Goal: Use online tool/utility: Utilize a website feature to perform a specific function

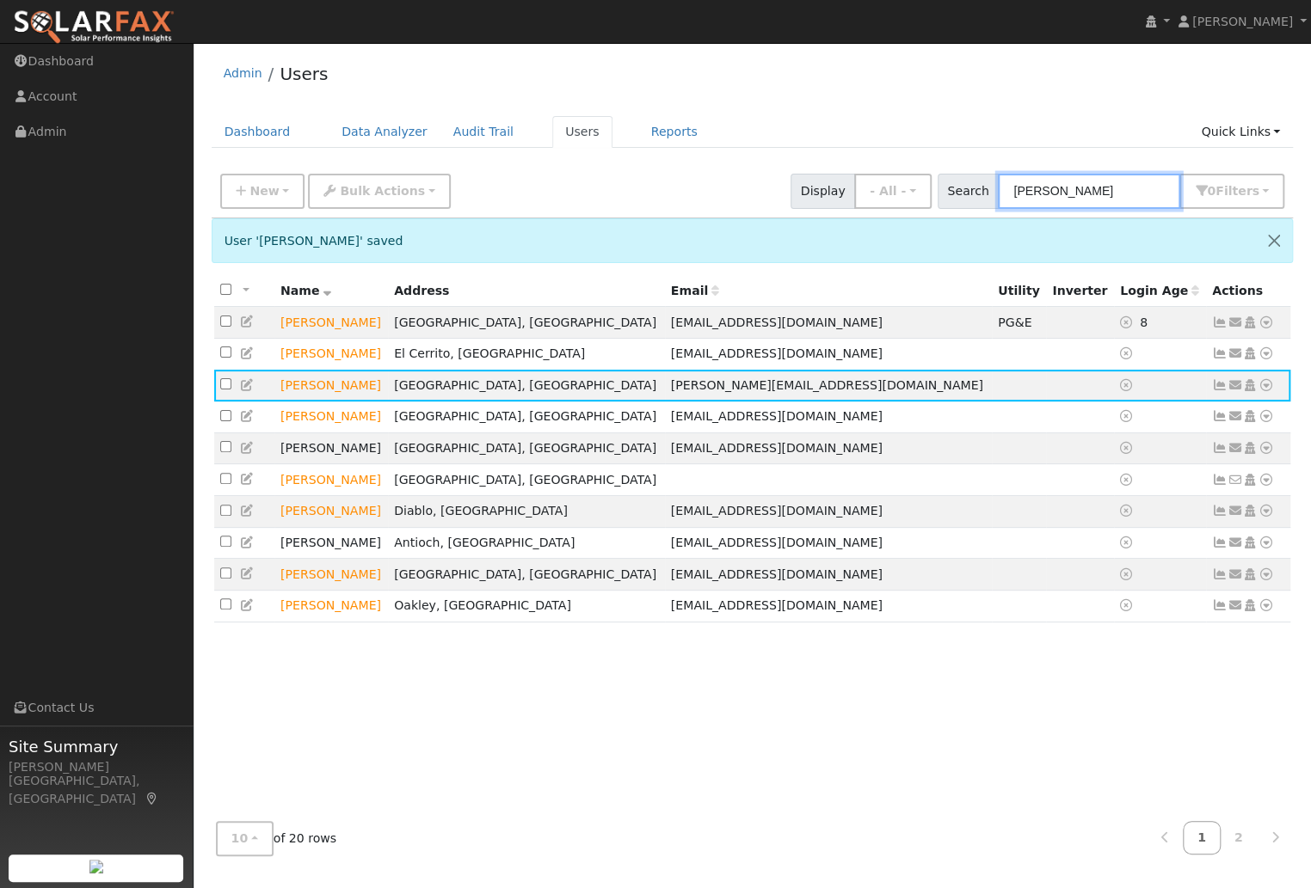
drag, startPoint x: 1071, startPoint y: 194, endPoint x: 973, endPoint y: 193, distance: 98.0
click at [973, 193] on div "Search john 0 Filter s My accounts Role Show - All - Show Leads Admin Billing A…" at bounding box center [1110, 191] width 347 height 35
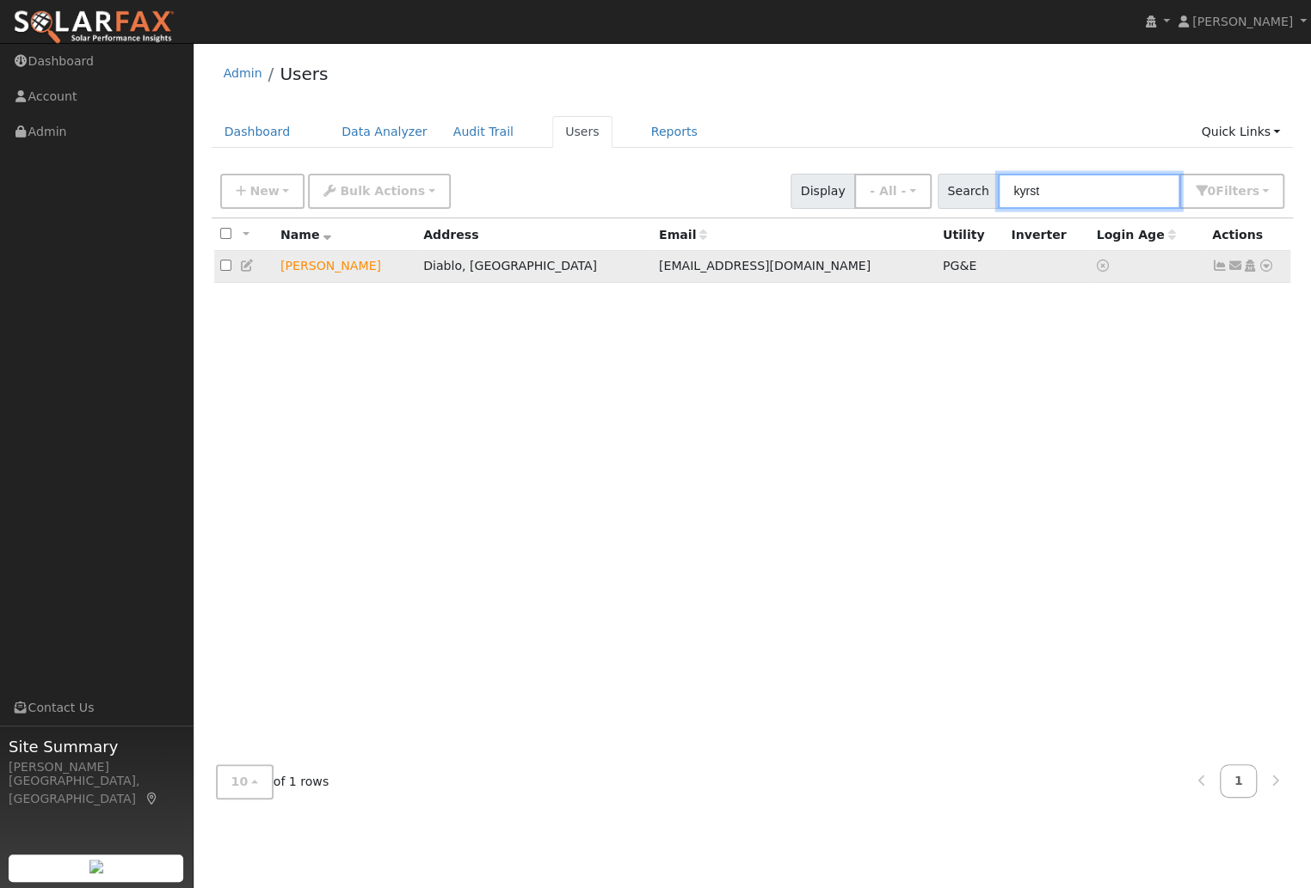
type input "kyrst"
click at [240, 265] on icon at bounding box center [247, 266] width 15 height 12
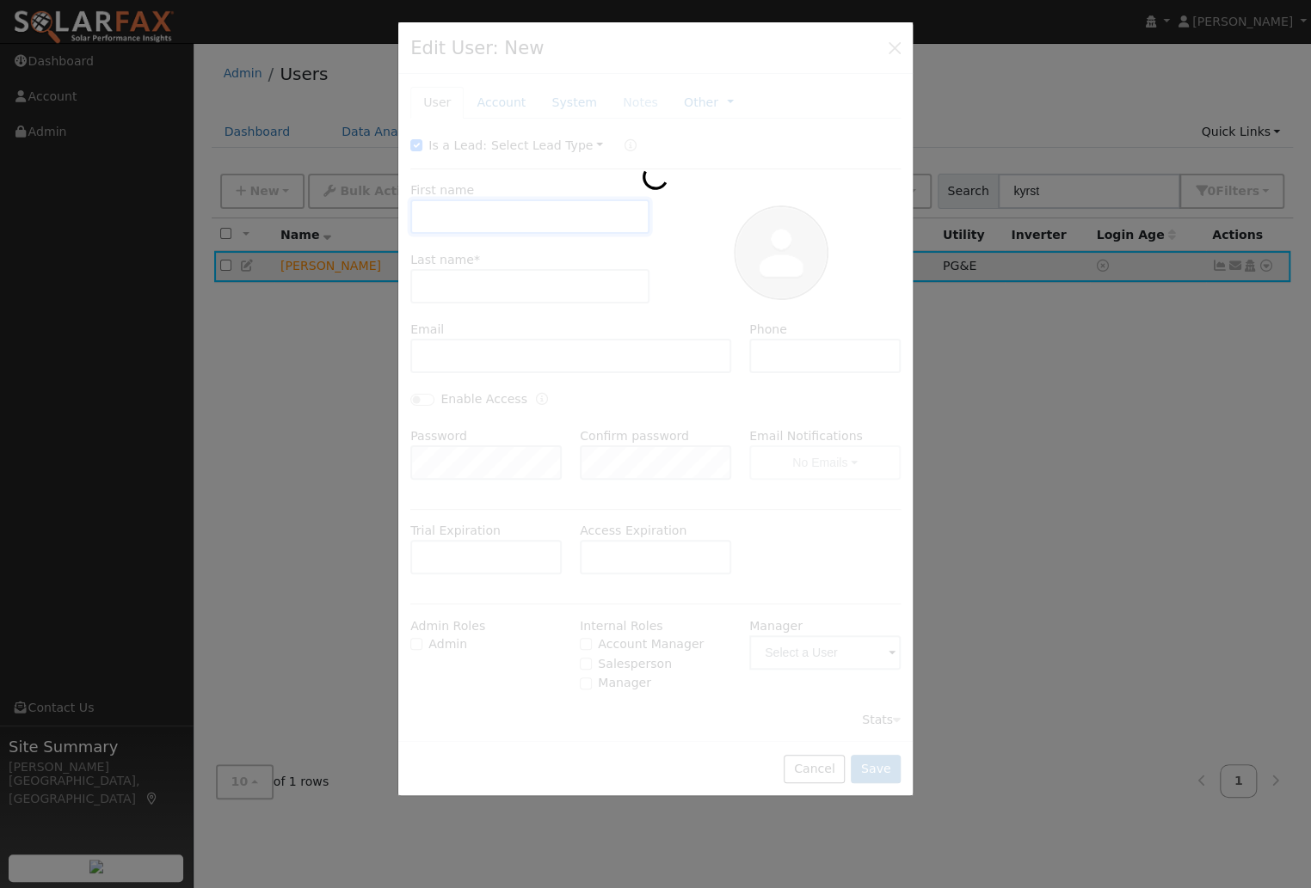
type input "Kyrstin"
type input "Schmitz"
type input "kyrschmitz@gmail.com"
type input "9255486309"
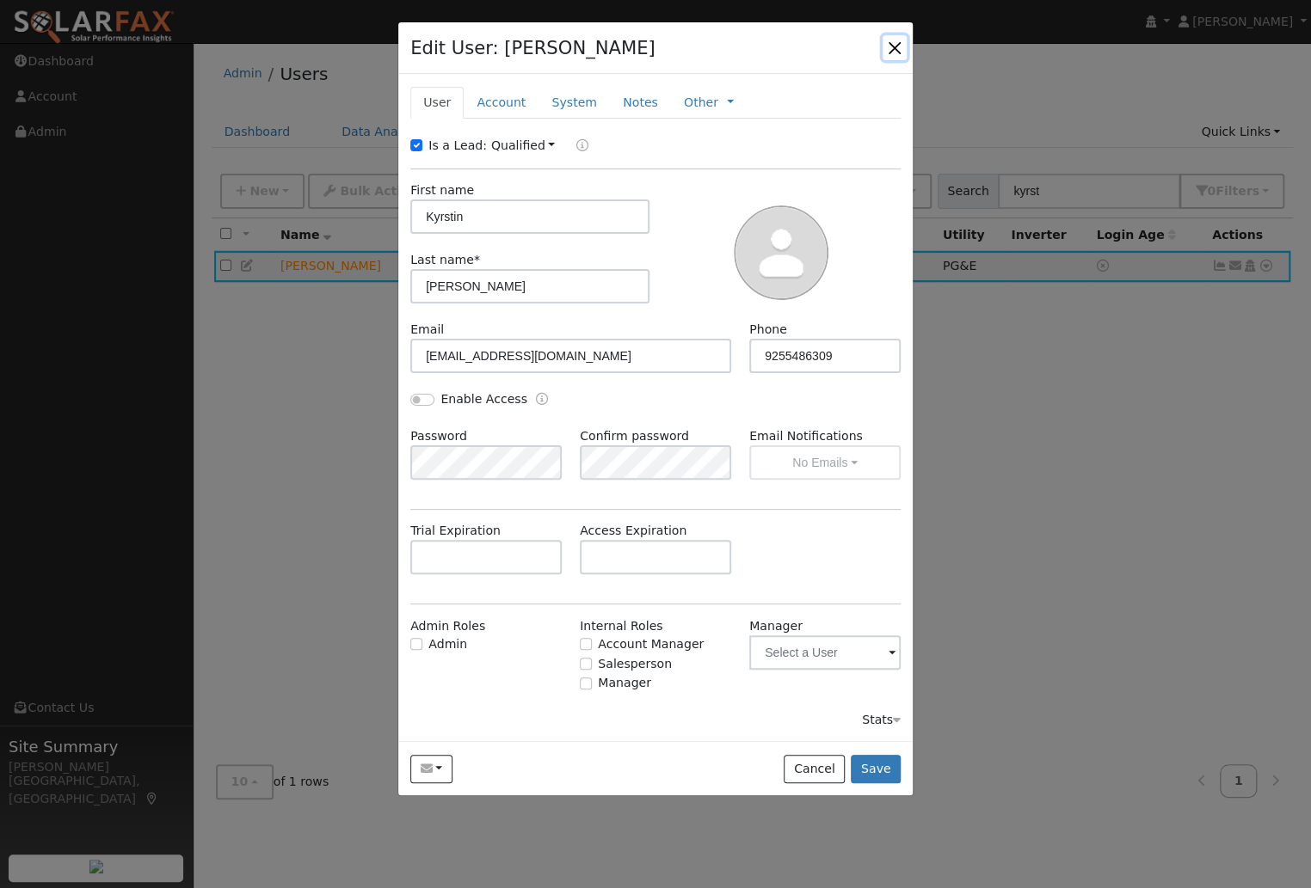
click at [895, 46] on button "button" at bounding box center [894, 47] width 24 height 24
click at [895, 46] on div "User Profile First name Last name Email Email Notifications No Emails No Emails…" at bounding box center [752, 465] width 1117 height 845
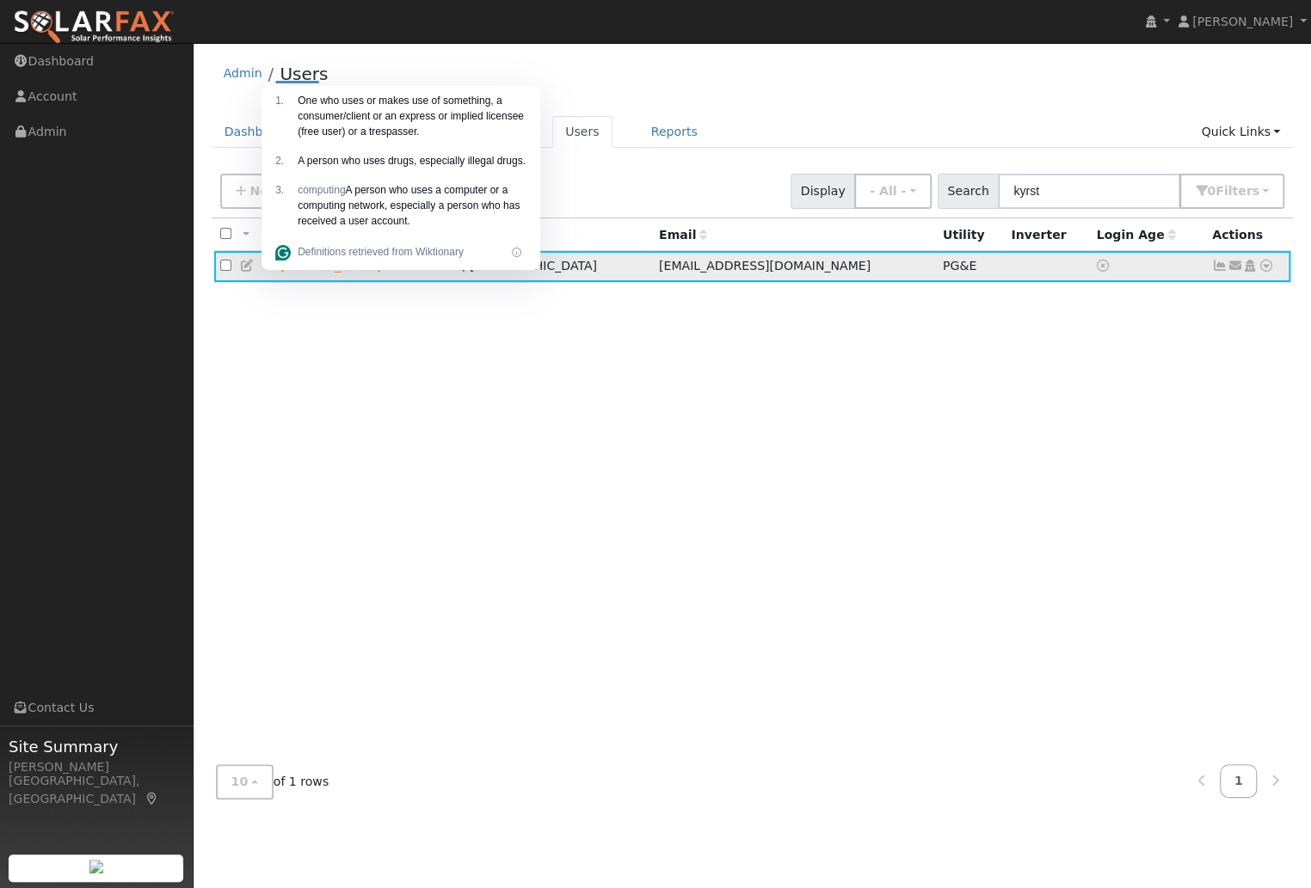
click at [1219, 268] on icon at bounding box center [1219, 266] width 15 height 12
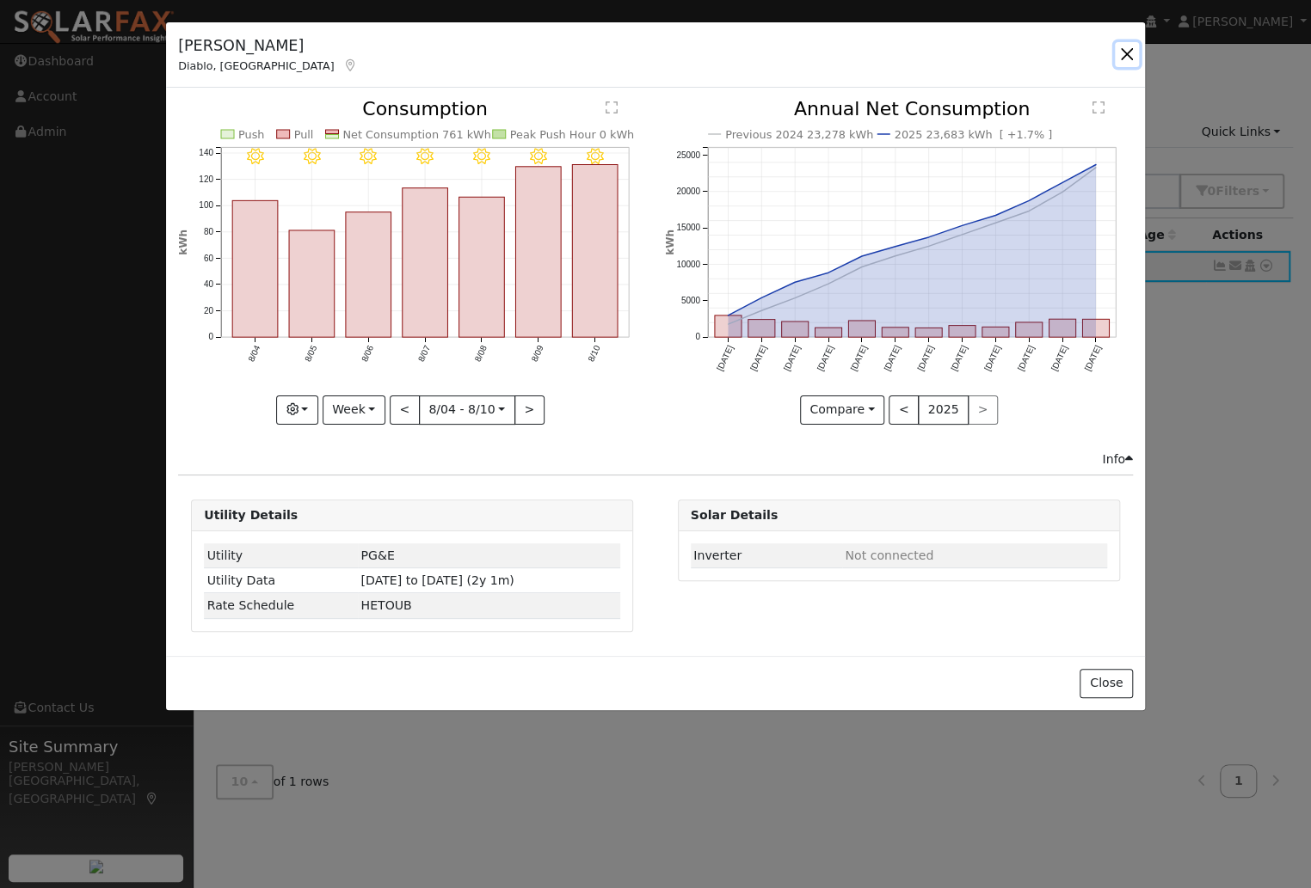
click at [1126, 57] on button "button" at bounding box center [1127, 54] width 24 height 24
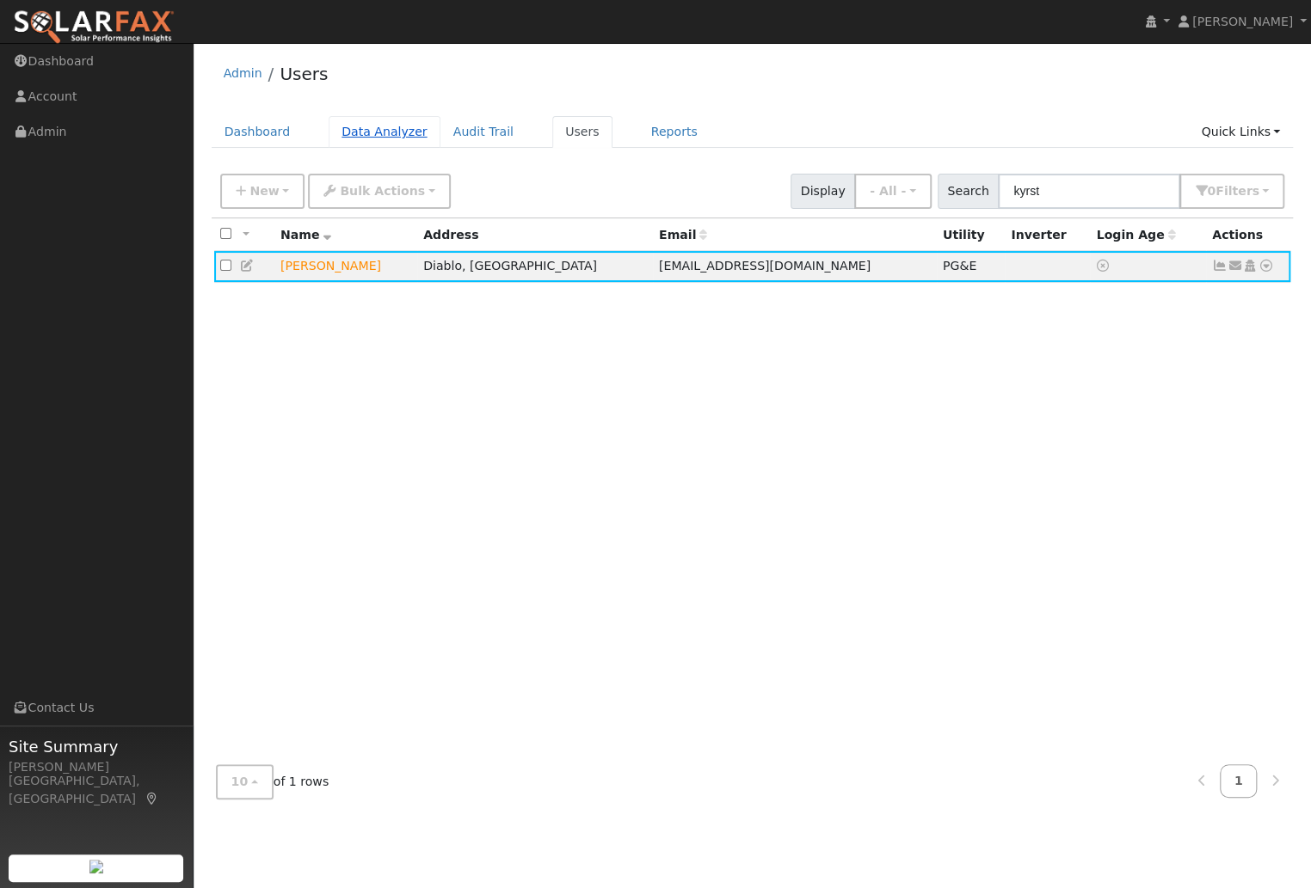
click at [383, 134] on link "Data Analyzer" at bounding box center [385, 132] width 112 height 32
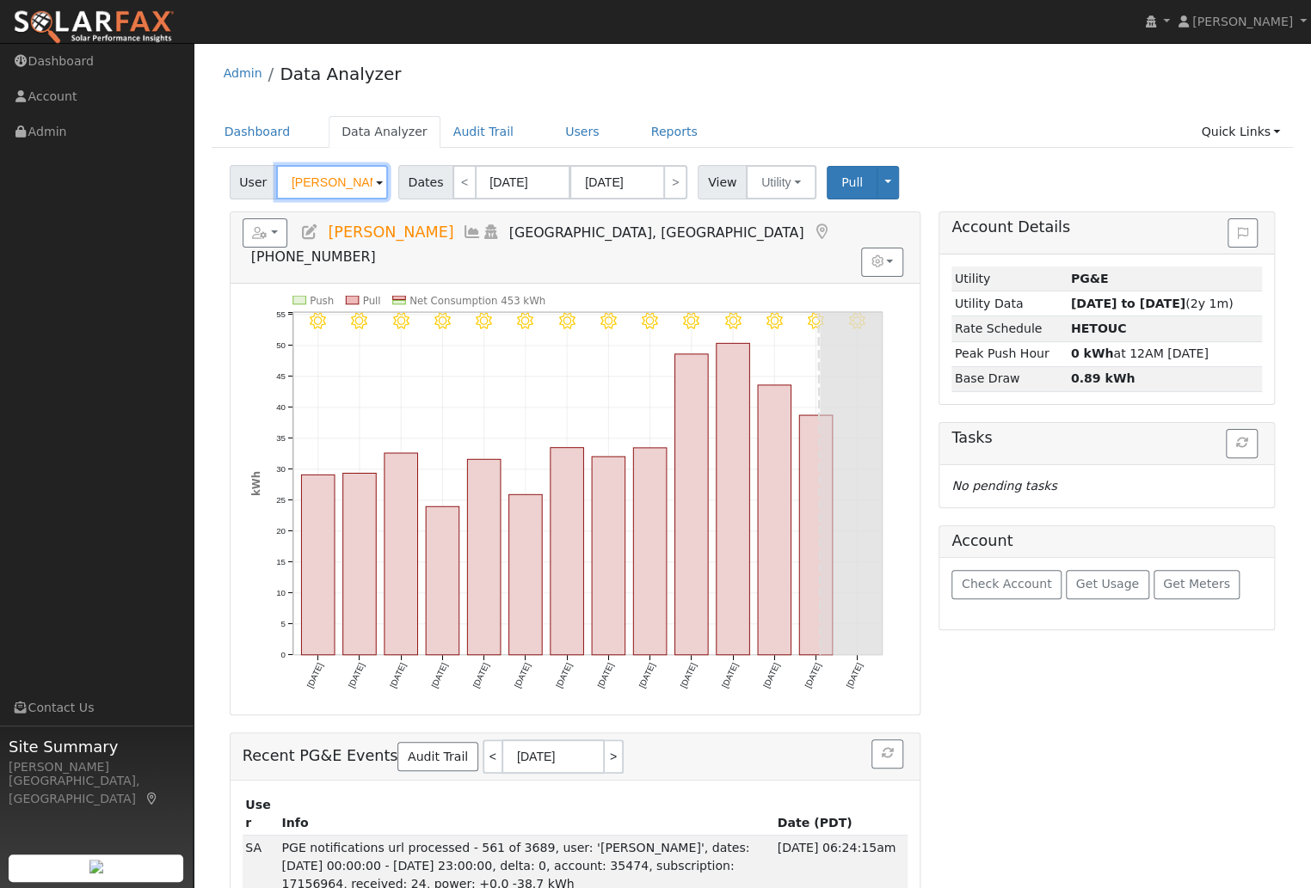
click at [360, 184] on input "Nick Rasmussen" at bounding box center [332, 182] width 112 height 34
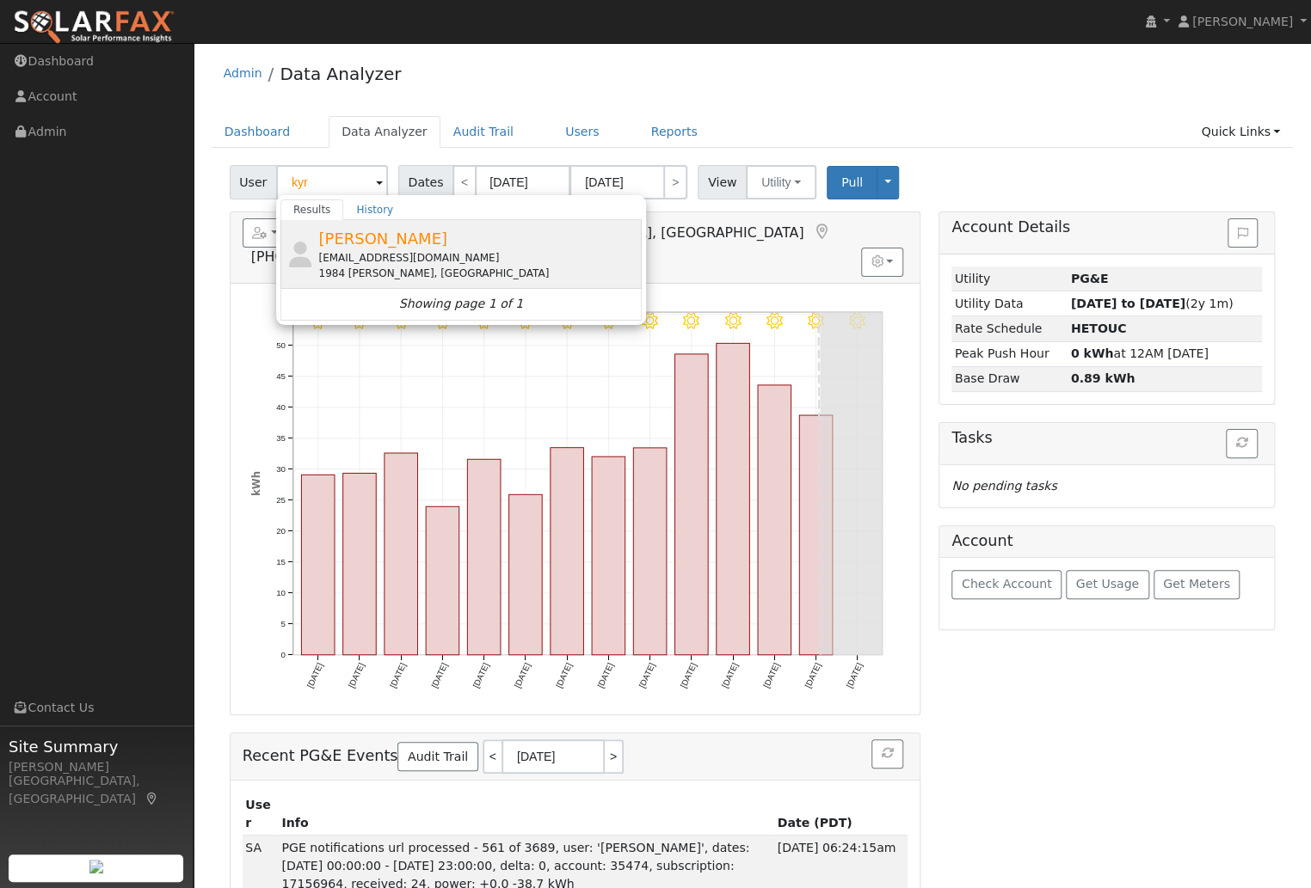
click at [405, 238] on span "[PERSON_NAME]" at bounding box center [382, 239] width 129 height 18
type input "[PERSON_NAME]"
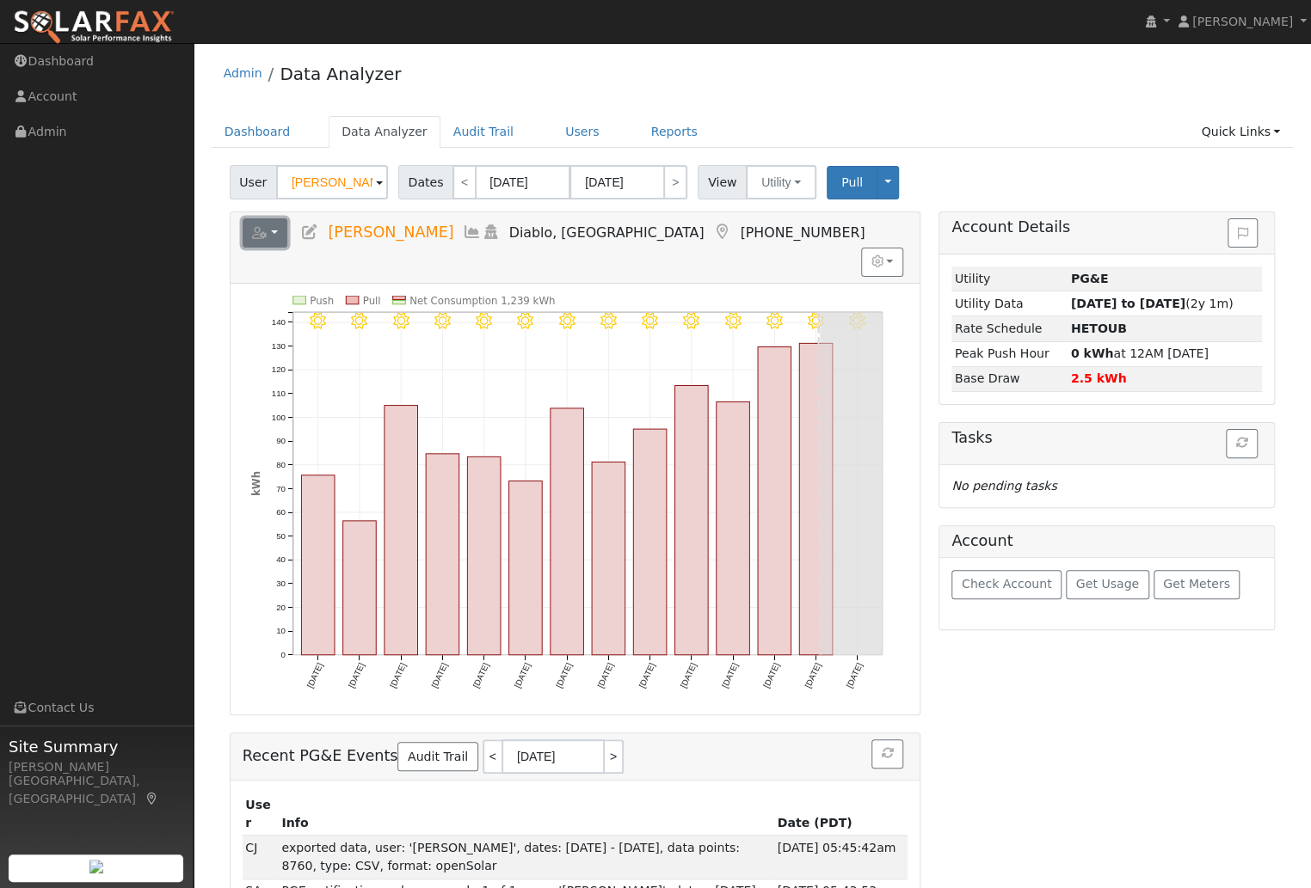
click at [277, 236] on button "button" at bounding box center [266, 232] width 46 height 29
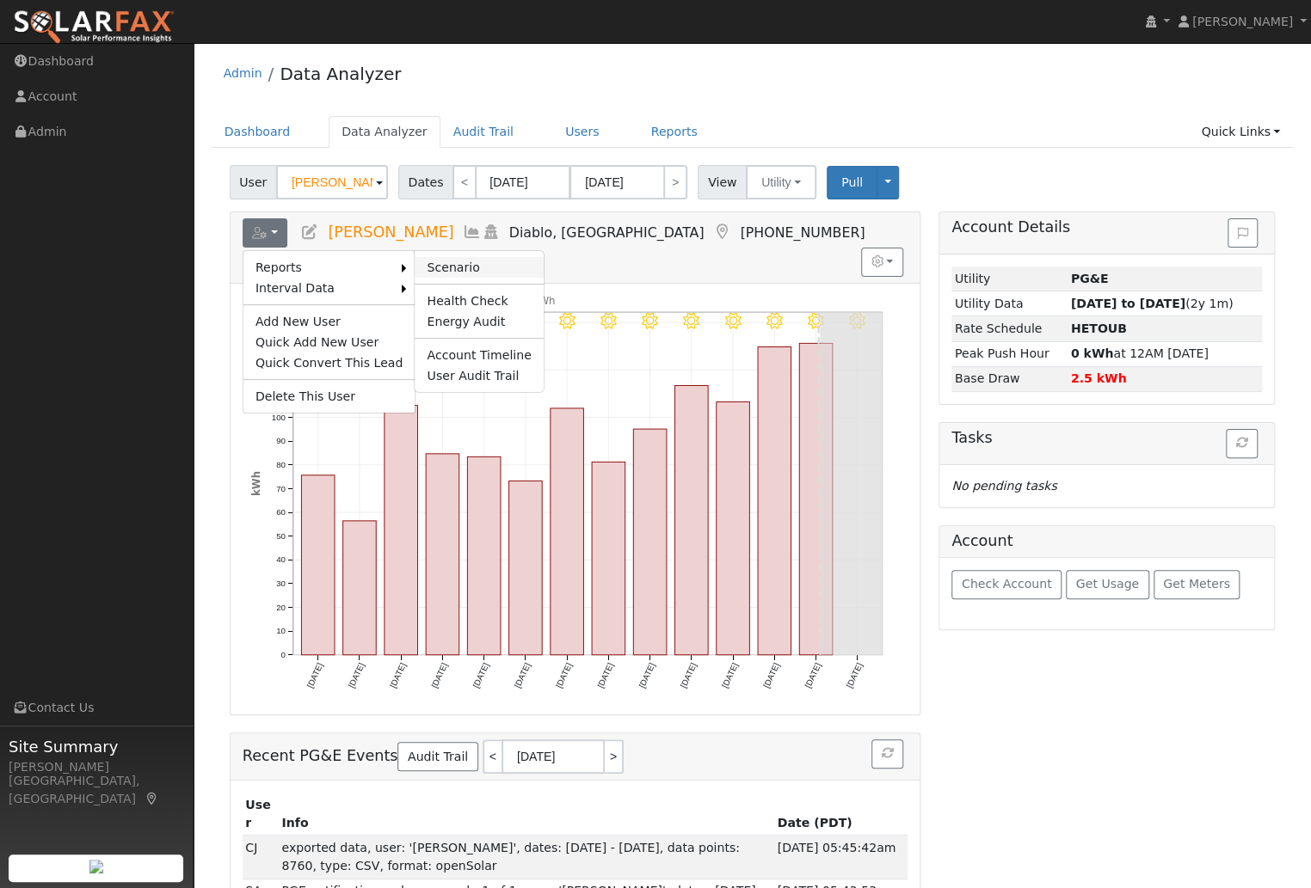
click at [440, 261] on link "Scenario" at bounding box center [479, 267] width 128 height 21
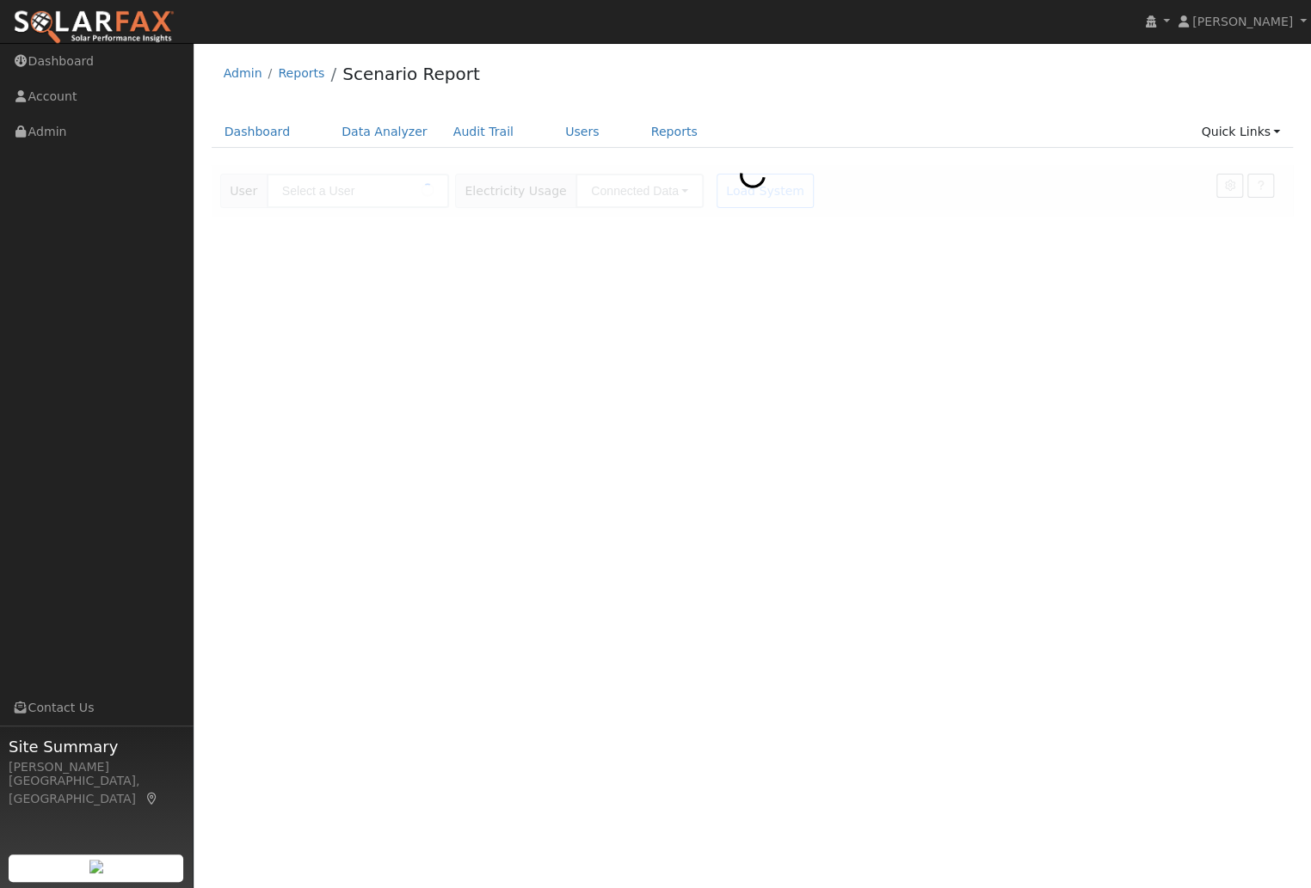
type input "[PERSON_NAME]"
type input "Pacific Gas & Electric"
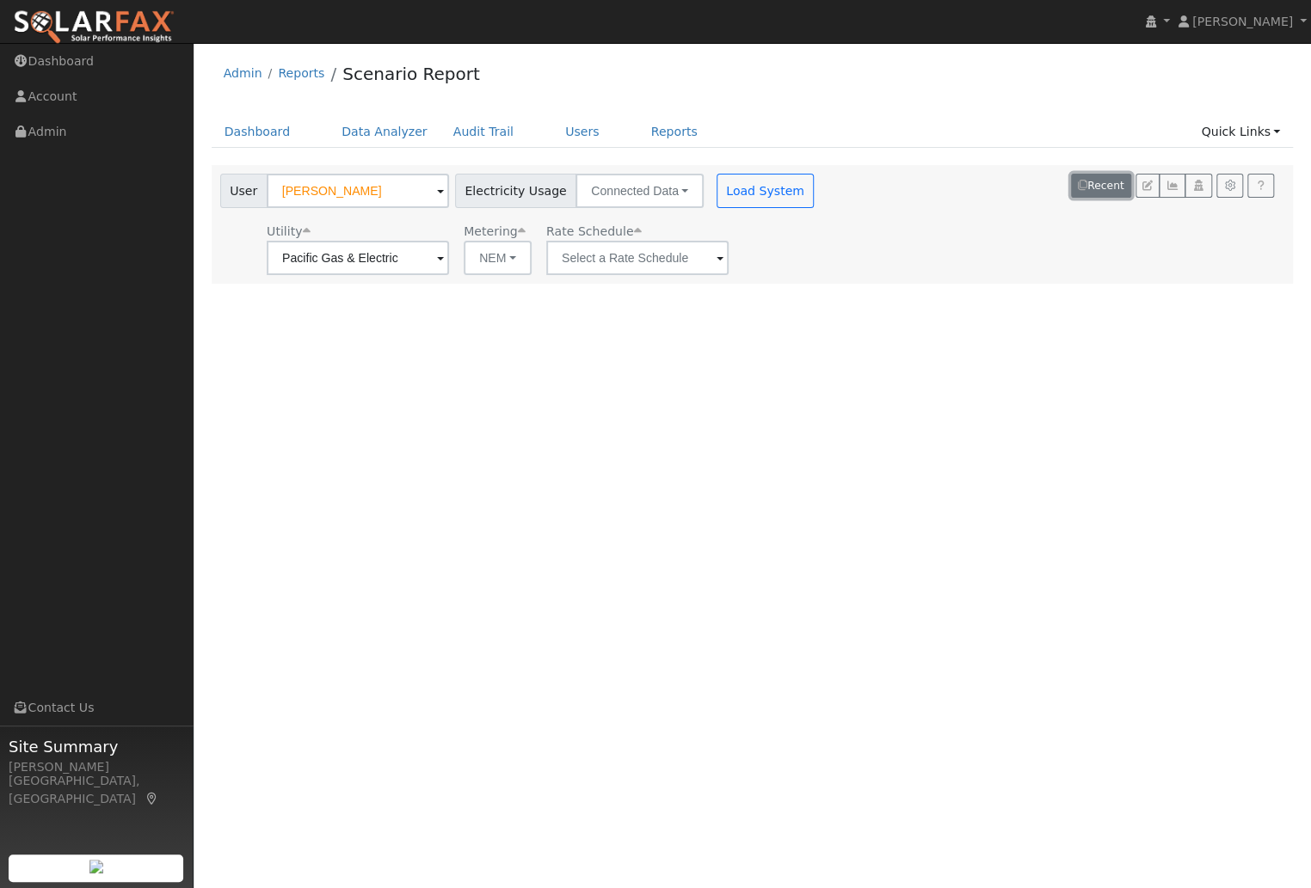
click at [1086, 185] on button "Recent" at bounding box center [1101, 186] width 60 height 24
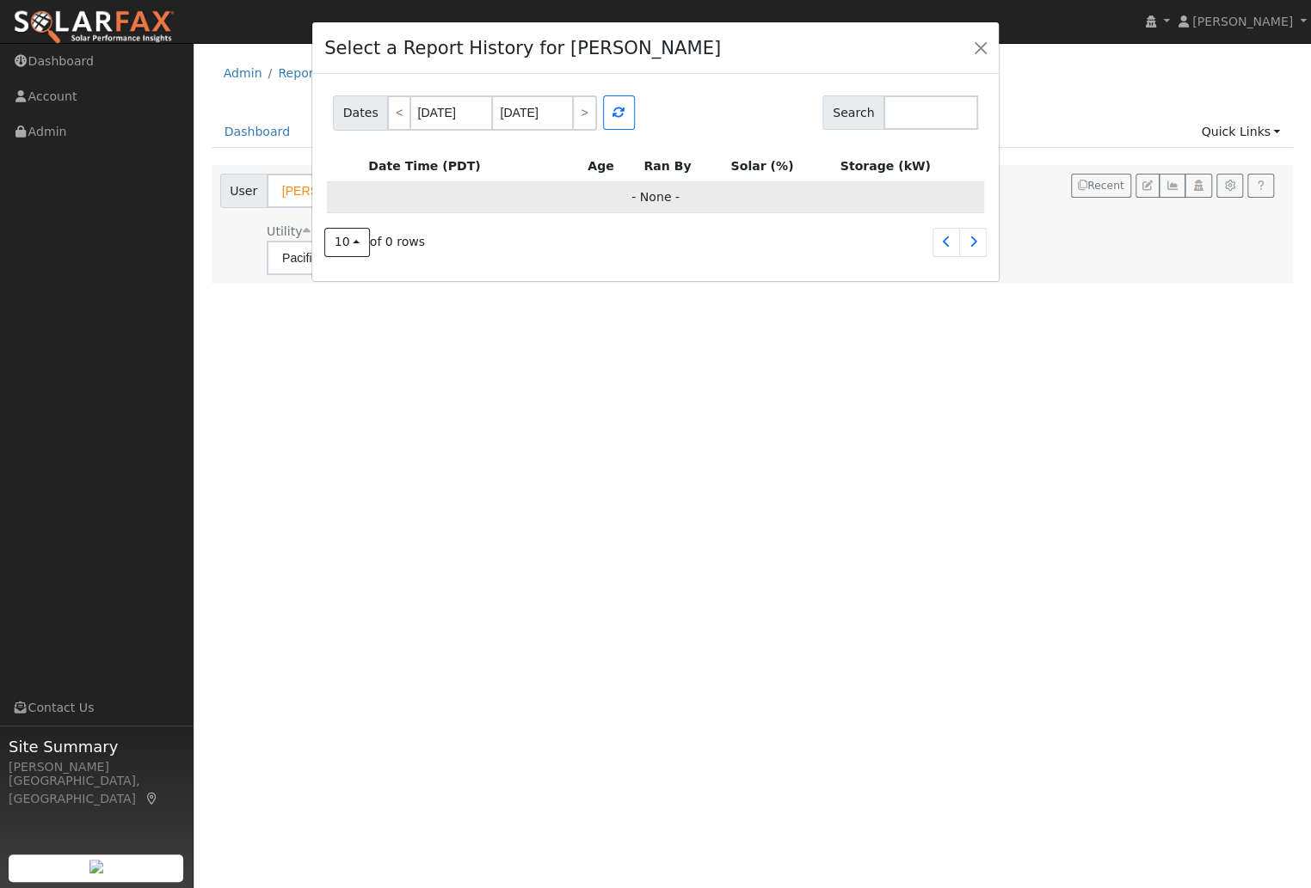
click at [638, 195] on td "- None -" at bounding box center [655, 196] width 657 height 31
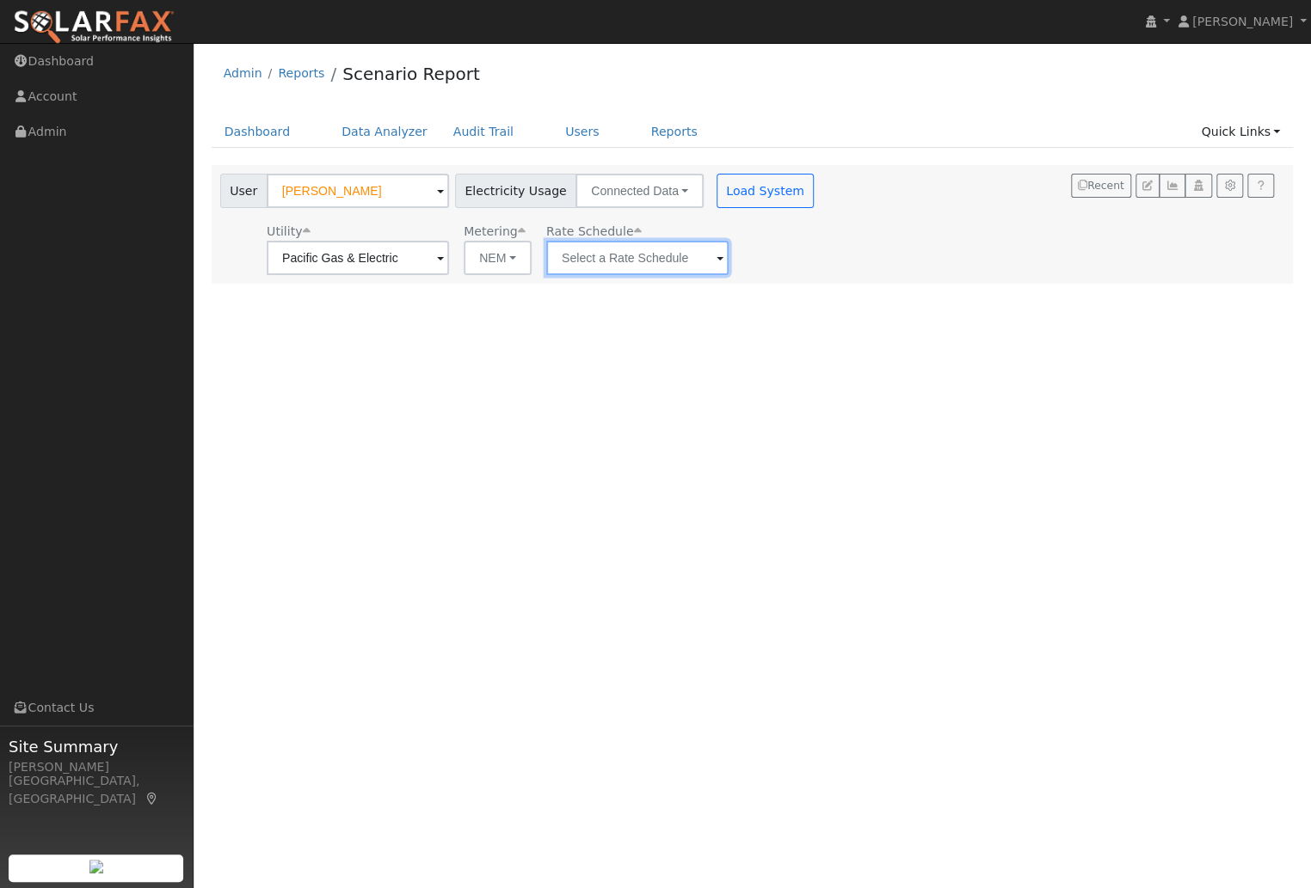
click at [449, 261] on input "text" at bounding box center [358, 258] width 182 height 34
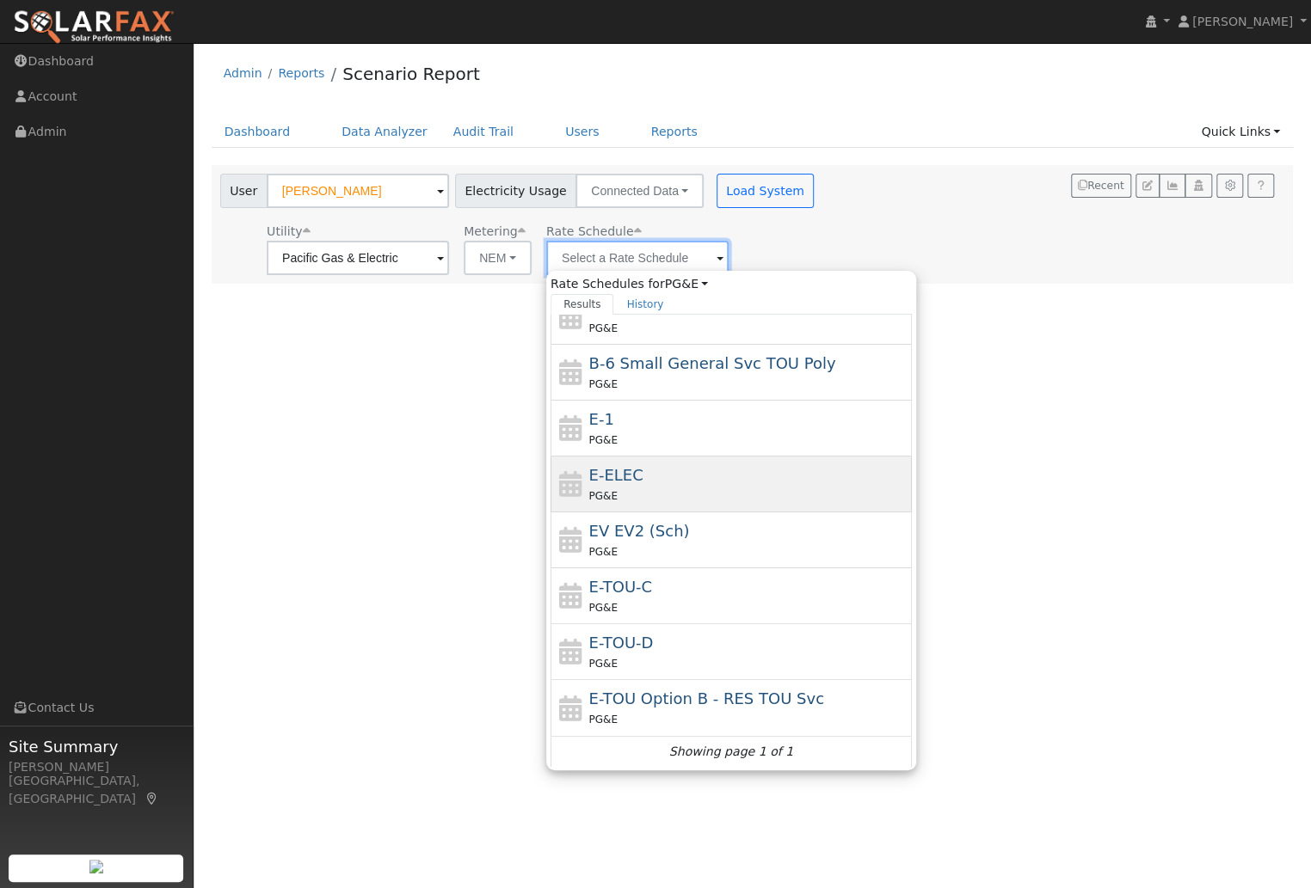
scroll to position [185, 0]
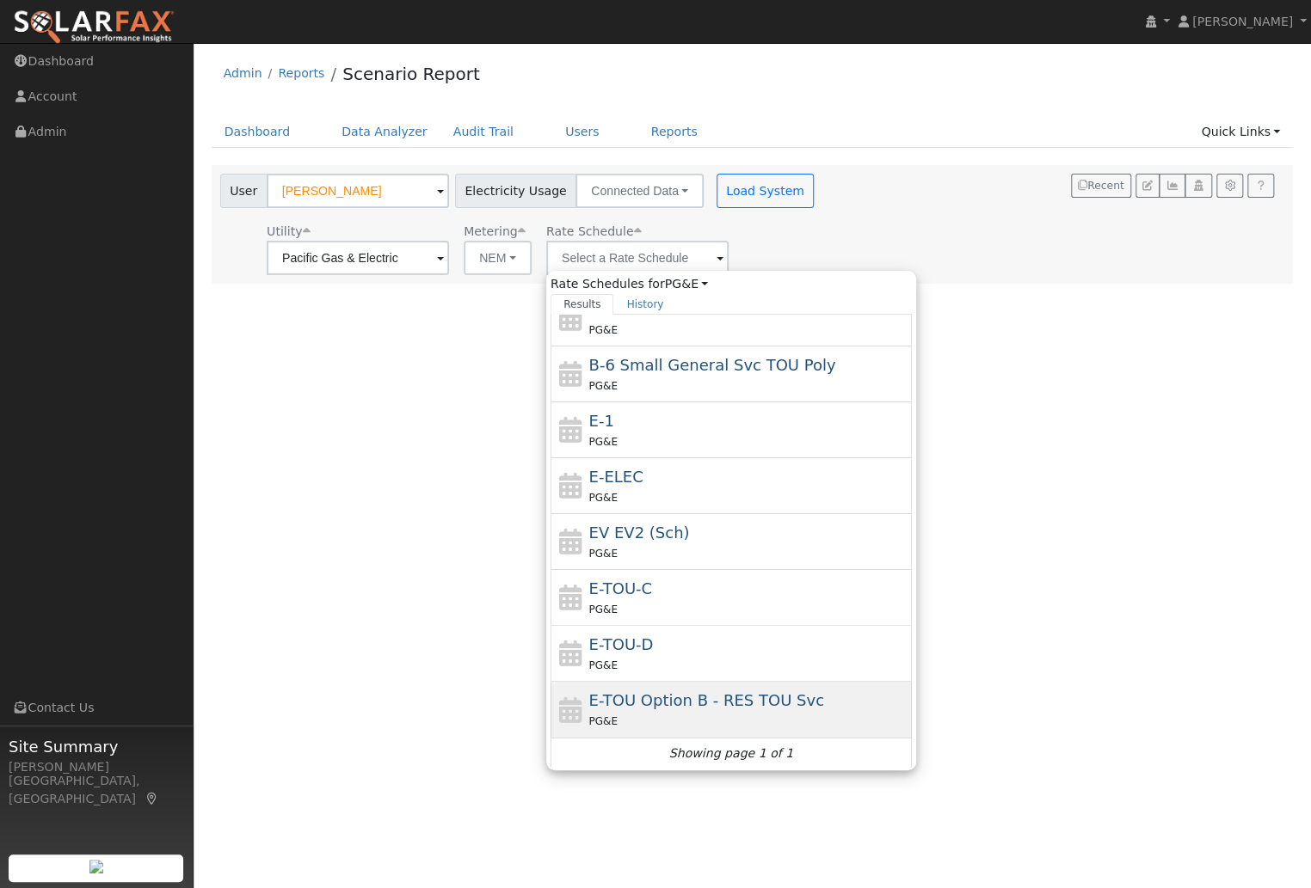
click at [703, 705] on span "E-TOU Option B - RES TOU Svc" at bounding box center [706, 700] width 235 height 18
type input "E-TOU Option B - RES TOU Svc"
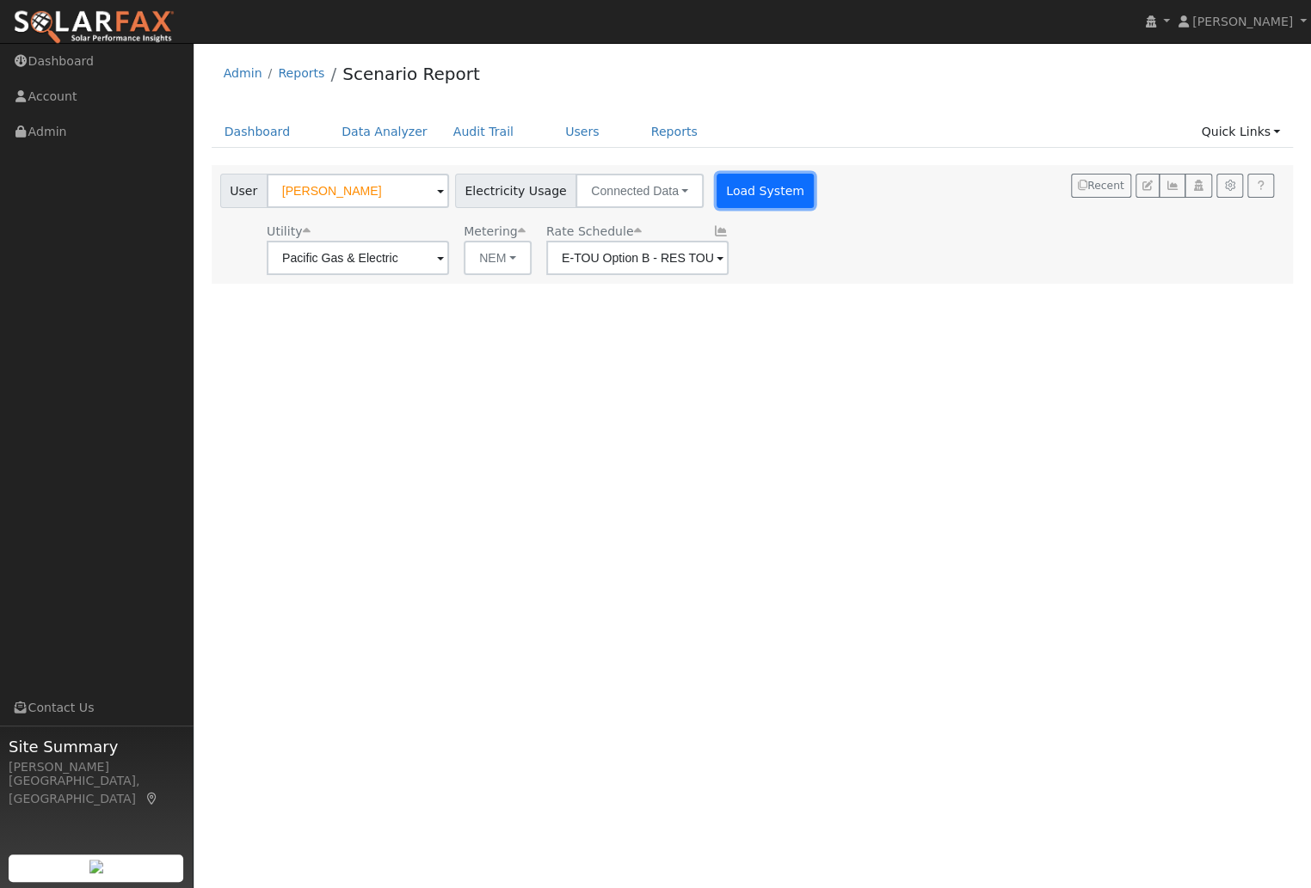
click at [738, 187] on button "Load System" at bounding box center [765, 191] width 98 height 34
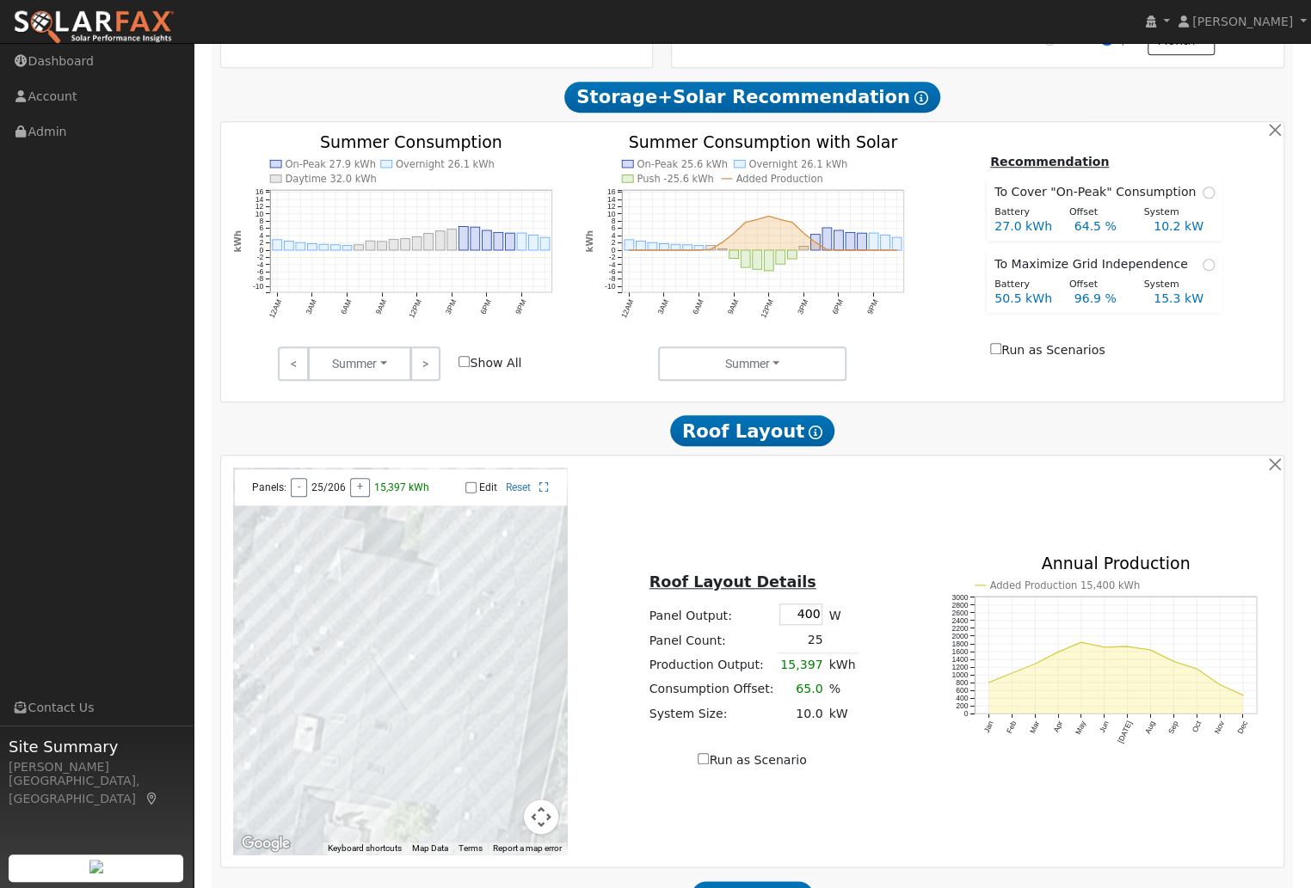
scroll to position [562, 0]
click at [1274, 467] on button "button" at bounding box center [1274, 463] width 18 height 18
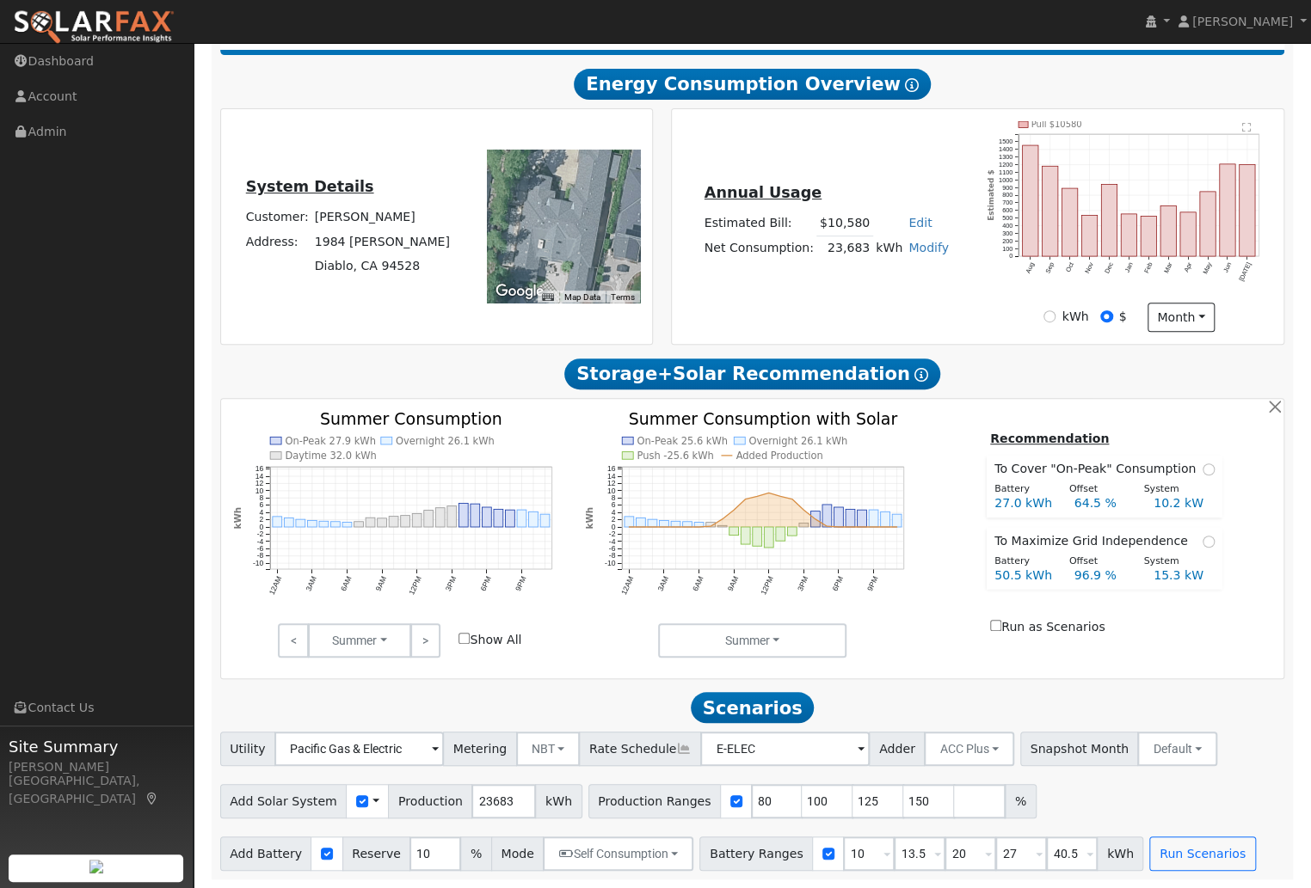
scroll to position [292, 0]
click at [425, 624] on link ">" at bounding box center [425, 641] width 30 height 34
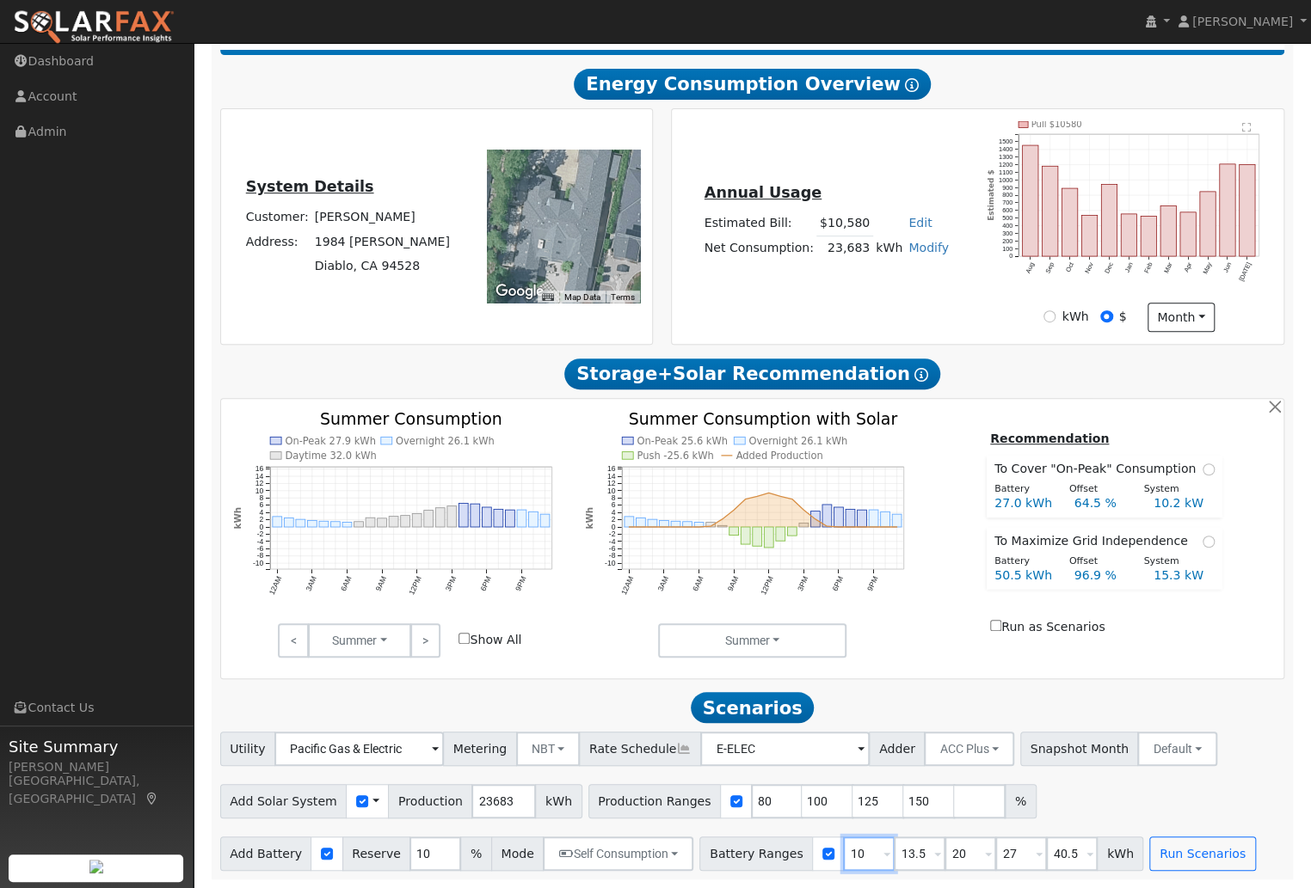
drag, startPoint x: 861, startPoint y: 855, endPoint x: 806, endPoint y: 855, distance: 55.0
click at [806, 855] on div "Battery Ranges 10 Overrides Reserve % Mode None None Self Consumption Peak Savi…" at bounding box center [921, 854] width 444 height 34
type input "13.5"
type input "20"
type input "27"
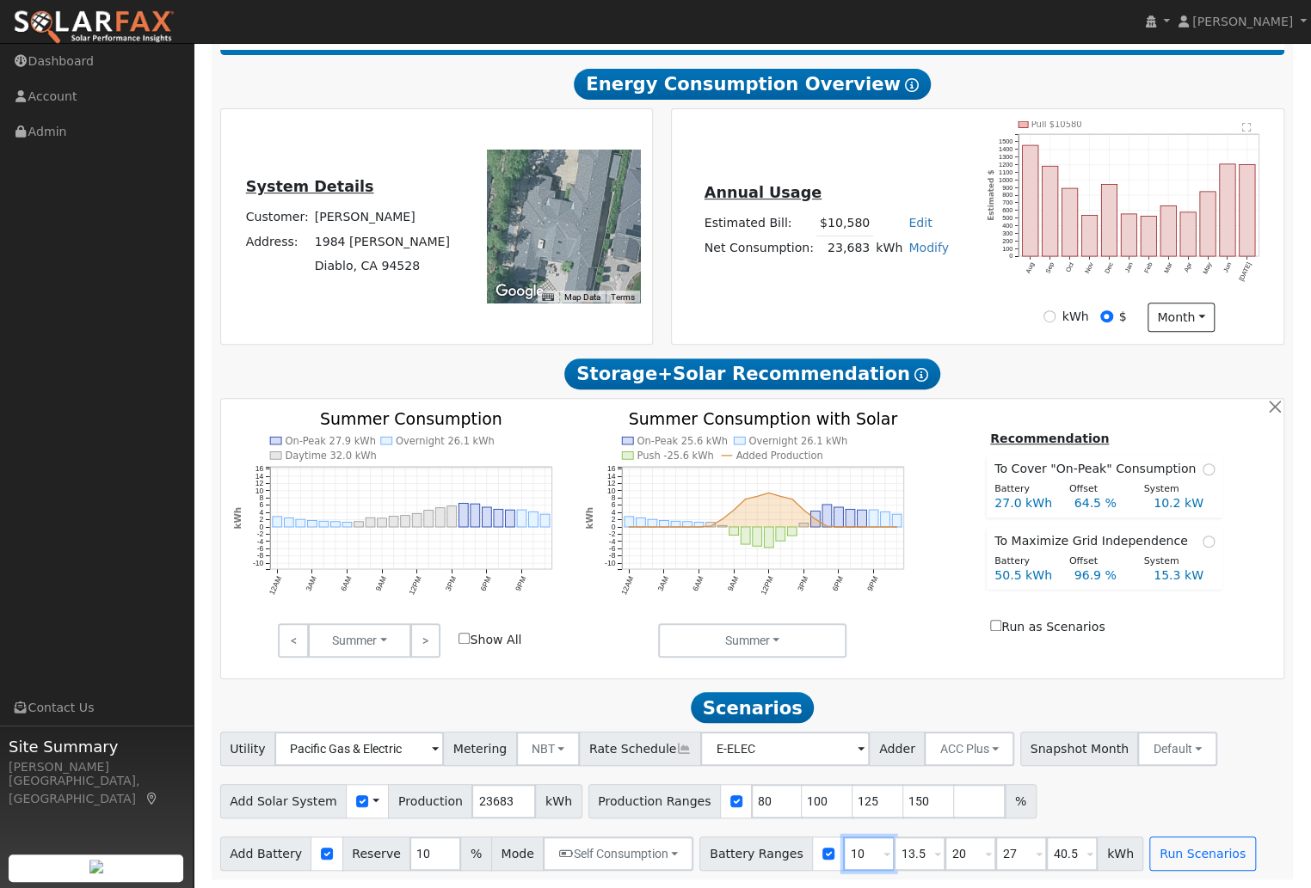
type input "40.5"
type input "20"
type input "27"
type input "40.5"
type input "20"
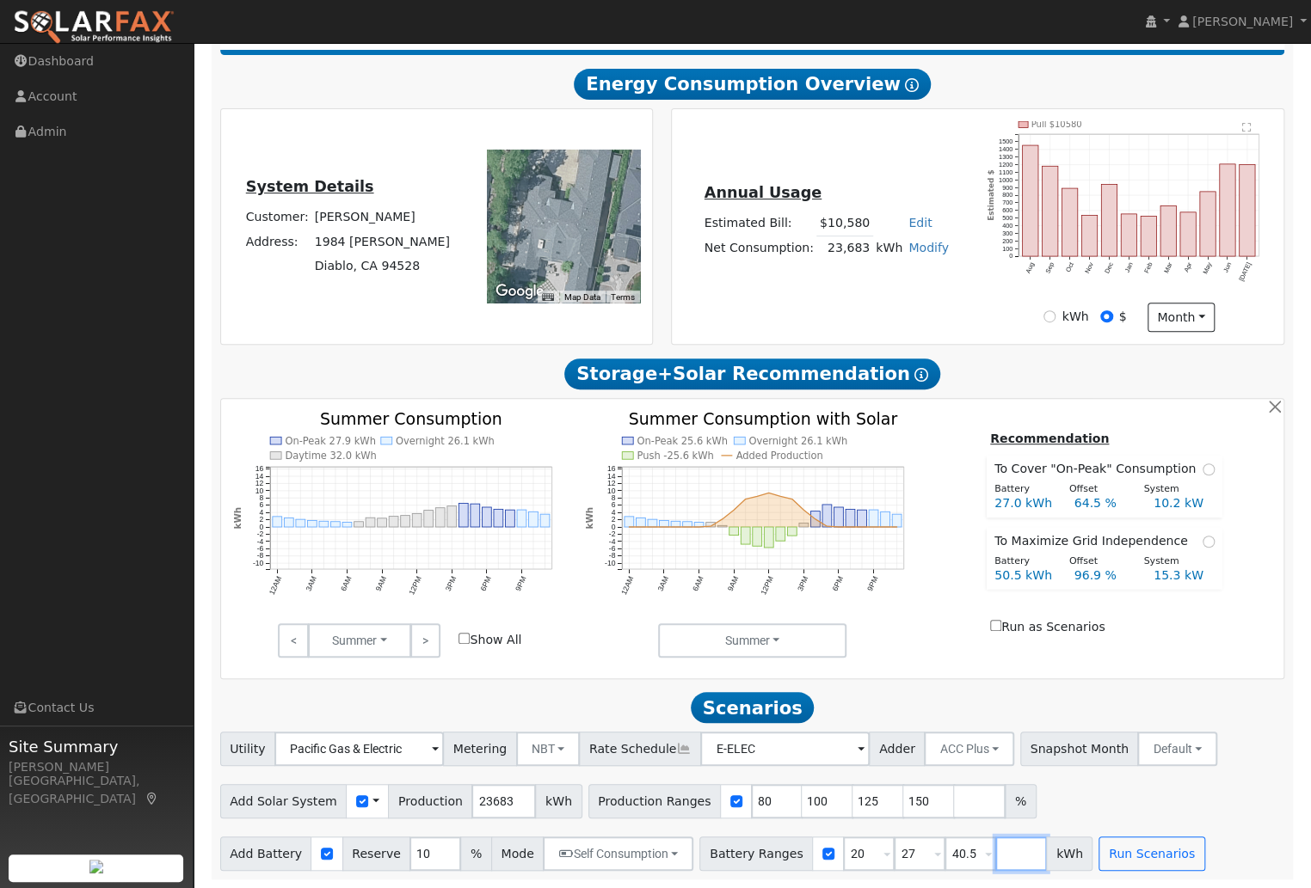
click at [997, 856] on input "number" at bounding box center [1021, 854] width 52 height 34
type input "54"
click at [1171, 862] on button "Run Scenarios" at bounding box center [1202, 854] width 106 height 34
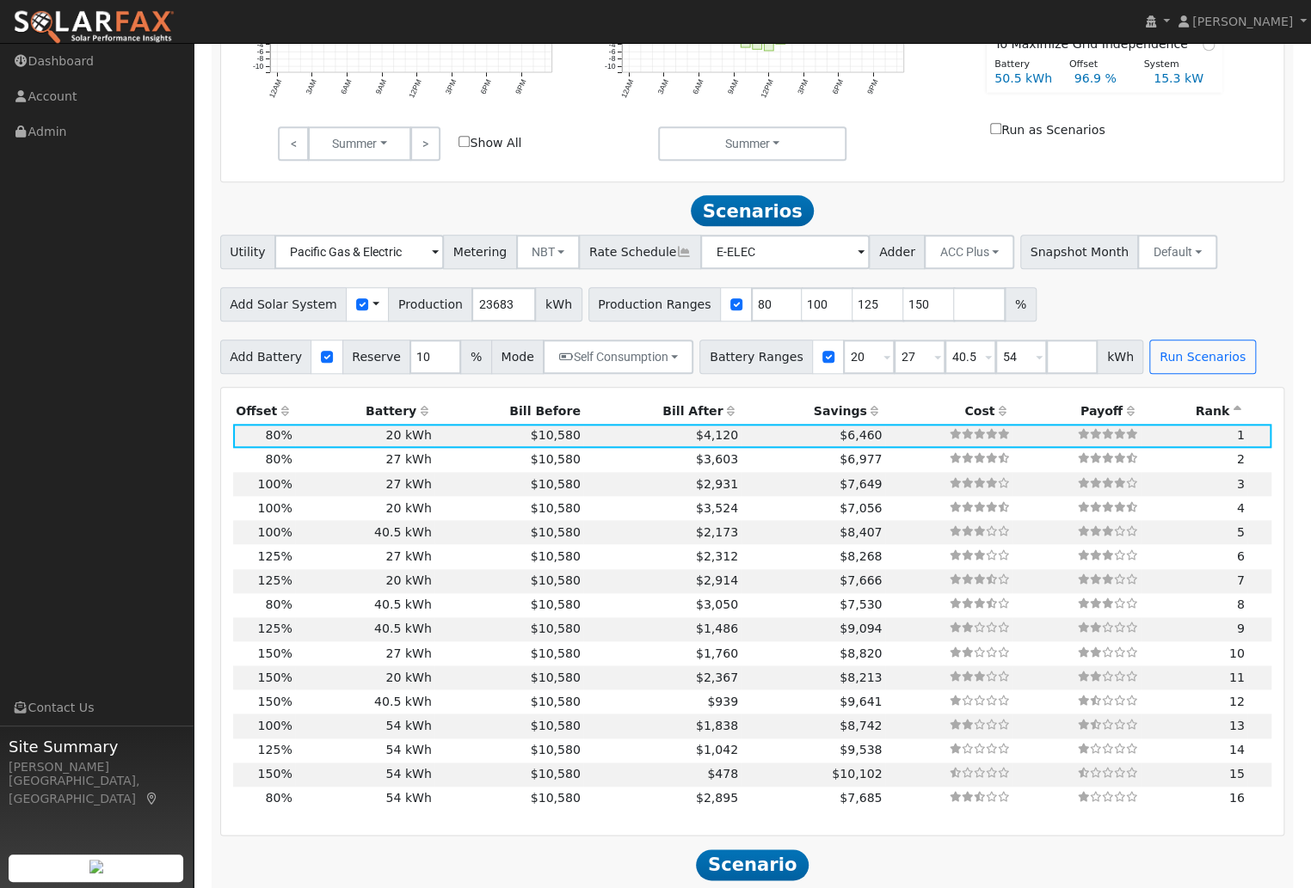
scroll to position [930, 0]
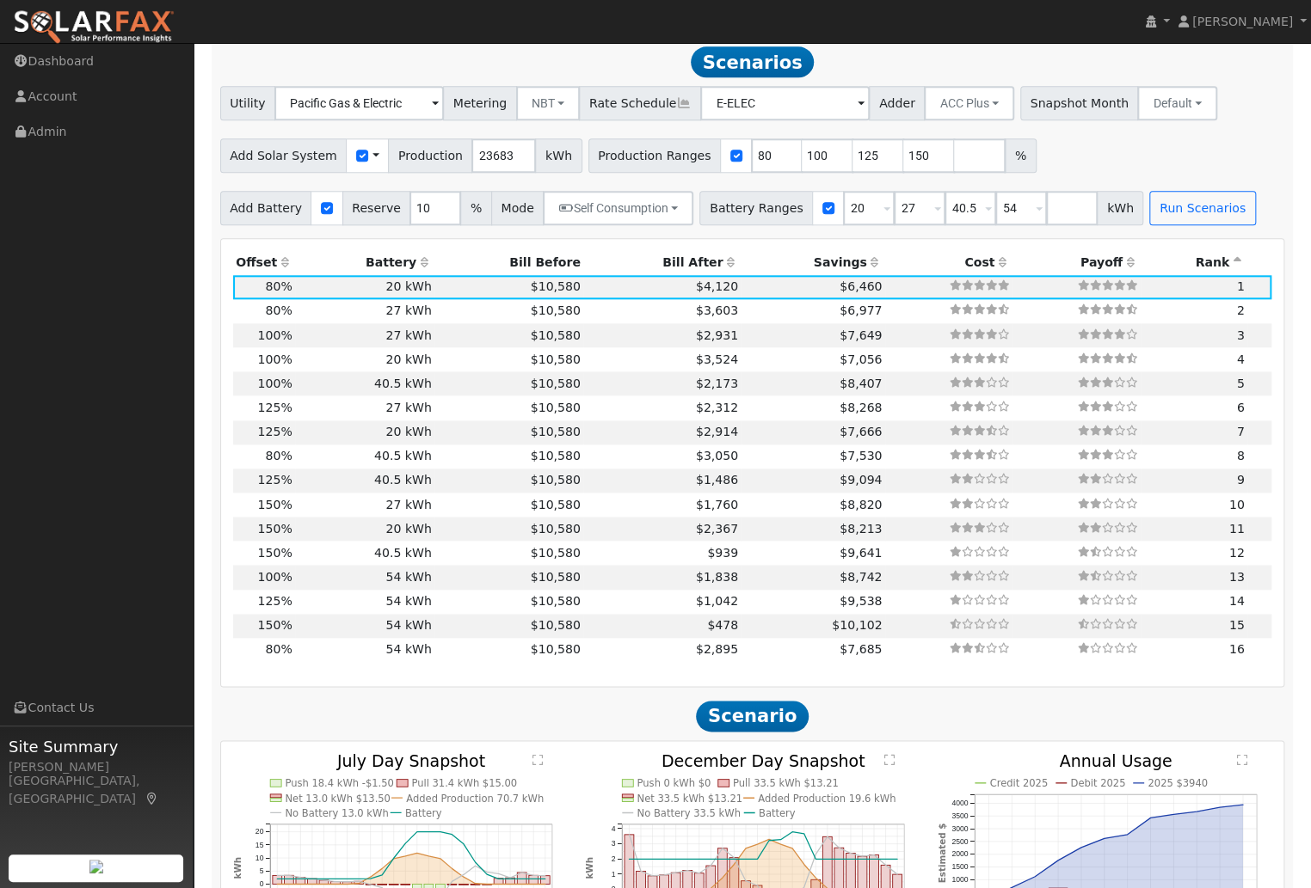
click at [867, 268] on icon at bounding box center [874, 262] width 15 height 12
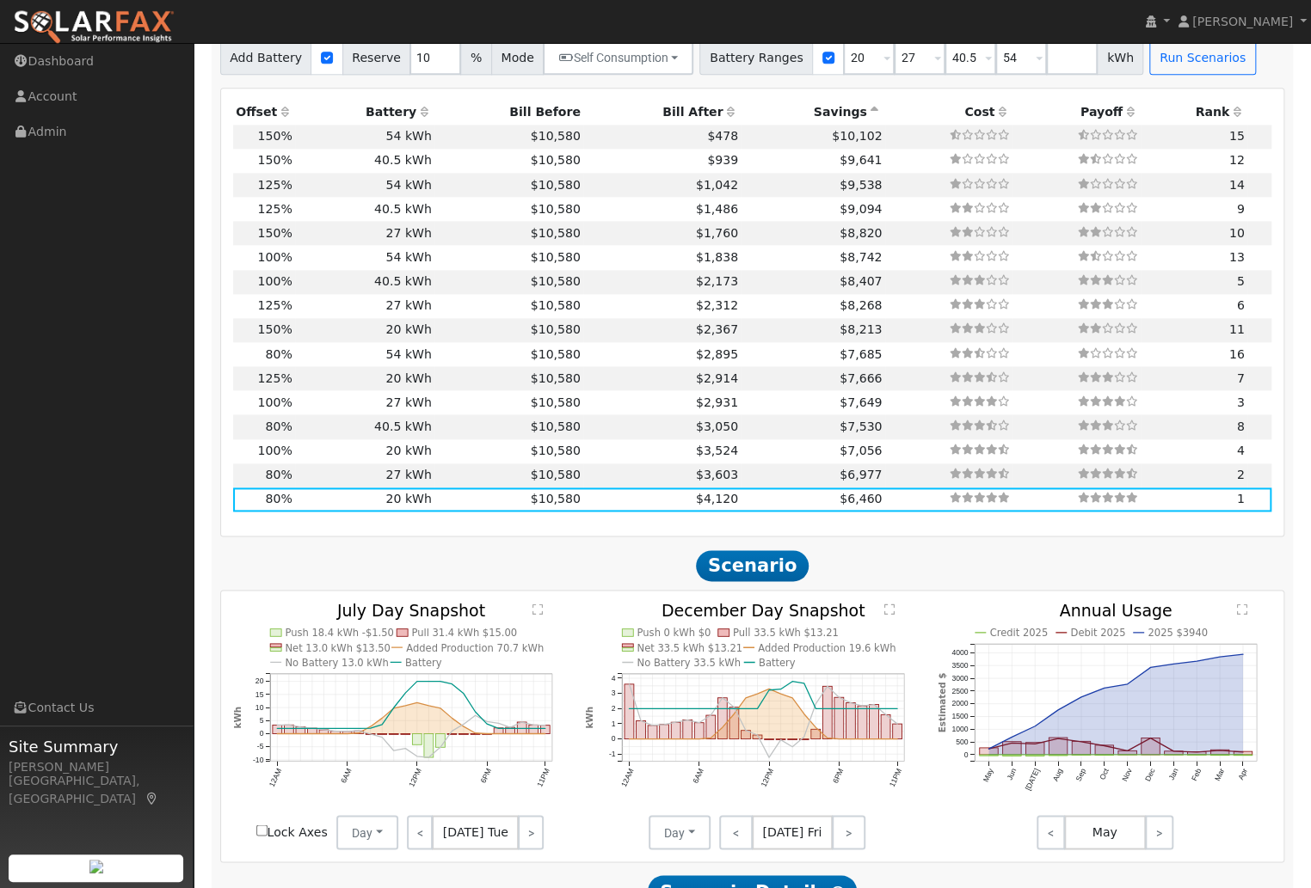
scroll to position [1011, 0]
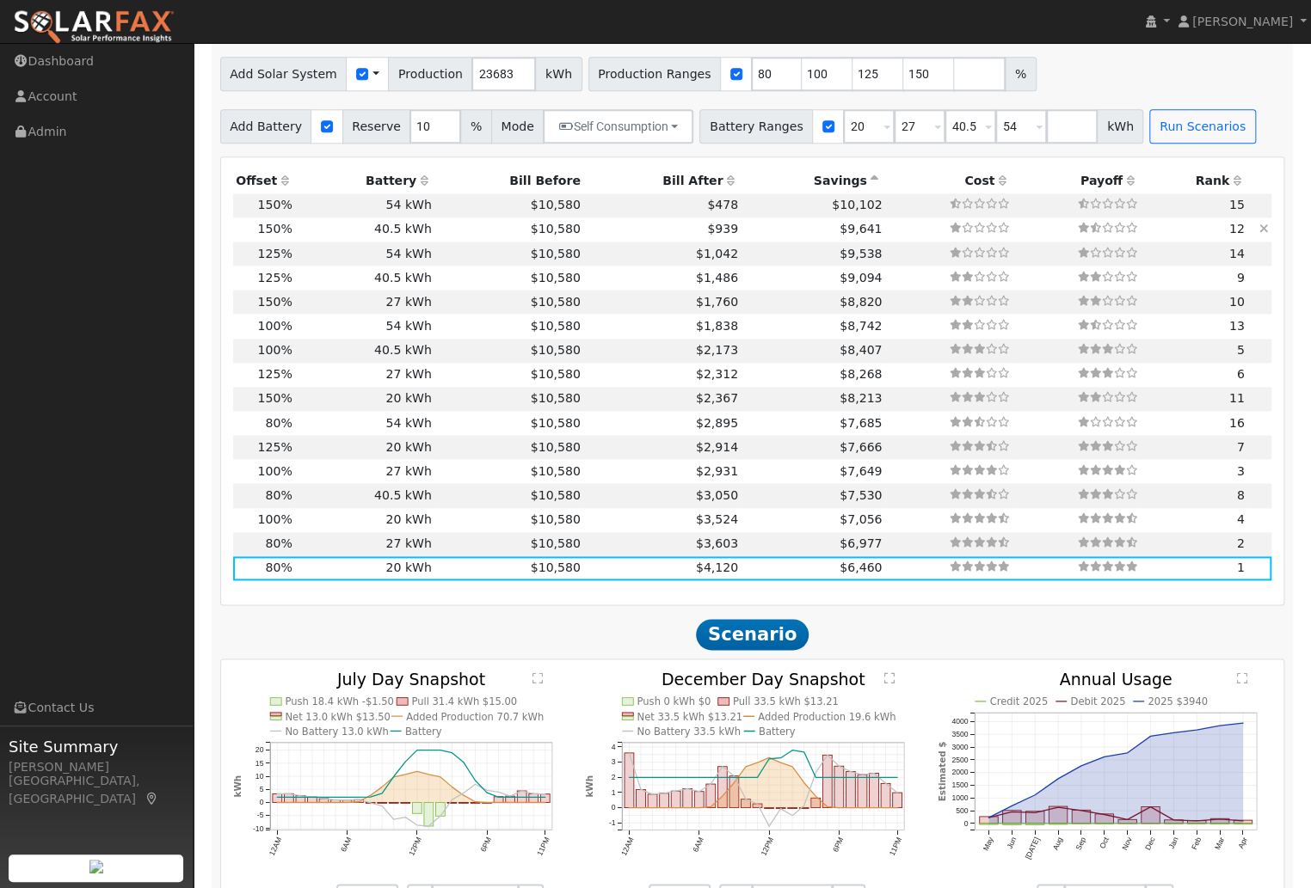
click at [489, 240] on td "$10,580" at bounding box center [508, 230] width 149 height 24
type input "23.7"
type input "$73,416"
type input "$40,905"
type input "$34,296"
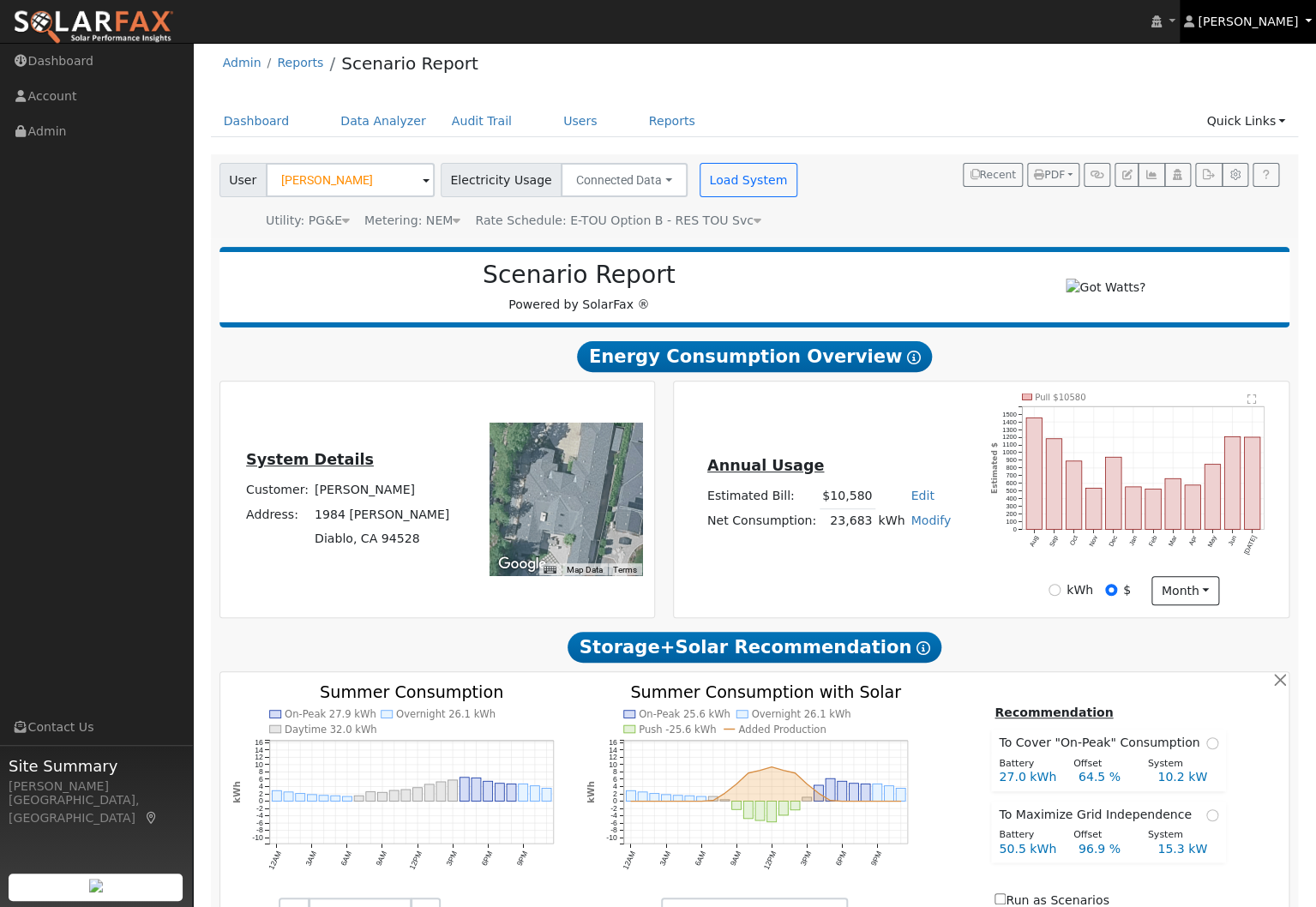
scroll to position [0, 0]
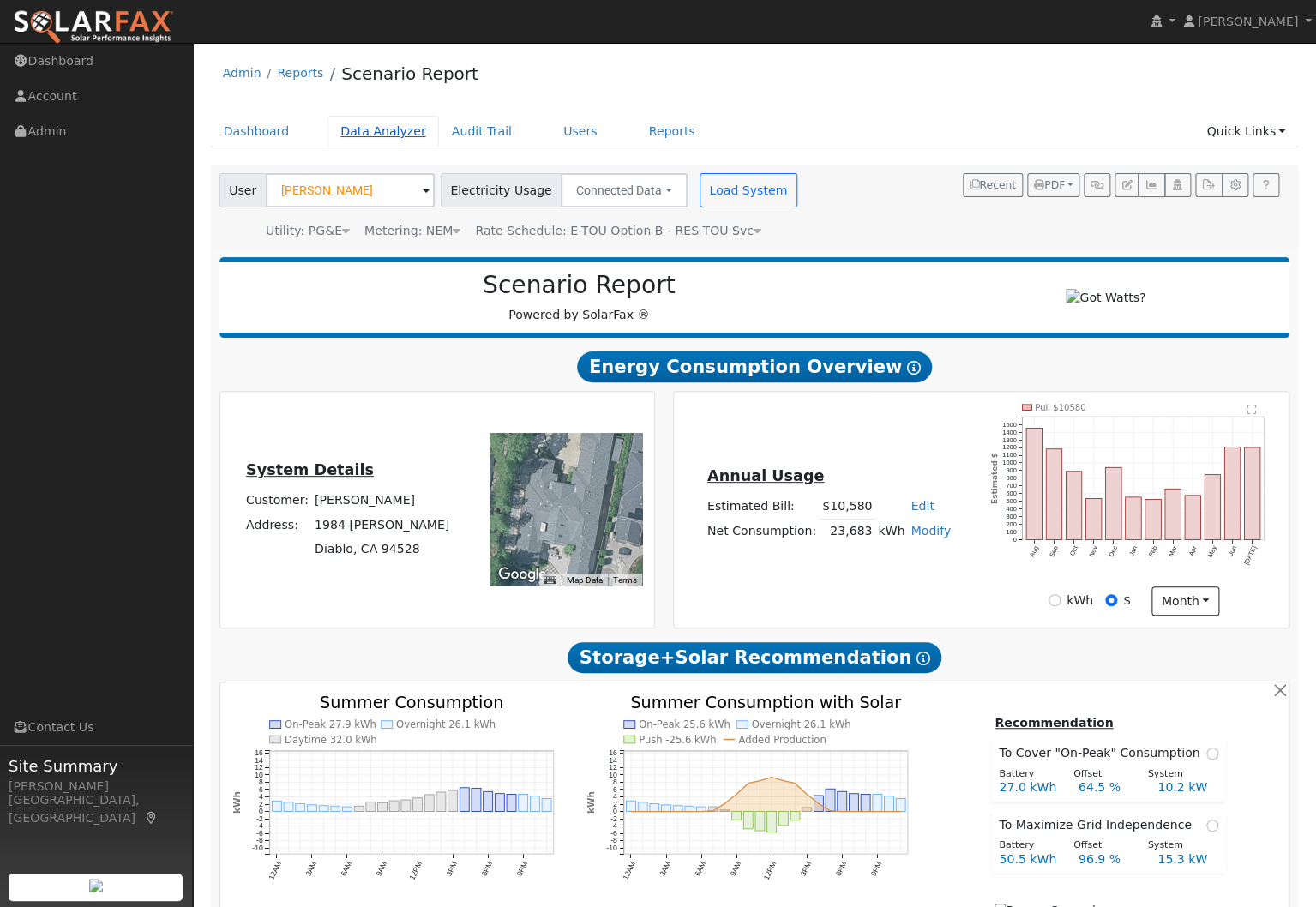
click at [394, 129] on link "Data Analyzer" at bounding box center [384, 132] width 112 height 32
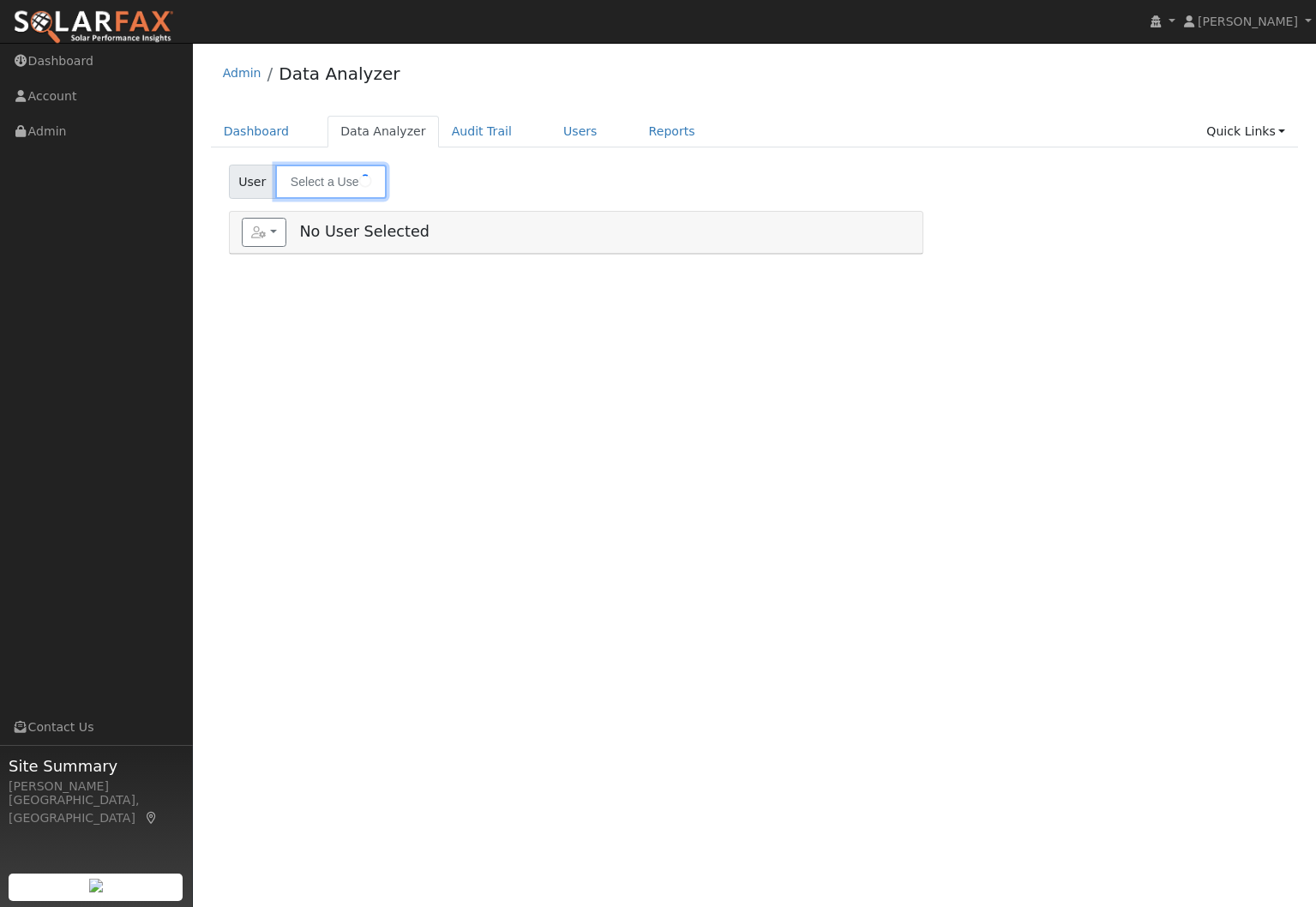
type input "[PERSON_NAME]"
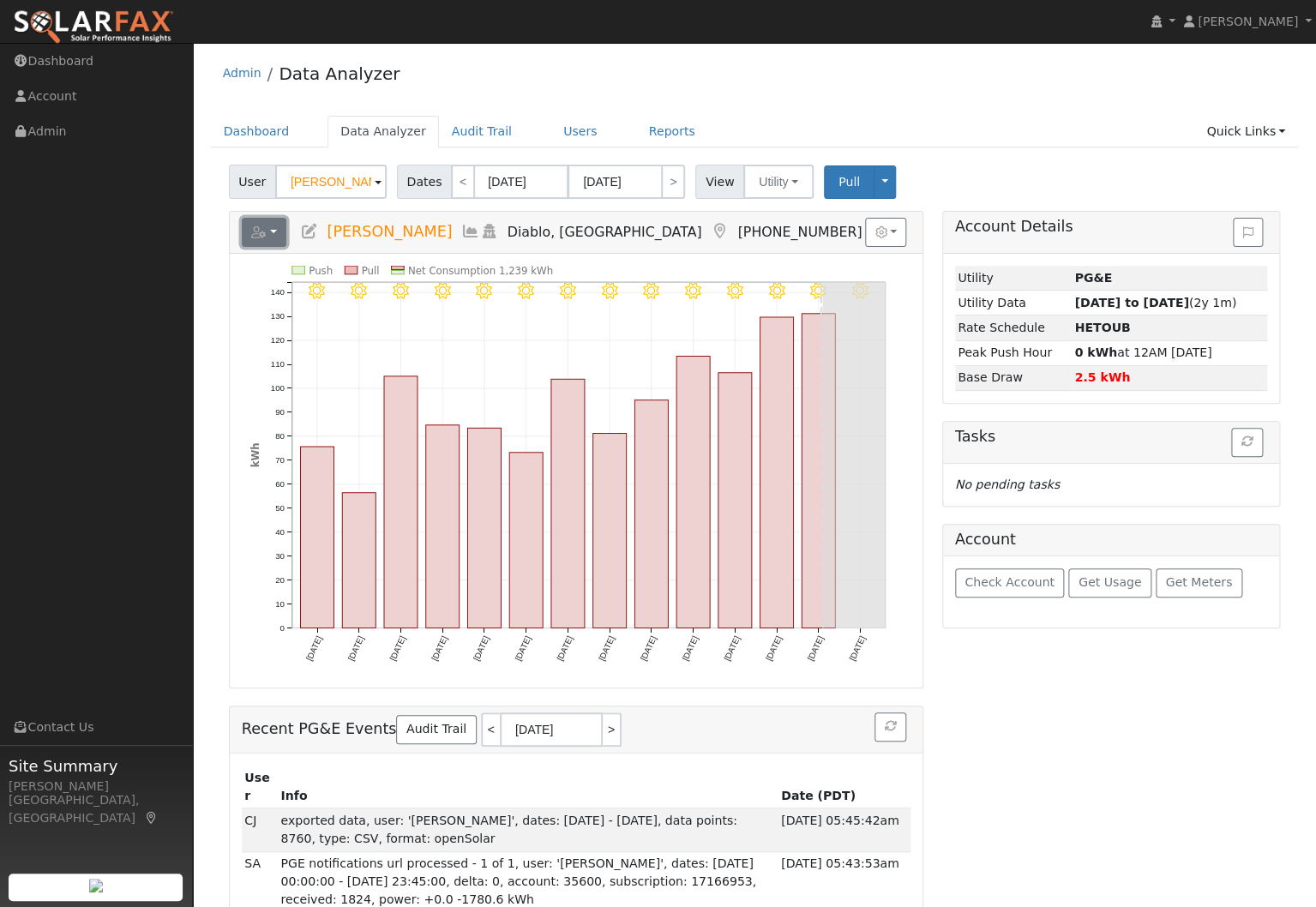
click at [269, 227] on button "button" at bounding box center [265, 231] width 46 height 29
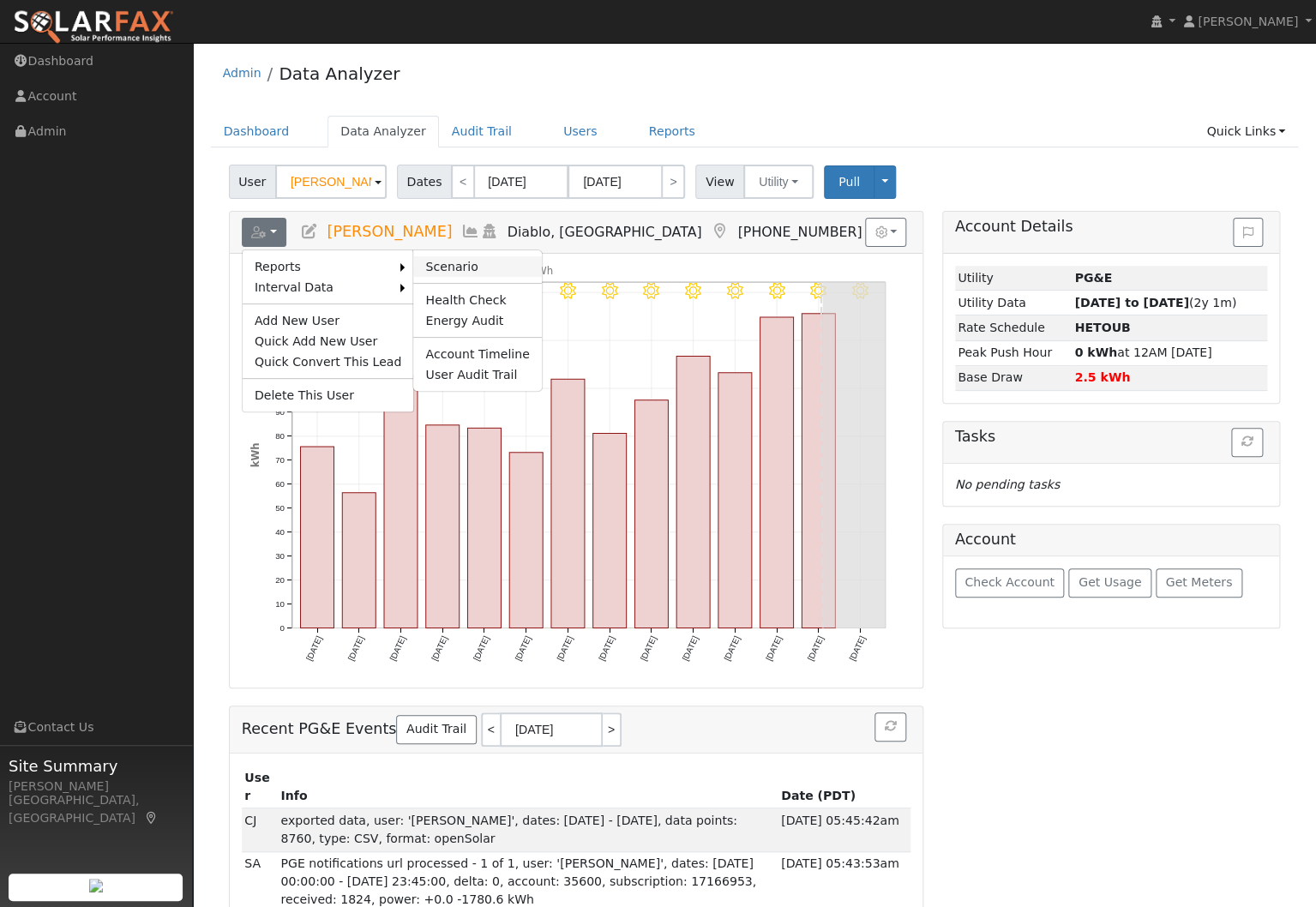
click at [464, 266] on link "Scenario" at bounding box center [478, 266] width 128 height 21
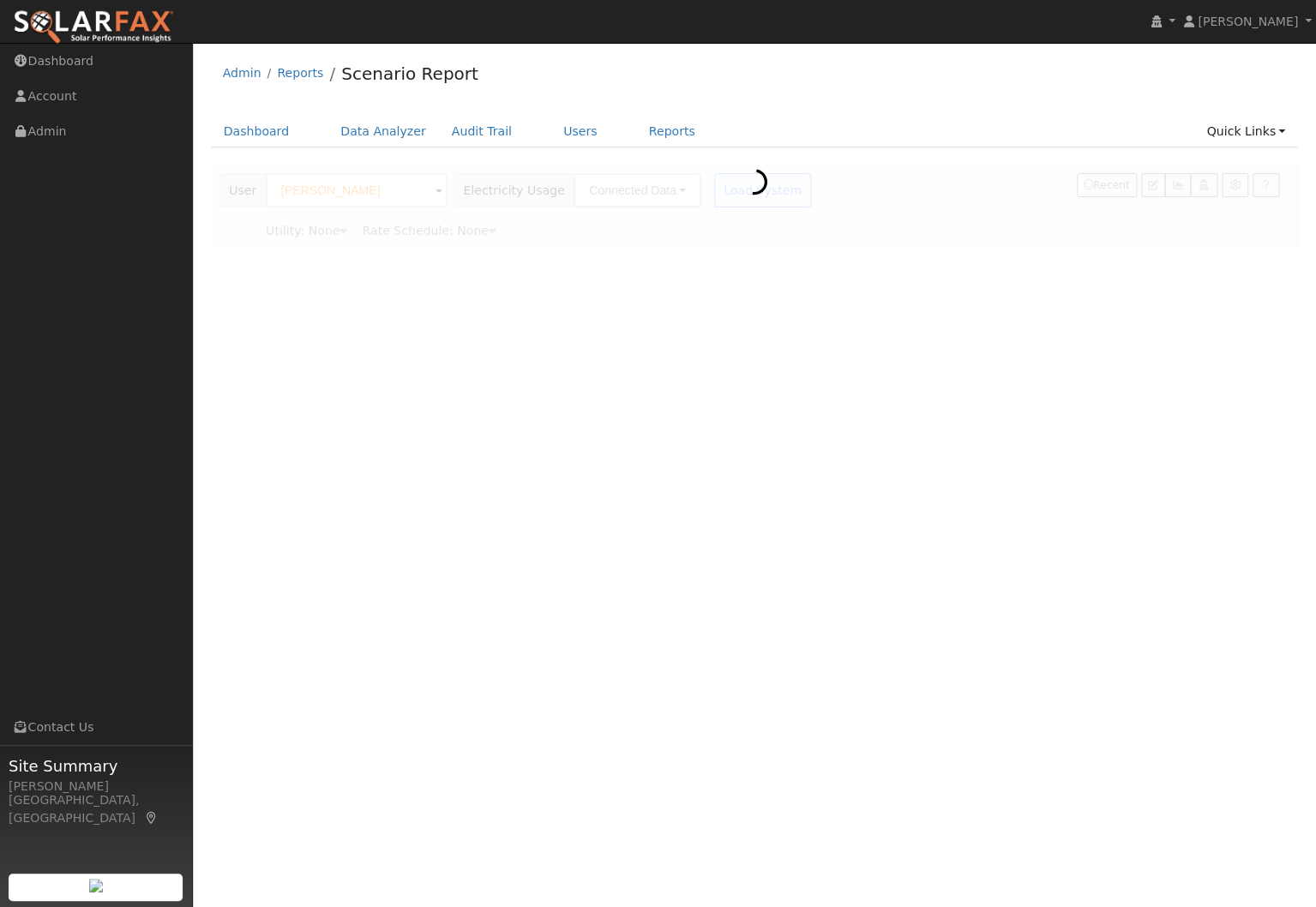
type input "Pacific Gas & Electric"
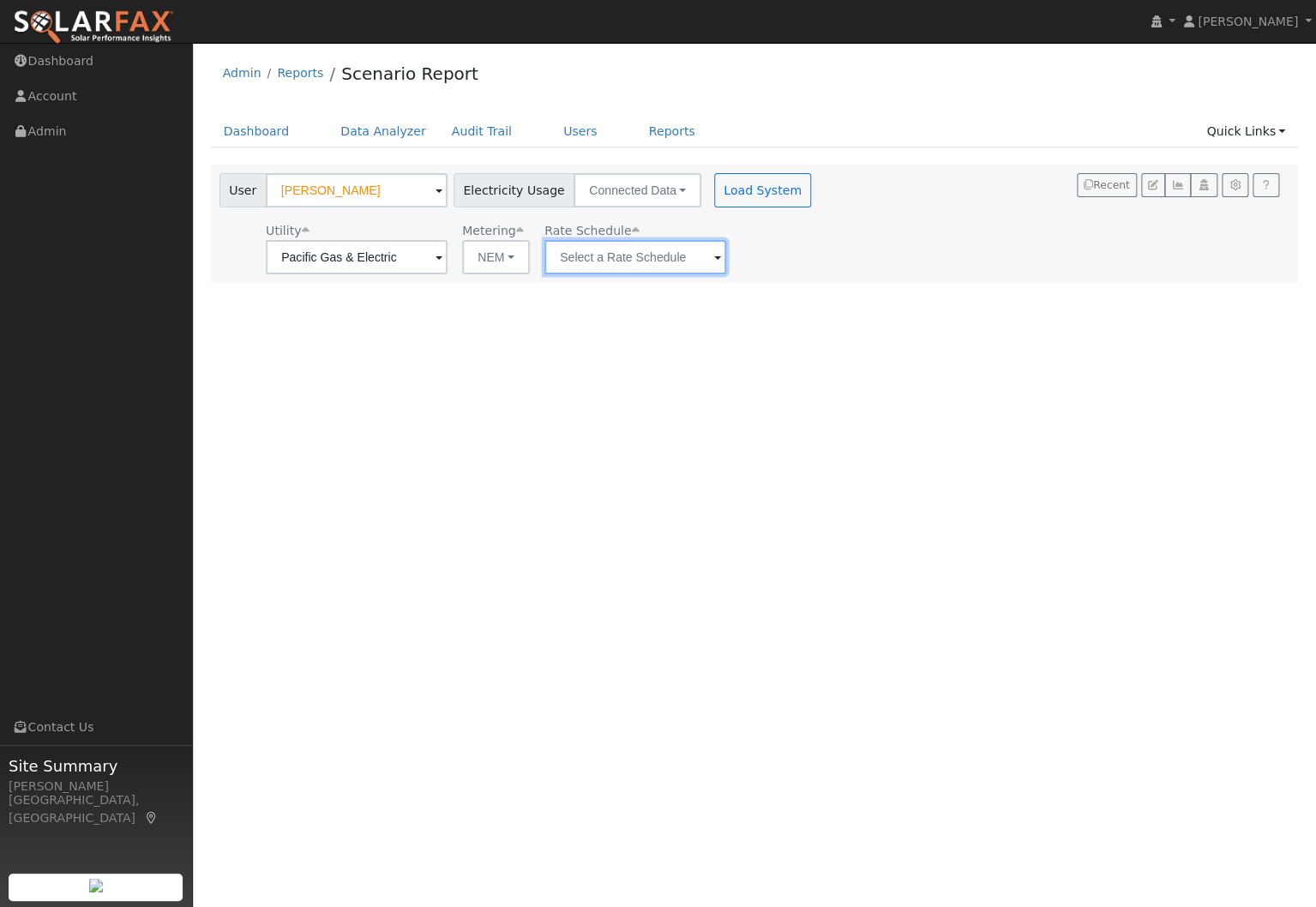
click at [448, 259] on input "text" at bounding box center [357, 257] width 181 height 34
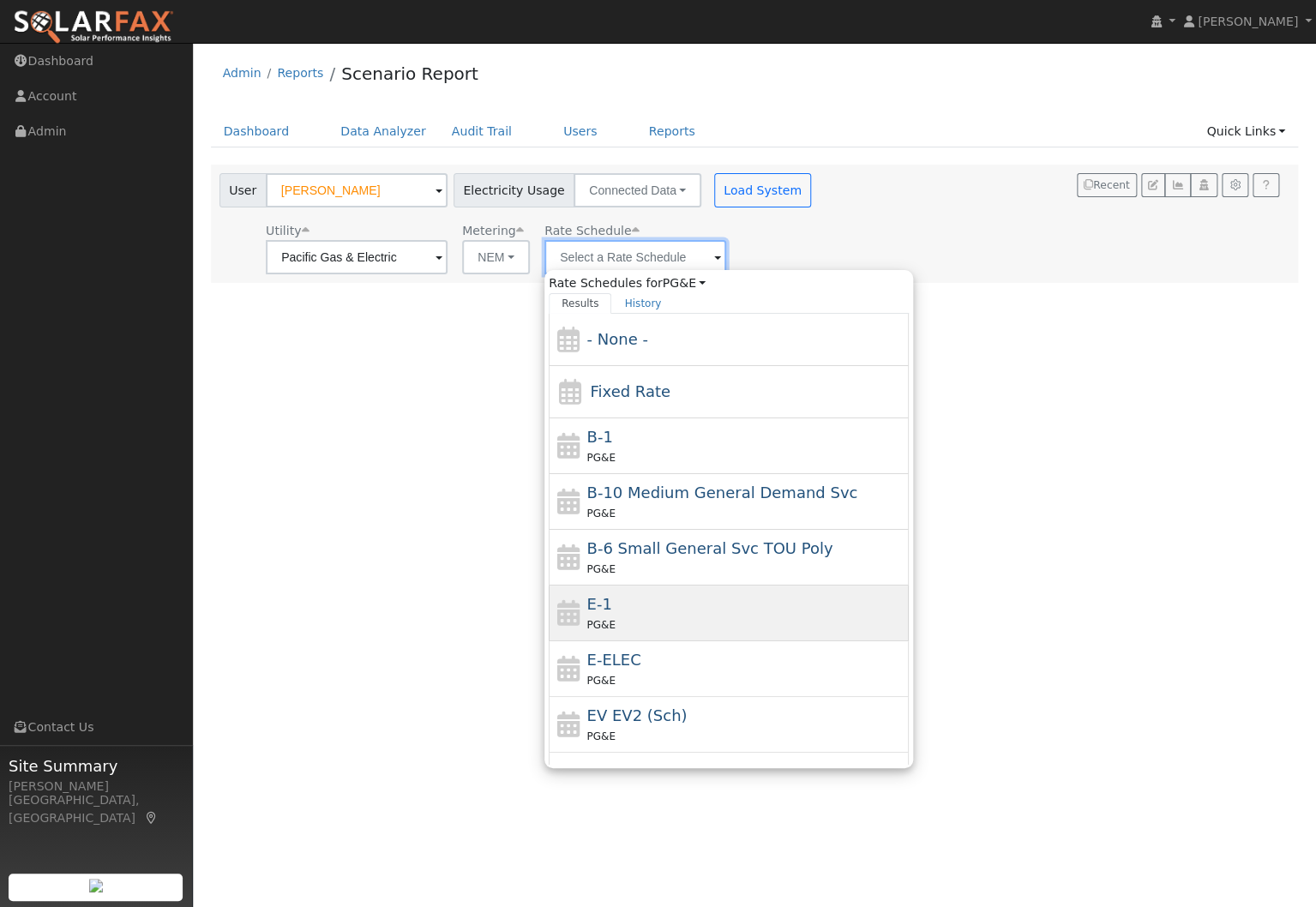
scroll to position [186, 0]
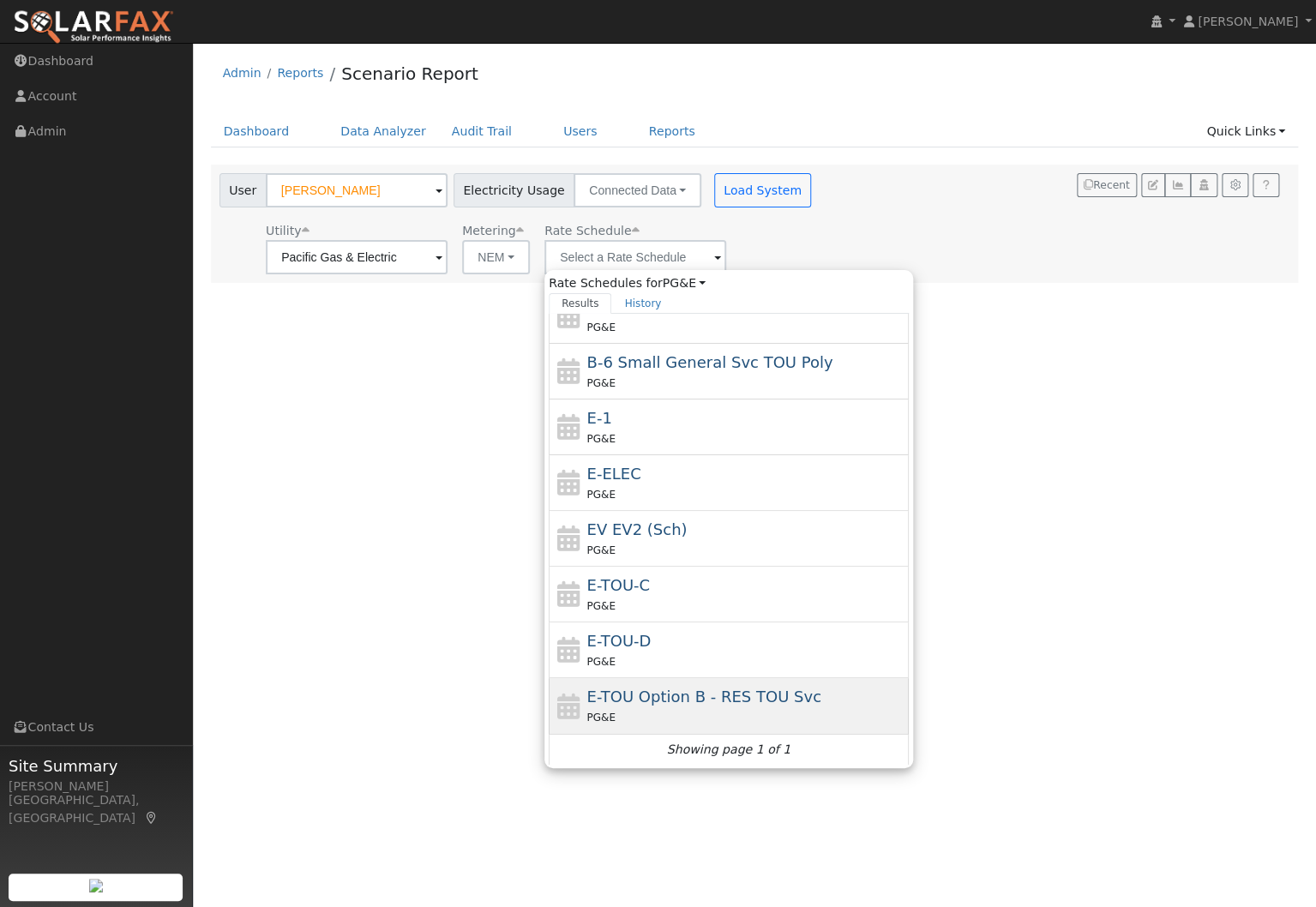
click at [674, 702] on span "E-TOU Option B - RES TOU Svc" at bounding box center [704, 697] width 234 height 18
type input "E-TOU Option B - RES TOU Svc"
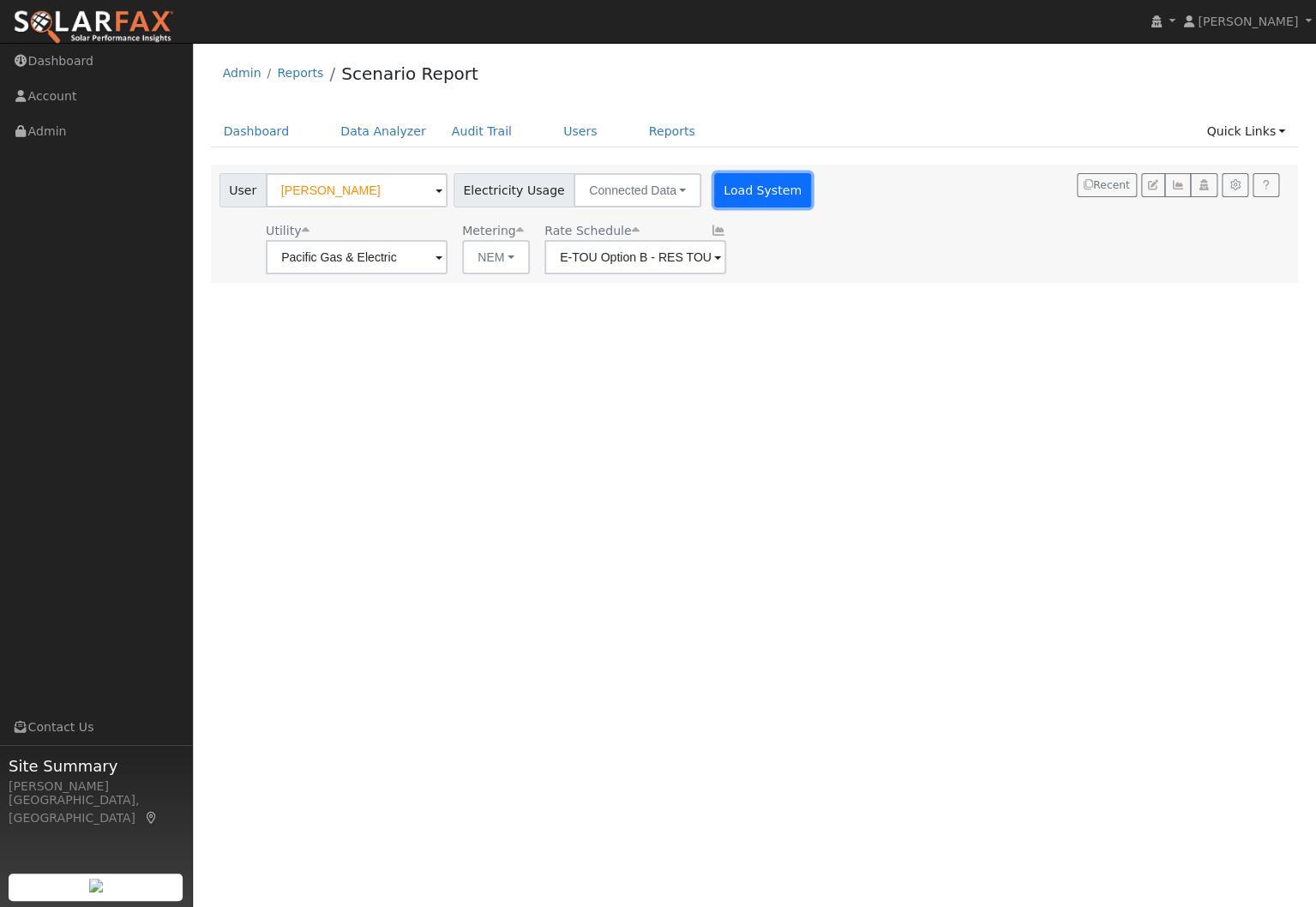
click at [740, 204] on button "Load System" at bounding box center [763, 190] width 98 height 34
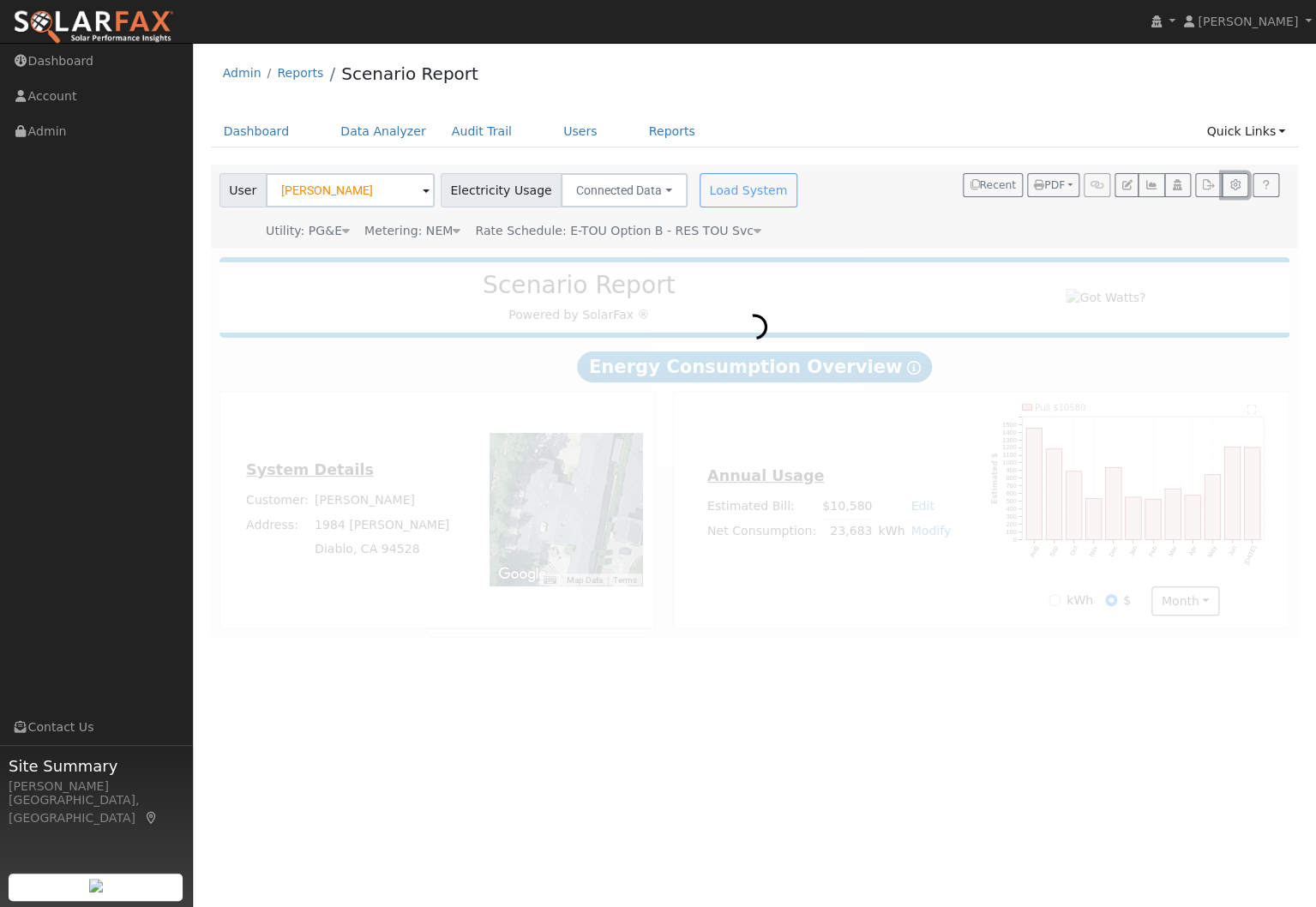
click at [1235, 188] on icon "button" at bounding box center [1234, 185] width 13 height 10
type input "80"
type input "100"
type input "125"
type input "150"
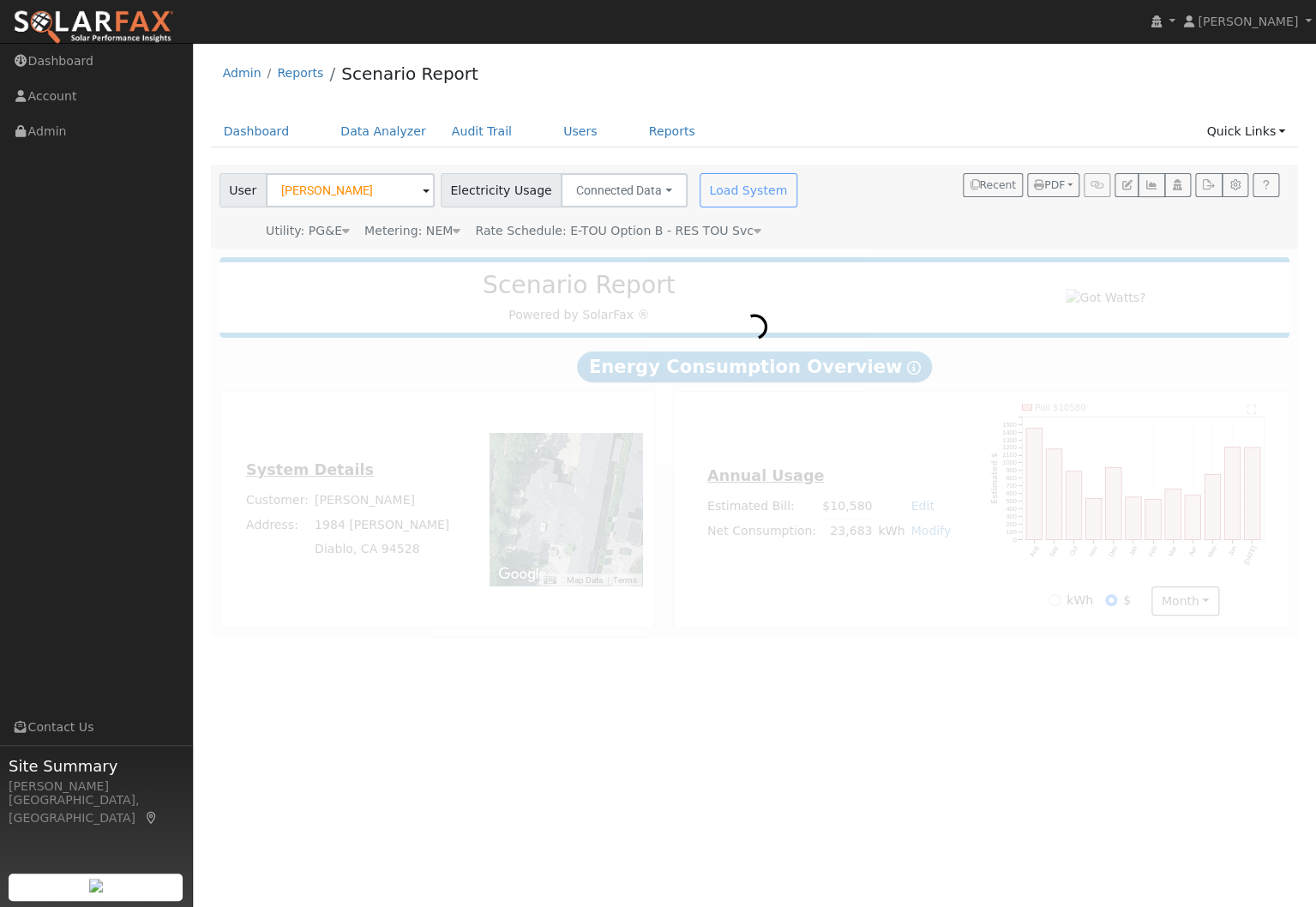
type input "10"
type input "13.5"
type input "20"
type input "27"
type input "40.5"
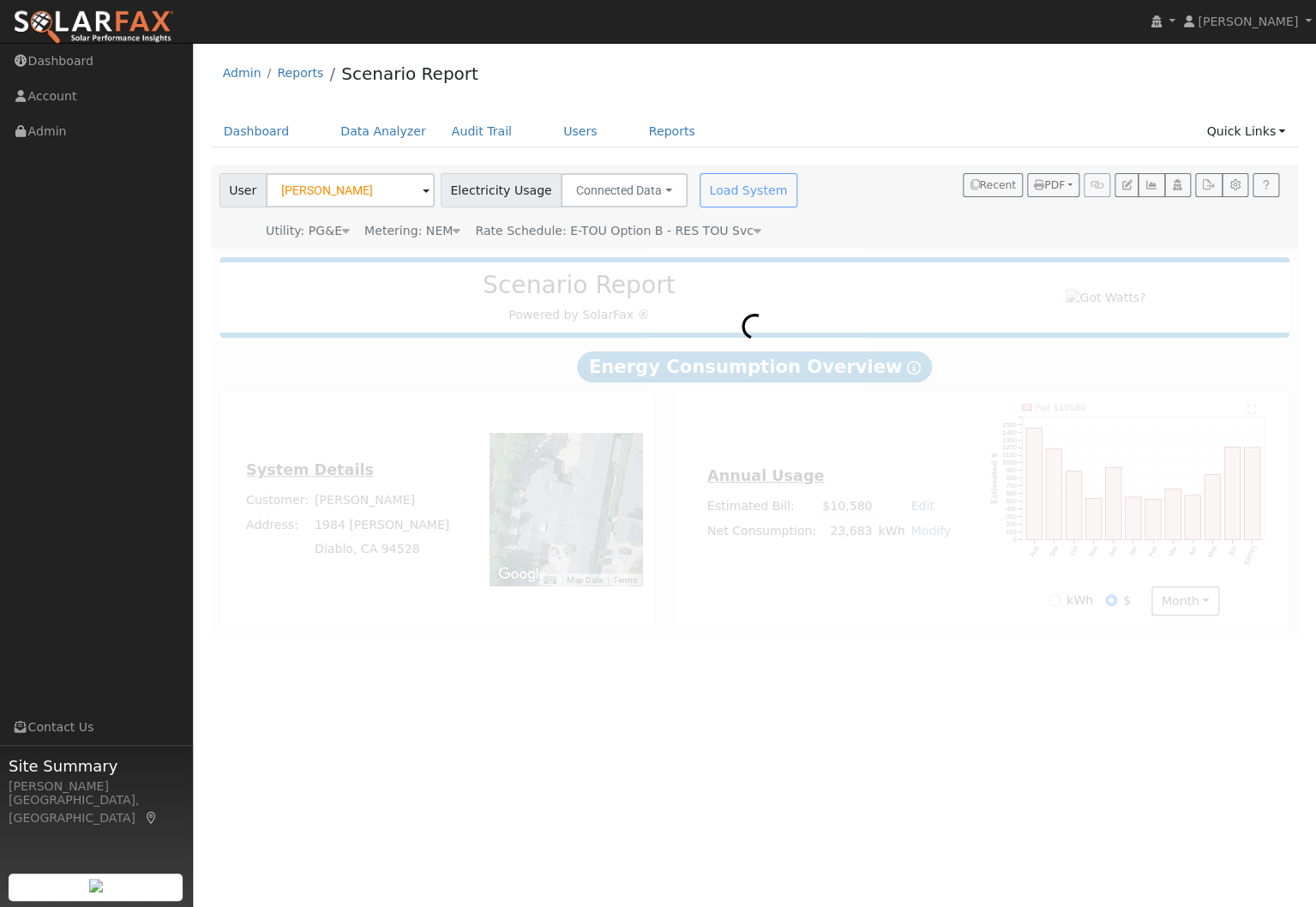
type input "10"
type input "0.7"
type input "1"
type input "3.1"
type input "1010"
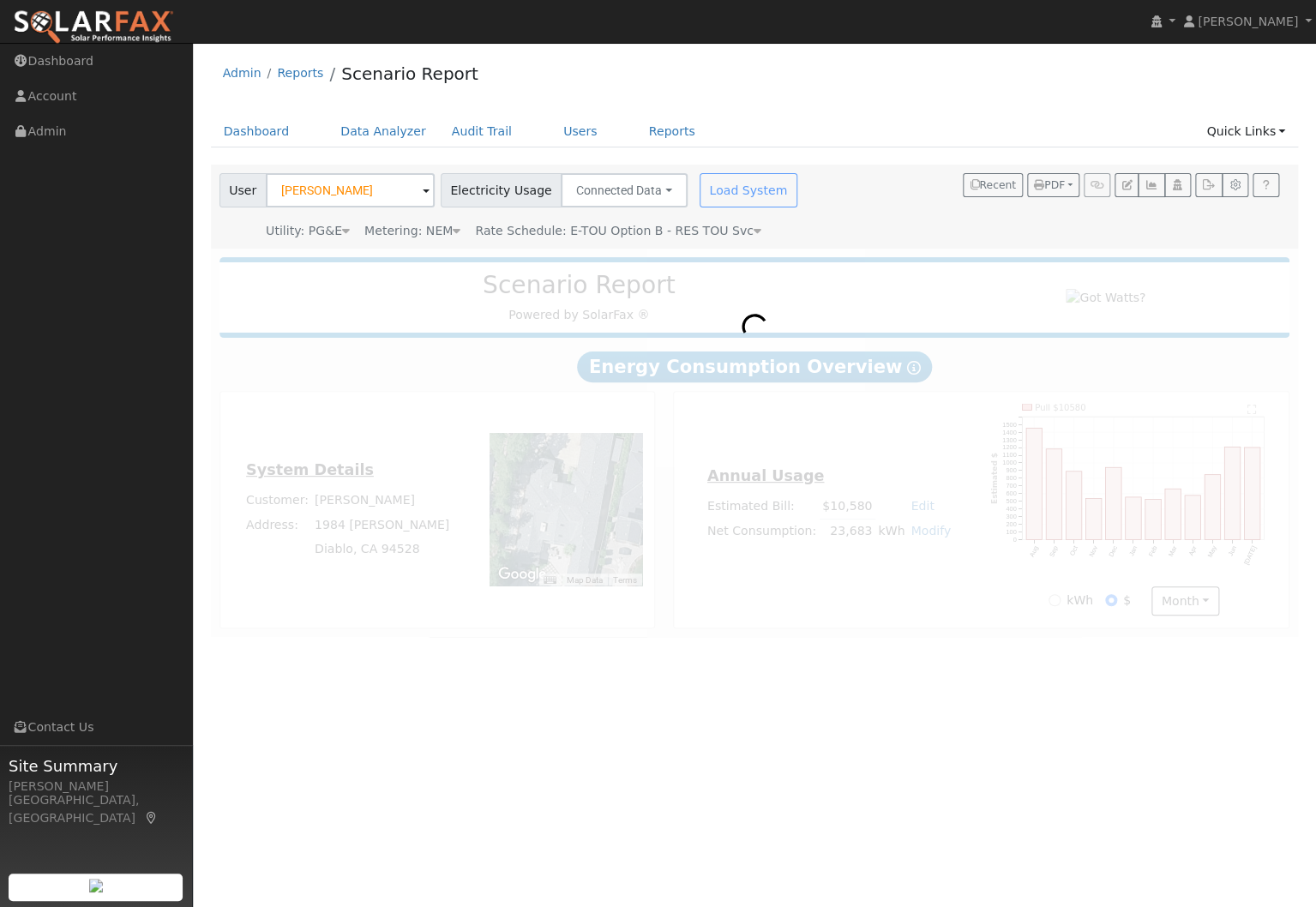
type input "1"
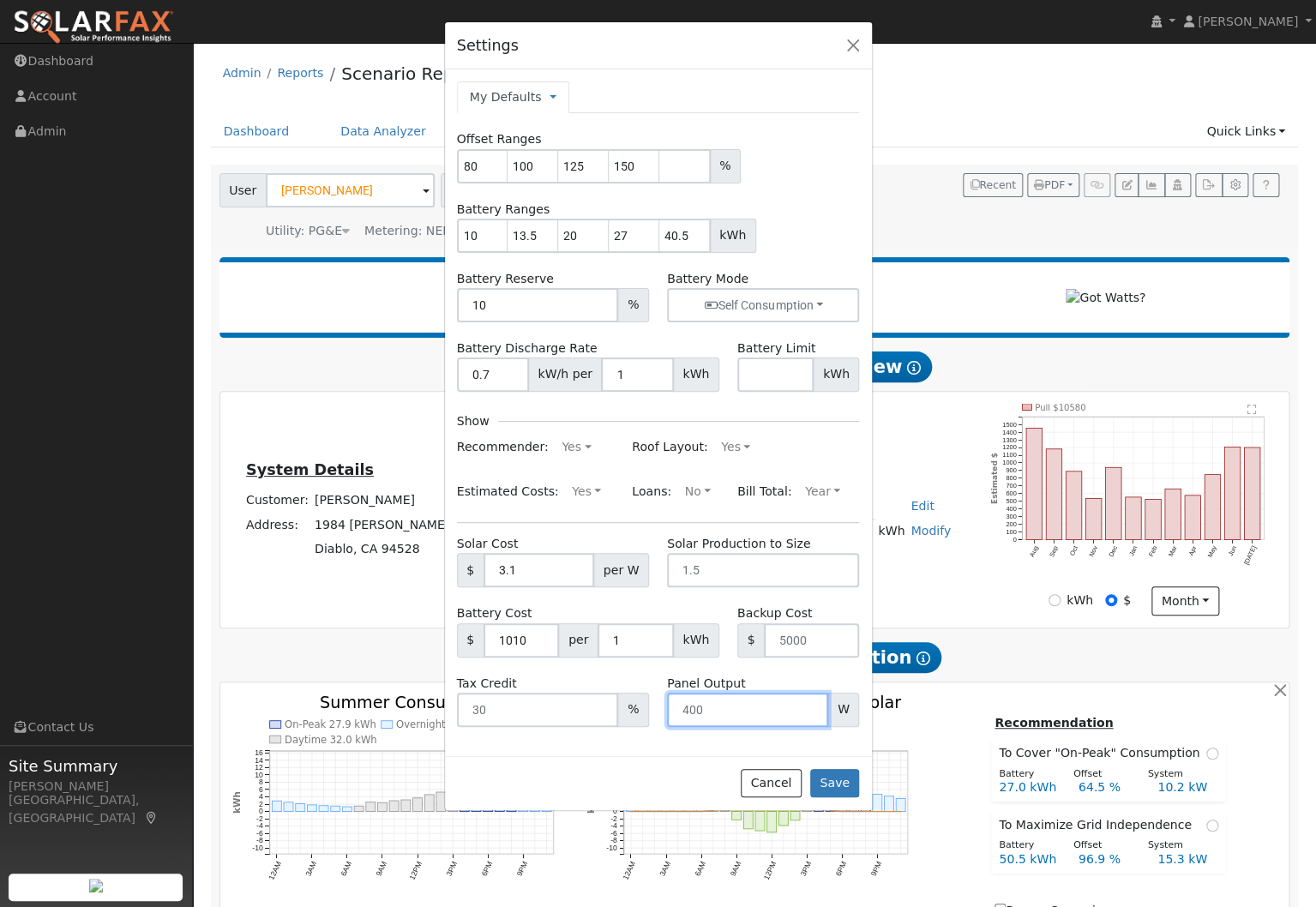
drag, startPoint x: 720, startPoint y: 709, endPoint x: 674, endPoint y: 709, distance: 46.0
click at [674, 709] on input "number" at bounding box center [748, 710] width 162 height 34
type input "460"
click at [847, 780] on button "Save" at bounding box center [835, 782] width 50 height 29
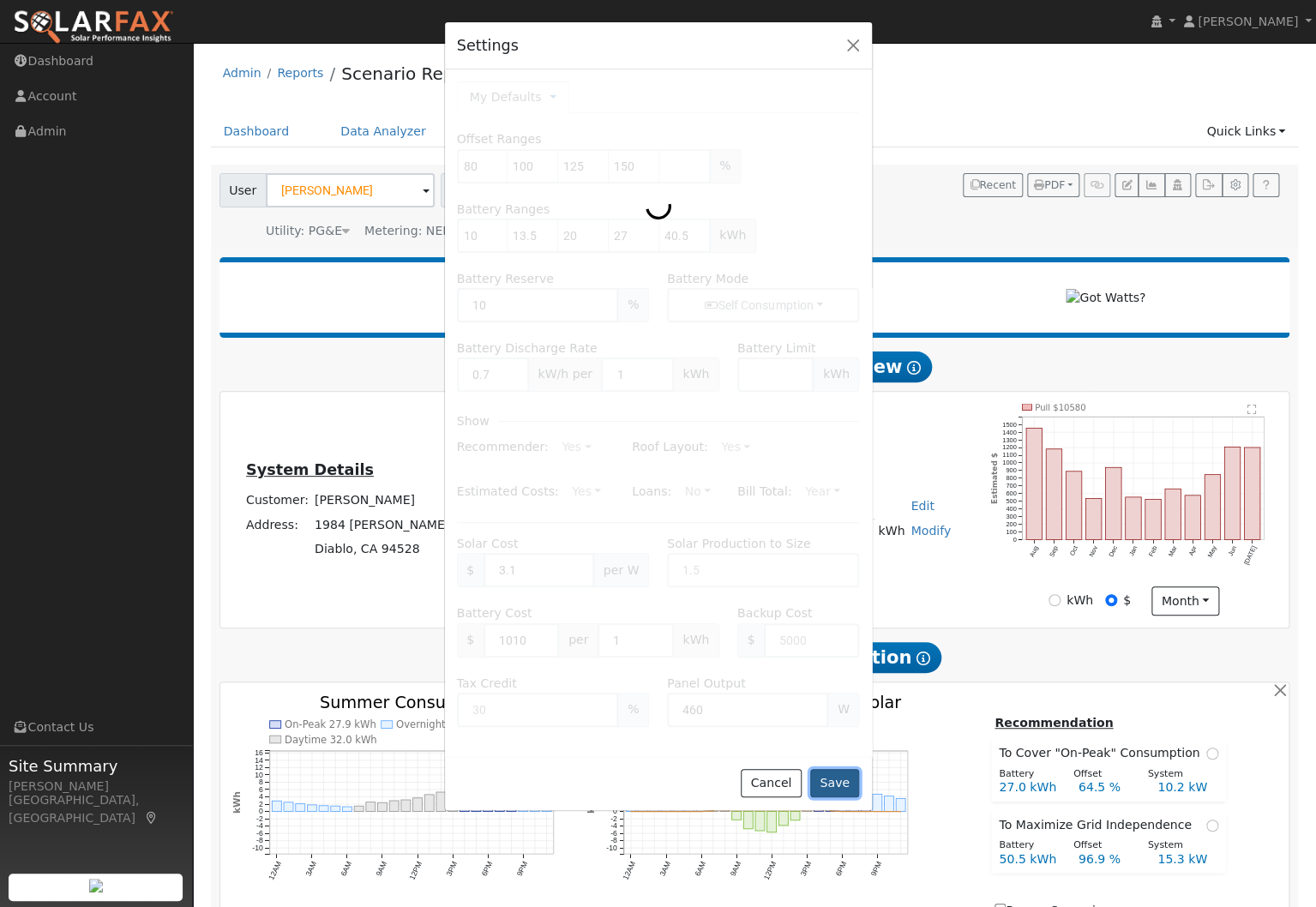
type input "460"
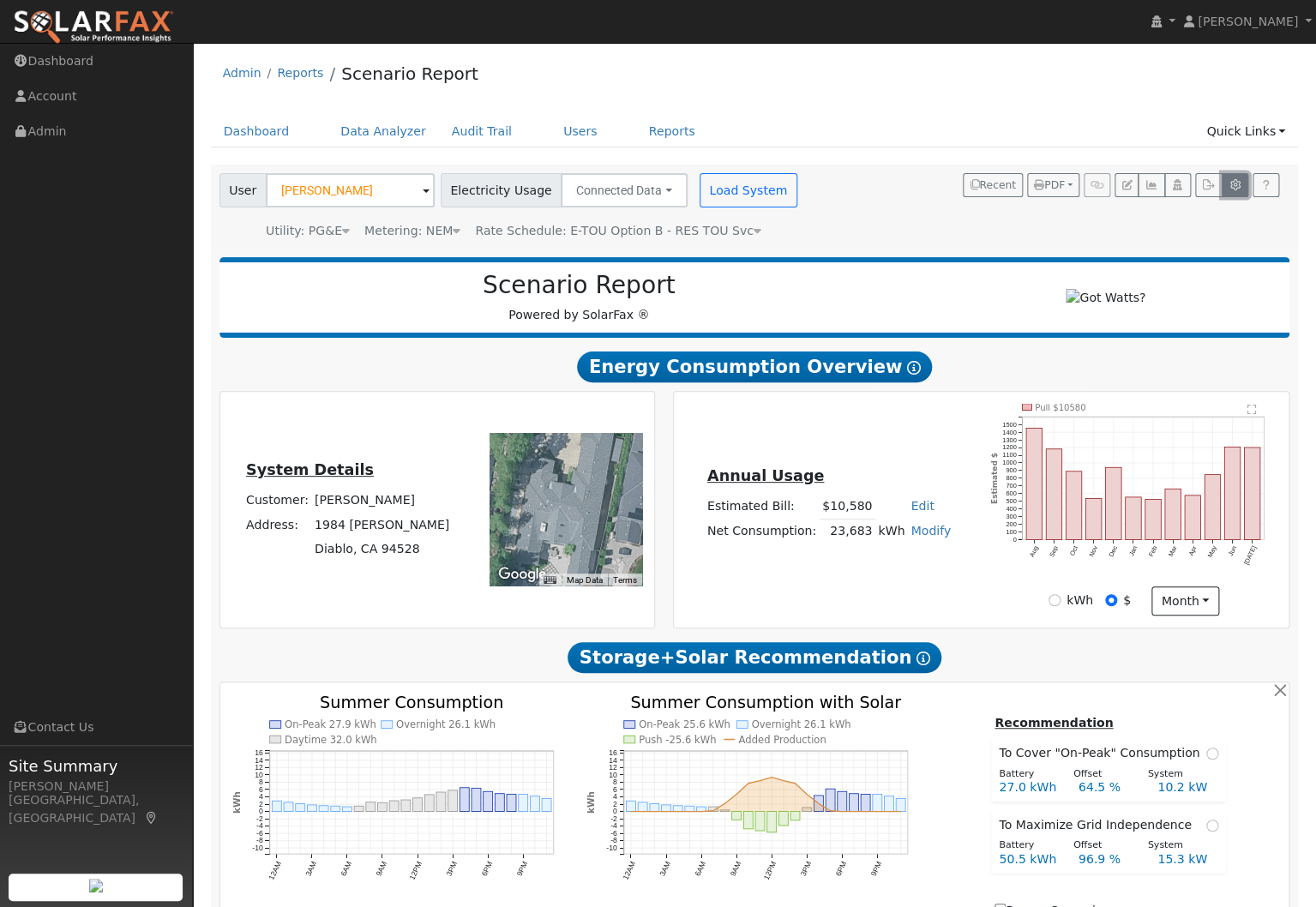
click at [1234, 189] on icon "button" at bounding box center [1234, 185] width 13 height 10
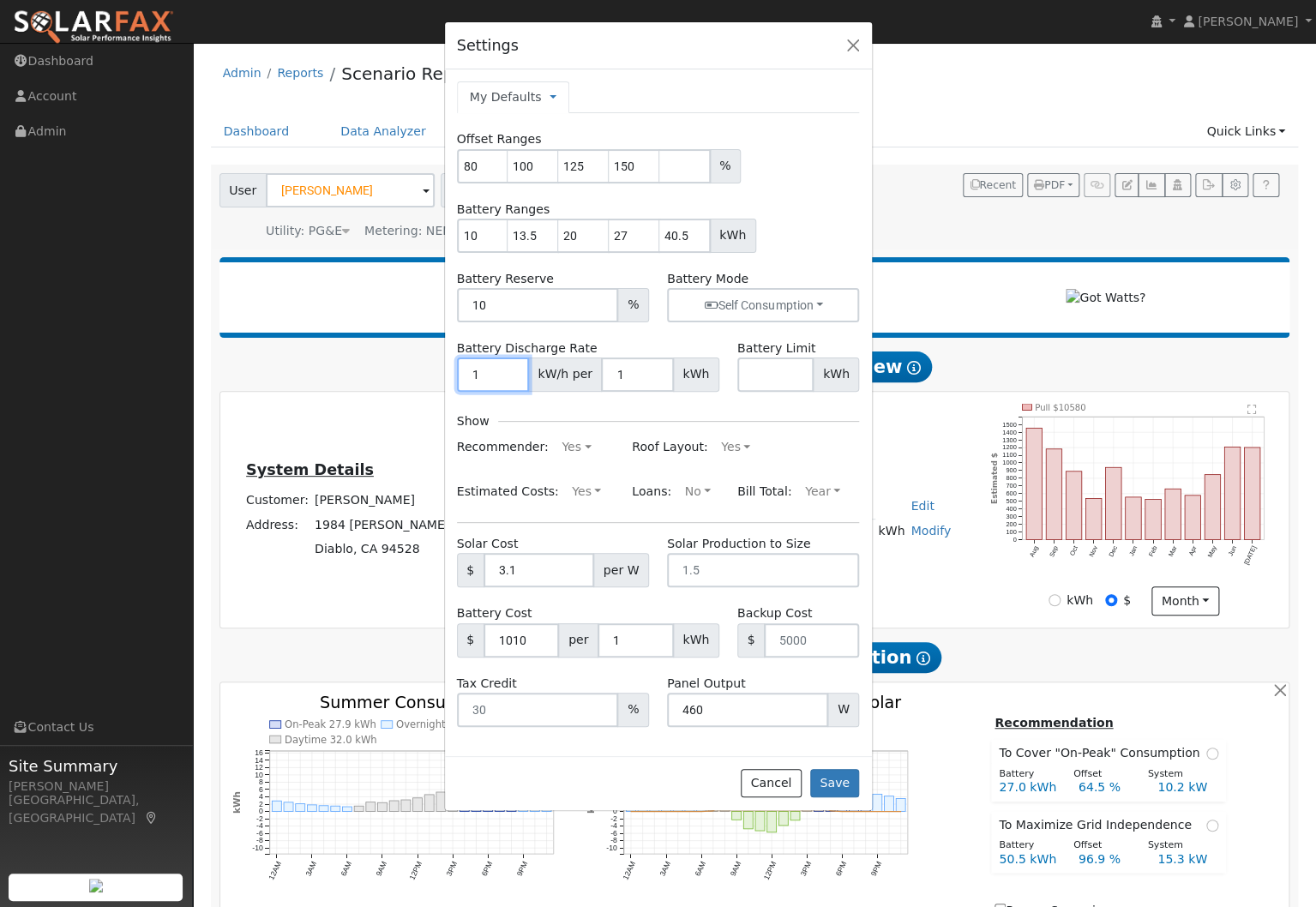
type input "1"
click at [509, 371] on input "1" at bounding box center [493, 375] width 72 height 34
type input "0.8"
click at [819, 493] on button "Year" at bounding box center [822, 492] width 53 height 28
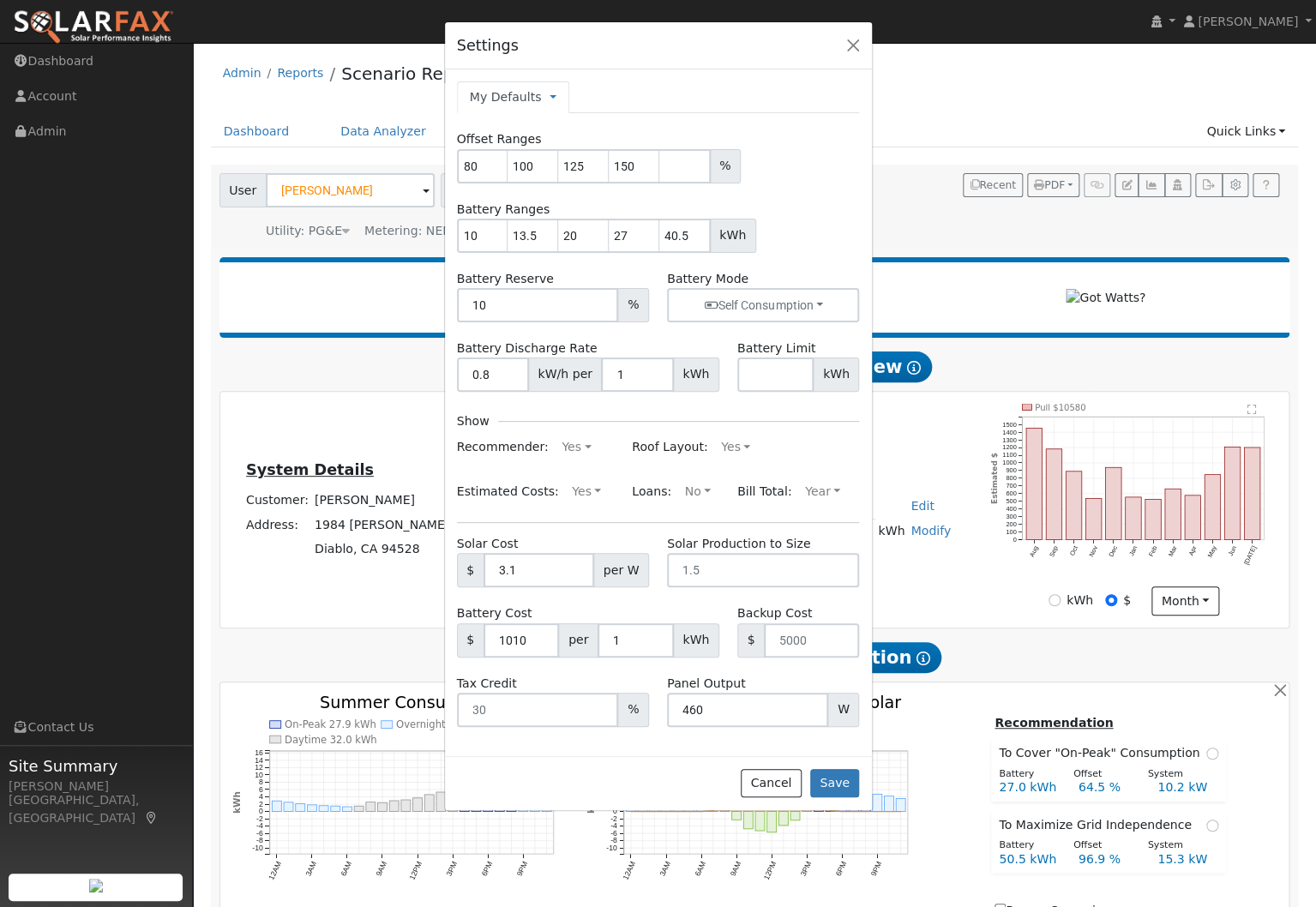
click at [754, 507] on form "Offset Ranges 80 100 125 150 % Battery Ranges 10 13.5 20 27 40.5 kWh Battery Re…" at bounding box center [658, 429] width 403 height 596
click at [833, 774] on button "Save" at bounding box center [835, 782] width 50 height 29
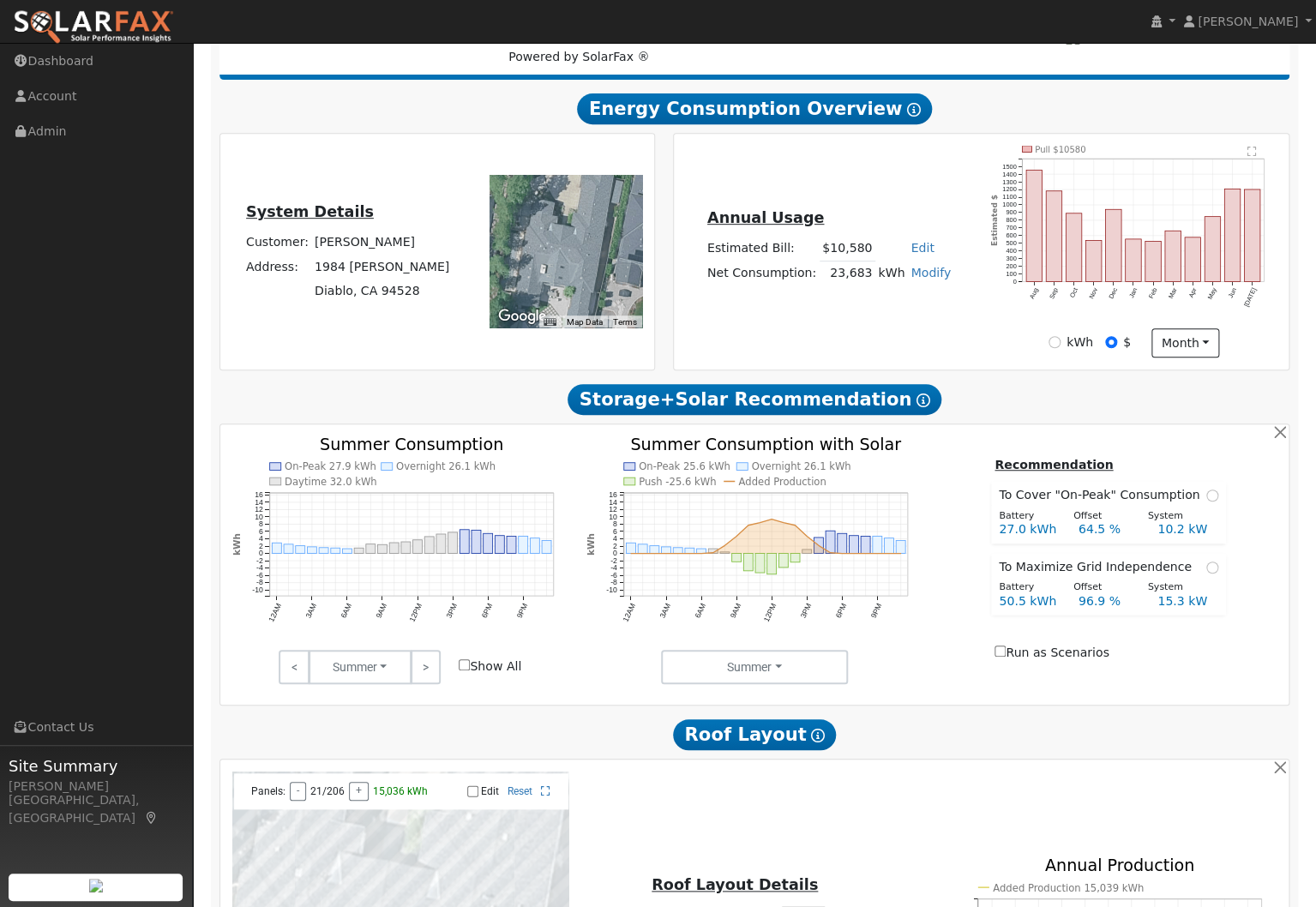
scroll to position [238, 0]
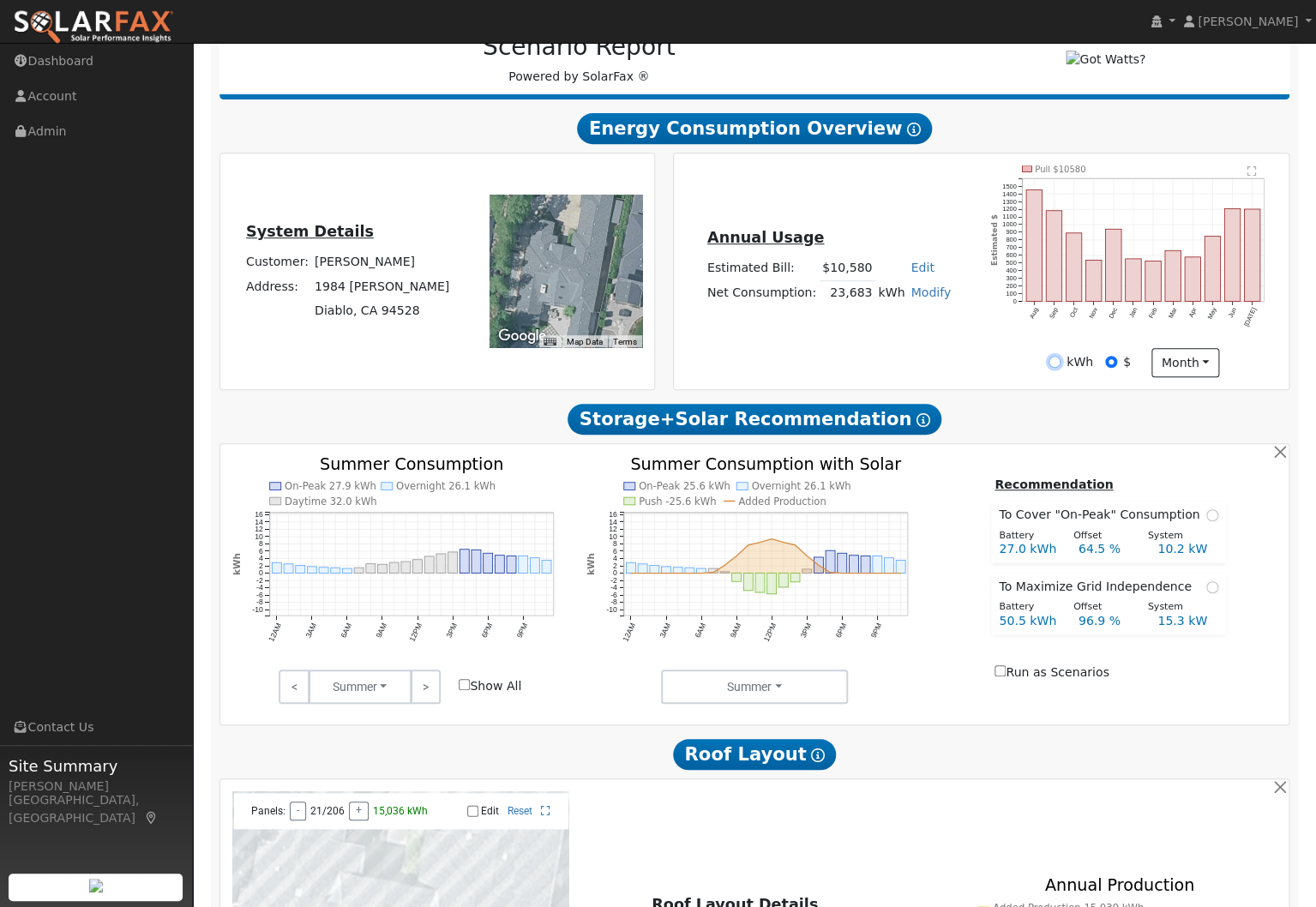
click at [1057, 368] on input "kWh" at bounding box center [1055, 362] width 12 height 12
radio input "true"
click at [1111, 366] on input "$" at bounding box center [1112, 362] width 12 height 12
radio input "true"
click at [1061, 368] on input "kWh" at bounding box center [1055, 362] width 12 height 12
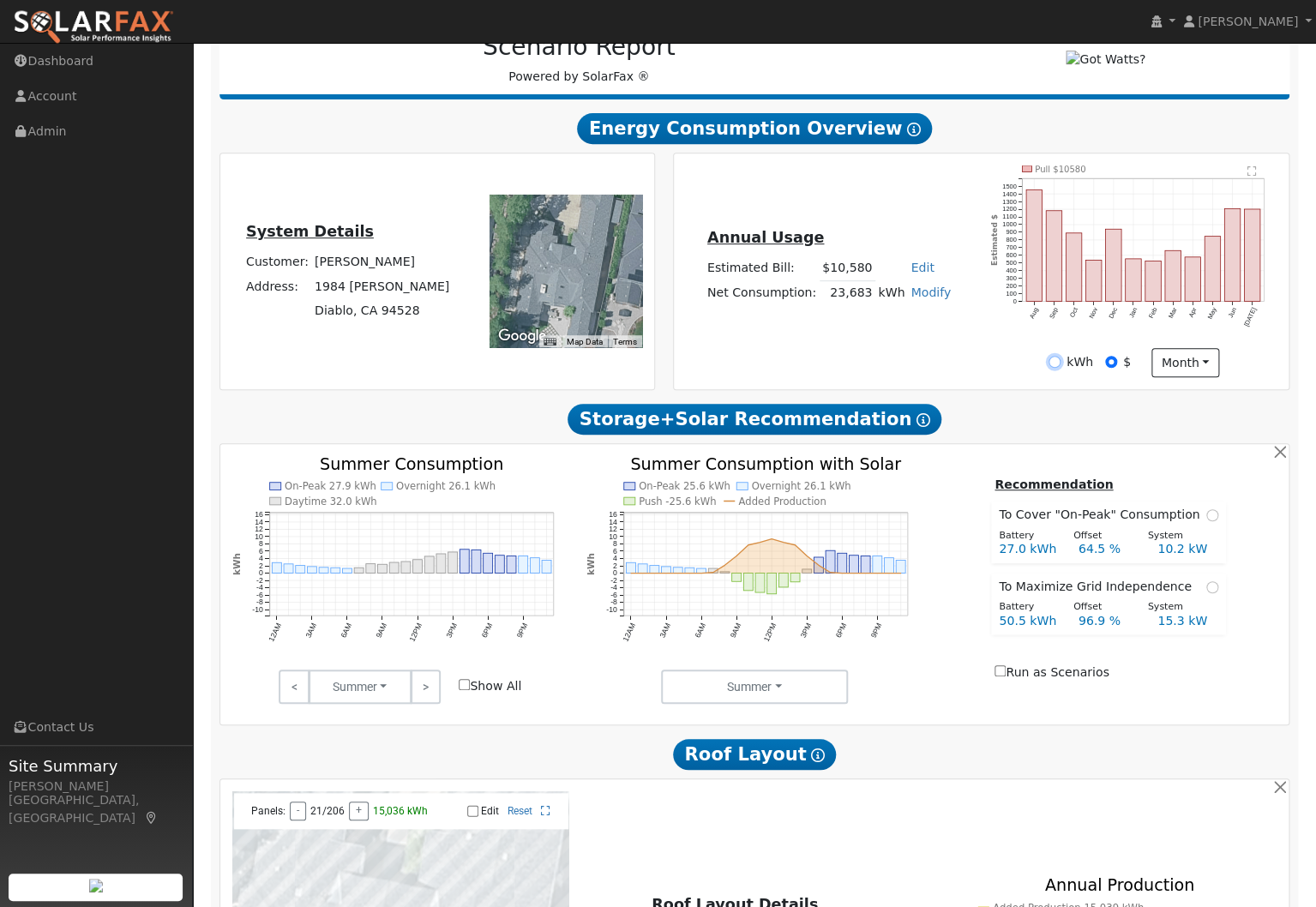
radio input "true"
radio input "false"
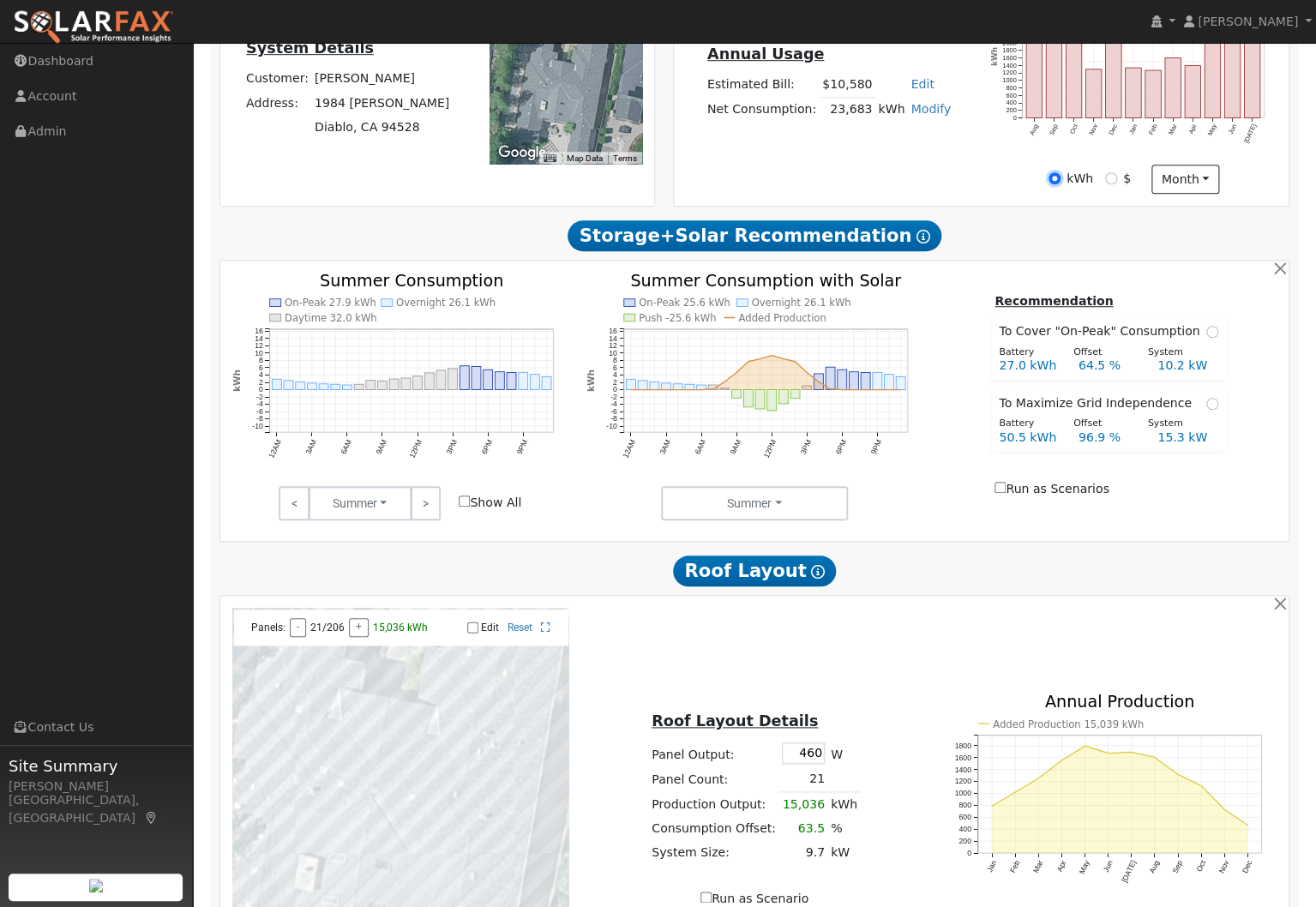
scroll to position [442, 0]
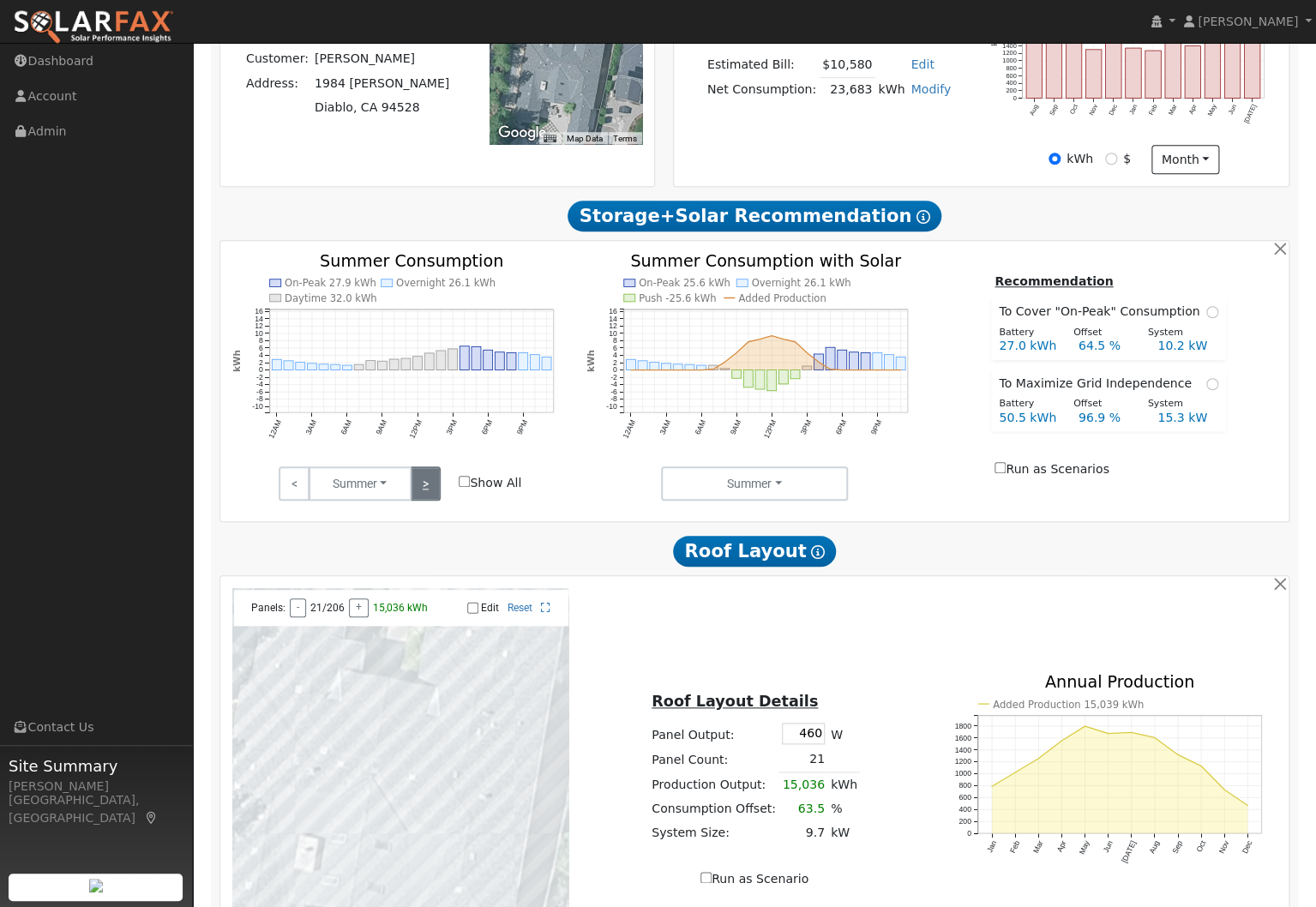
click at [428, 491] on link ">" at bounding box center [426, 483] width 30 height 34
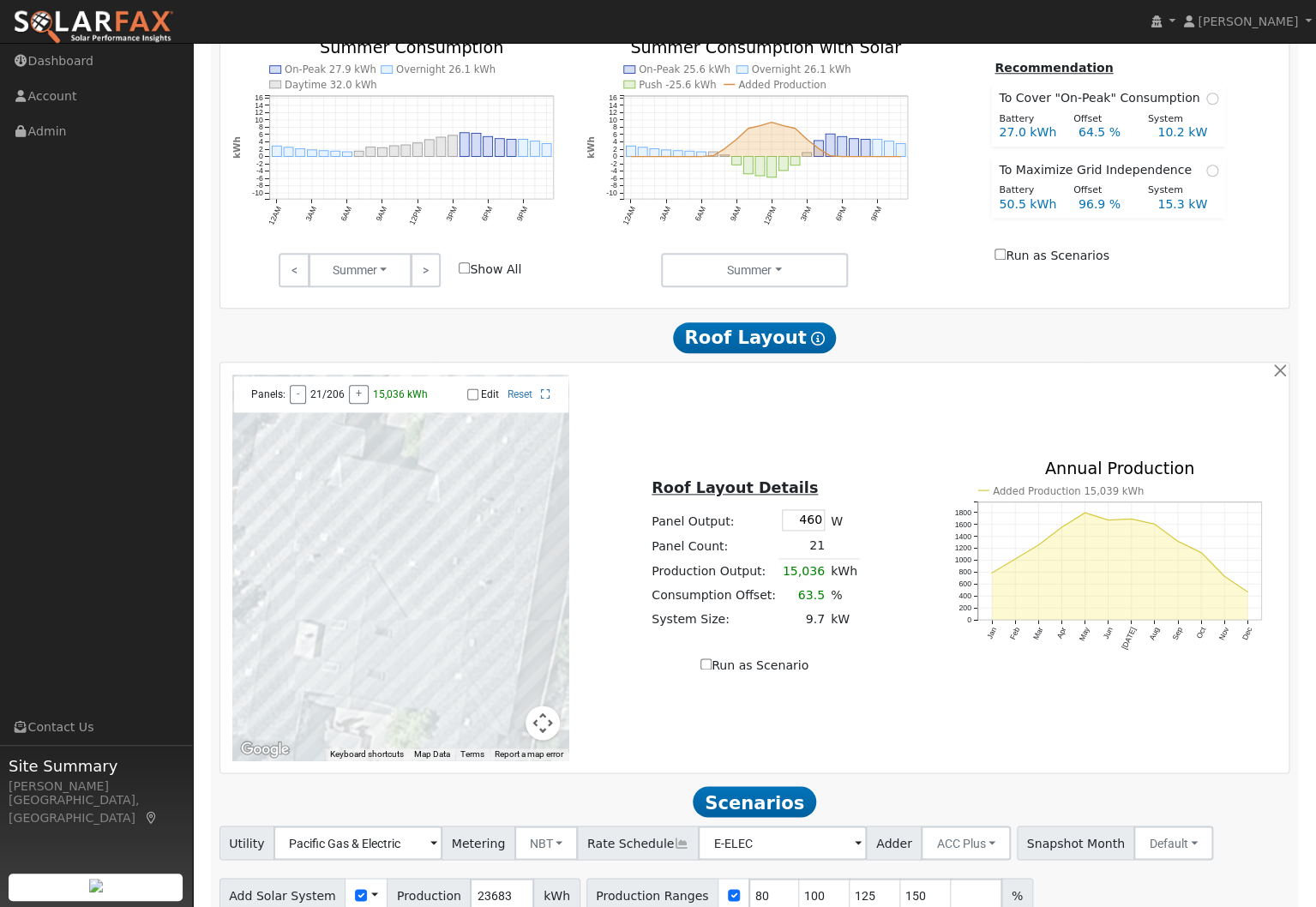
scroll to position [670, 0]
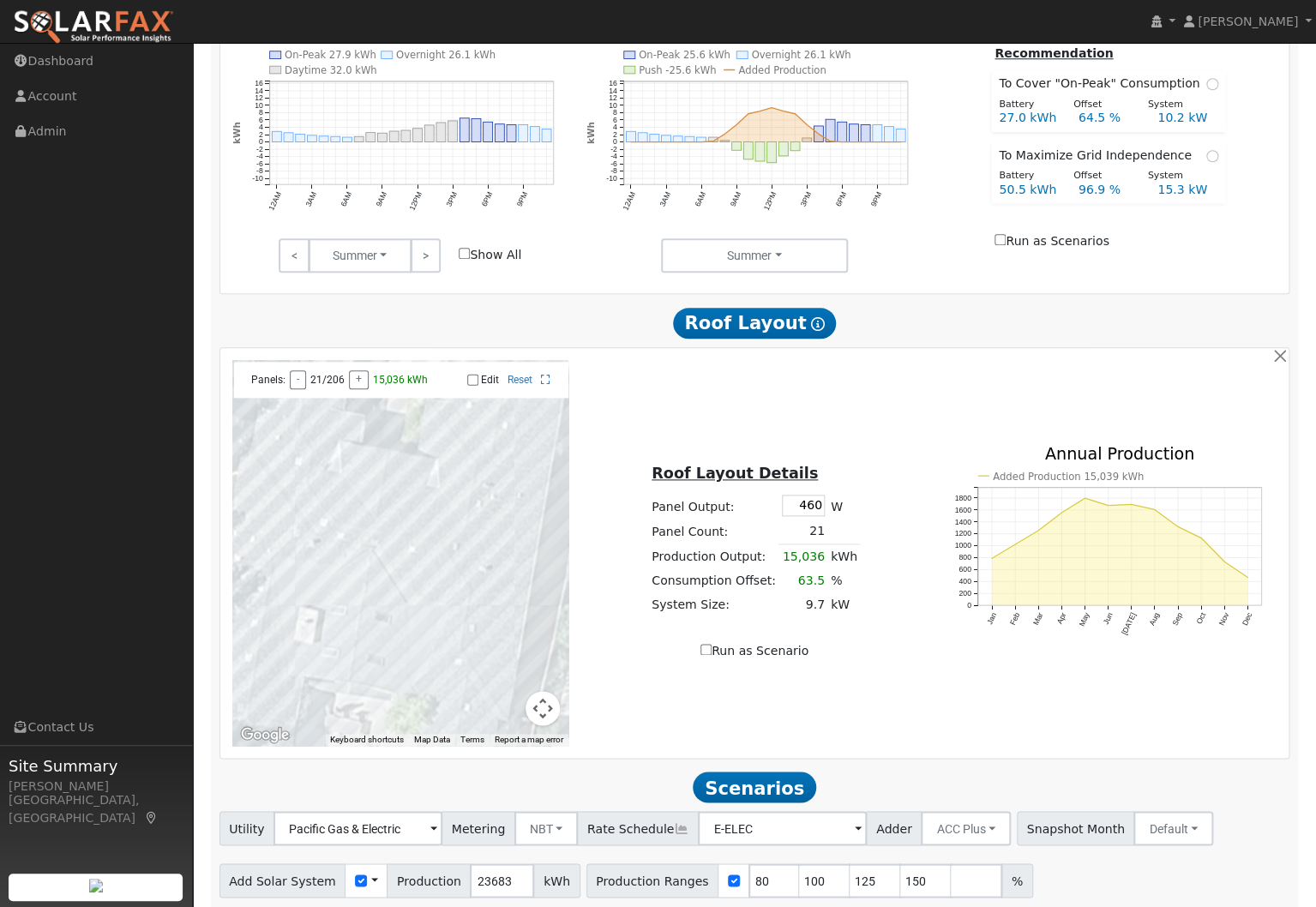
click at [475, 385] on input "Edit" at bounding box center [473, 380] width 11 height 12
click at [300, 386] on button "-" at bounding box center [298, 380] width 16 height 19
click at [640, 682] on div "← Move left → Move right ↑ Move up ↓ Move down + Zoom in - Zoom out Home Jump l…" at bounding box center [755, 552] width 1063 height 386
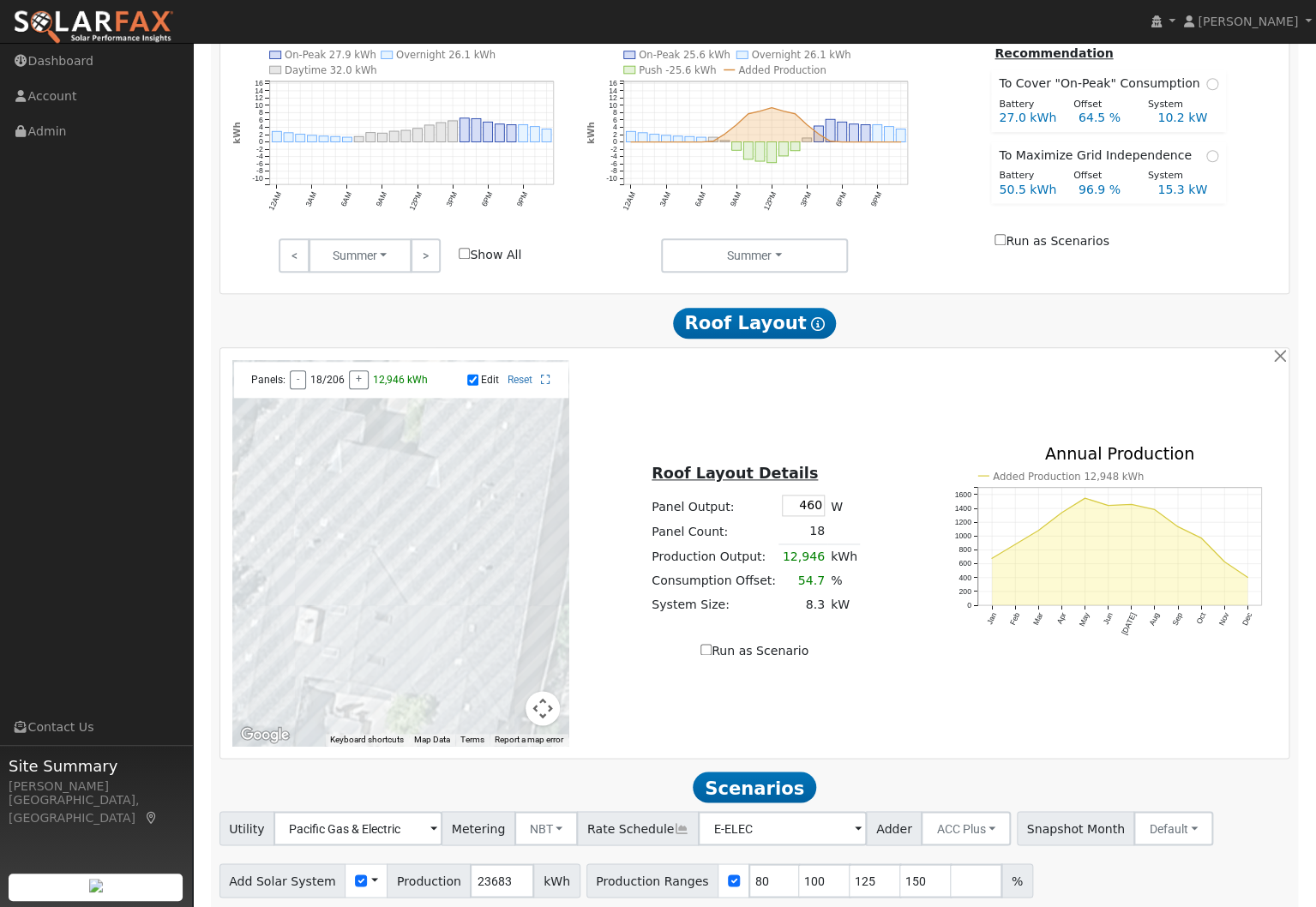
click at [470, 385] on input "Edit" at bounding box center [473, 380] width 11 height 12
checkbox input "false"
click at [1283, 359] on button "button" at bounding box center [1280, 356] width 18 height 18
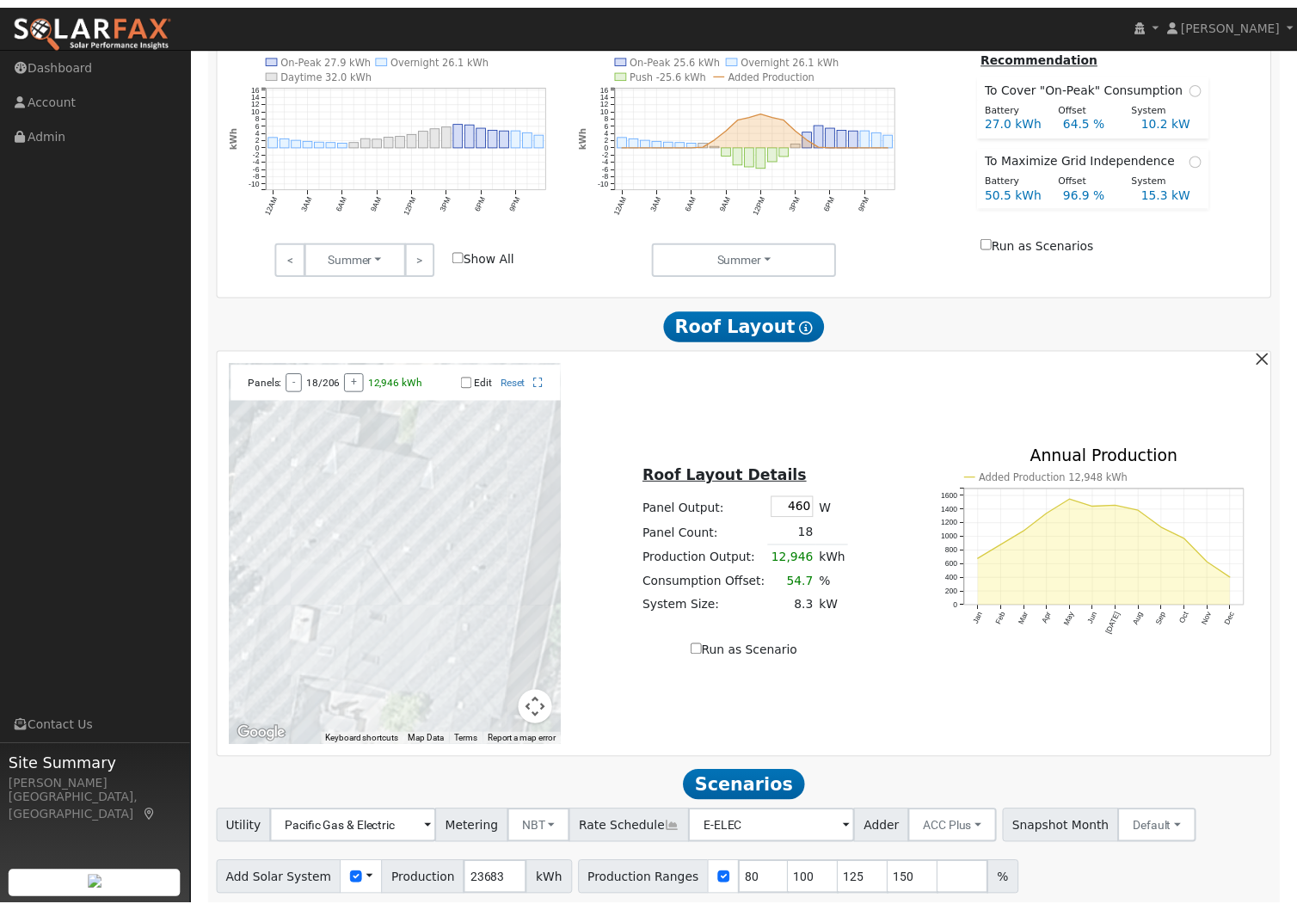
scroll to position [273, 0]
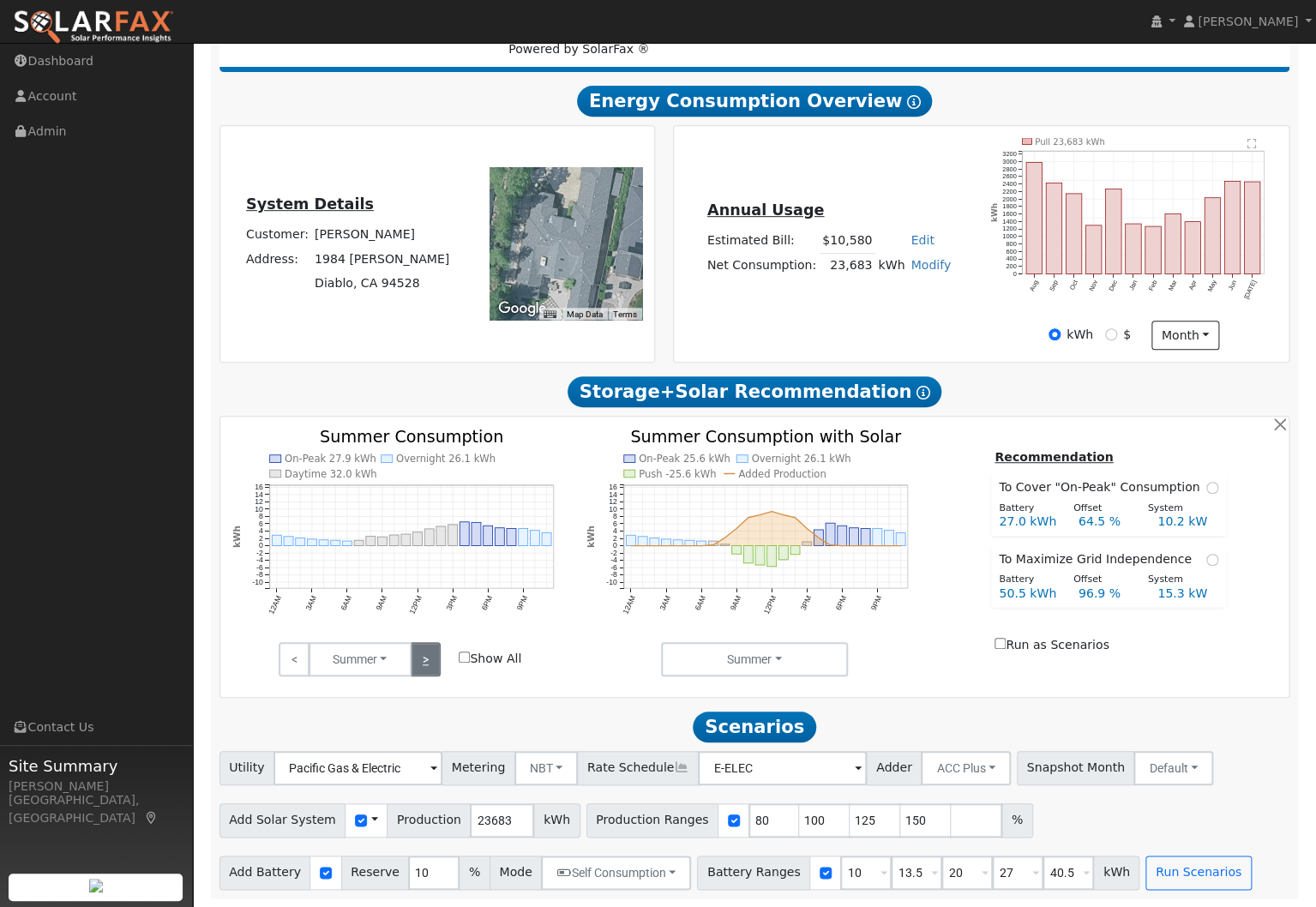
click at [438, 663] on link ">" at bounding box center [426, 659] width 30 height 34
click at [298, 662] on link "<" at bounding box center [294, 659] width 30 height 34
click at [431, 652] on link ">" at bounding box center [426, 659] width 30 height 34
click at [288, 663] on link "<" at bounding box center [294, 659] width 30 height 34
click at [674, 770] on icon at bounding box center [681, 767] width 15 height 12
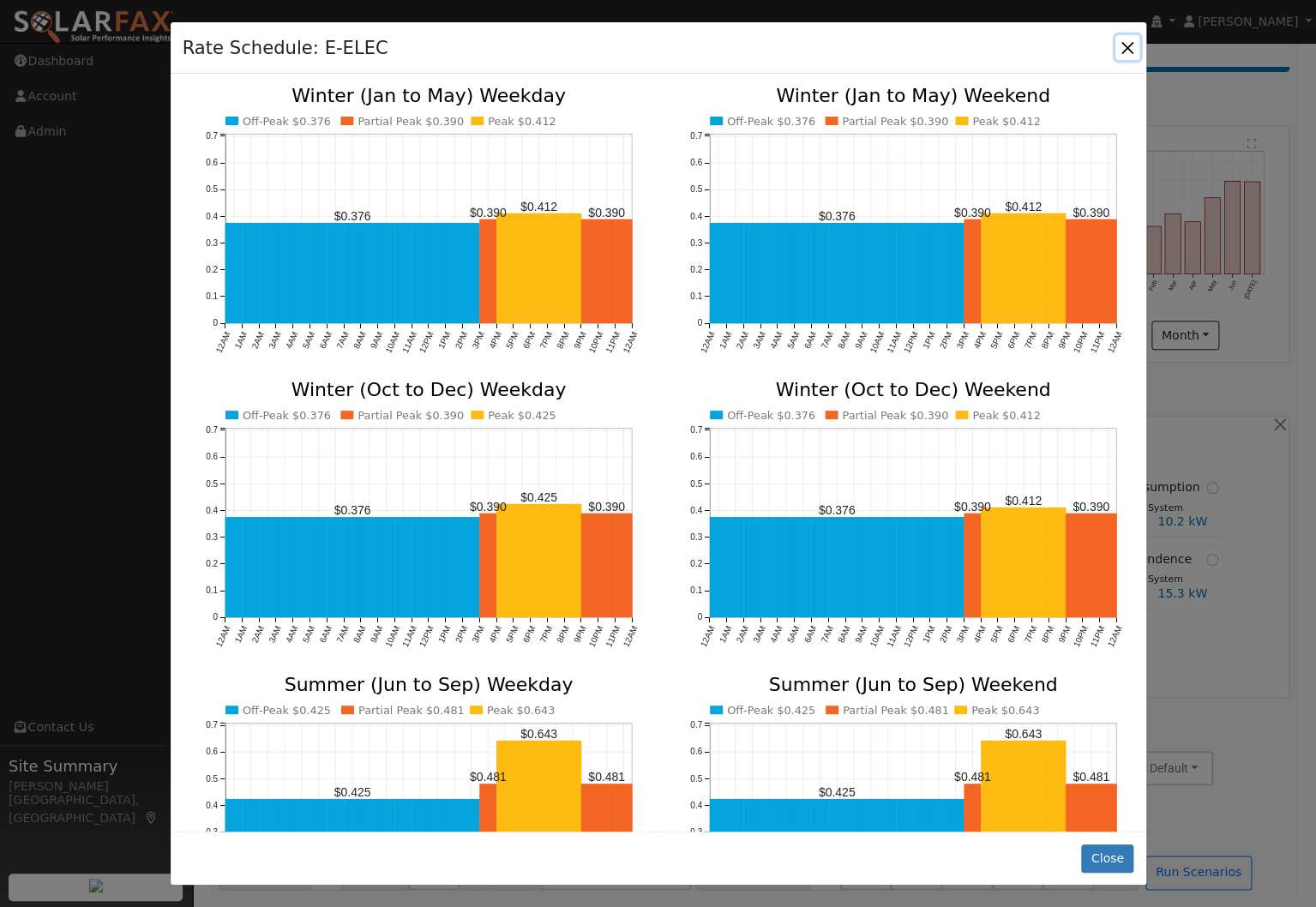
click at [1123, 51] on button "button" at bounding box center [1128, 47] width 24 height 24
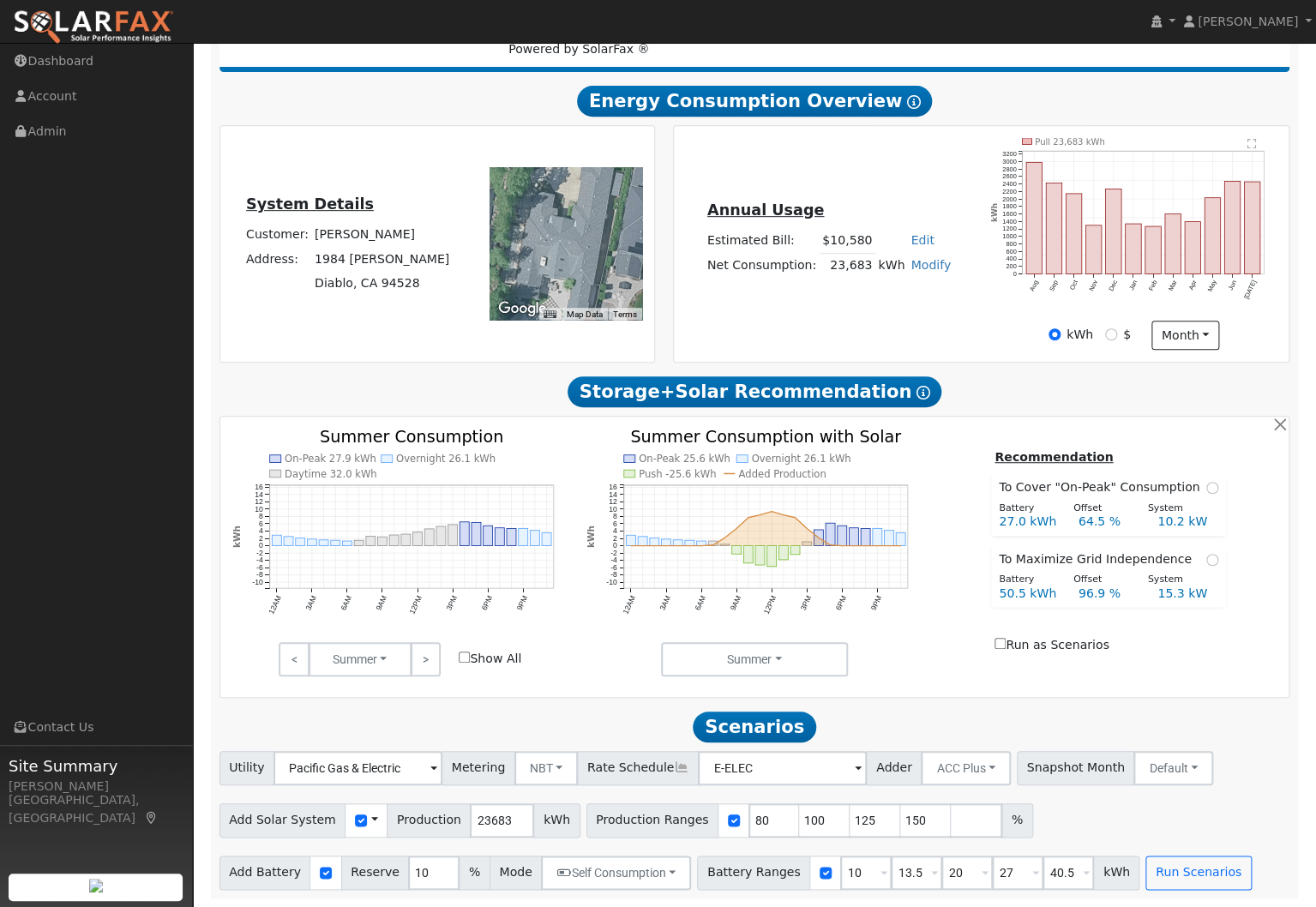
click at [674, 770] on icon at bounding box center [681, 767] width 15 height 12
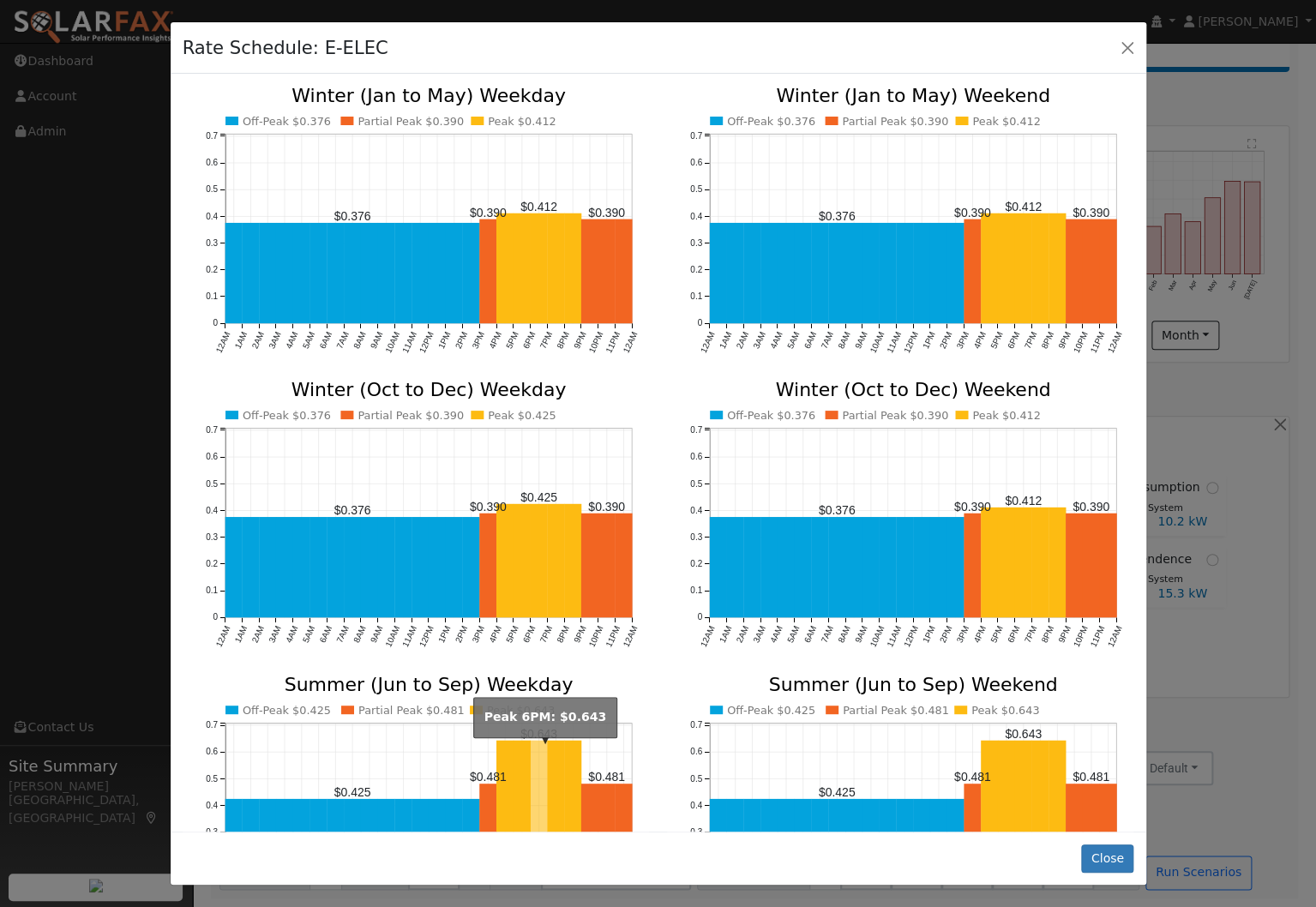
click at [545, 762] on rect "onclick=""" at bounding box center [537, 825] width 17 height 172
click at [1130, 46] on button "button" at bounding box center [1128, 47] width 24 height 24
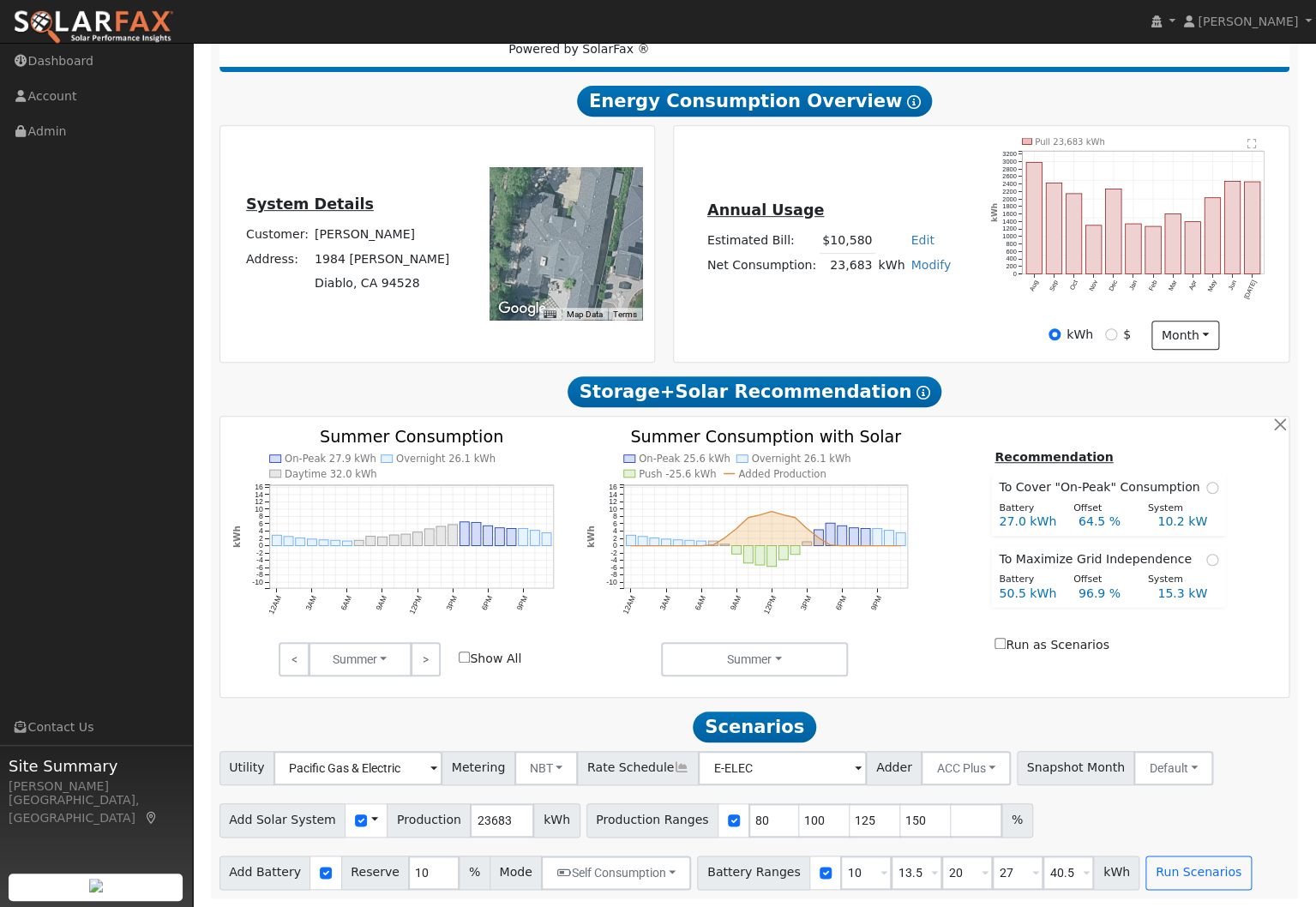
click at [674, 772] on icon at bounding box center [681, 767] width 15 height 12
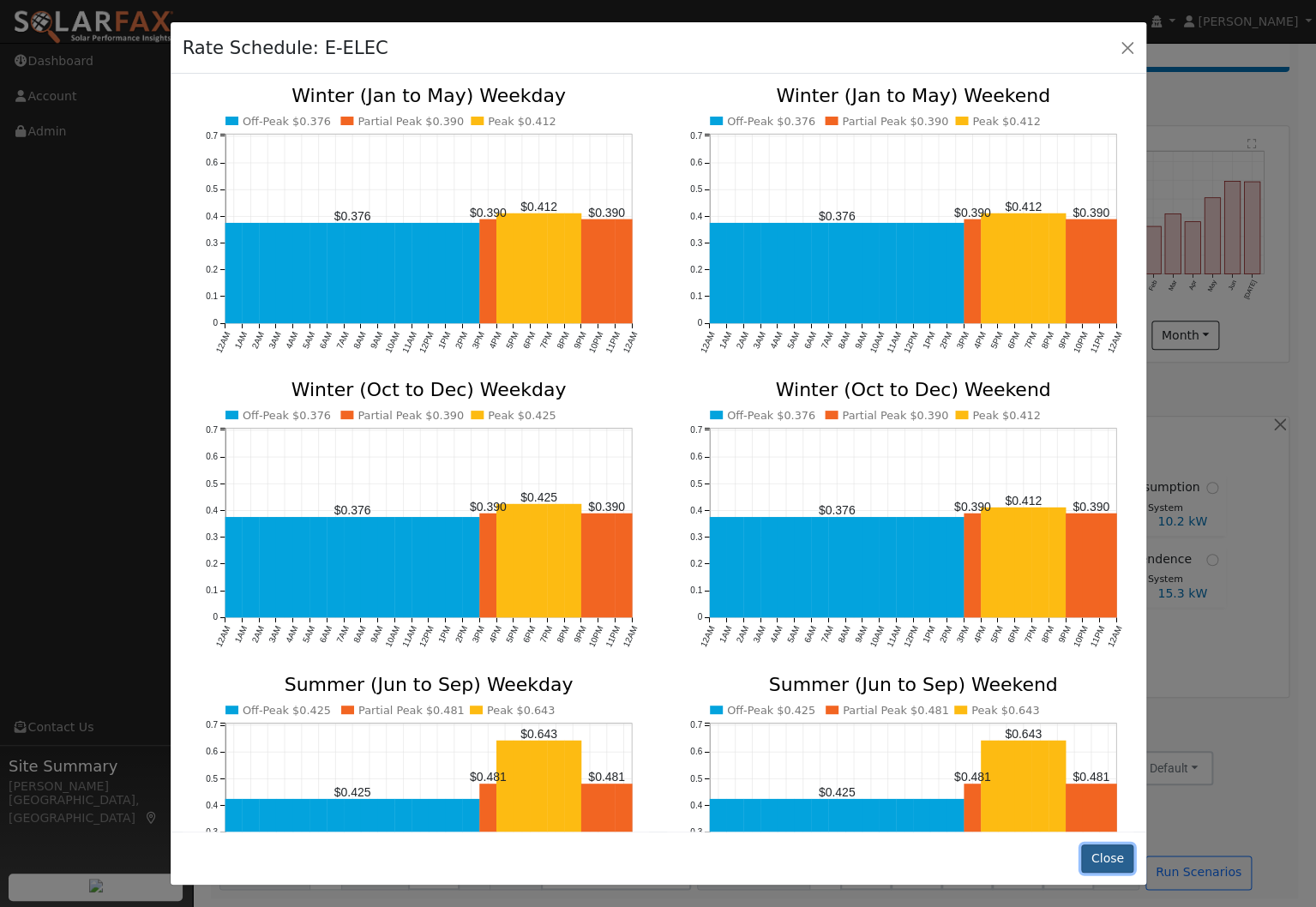
click at [1103, 860] on button "Close" at bounding box center [1107, 858] width 52 height 29
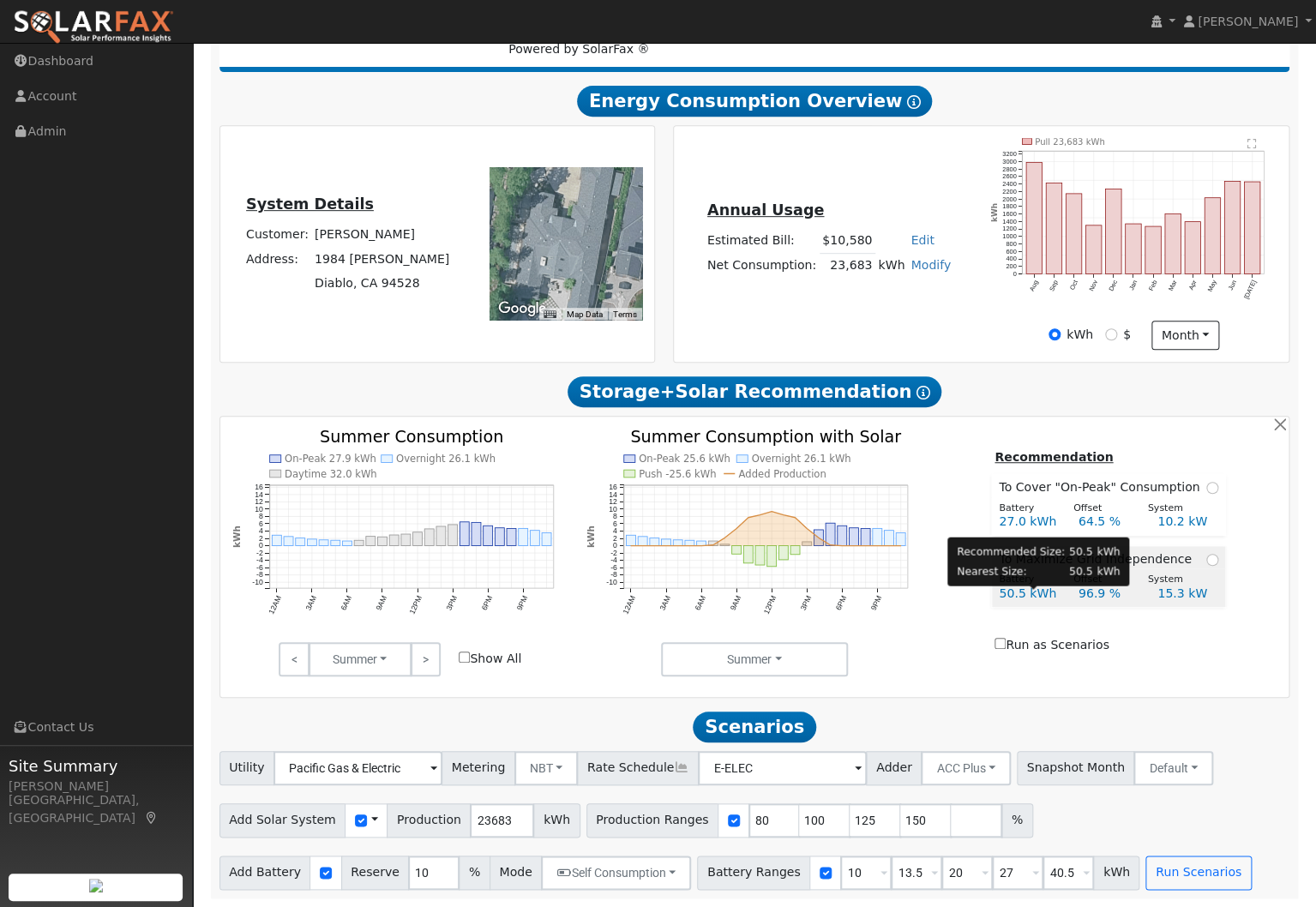
click at [1030, 595] on div "50.5 kWh" at bounding box center [1029, 594] width 79 height 18
radio input "true"
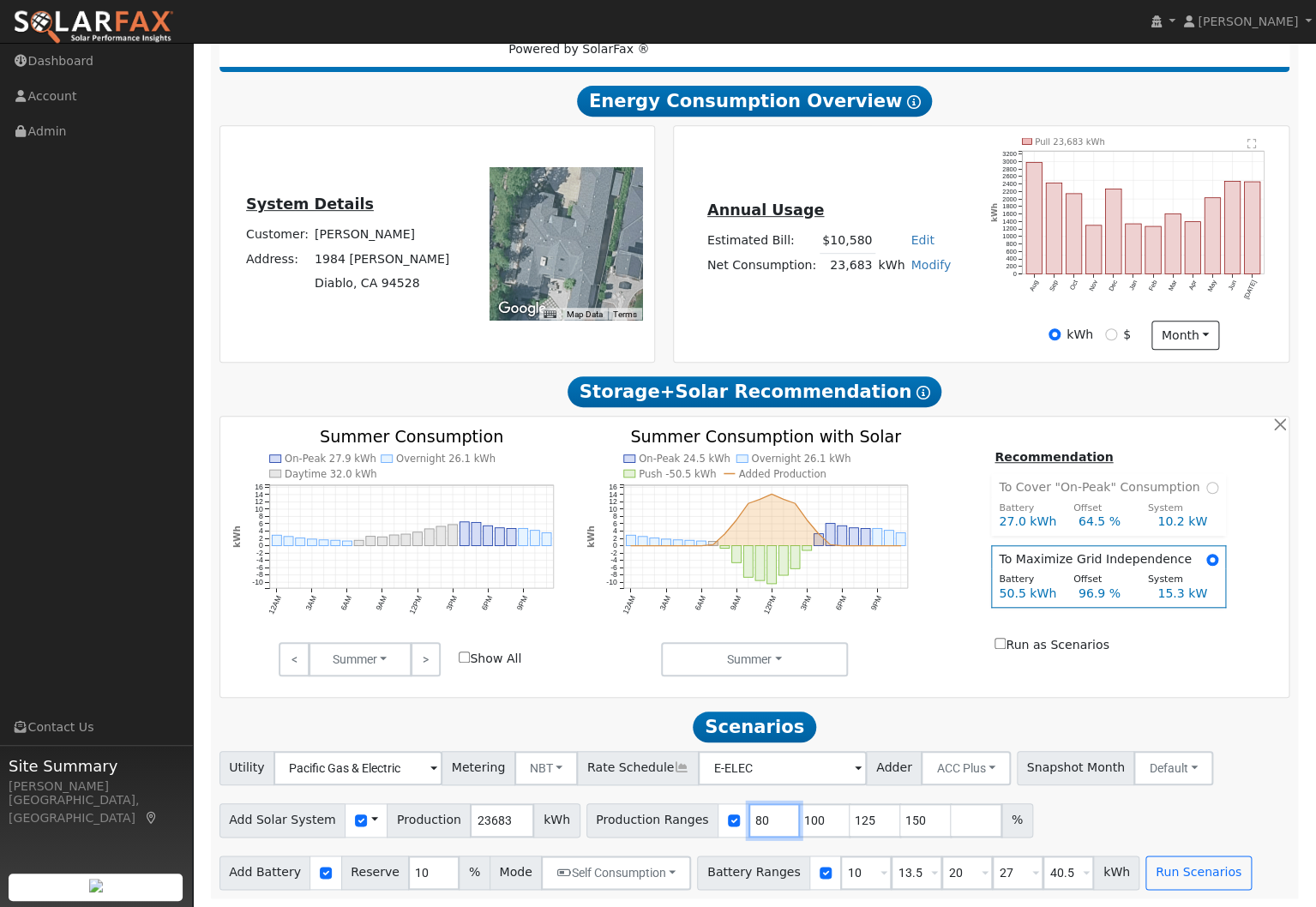
drag, startPoint x: 753, startPoint y: 822, endPoint x: 721, endPoint y: 821, distance: 32.0
click at [721, 822] on div "Production Ranges 80 100 125 150 %" at bounding box center [810, 820] width 447 height 34
type input "100"
type input "125"
type input "150"
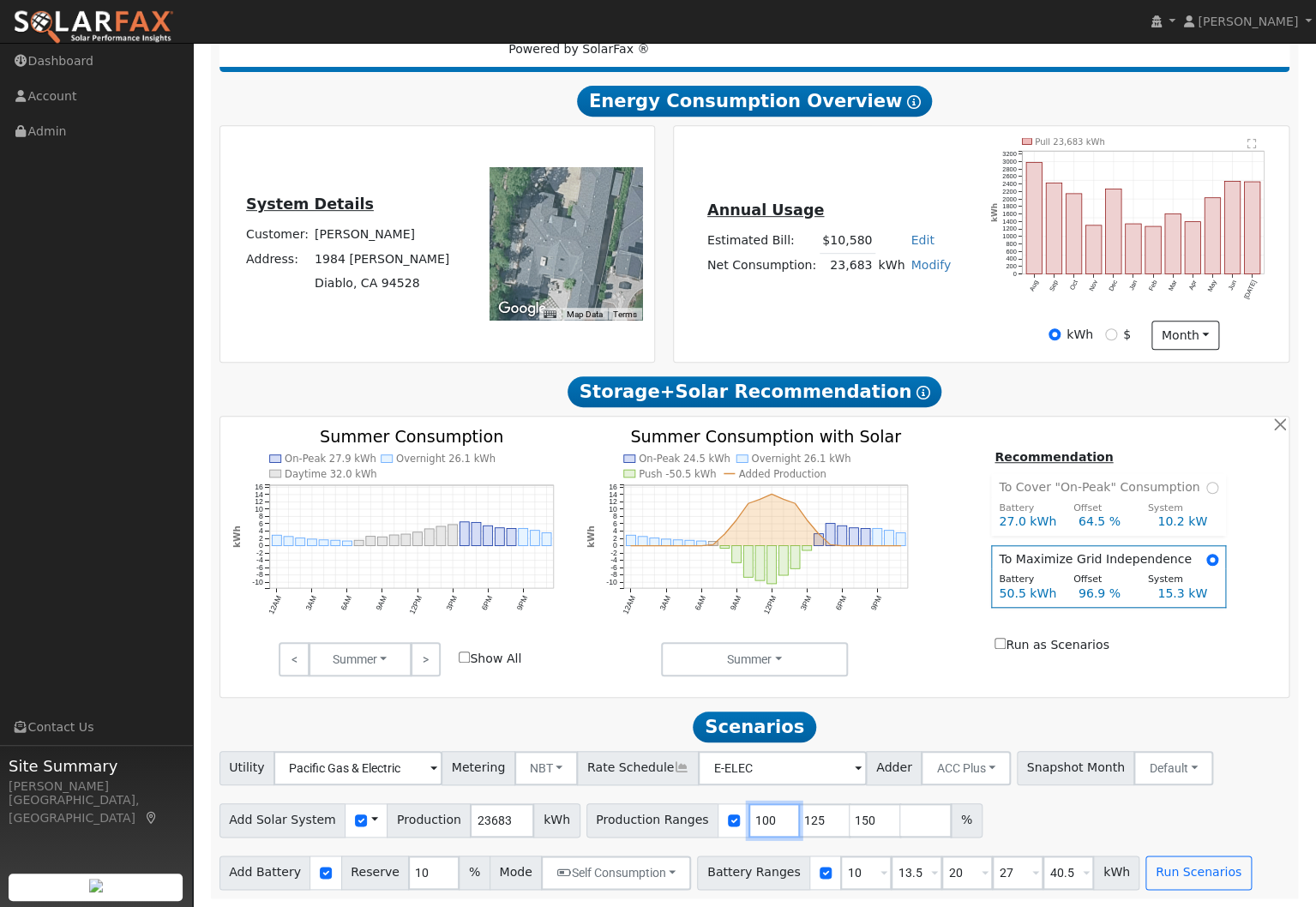
type input "100"
drag, startPoint x: 846, startPoint y: 875, endPoint x: 804, endPoint y: 875, distance: 42.0
click at [803, 875] on div "Battery Ranges 10 Overrides Reserve % Mode None None Self Consumption Peak Savi…" at bounding box center [918, 872] width 443 height 34
type input "13.5"
type input "20"
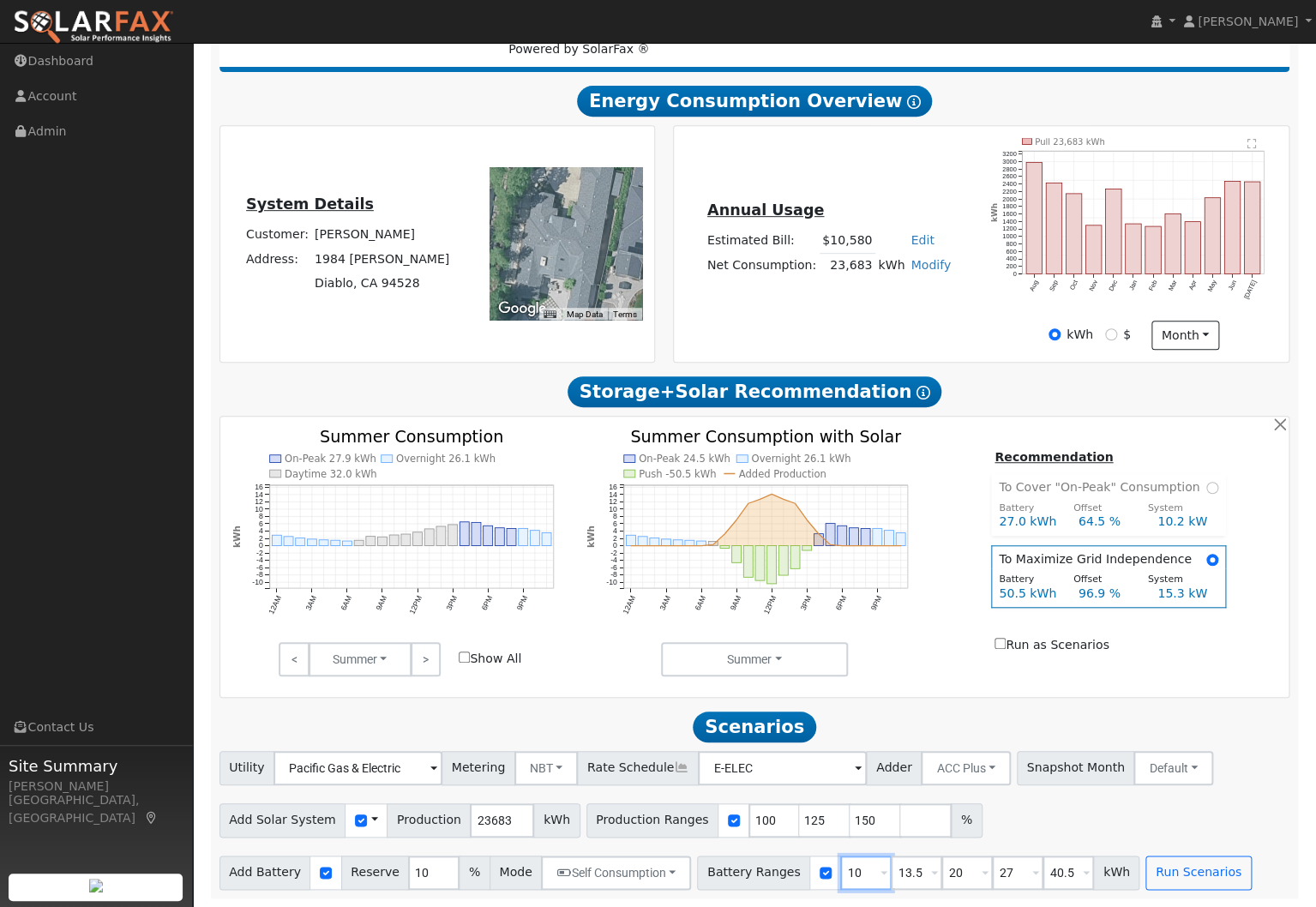
type input "27"
type input "40.5"
type input "20"
type input "27"
type input "40.5"
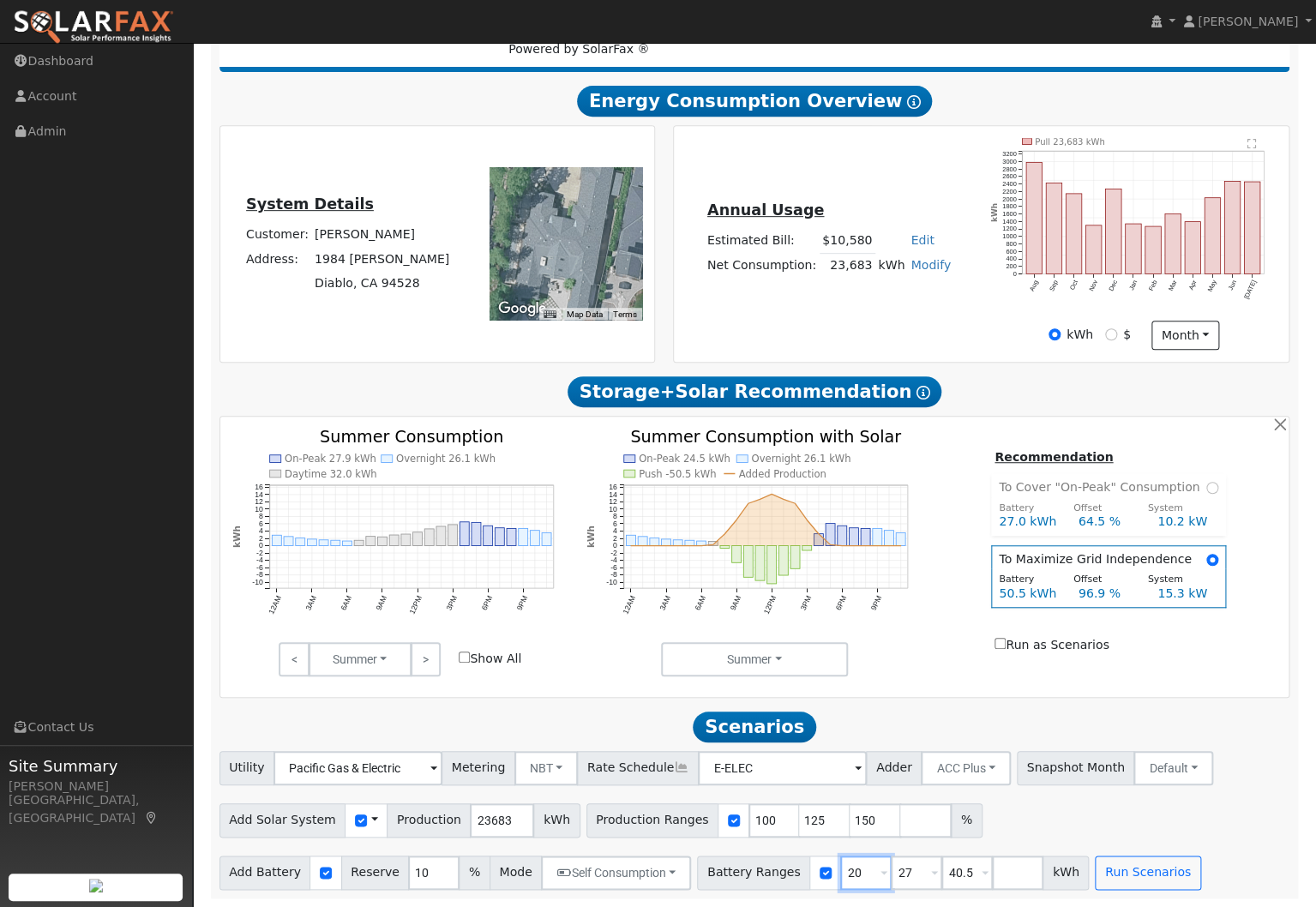
type input "20"
click at [994, 879] on input "number" at bounding box center [1018, 872] width 52 height 34
type input "50.5"
click at [846, 870] on input "20" at bounding box center [866, 872] width 52 height 34
drag, startPoint x: 848, startPoint y: 872, endPoint x: 802, endPoint y: 872, distance: 46.0
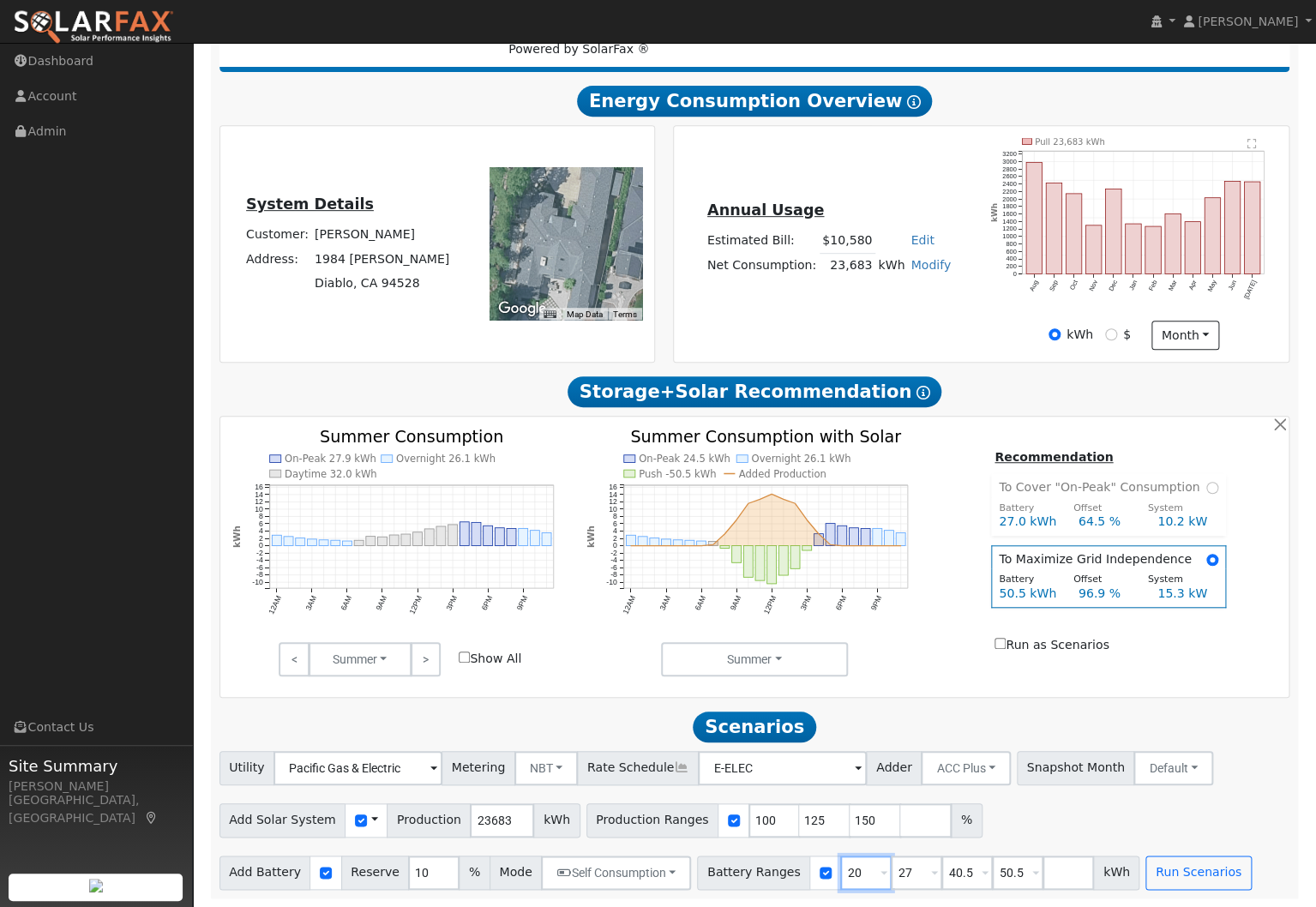
click at [804, 872] on div "Battery Ranges 20 Overrides Reserve % Mode None None Self Consumption Peak Savi…" at bounding box center [918, 872] width 443 height 34
type input "27"
type input "40.5"
type input "50.5"
type input "27"
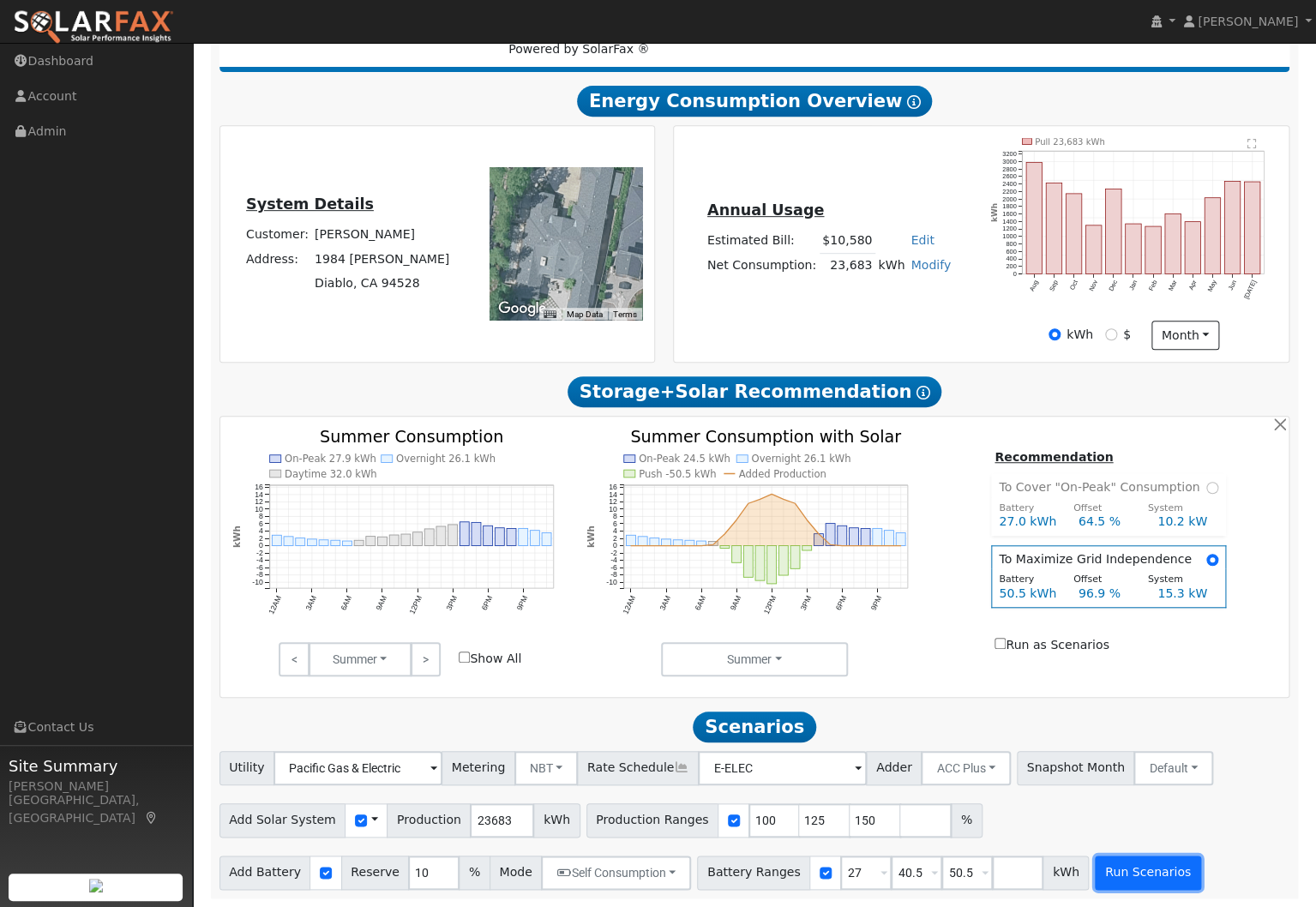
click at [1160, 874] on button "Run Scenarios" at bounding box center [1148, 872] width 106 height 34
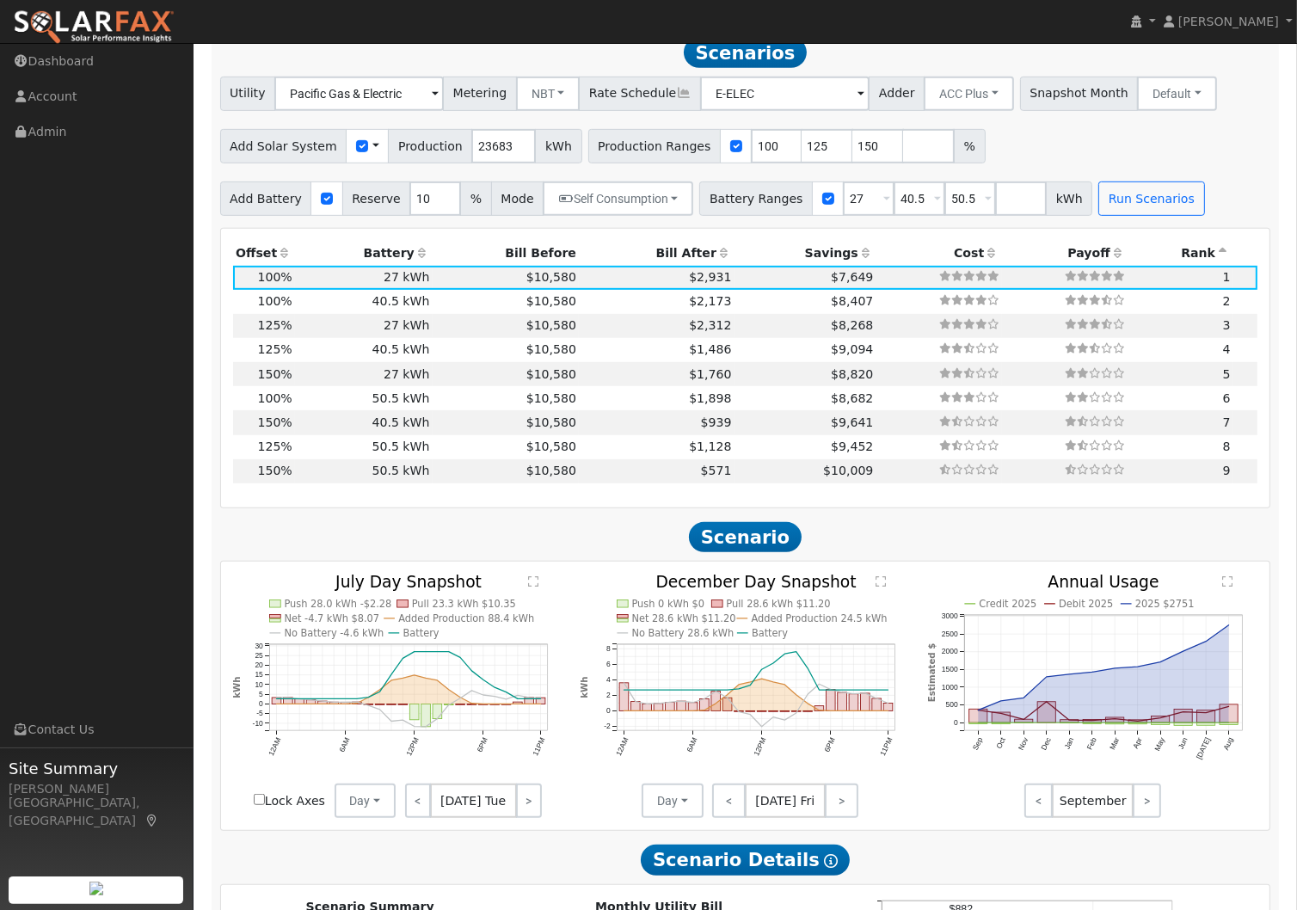
scroll to position [902, 0]
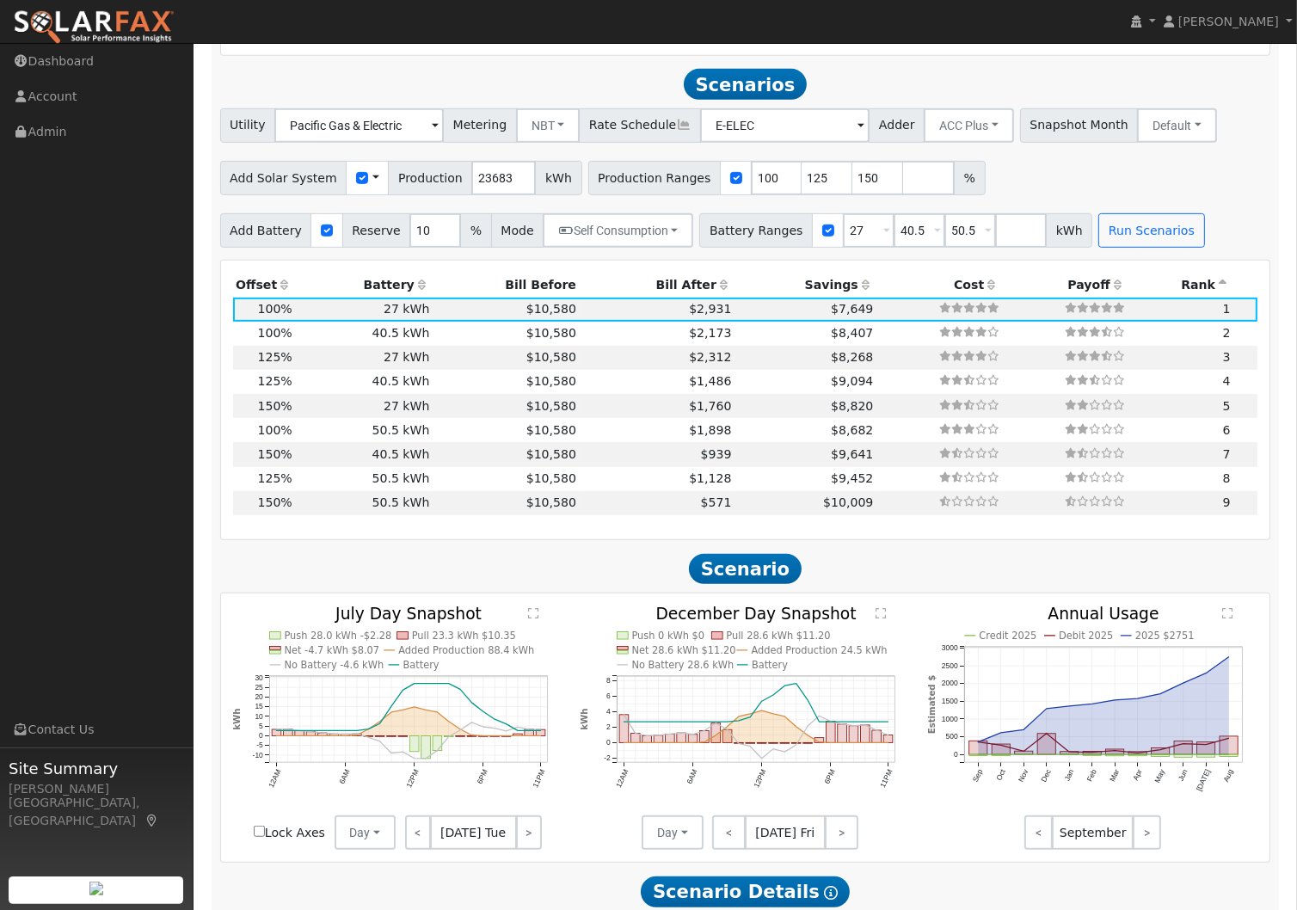
click at [858, 289] on icon at bounding box center [865, 285] width 15 height 12
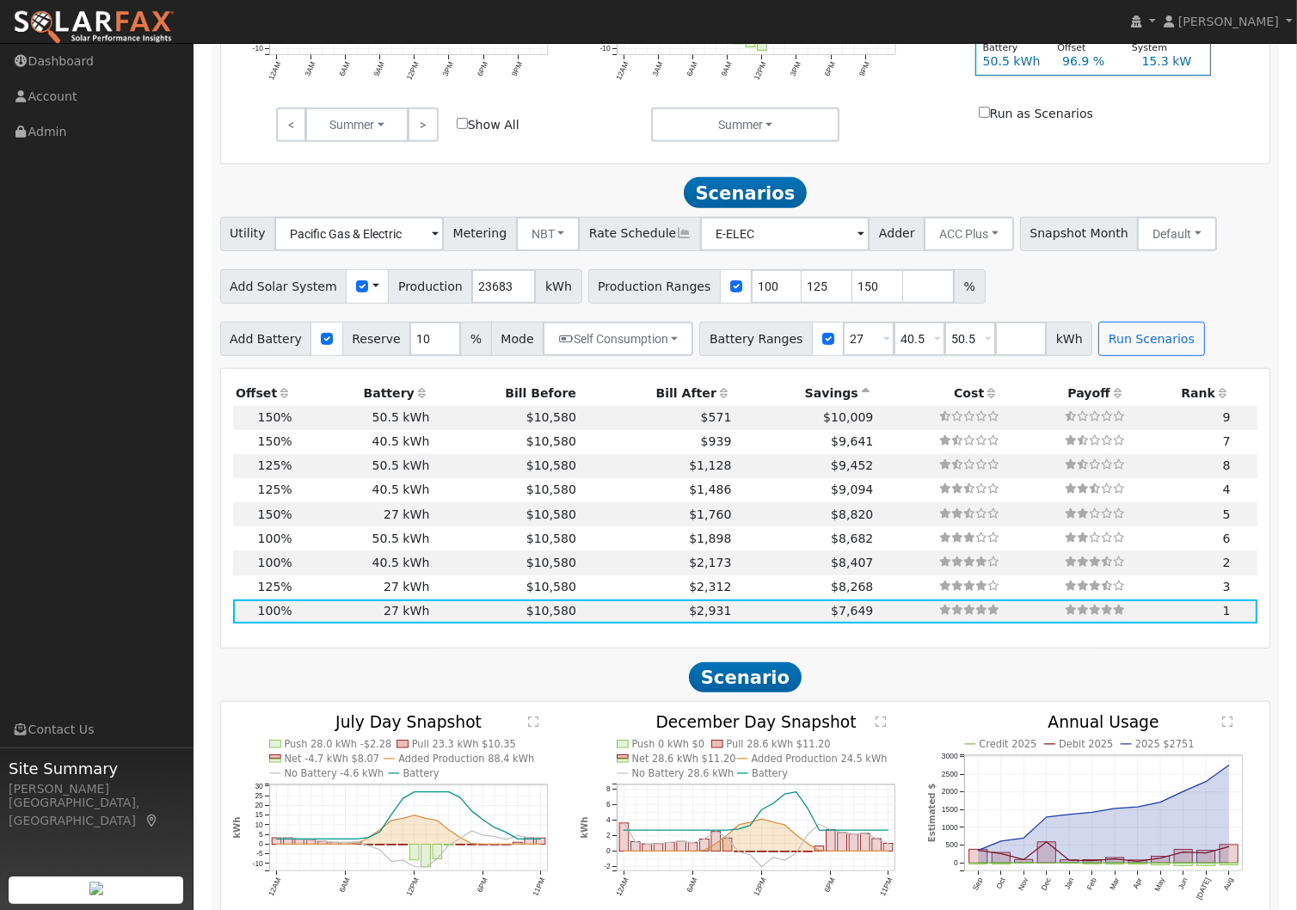
scroll to position [796, 0]
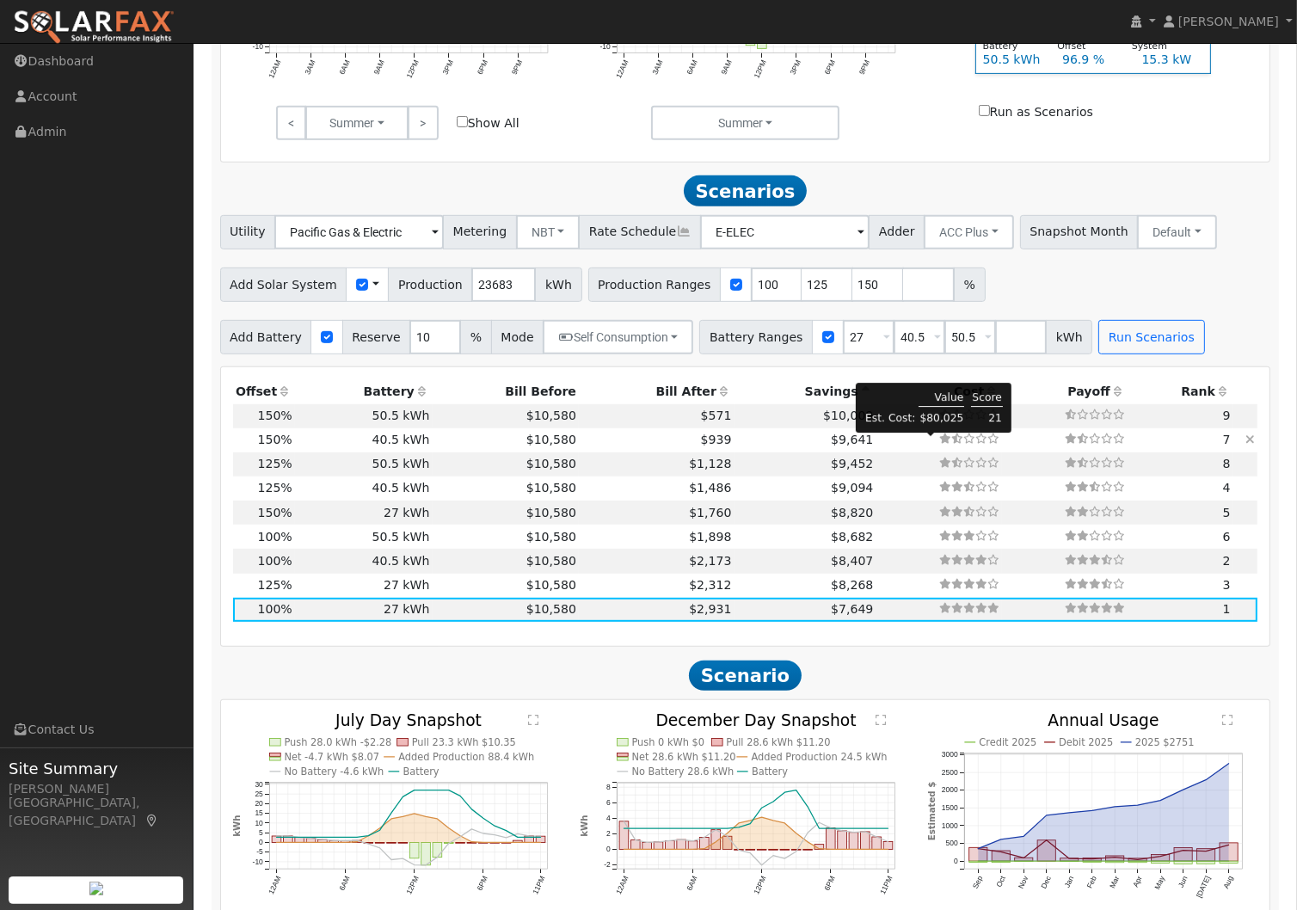
click at [949, 438] on div at bounding box center [969, 438] width 60 height 15
type input "23.7"
type input "$73,416"
type input "$40,905"
type input "$34,296"
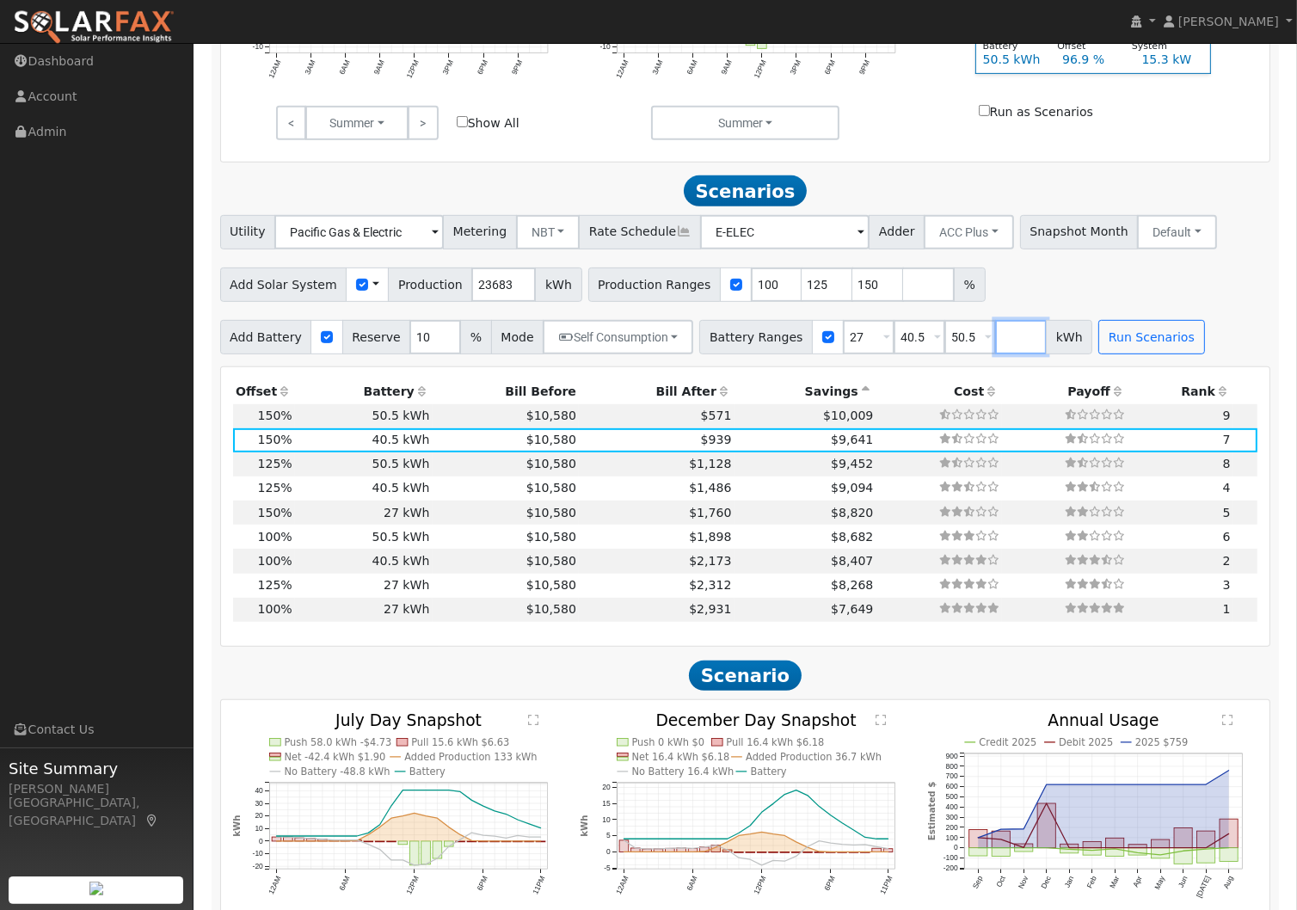
click at [995, 345] on input "number" at bounding box center [1021, 337] width 52 height 34
type input "60"
click at [1046, 350] on input "number" at bounding box center [1072, 337] width 52 height 34
type input "70"
click at [1175, 340] on button "Run Scenarios" at bounding box center [1202, 337] width 106 height 34
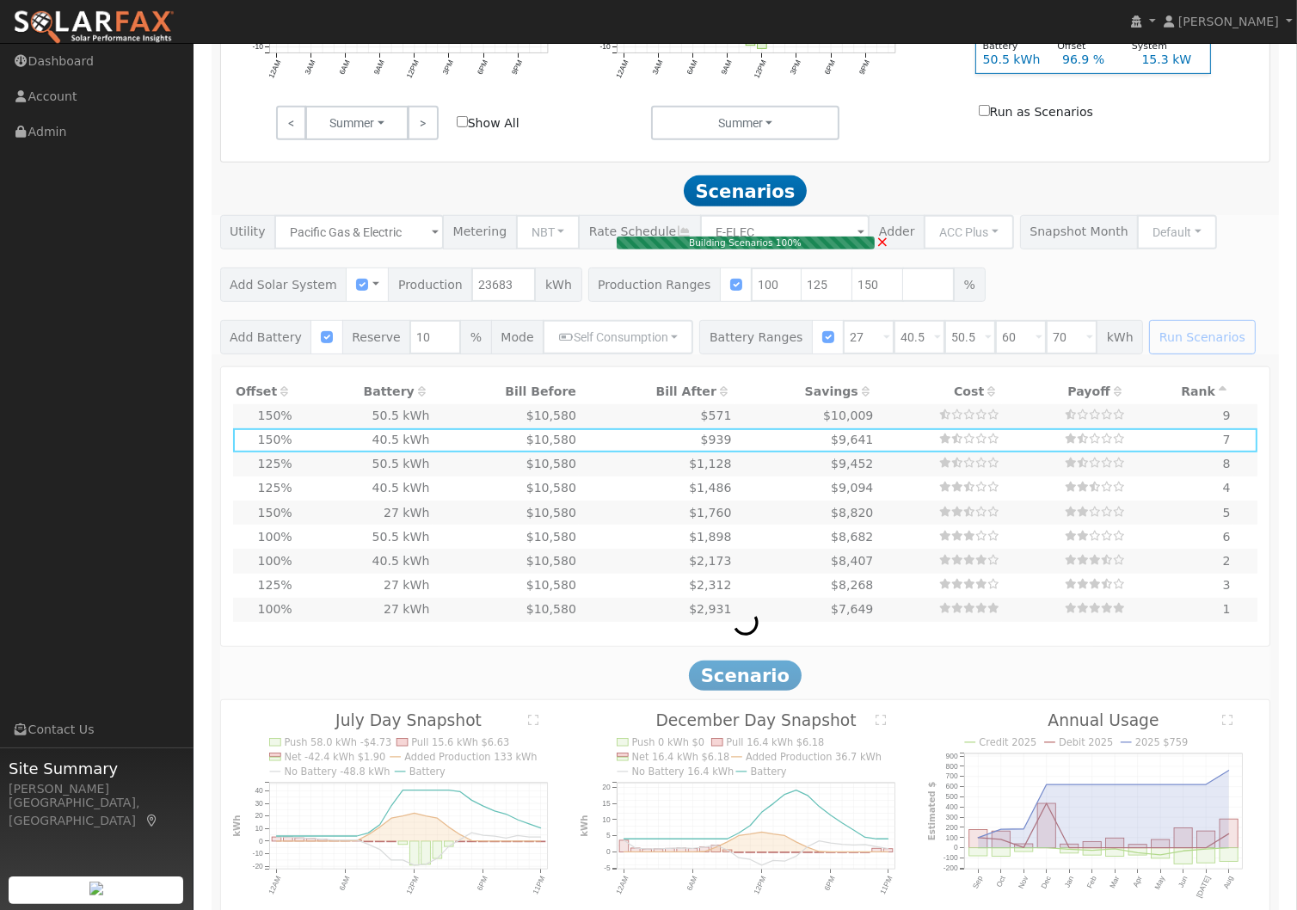
type input "15.8"
type input "$48,945"
type input "$27,270"
type input "$22,865"
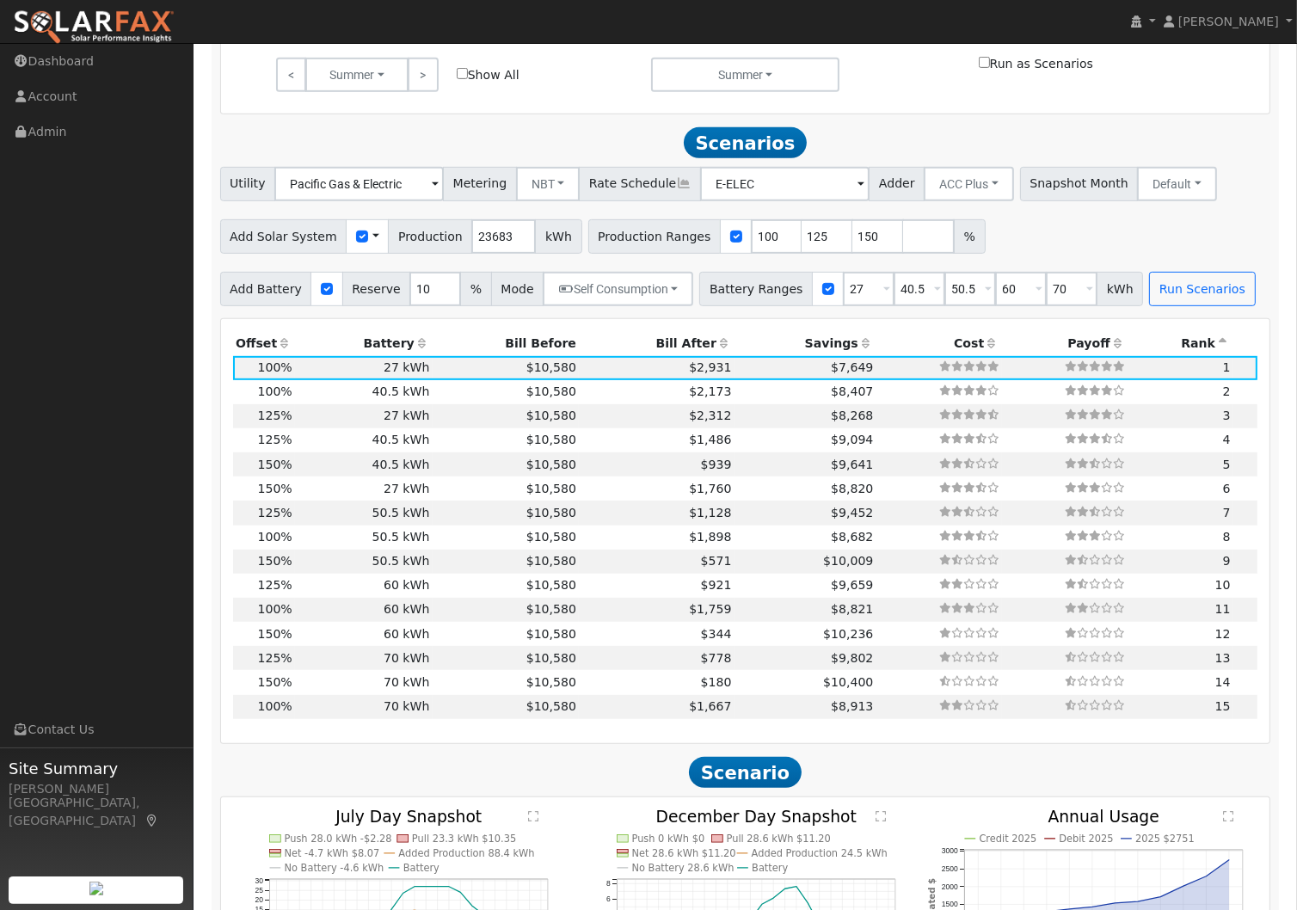
scroll to position [925, 0]
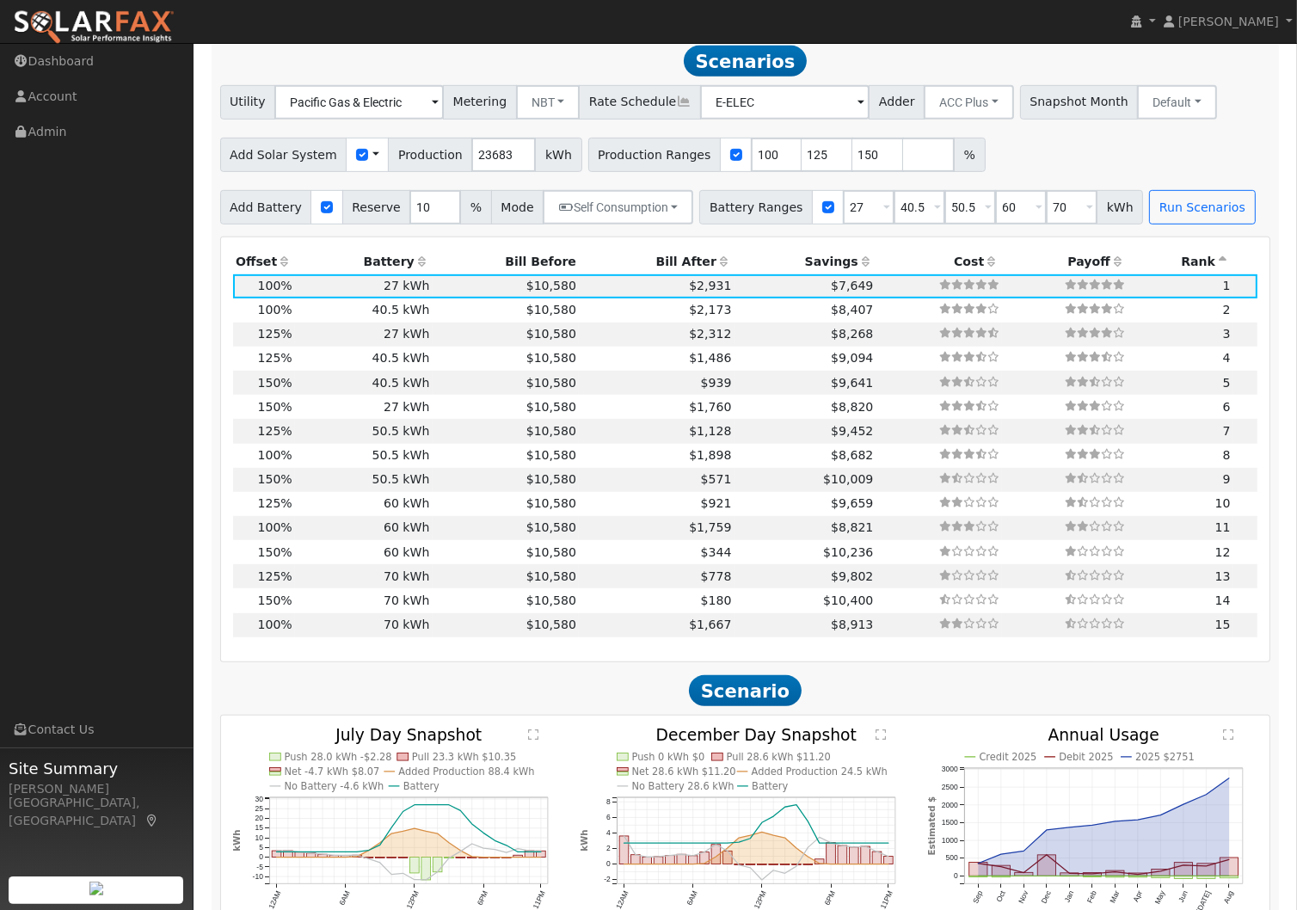
click at [858, 263] on icon at bounding box center [865, 261] width 15 height 12
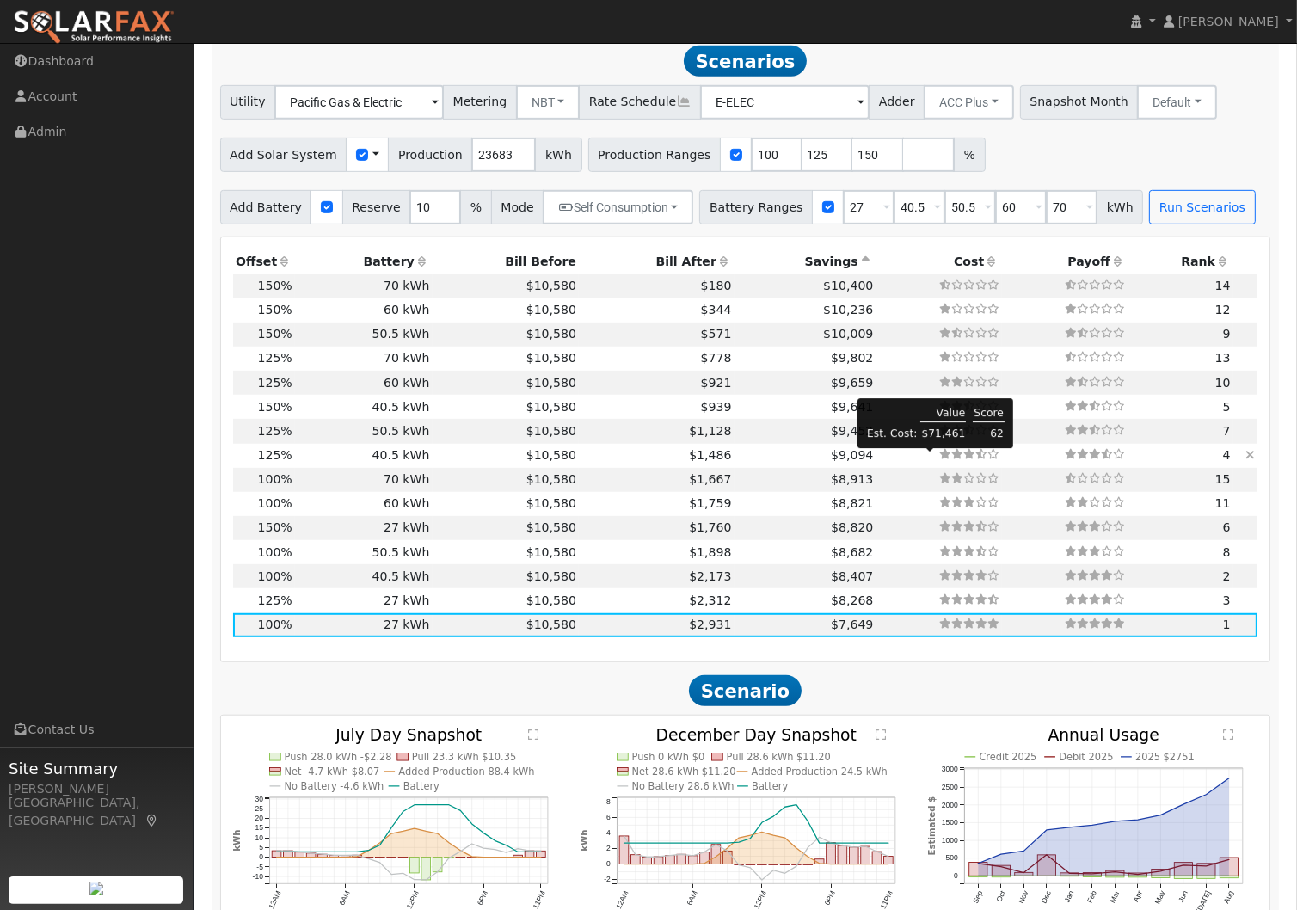
click at [951, 459] on icon at bounding box center [957, 454] width 12 height 10
type input "19.7"
type input "$61,182"
type input "$40,905"
type input "$30,626"
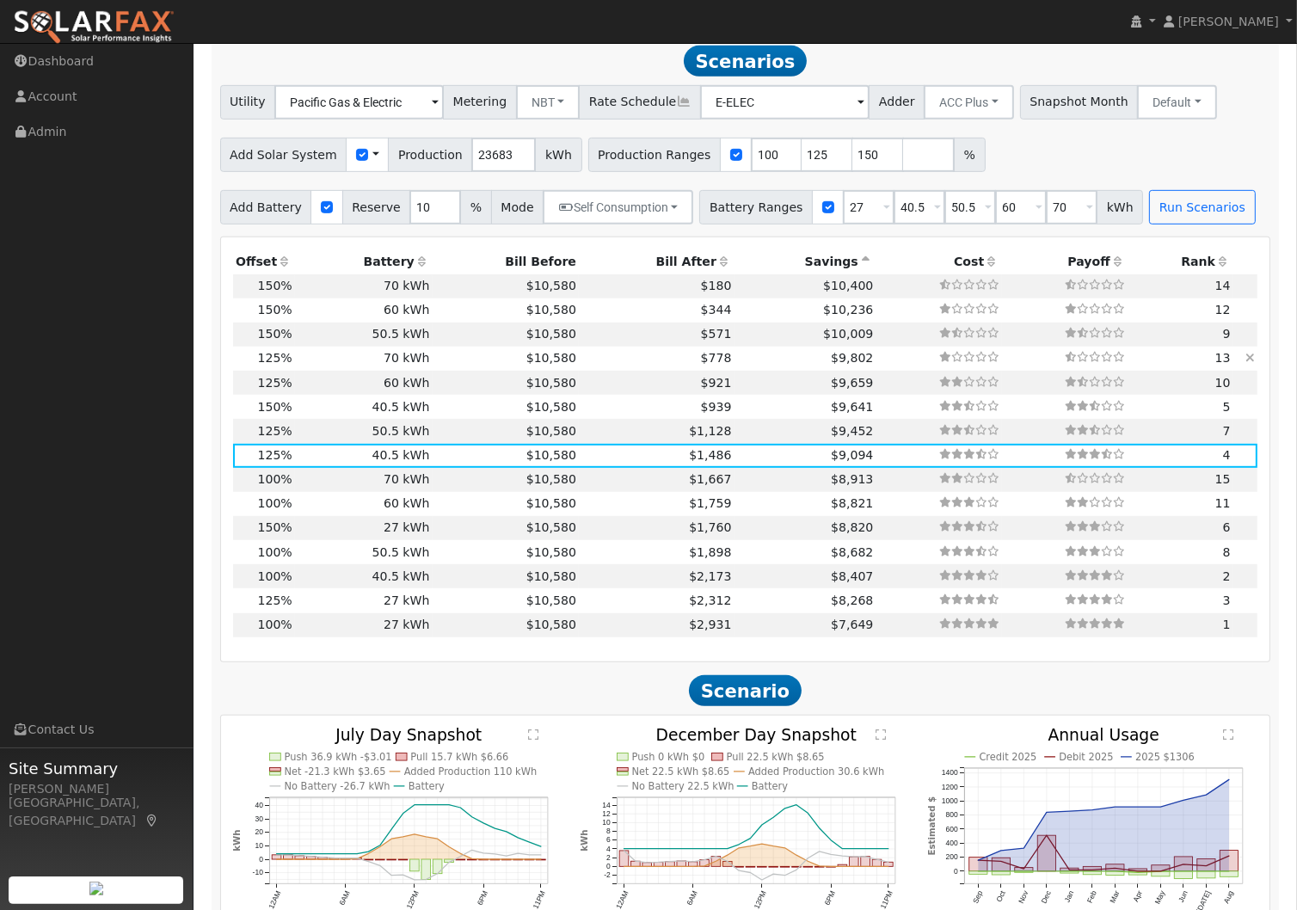
click at [1250, 363] on icon at bounding box center [1249, 358] width 9 height 12
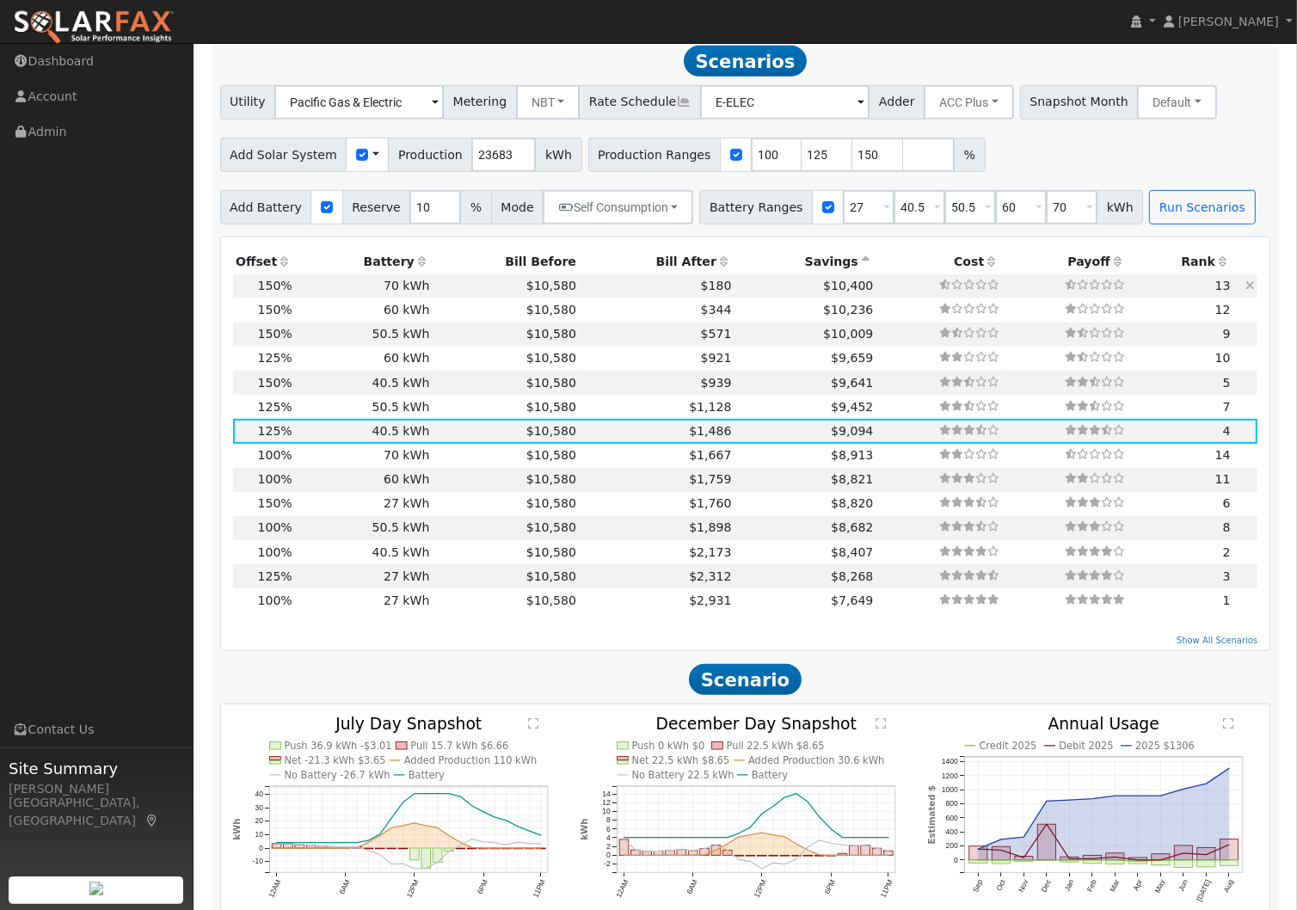
click at [1249, 289] on icon at bounding box center [1249, 286] width 9 height 12
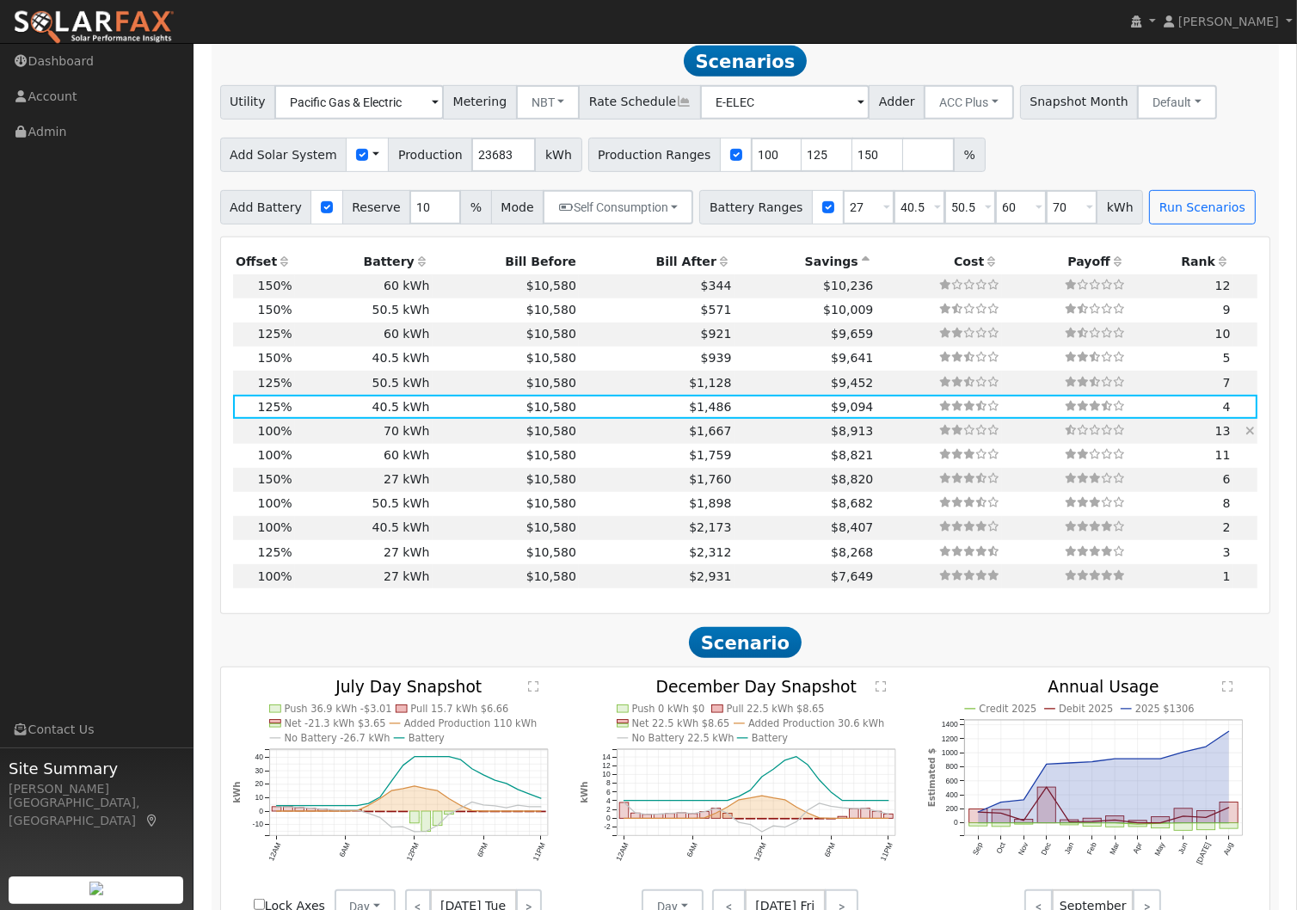
click at [1253, 436] on icon at bounding box center [1249, 431] width 9 height 12
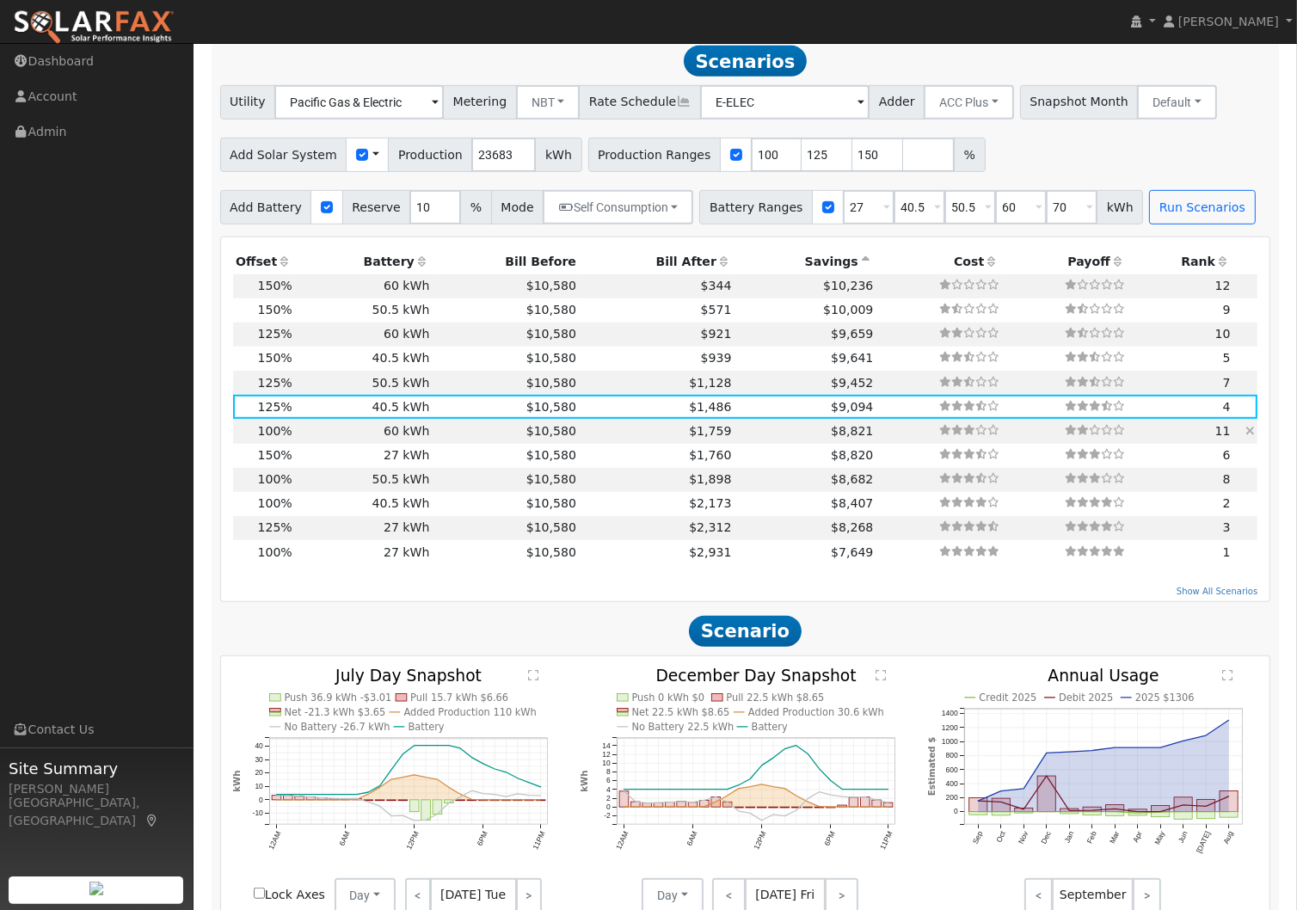
click at [1249, 437] on icon at bounding box center [1249, 431] width 9 height 12
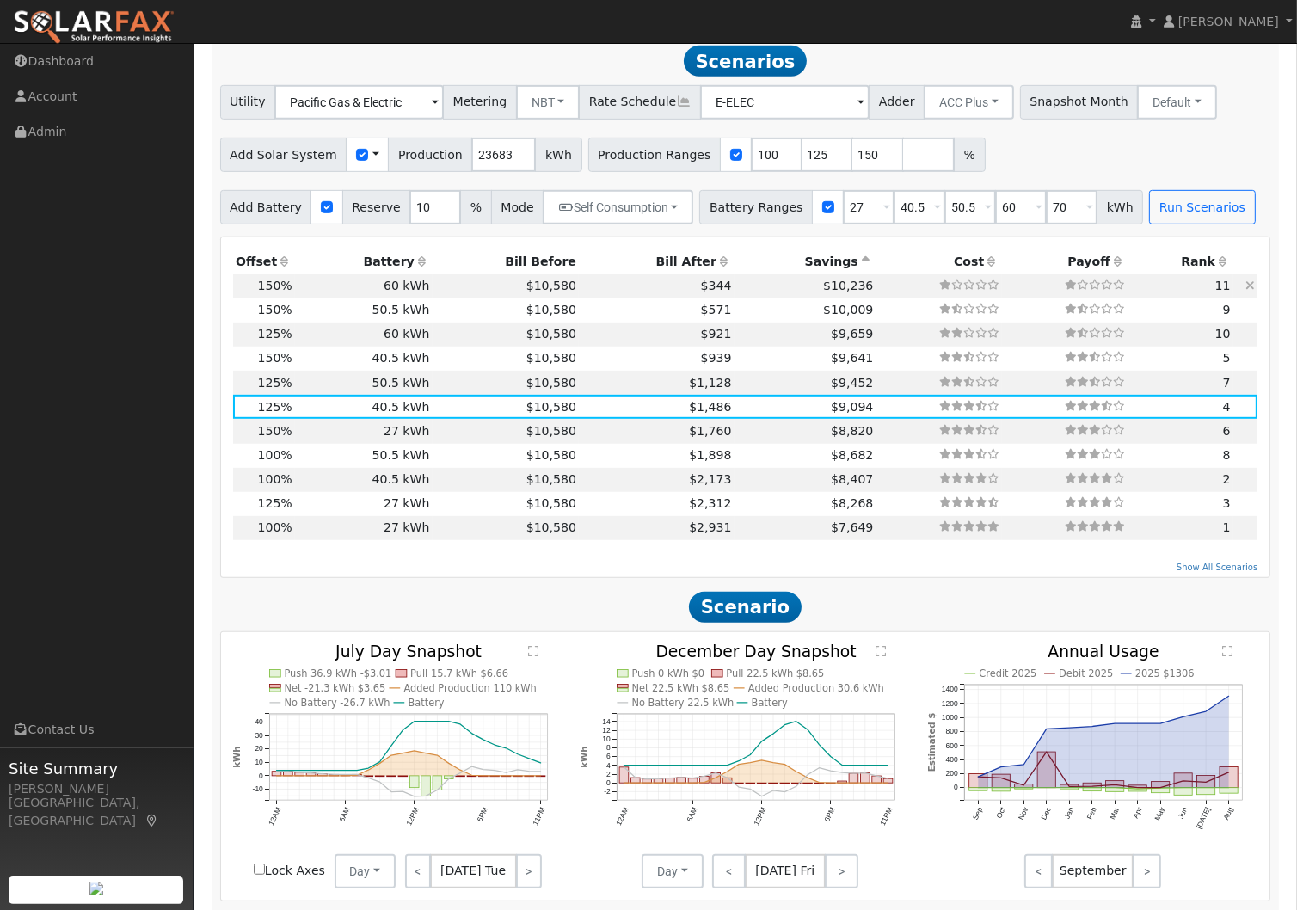
click at [1252, 286] on icon at bounding box center [1249, 286] width 9 height 12
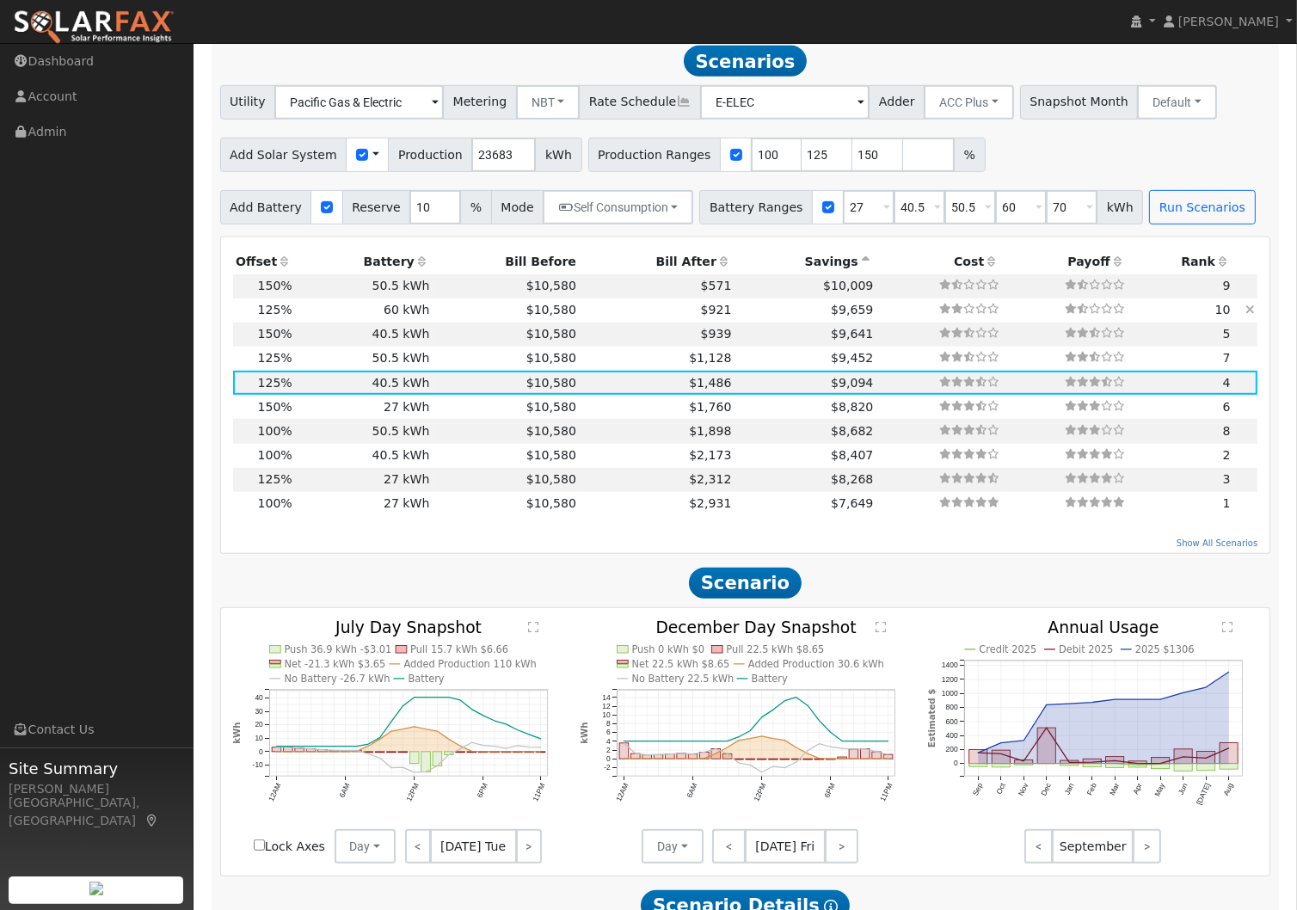
click at [1247, 310] on icon at bounding box center [1249, 310] width 9 height 12
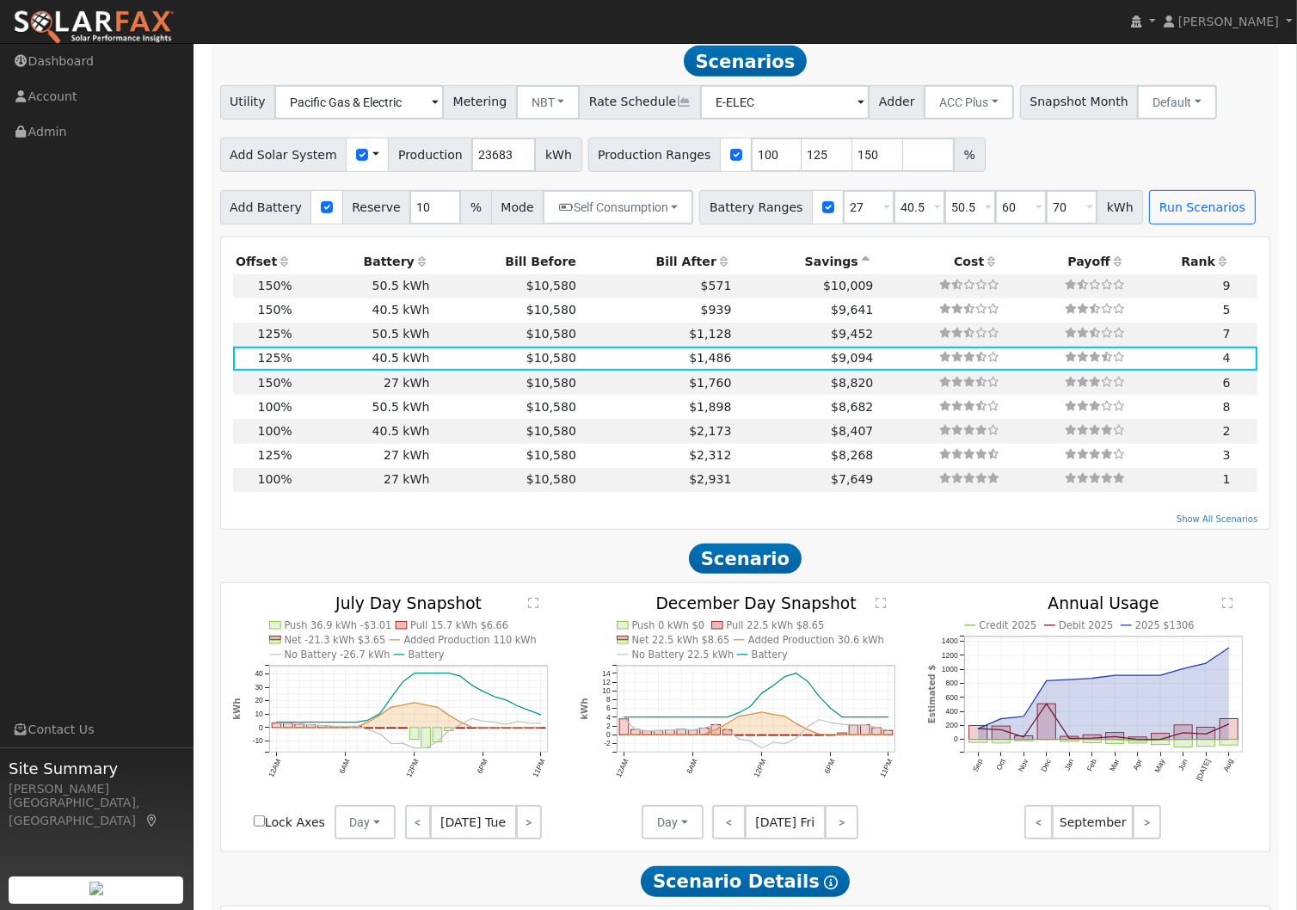
click at [416, 264] on icon at bounding box center [422, 261] width 15 height 12
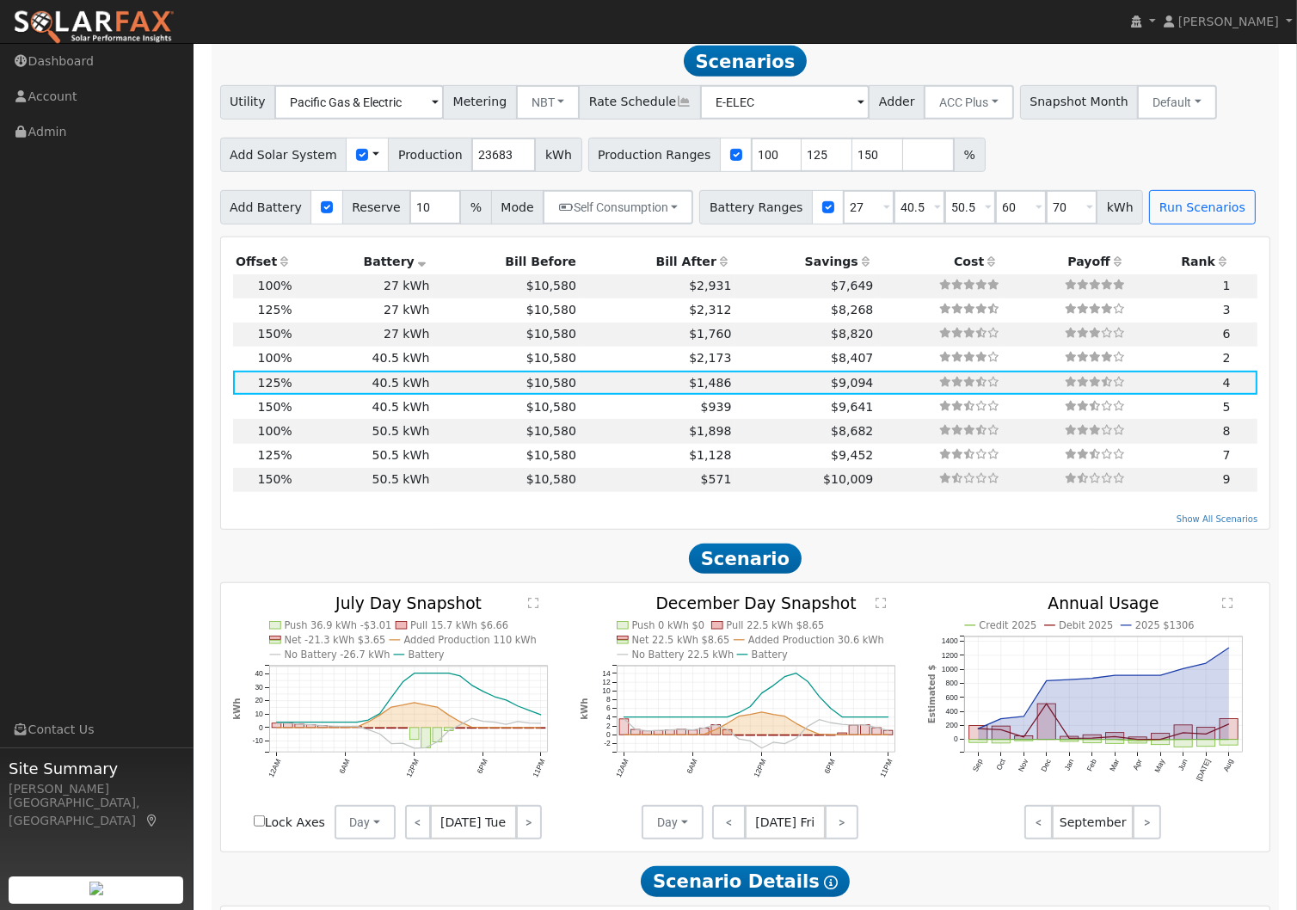
click at [416, 264] on icon at bounding box center [422, 261] width 15 height 12
click at [286, 267] on icon at bounding box center [284, 261] width 15 height 12
click at [420, 264] on icon at bounding box center [422, 261] width 15 height 12
click at [419, 264] on icon at bounding box center [422, 261] width 15 height 12
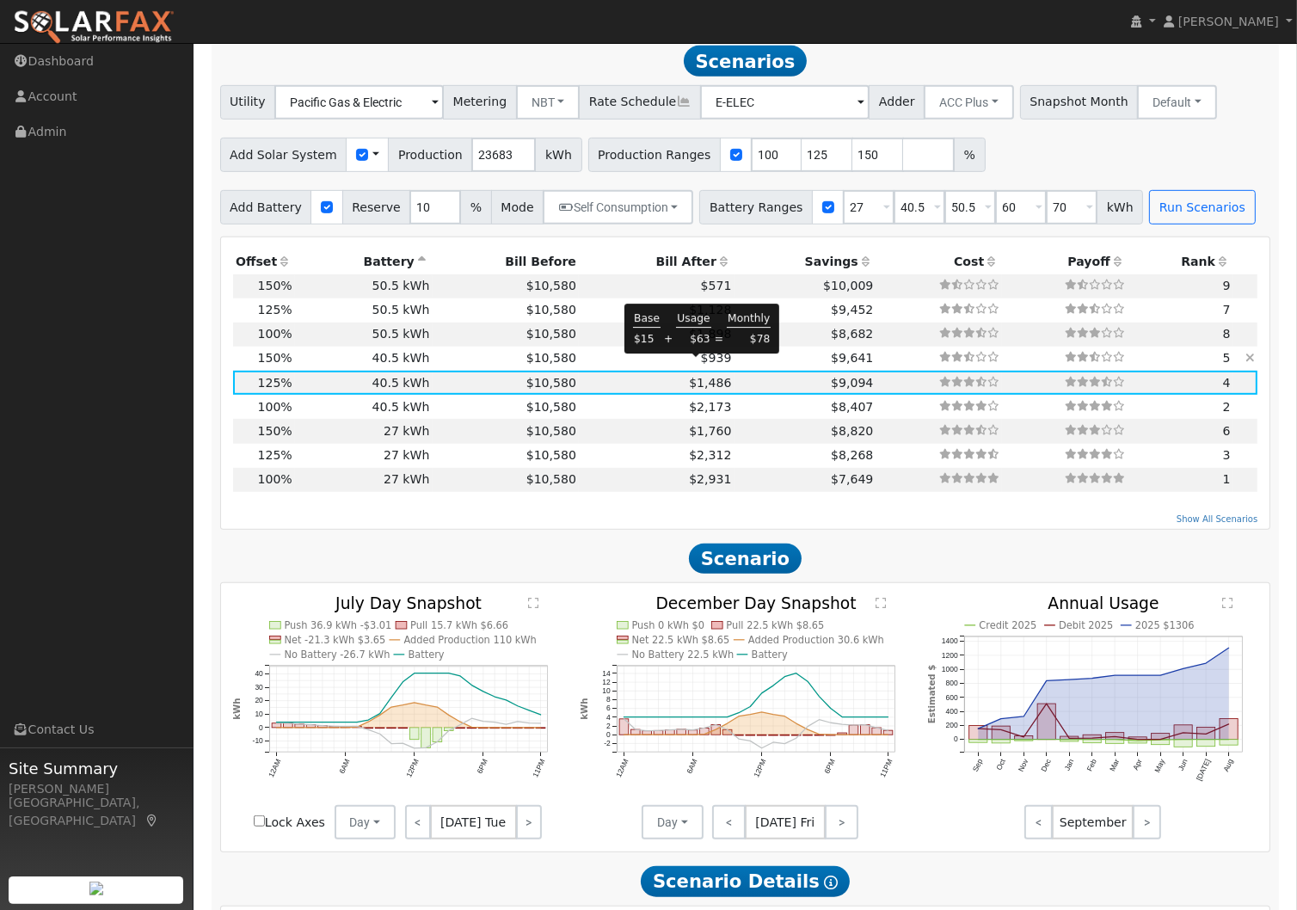
click at [705, 365] on span "$939" at bounding box center [716, 358] width 31 height 14
type input "23.7"
type input "$73,416"
type input "$34,296"
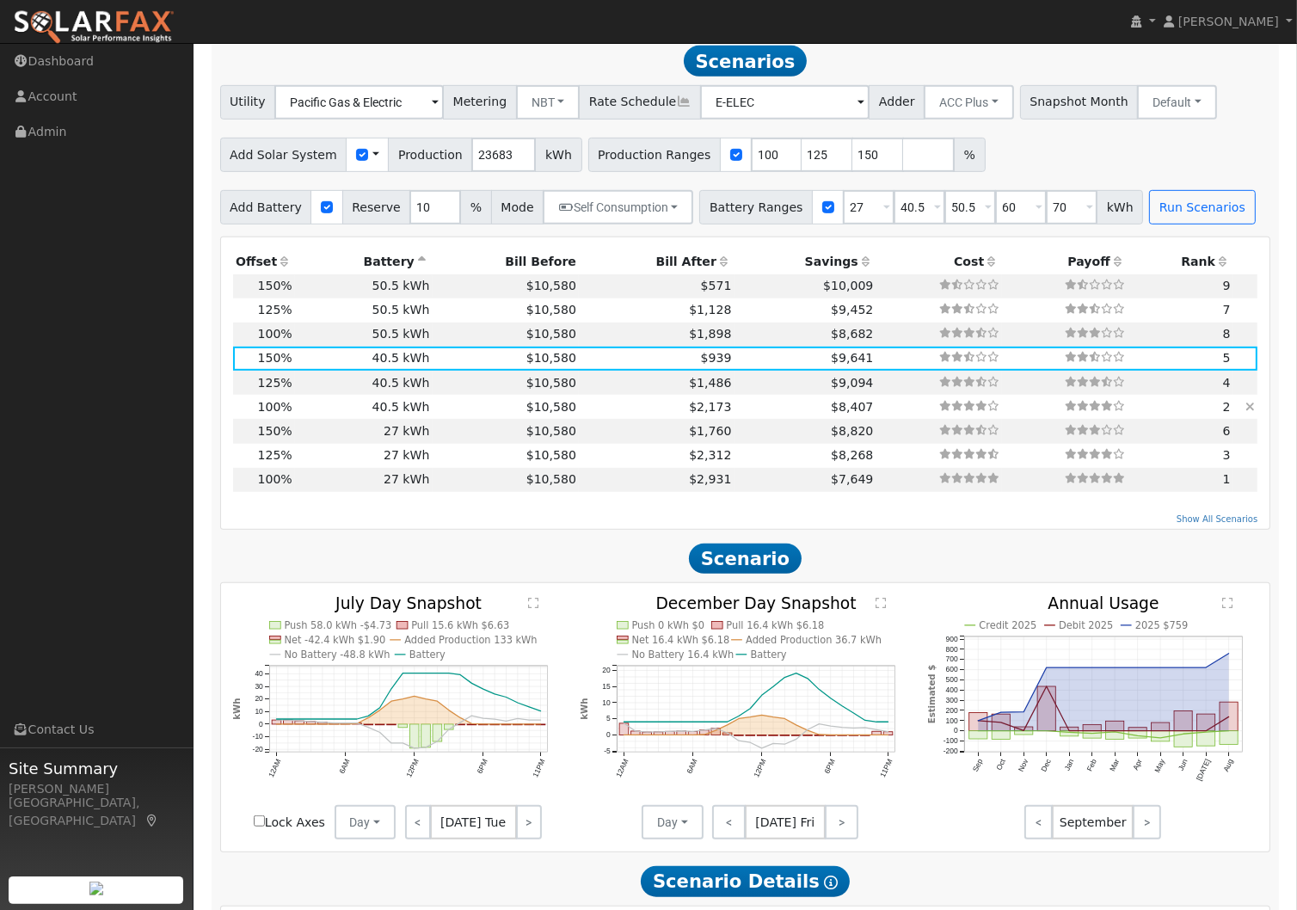
click at [438, 410] on td "$10,580" at bounding box center [506, 407] width 147 height 24
type input "15.8"
type input "$48,945"
type input "$26,955"
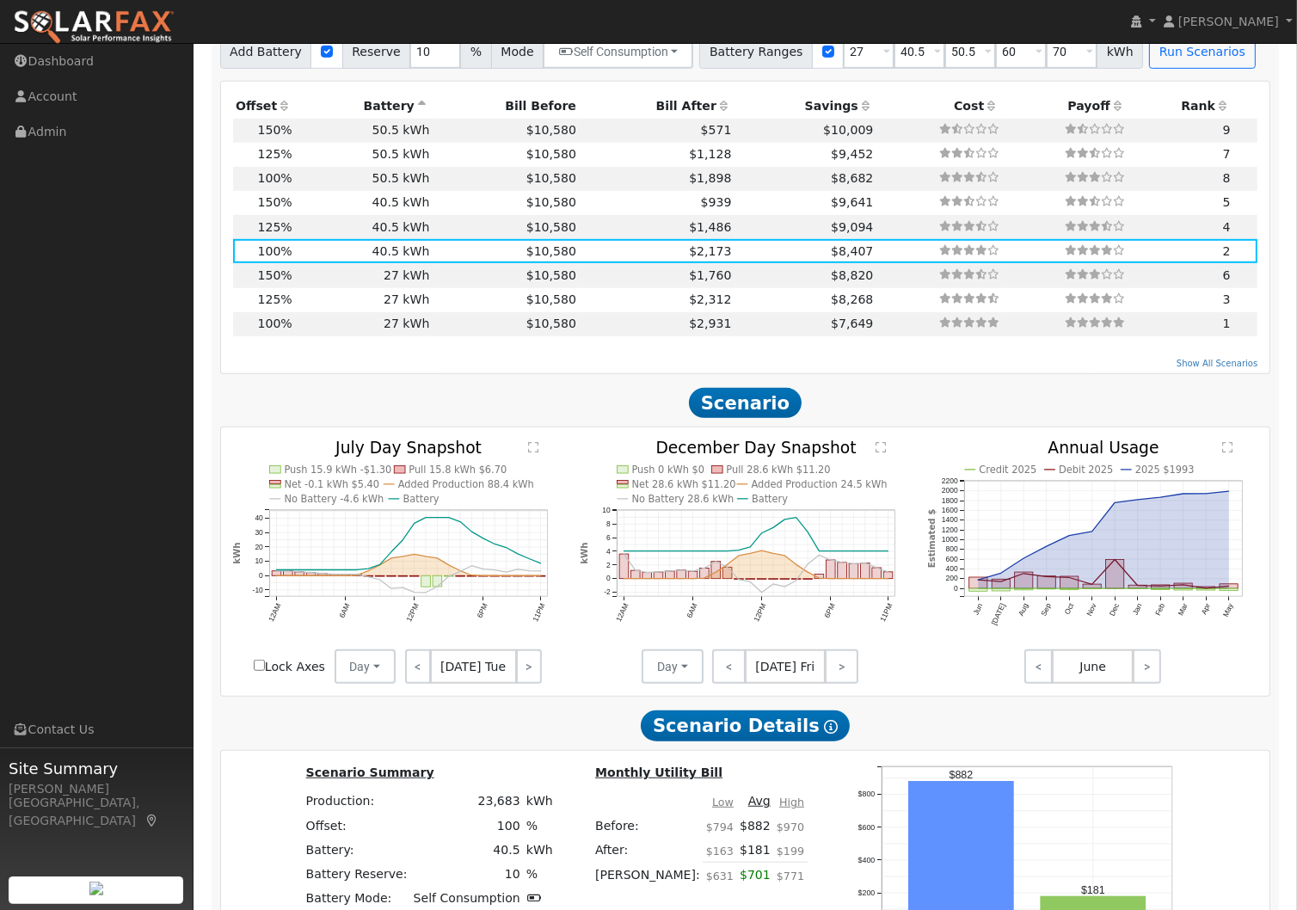
scroll to position [1088, 0]
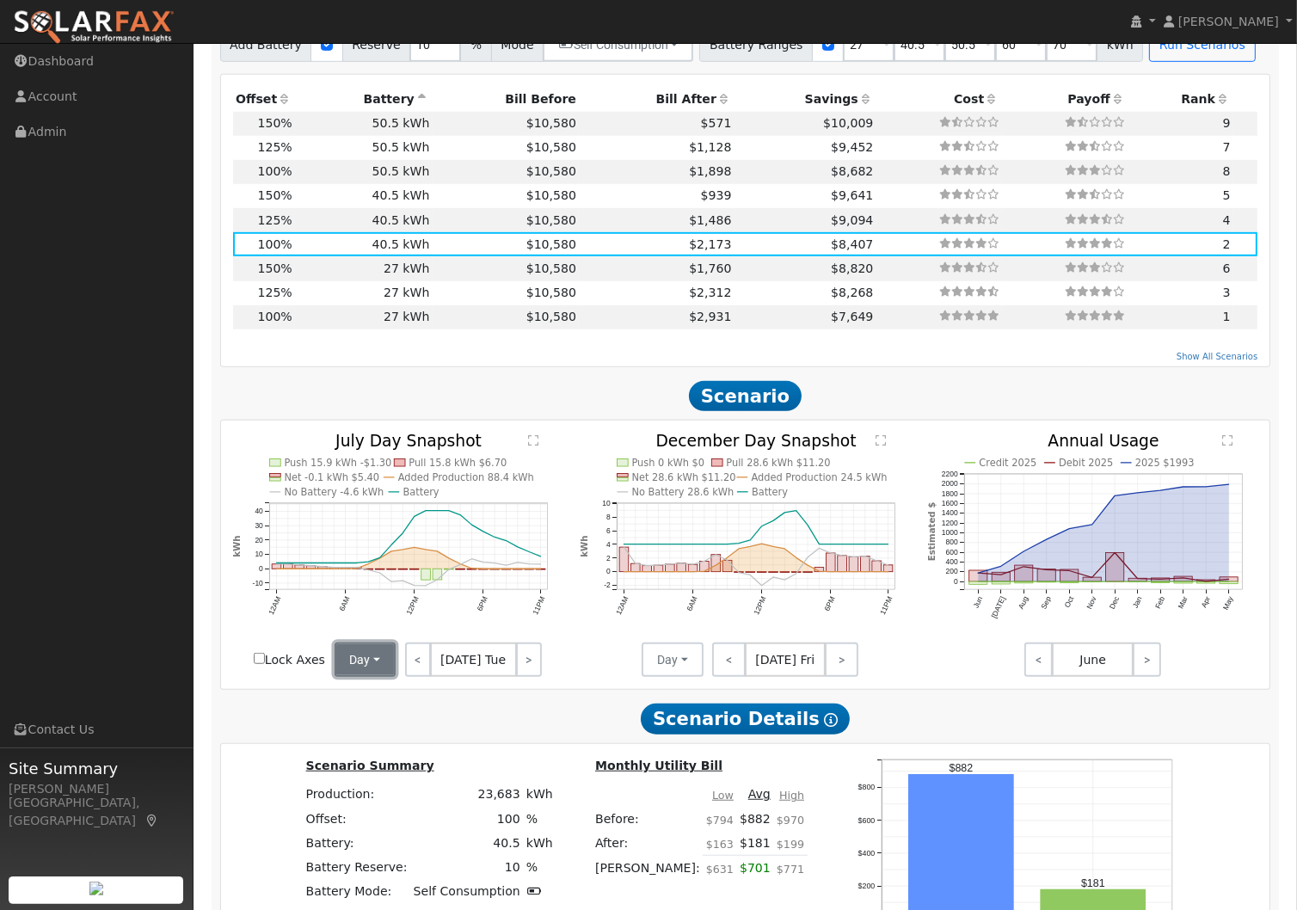
click at [383, 667] on button "Day" at bounding box center [366, 659] width 62 height 34
click at [407, 728] on link "Month Average" at bounding box center [395, 722] width 120 height 24
click at [692, 660] on button "Day" at bounding box center [673, 659] width 62 height 34
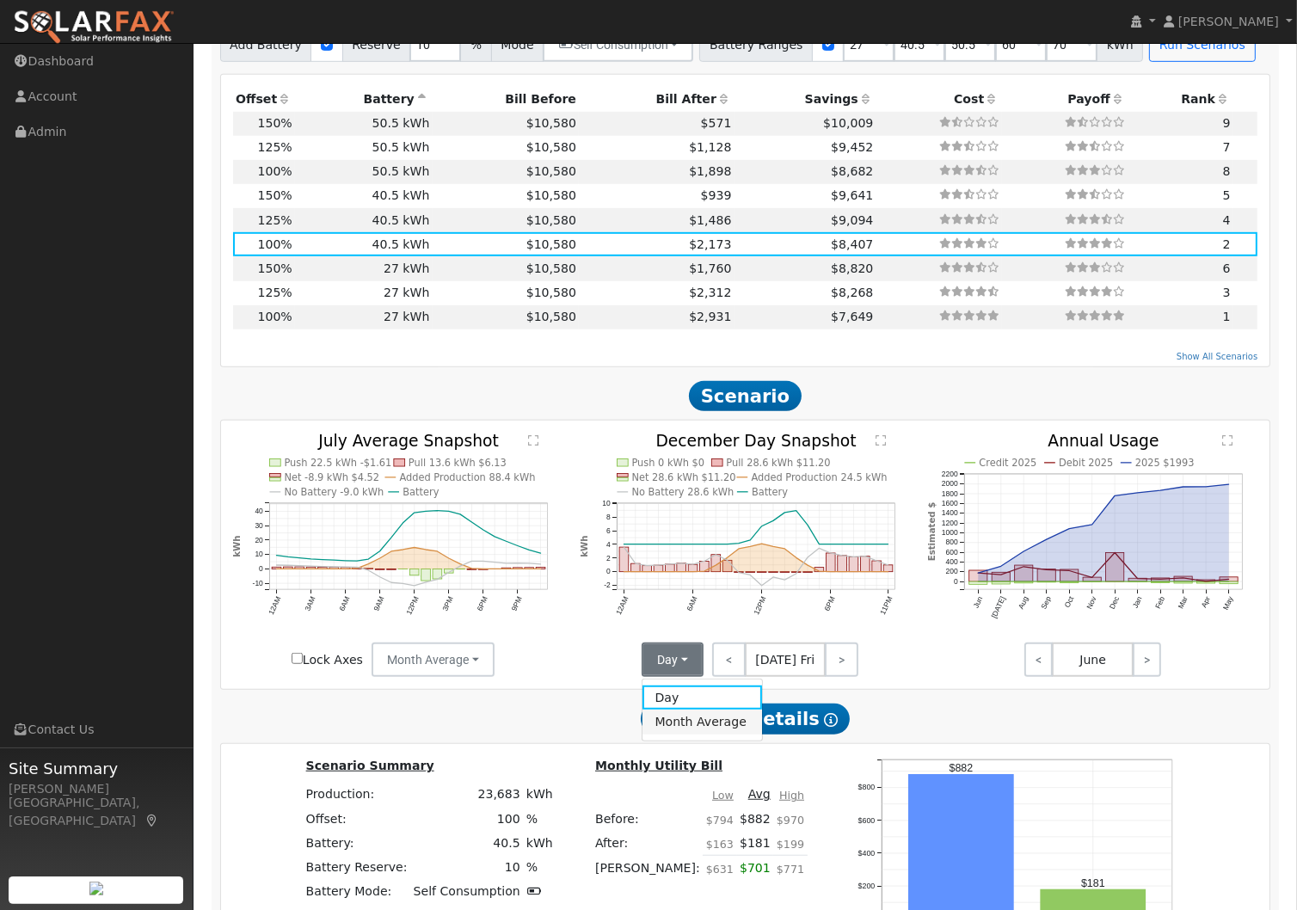
click at [695, 725] on link "Month Average" at bounding box center [702, 722] width 120 height 24
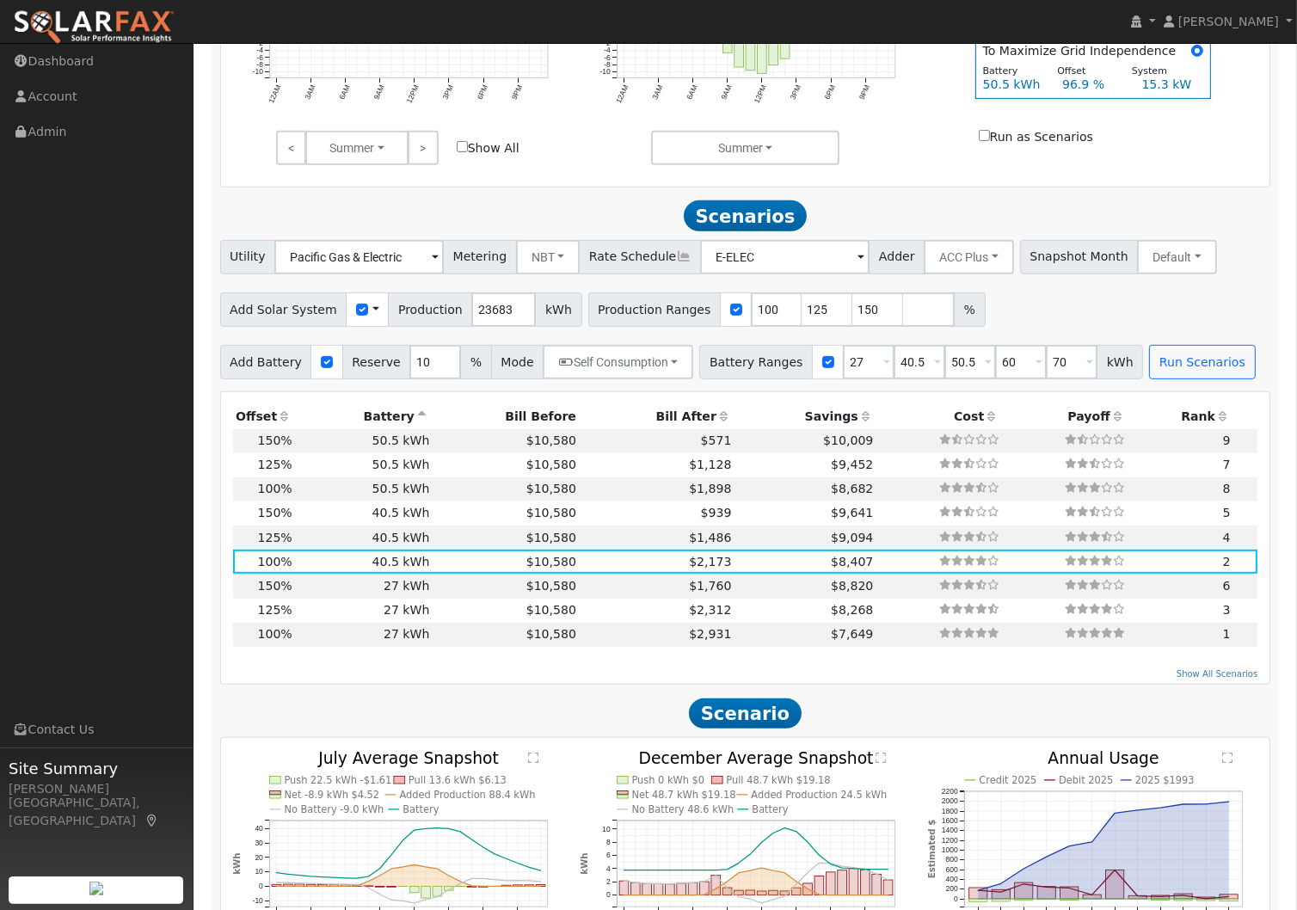
scroll to position [765, 0]
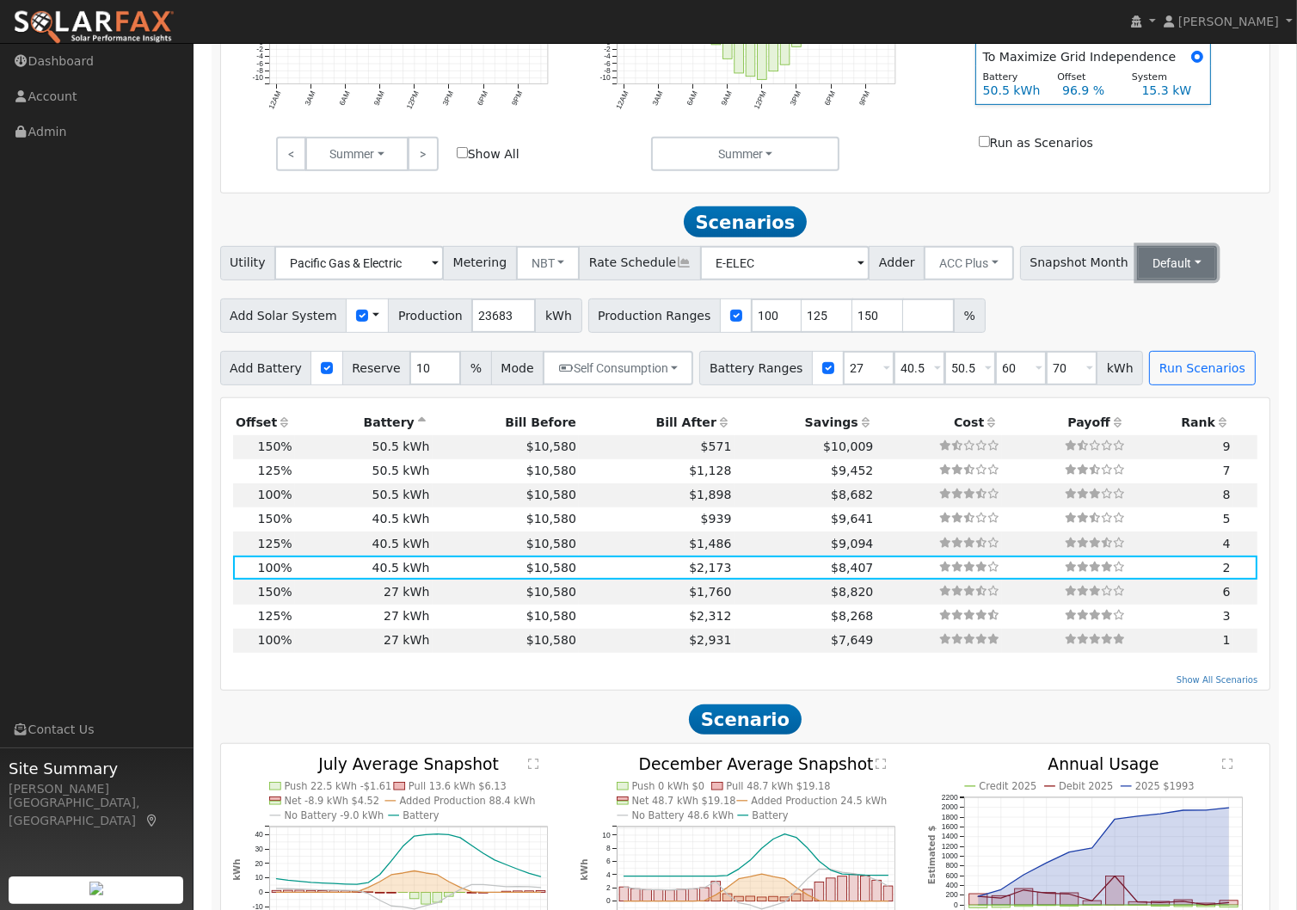
click at [1155, 273] on button "Default" at bounding box center [1177, 263] width 80 height 34
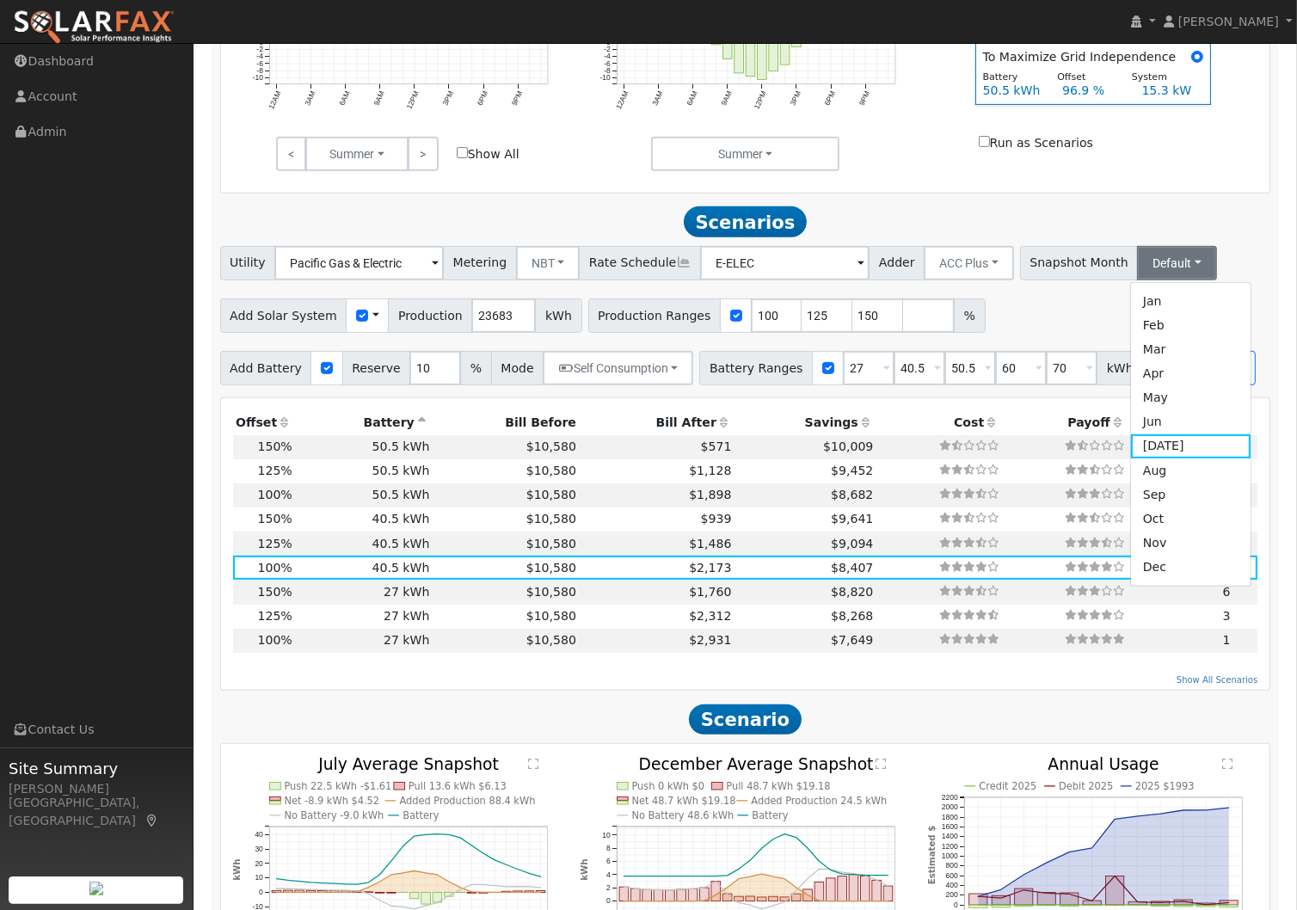
click at [1241, 255] on div "Utility Pacific Gas & Electric Metering NBT NEM NBT Rate Schedule E-ELEC Adder …" at bounding box center [745, 260] width 1057 height 40
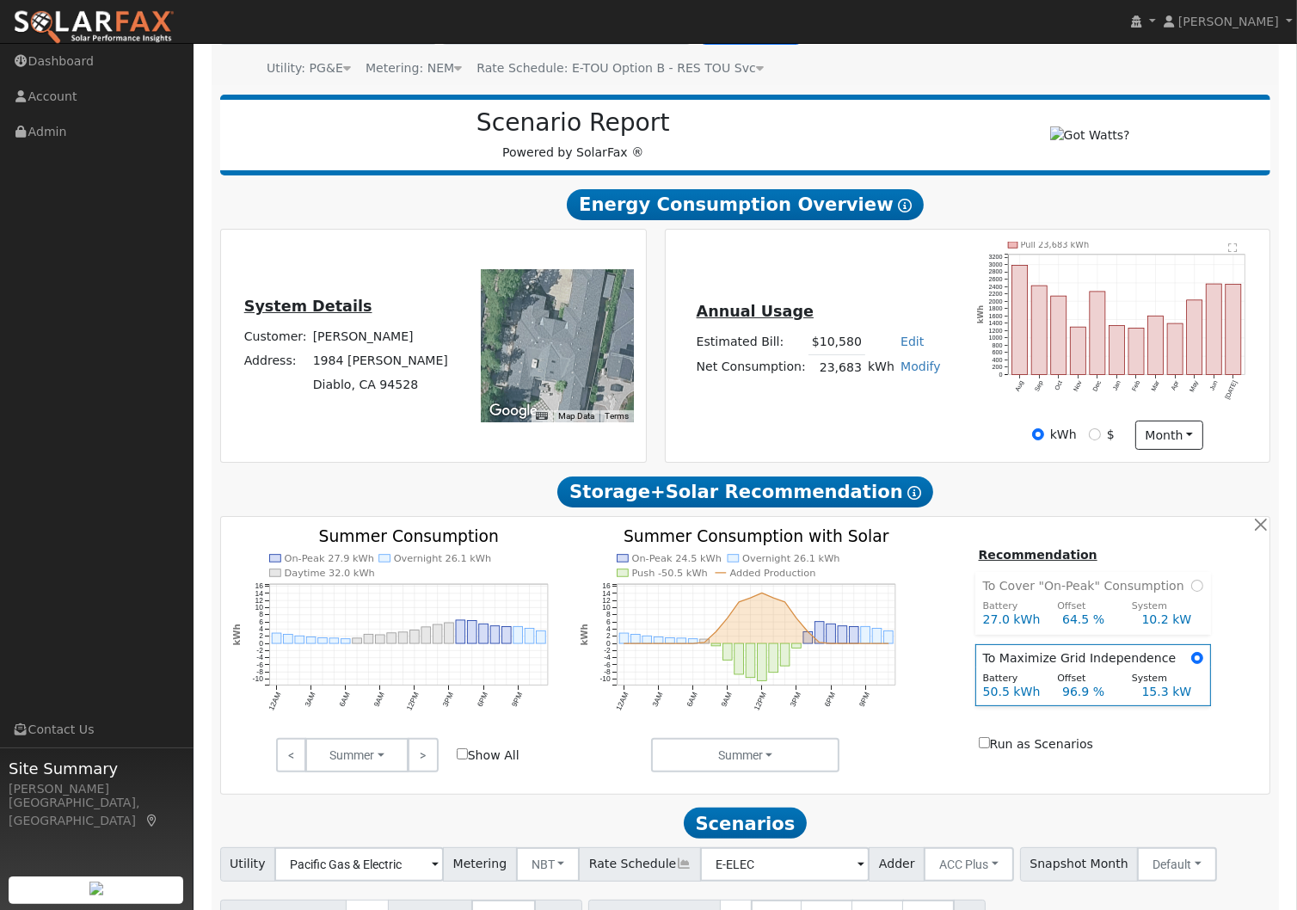
scroll to position [48, 0]
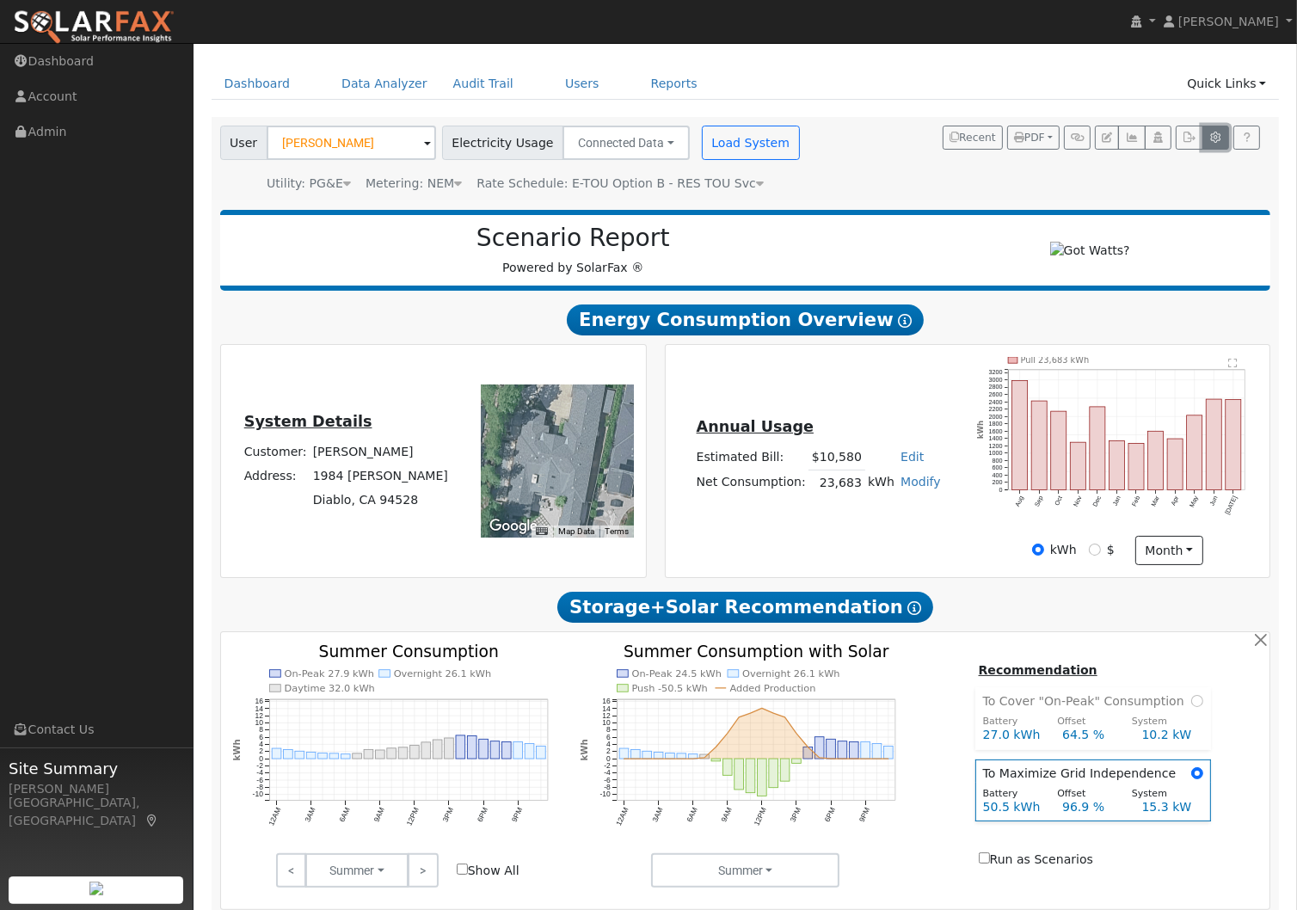
click at [1209, 138] on icon "button" at bounding box center [1215, 137] width 13 height 10
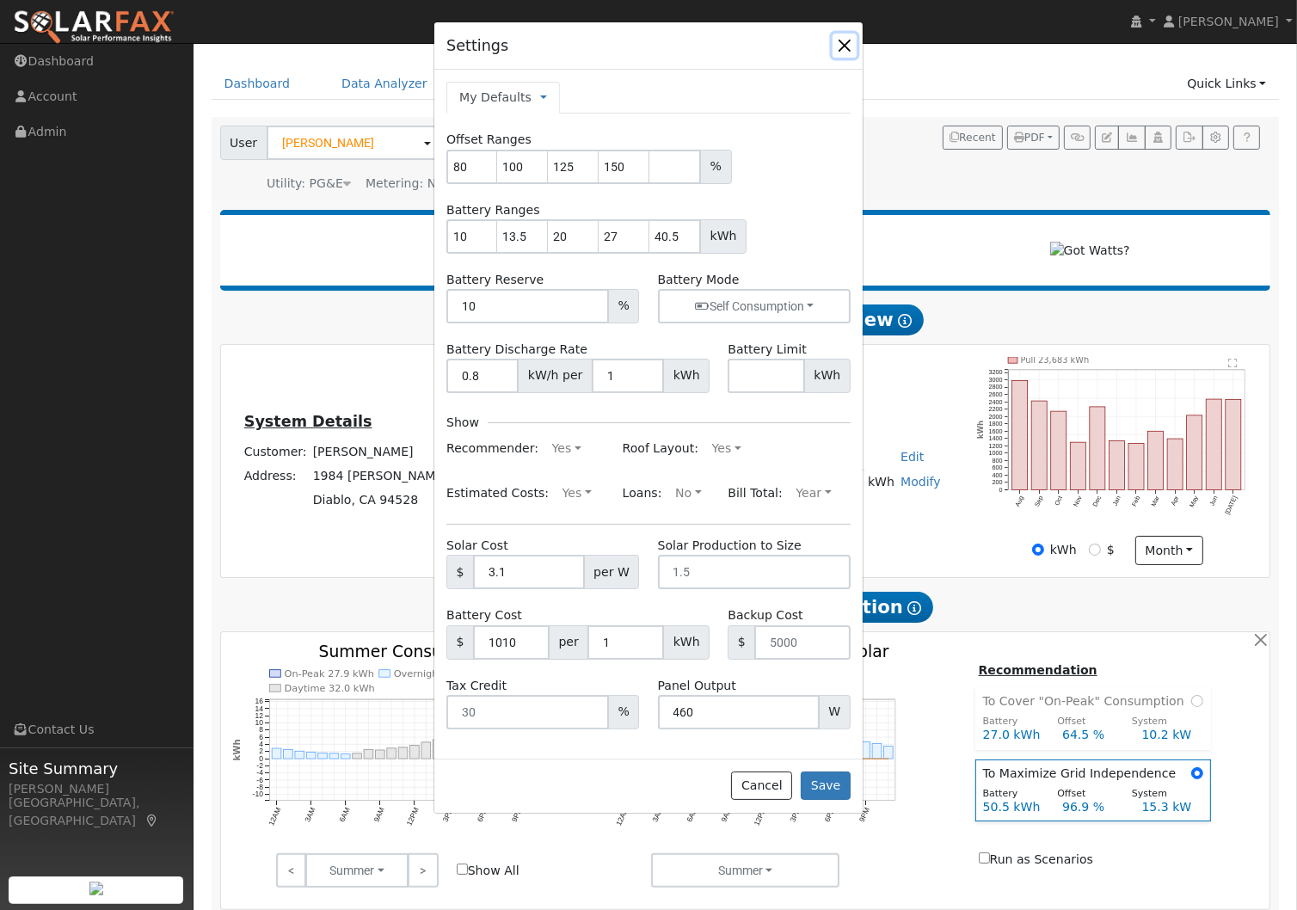
click at [841, 37] on button "button" at bounding box center [844, 46] width 24 height 24
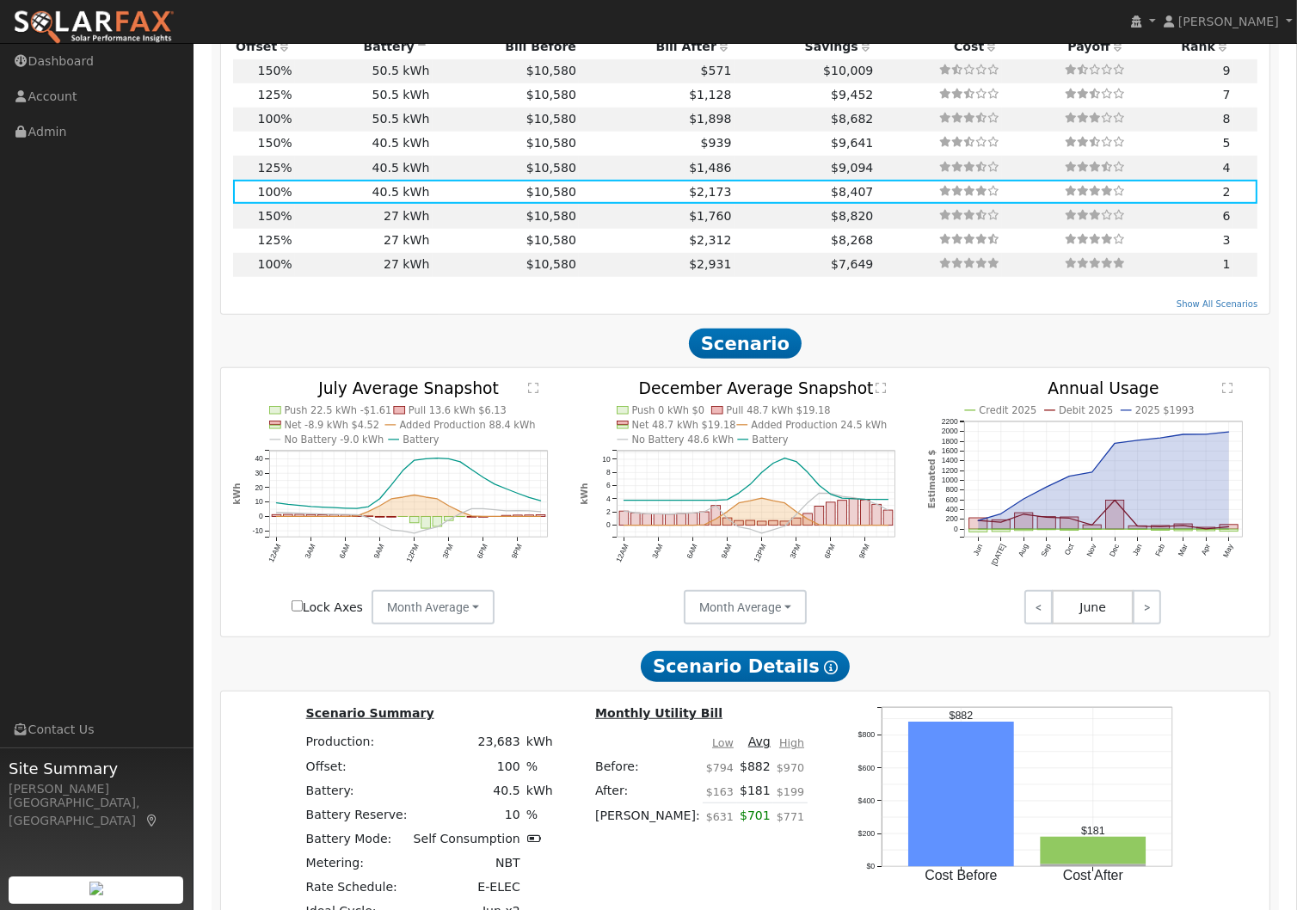
scroll to position [1213, 0]
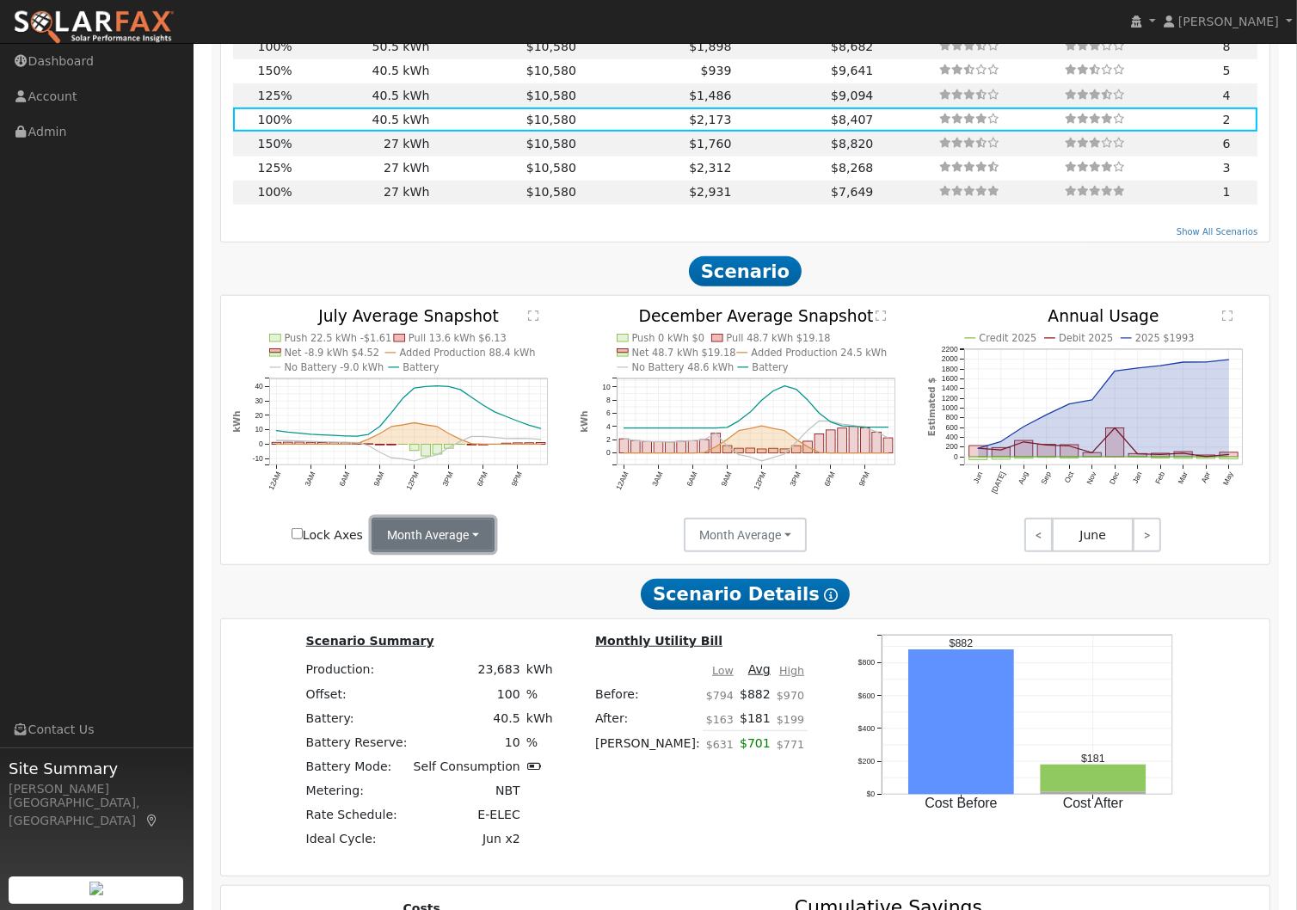
click at [461, 552] on button "Month Average" at bounding box center [433, 535] width 123 height 34
click at [451, 581] on link "Day" at bounding box center [433, 573] width 120 height 24
click at [418, 547] on link "<" at bounding box center [418, 535] width 26 height 34
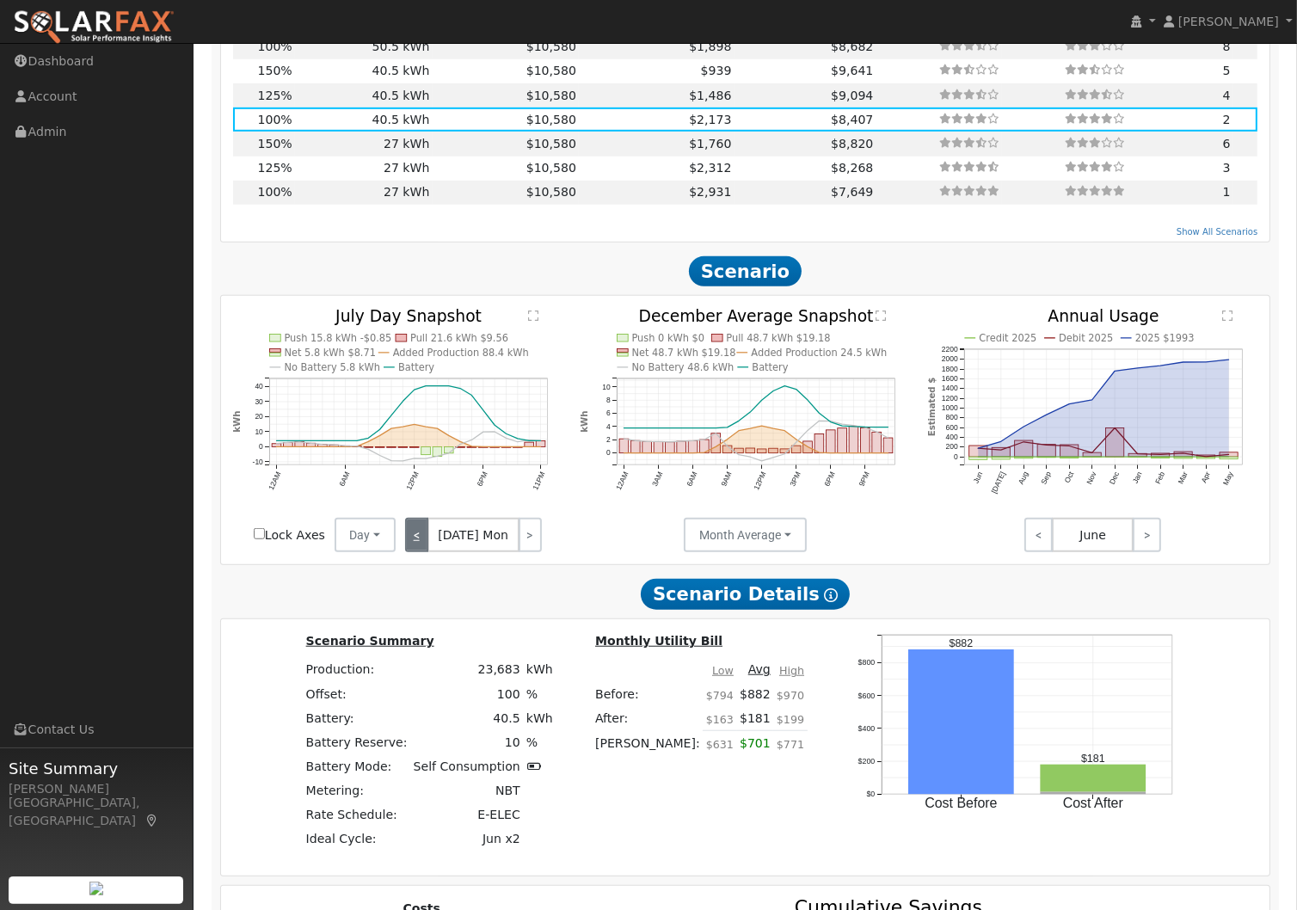
click at [418, 547] on link "<" at bounding box center [416, 535] width 23 height 34
click at [418, 547] on link "<" at bounding box center [417, 535] width 24 height 34
click at [418, 547] on link "<" at bounding box center [418, 535] width 26 height 34
click at [522, 543] on link ">" at bounding box center [527, 535] width 28 height 34
click at [522, 543] on link ">" at bounding box center [528, 535] width 26 height 34
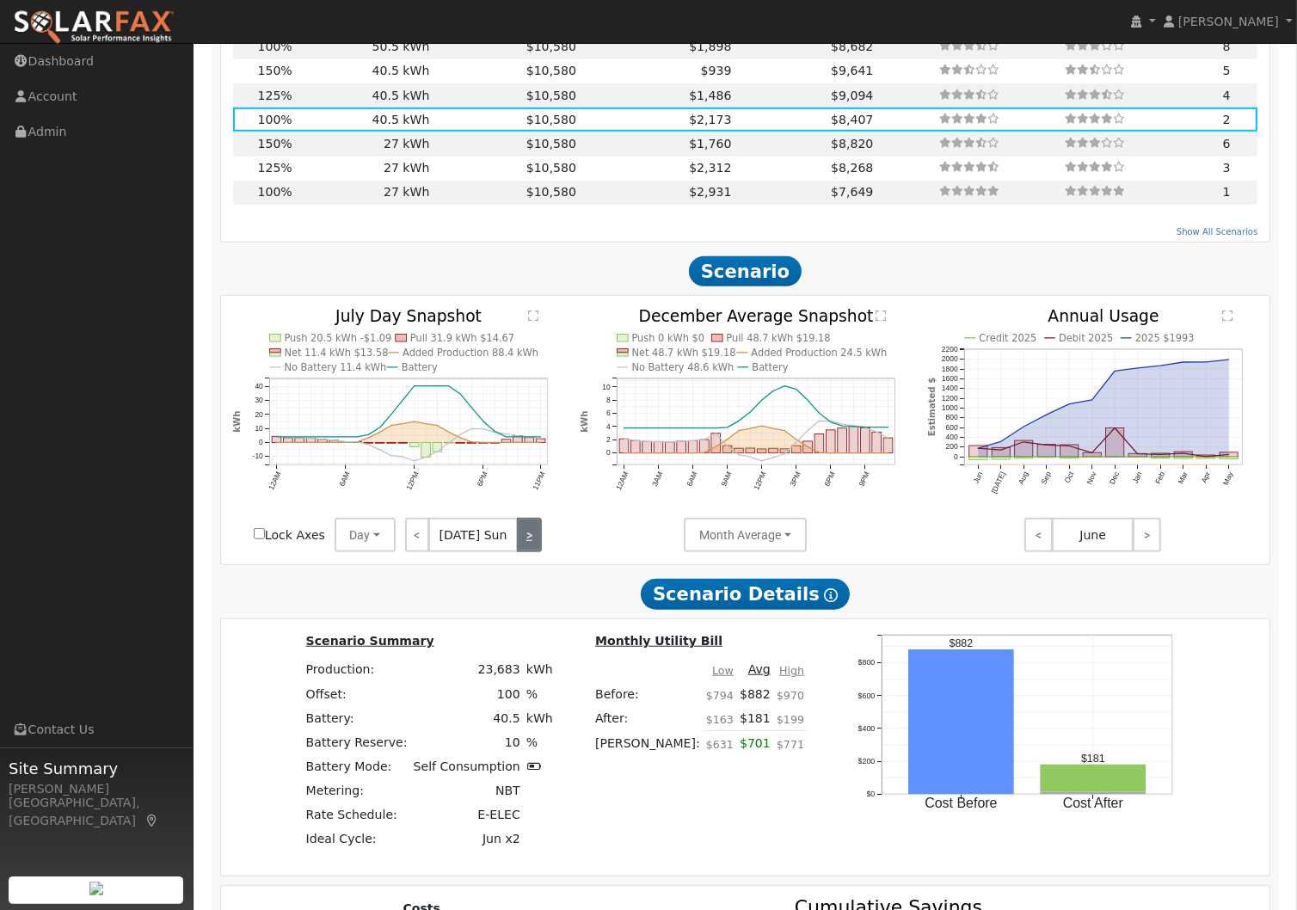
click at [522, 543] on link ">" at bounding box center [529, 535] width 24 height 34
click at [522, 543] on link ">" at bounding box center [530, 535] width 23 height 34
click at [522, 543] on link ">" at bounding box center [529, 535] width 26 height 34
click at [522, 543] on link ">" at bounding box center [530, 535] width 23 height 34
click at [522, 543] on link ">" at bounding box center [529, 535] width 25 height 34
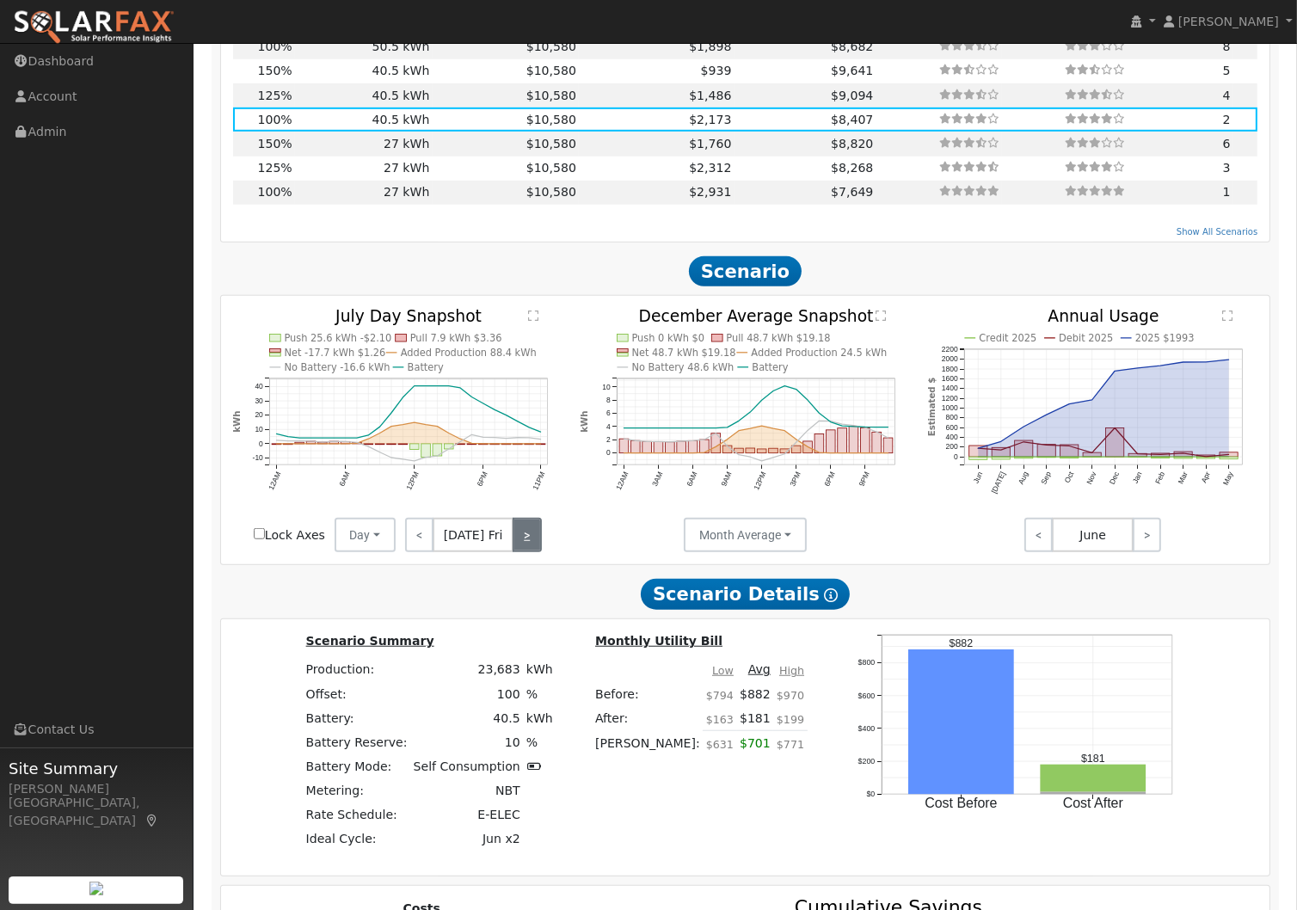
click at [522, 543] on link ">" at bounding box center [527, 535] width 28 height 34
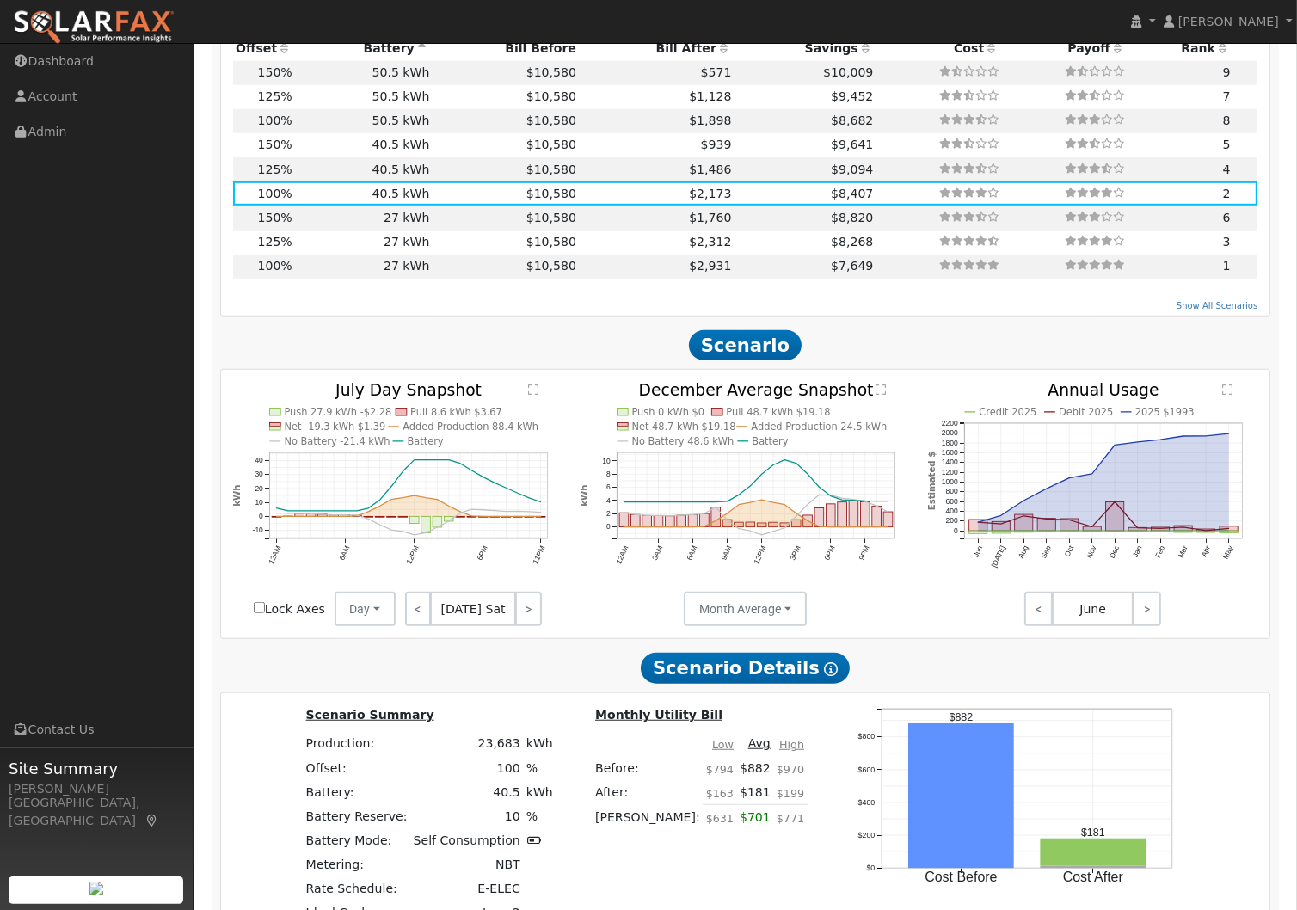
scroll to position [1152, 0]
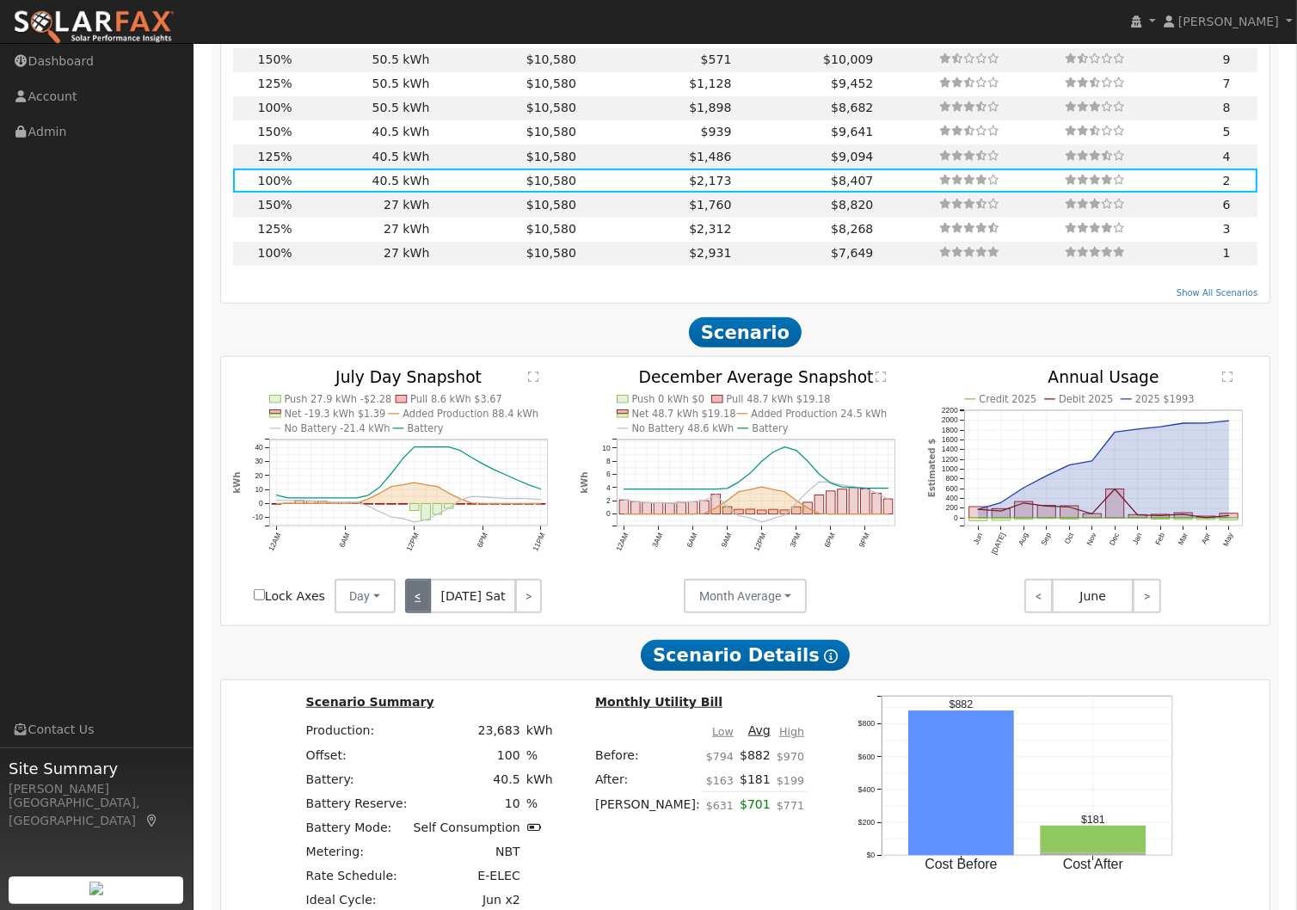
click at [422, 606] on link "<" at bounding box center [418, 596] width 26 height 34
click at [422, 606] on link "<" at bounding box center [419, 596] width 28 height 34
click at [422, 606] on link "<" at bounding box center [417, 596] width 25 height 34
click at [422, 606] on link "<" at bounding box center [418, 596] width 26 height 34
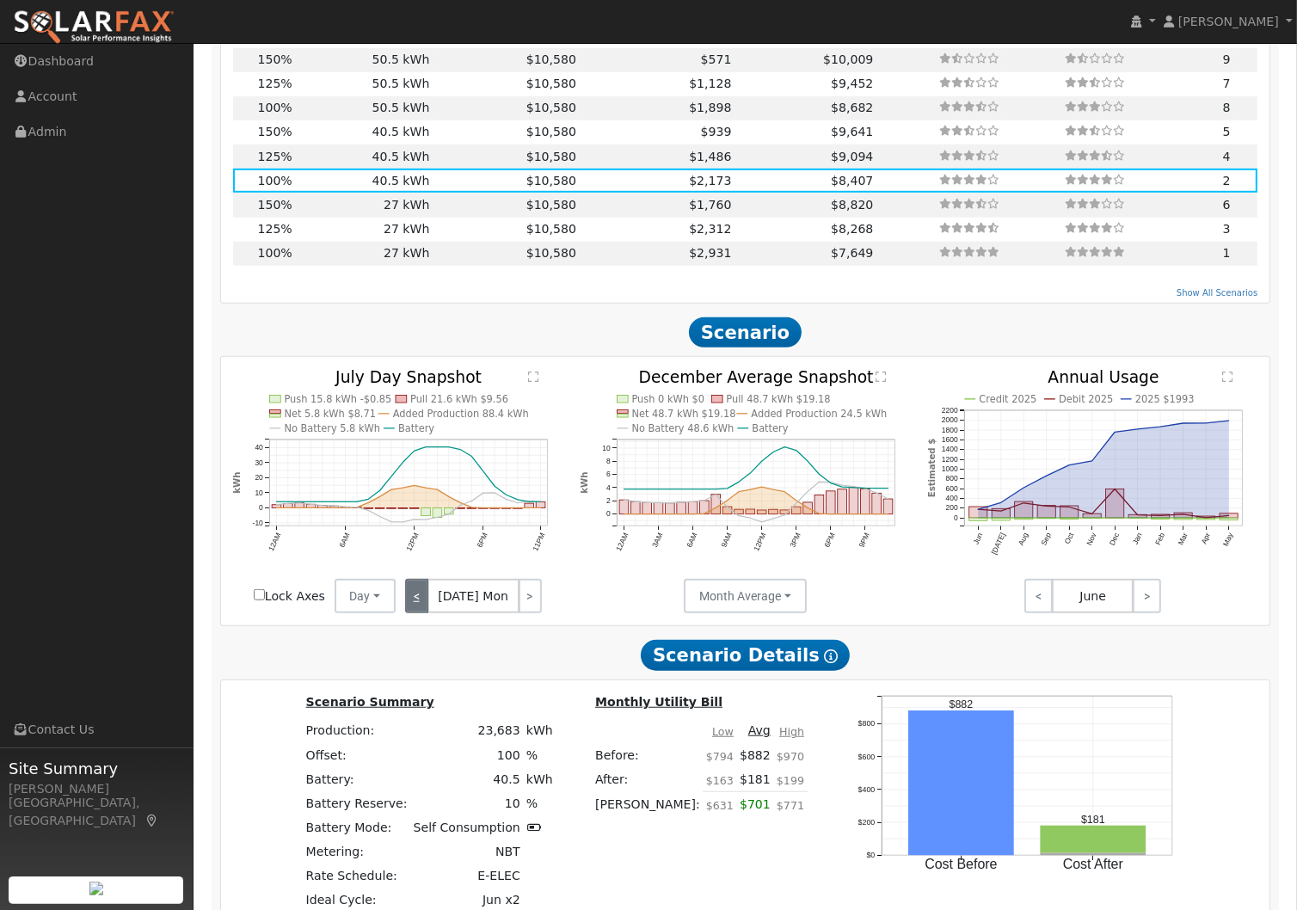
click at [422, 606] on link "<" at bounding box center [416, 596] width 23 height 34
click at [422, 606] on link "<" at bounding box center [417, 596] width 24 height 34
click at [422, 606] on link "<" at bounding box center [418, 596] width 26 height 34
click at [422, 606] on link "<" at bounding box center [419, 596] width 28 height 34
click at [422, 606] on link "<" at bounding box center [417, 596] width 25 height 34
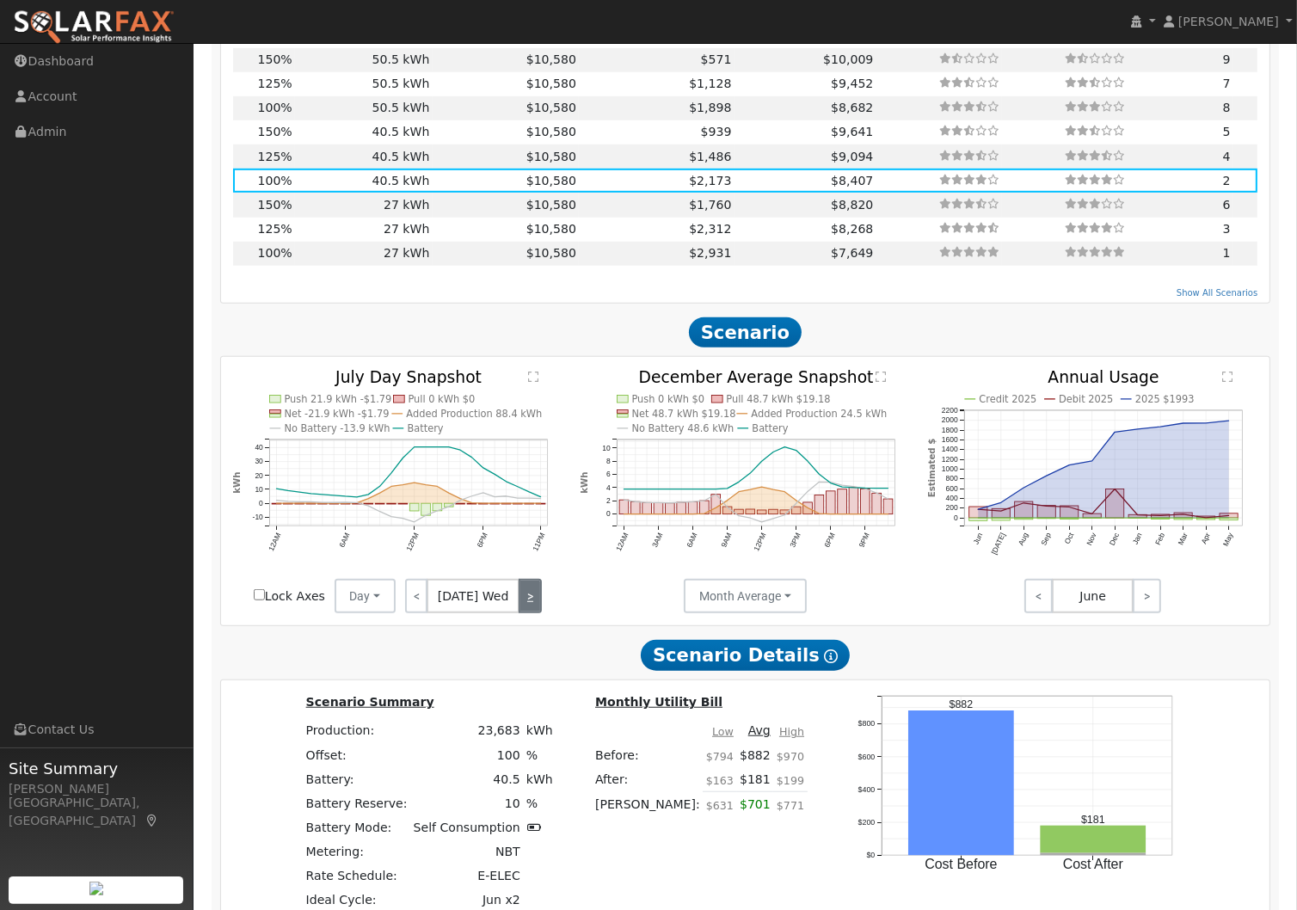
click at [522, 599] on link ">" at bounding box center [530, 596] width 23 height 34
click at [522, 599] on link ">" at bounding box center [529, 596] width 25 height 34
click at [522, 599] on link ">" at bounding box center [527, 596] width 28 height 34
click at [522, 599] on link ">" at bounding box center [529, 596] width 24 height 34
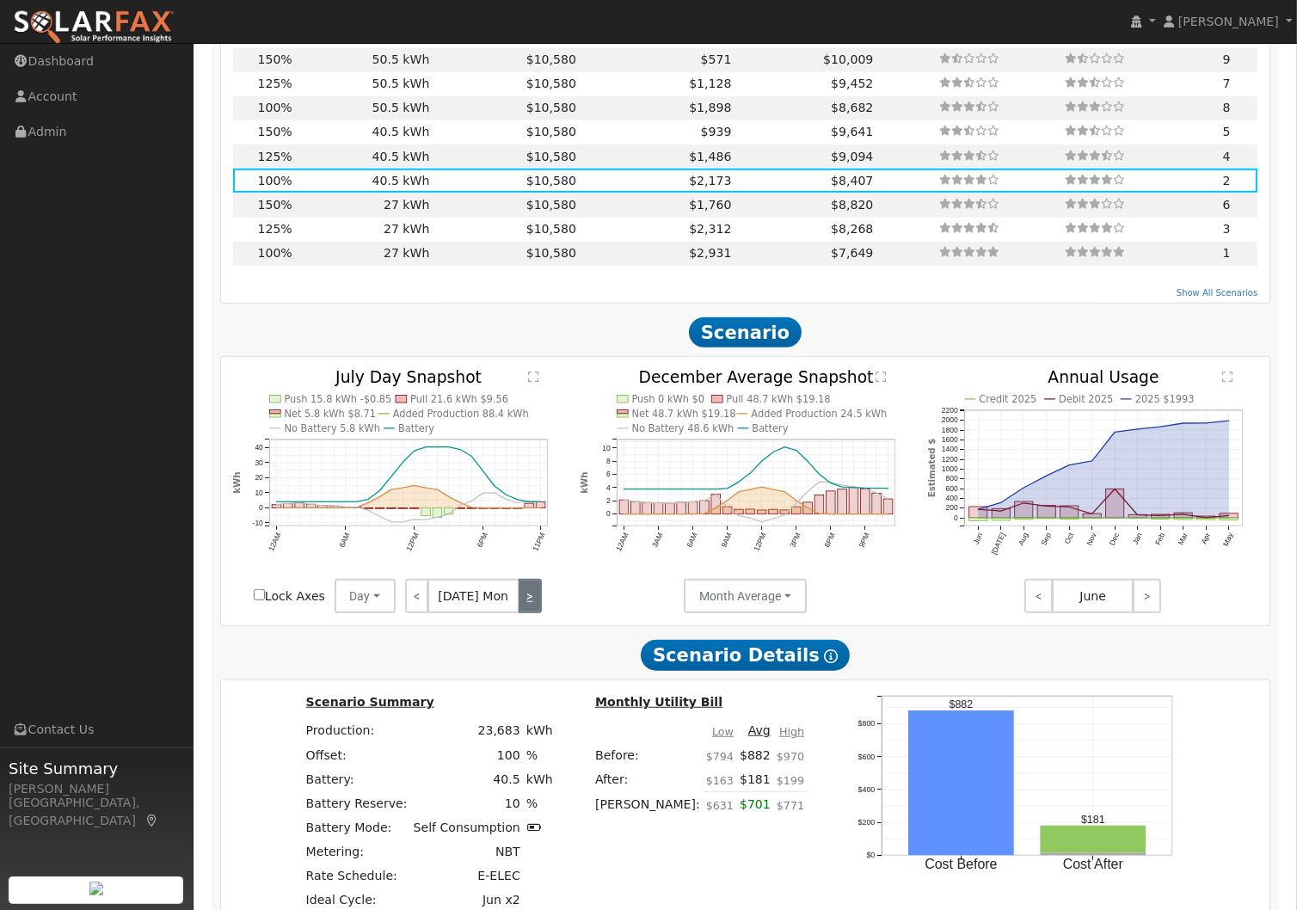
click at [522, 599] on link ">" at bounding box center [530, 596] width 23 height 34
click at [522, 599] on link ">" at bounding box center [529, 596] width 26 height 34
click at [522, 599] on link ">" at bounding box center [529, 596] width 25 height 34
click at [522, 599] on link ">" at bounding box center [527, 596] width 28 height 34
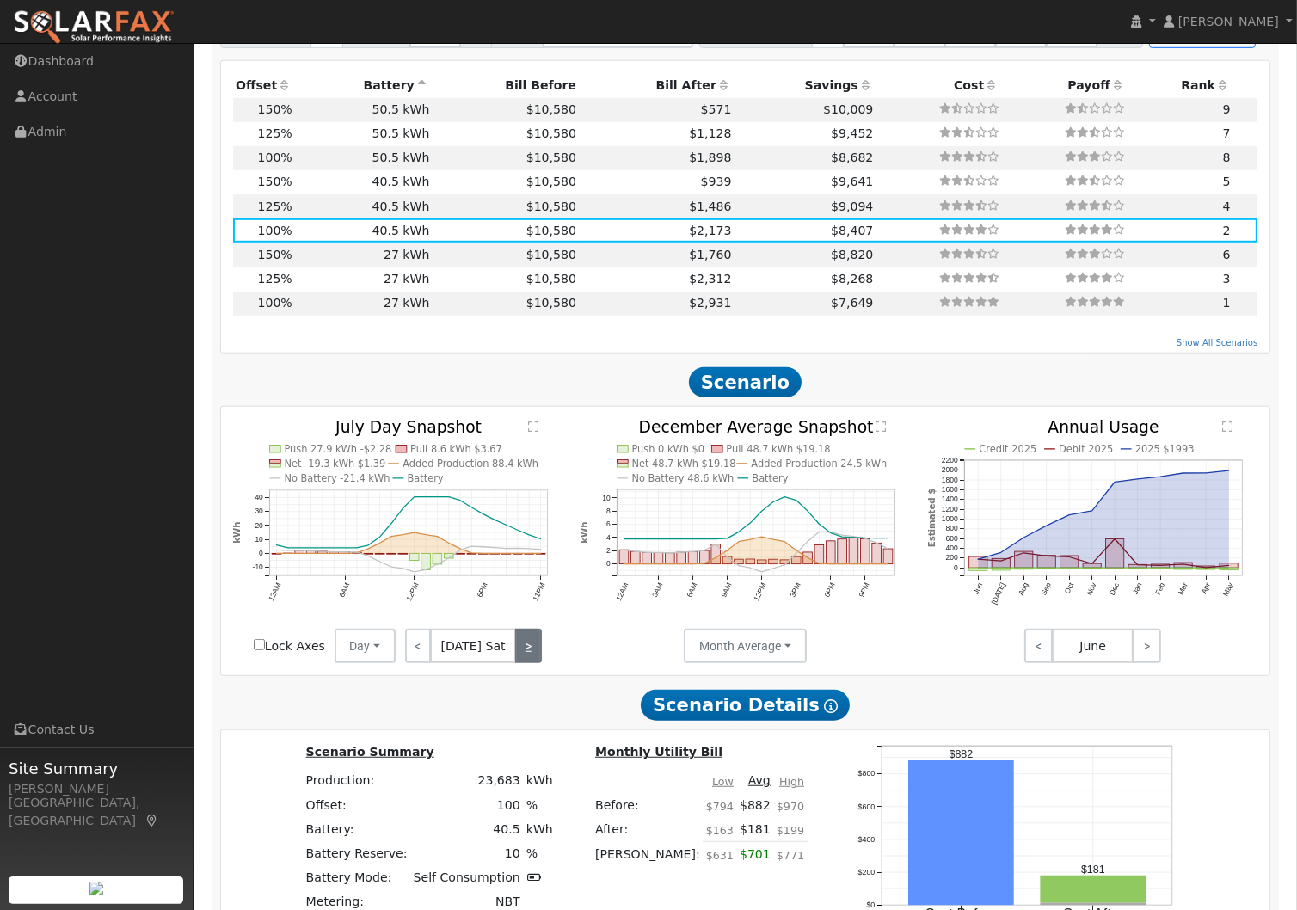
scroll to position [1100, 0]
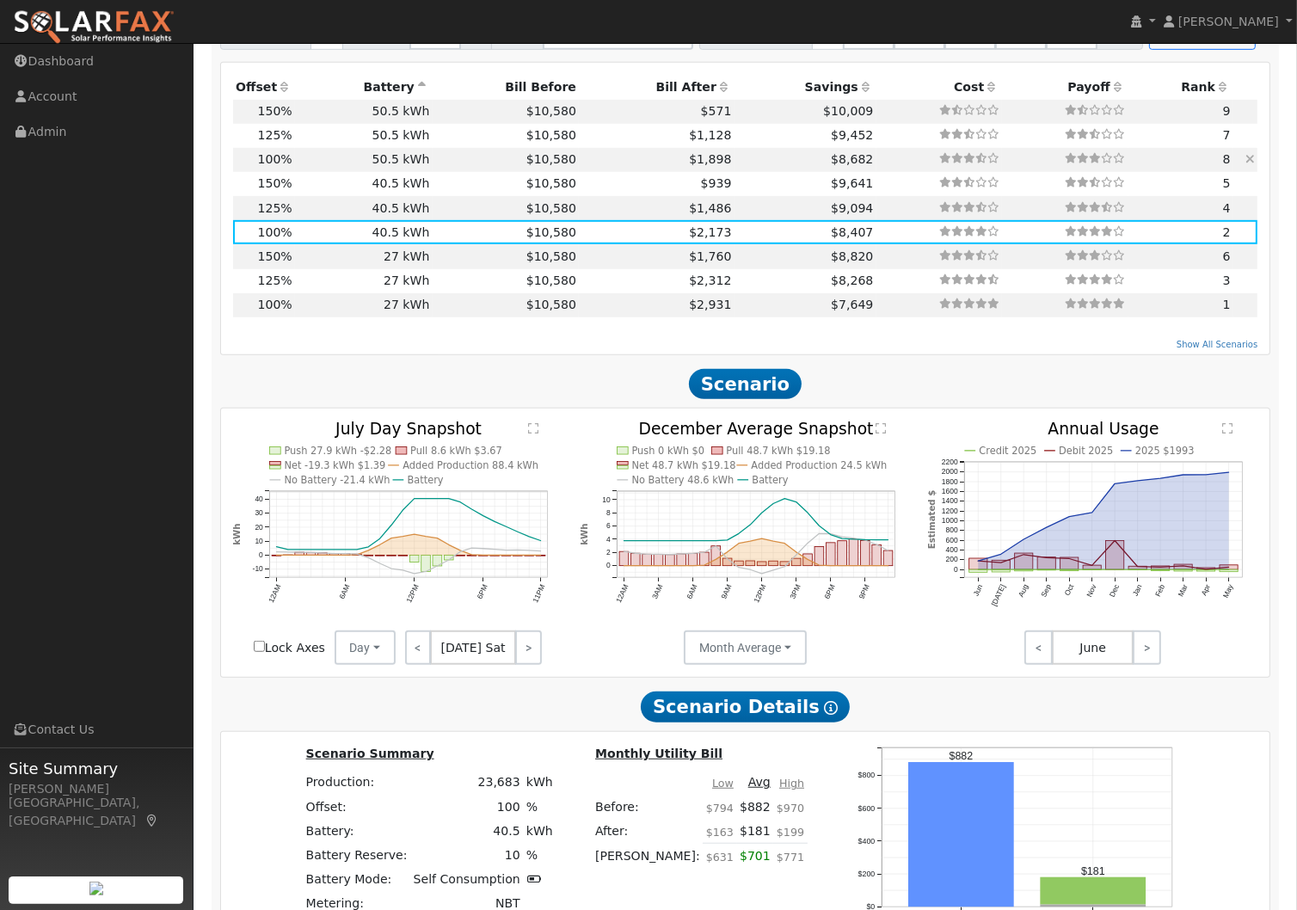
click at [382, 165] on td "50.5 kWh" at bounding box center [364, 160] width 138 height 24
type input "$51,005"
type input "$29,985"
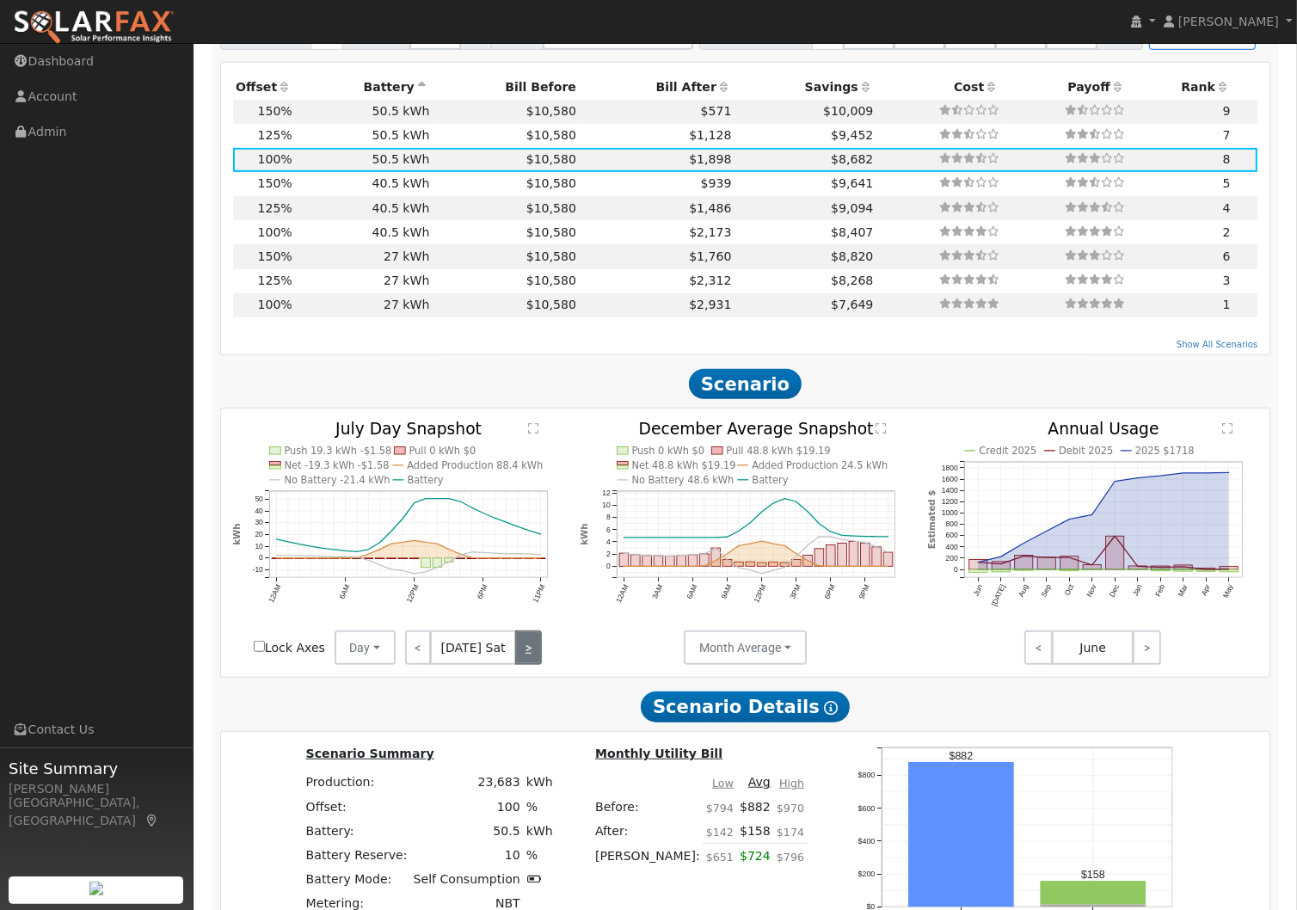
click at [522, 665] on link ">" at bounding box center [528, 647] width 26 height 34
click at [522, 665] on link ">" at bounding box center [529, 647] width 24 height 34
click at [522, 665] on link ">" at bounding box center [530, 647] width 23 height 34
click at [412, 652] on link "<" at bounding box center [418, 647] width 26 height 34
click at [412, 652] on link "<" at bounding box center [416, 647] width 23 height 34
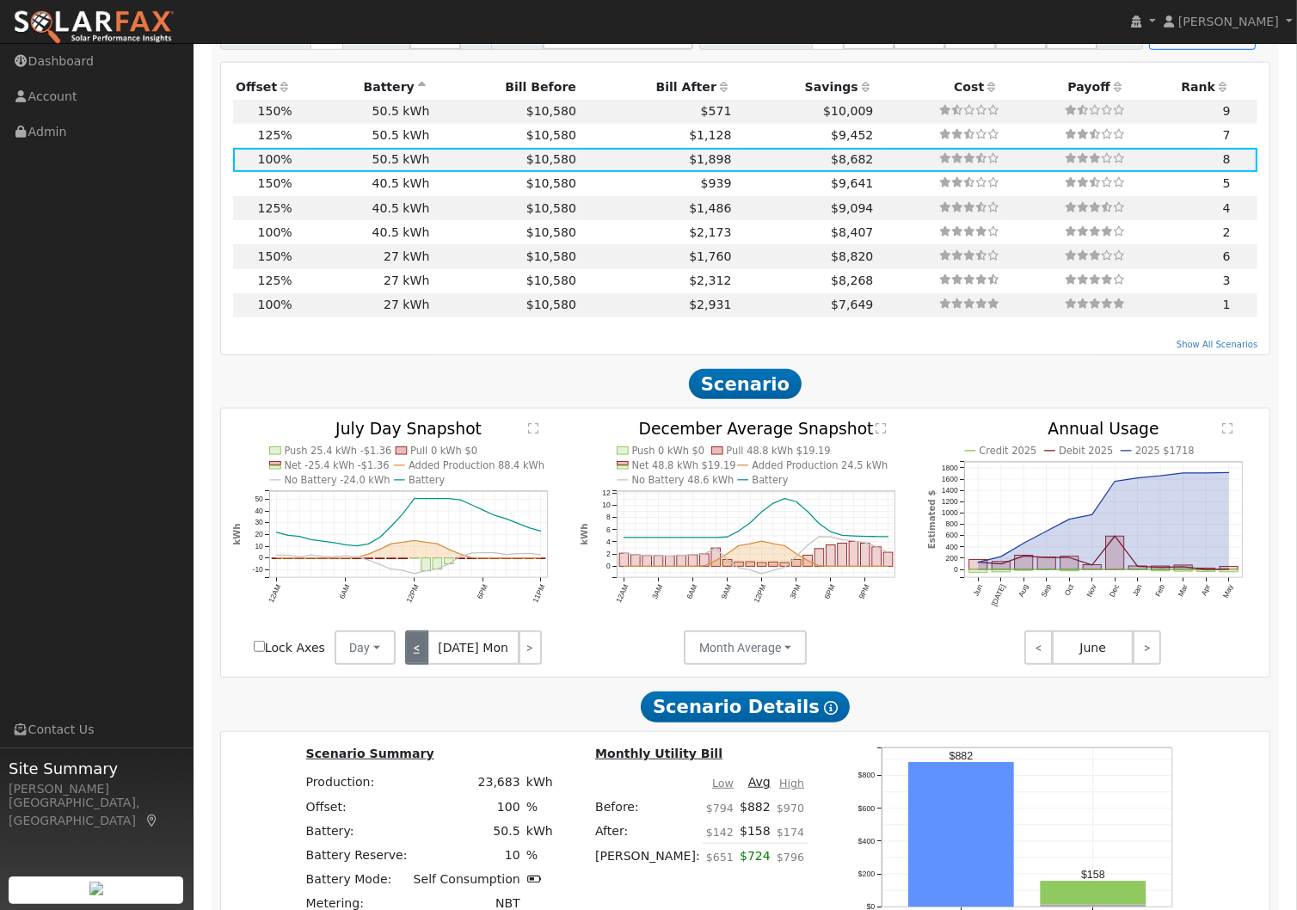
click at [412, 652] on link "<" at bounding box center [416, 647] width 23 height 34
click at [412, 652] on link "<" at bounding box center [418, 647] width 26 height 34
click at [412, 652] on link "<" at bounding box center [419, 647] width 28 height 34
click at [412, 652] on link "<" at bounding box center [416, 647] width 23 height 34
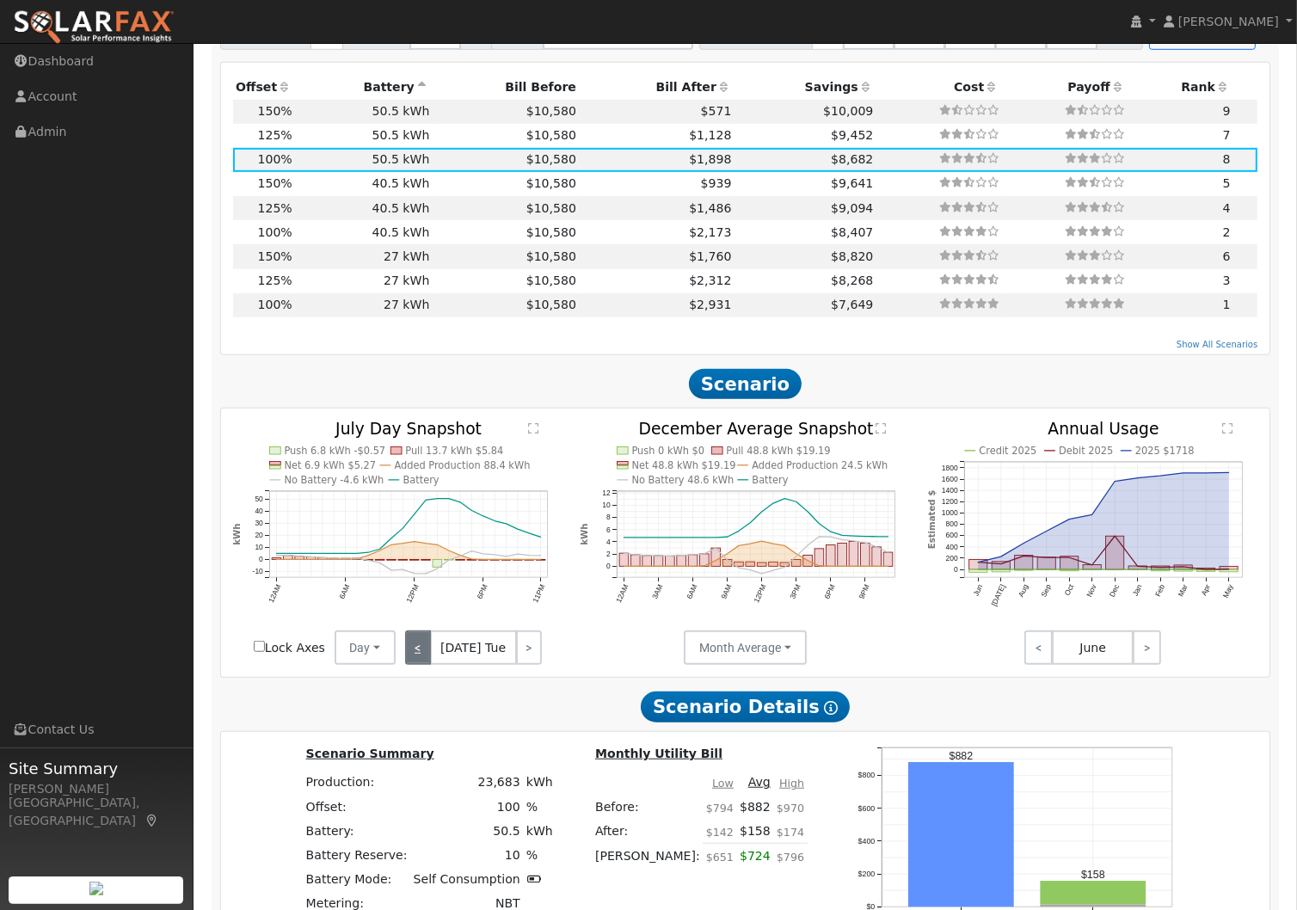
click at [412, 652] on link "<" at bounding box center [418, 647] width 26 height 34
click at [412, 652] on link "<" at bounding box center [416, 647] width 23 height 34
click at [532, 656] on link ">" at bounding box center [529, 647] width 24 height 34
click at [532, 656] on link ">" at bounding box center [530, 647] width 23 height 34
click at [532, 656] on link ">" at bounding box center [529, 647] width 26 height 34
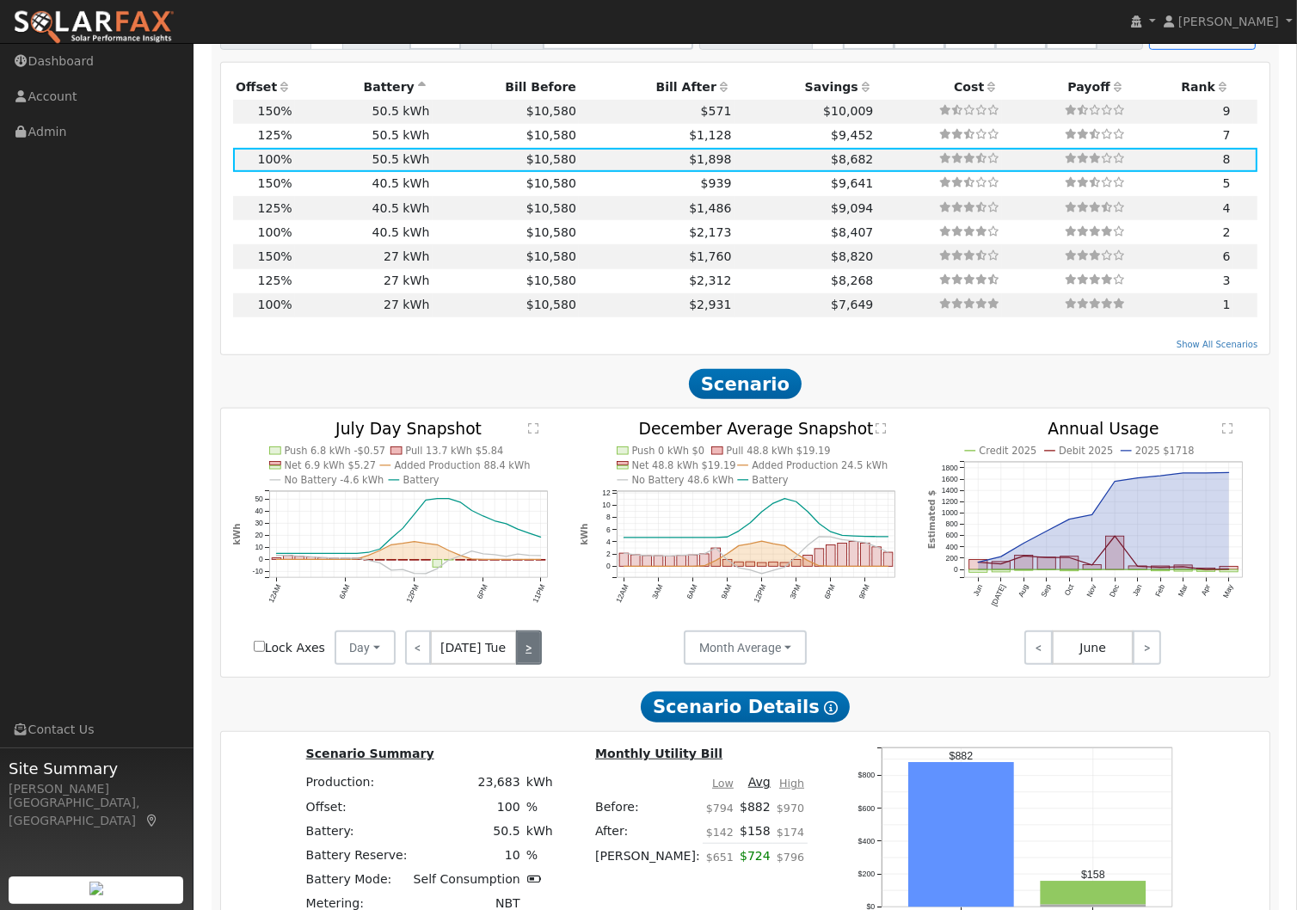
click at [532, 656] on link ">" at bounding box center [529, 647] width 26 height 34
click at [532, 656] on link ">" at bounding box center [529, 647] width 25 height 34
click at [532, 656] on link ">" at bounding box center [527, 647] width 28 height 34
click at [532, 656] on link ">" at bounding box center [529, 647] width 24 height 34
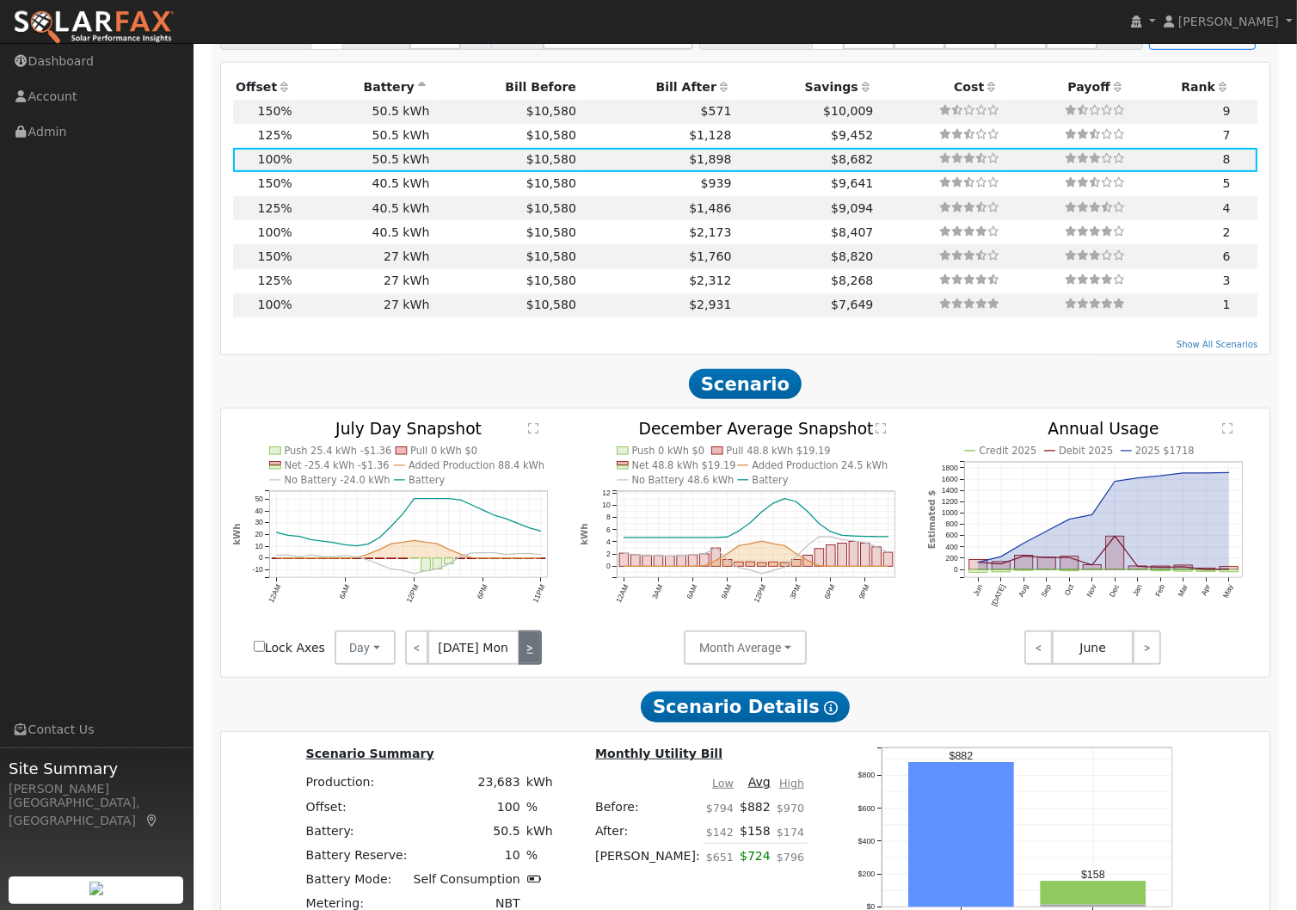
click at [532, 656] on link ">" at bounding box center [530, 647] width 23 height 34
click at [532, 656] on link ">" at bounding box center [529, 647] width 25 height 34
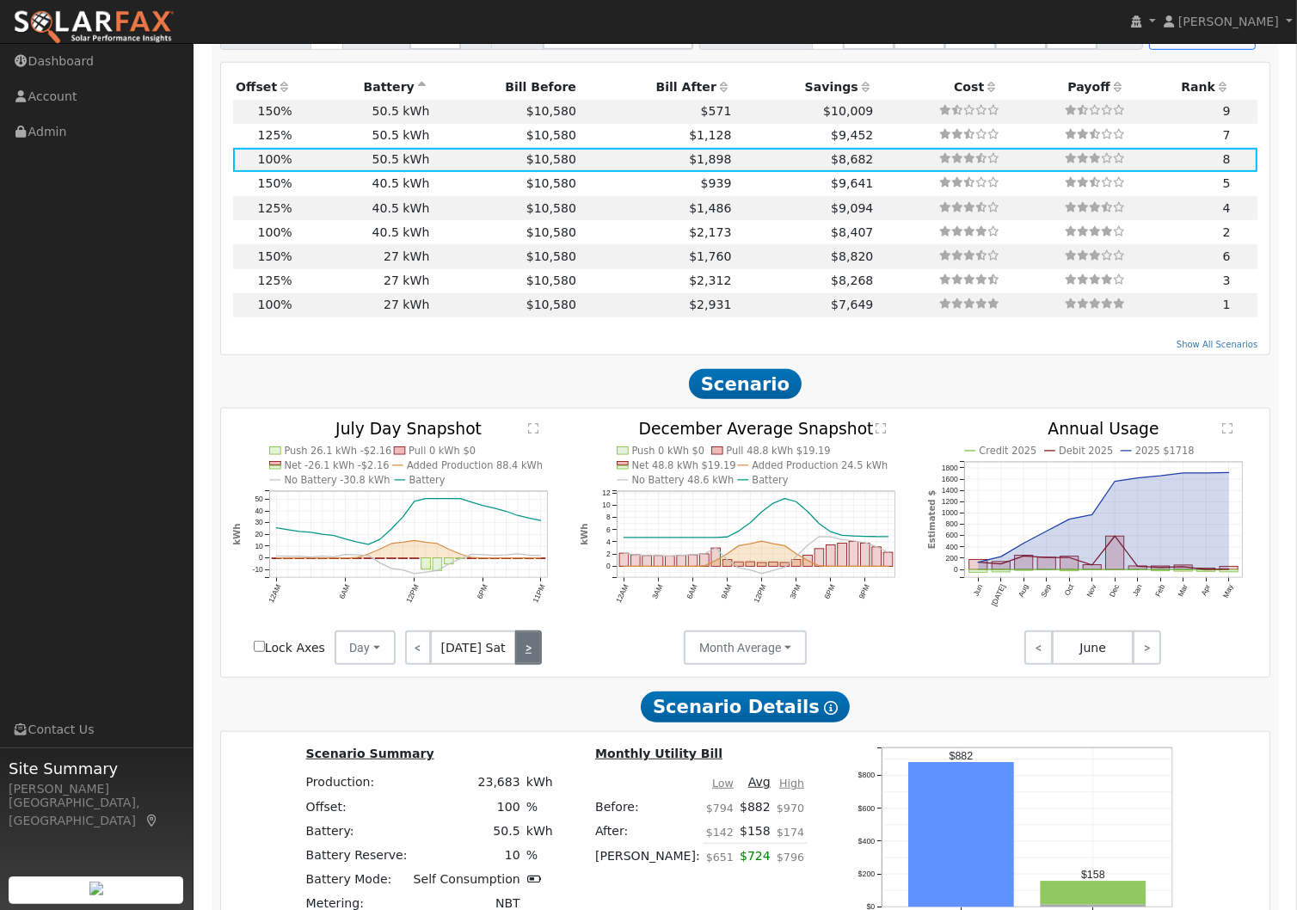
click at [532, 656] on link ">" at bounding box center [528, 647] width 26 height 34
click at [532, 656] on link ">" at bounding box center [529, 647] width 24 height 34
click at [532, 656] on link ">" at bounding box center [529, 647] width 26 height 34
click at [419, 660] on link "<" at bounding box center [416, 647] width 23 height 34
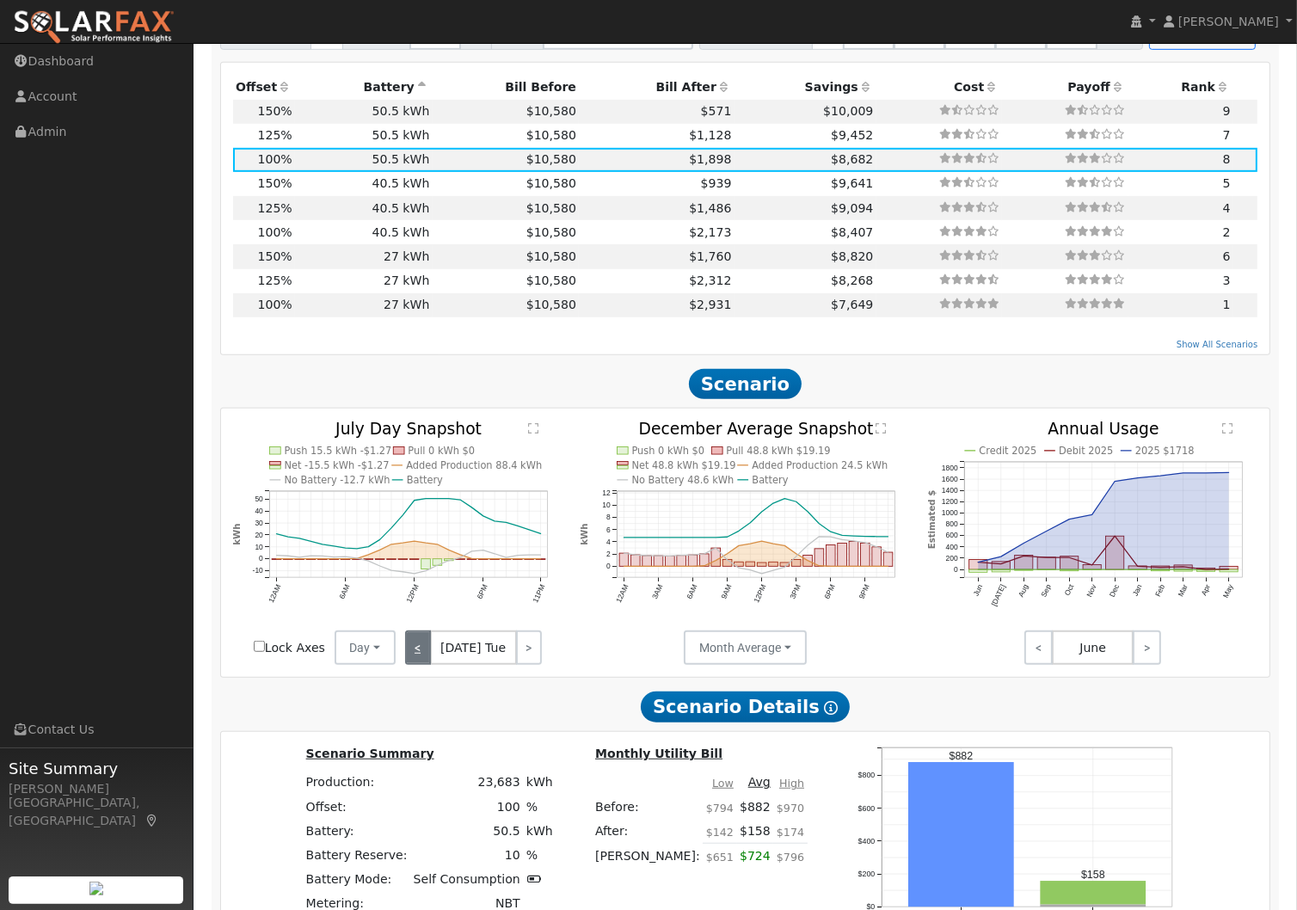
click at [419, 660] on link "<" at bounding box center [418, 647] width 26 height 34
click at [419, 660] on link "<" at bounding box center [416, 647] width 23 height 34
click at [419, 660] on link "<" at bounding box center [418, 647] width 26 height 34
click at [419, 660] on link "<" at bounding box center [419, 647] width 28 height 34
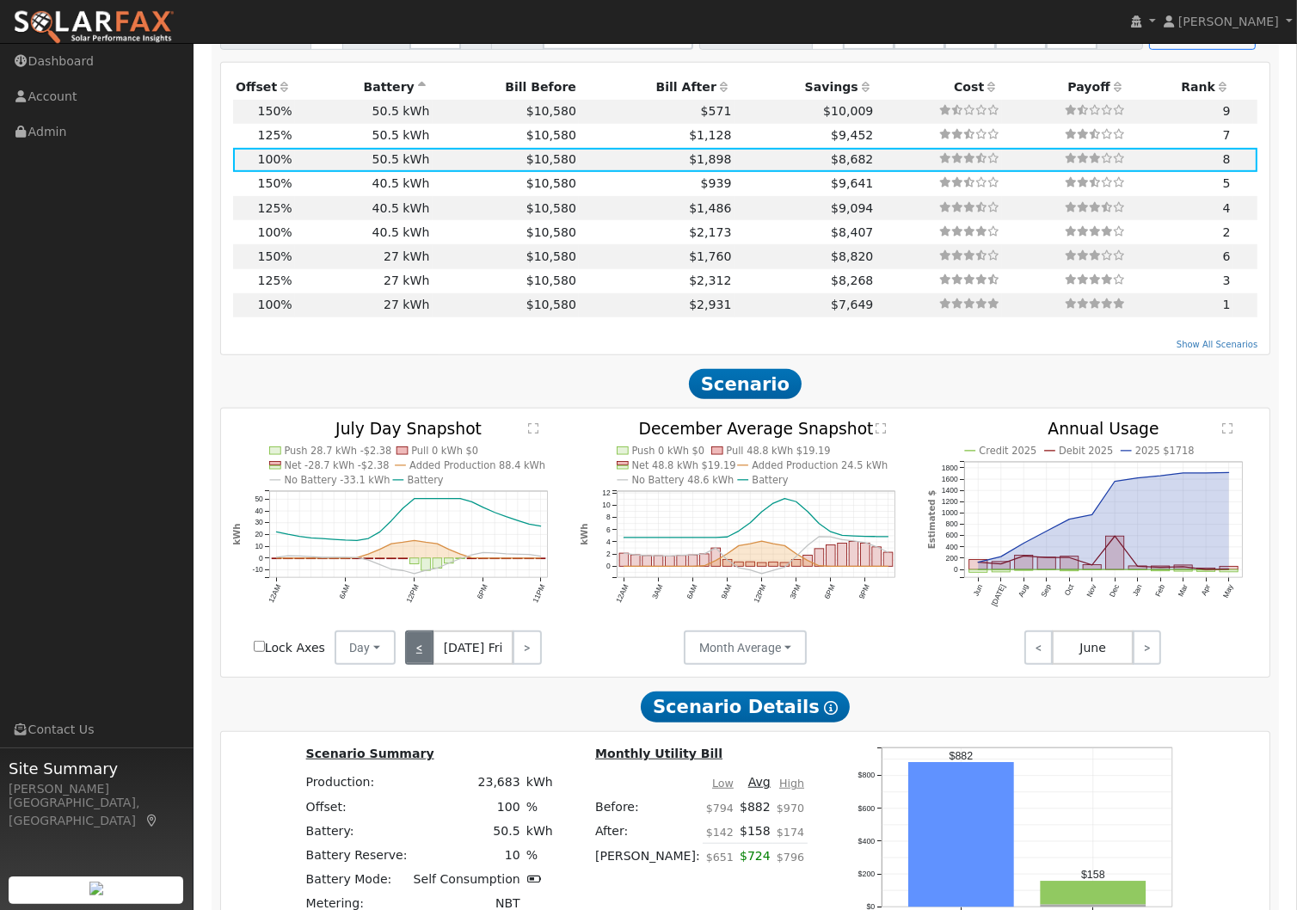
click at [419, 660] on link "<" at bounding box center [419, 647] width 28 height 34
click at [419, 660] on link "<" at bounding box center [416, 647] width 23 height 34
click at [789, 653] on button "Month Average" at bounding box center [745, 647] width 123 height 34
click at [735, 697] on link "Day" at bounding box center [745, 685] width 120 height 24
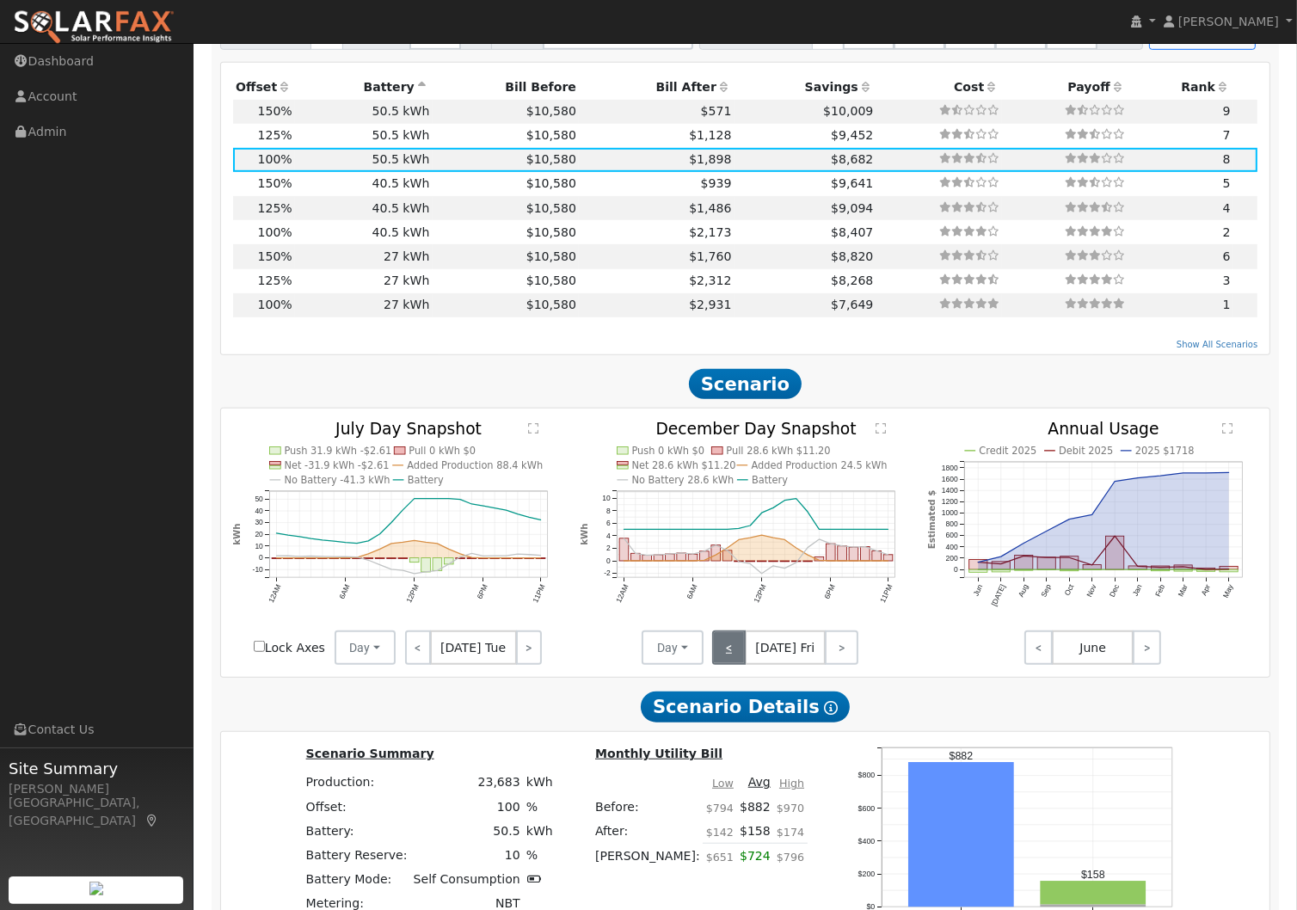
click at [739, 657] on link "<" at bounding box center [729, 647] width 34 height 34
click at [739, 657] on link "<" at bounding box center [726, 647] width 29 height 34
click at [739, 657] on link "<" at bounding box center [726, 647] width 28 height 34
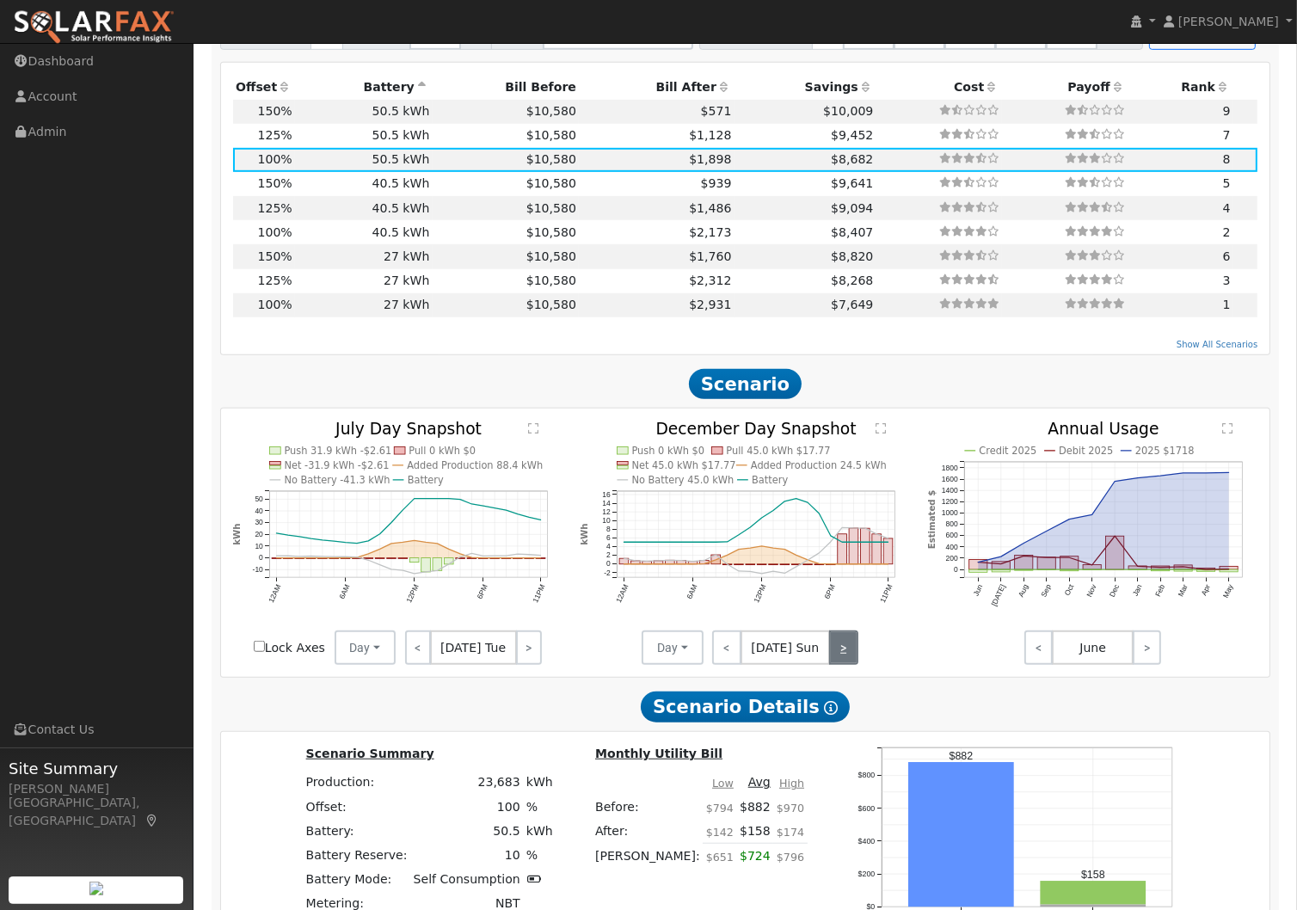
click at [835, 655] on link ">" at bounding box center [843, 647] width 29 height 34
click at [835, 655] on link ">" at bounding box center [844, 647] width 28 height 34
click at [729, 655] on link "<" at bounding box center [727, 647] width 30 height 34
click at [729, 655] on link "<" at bounding box center [726, 647] width 28 height 34
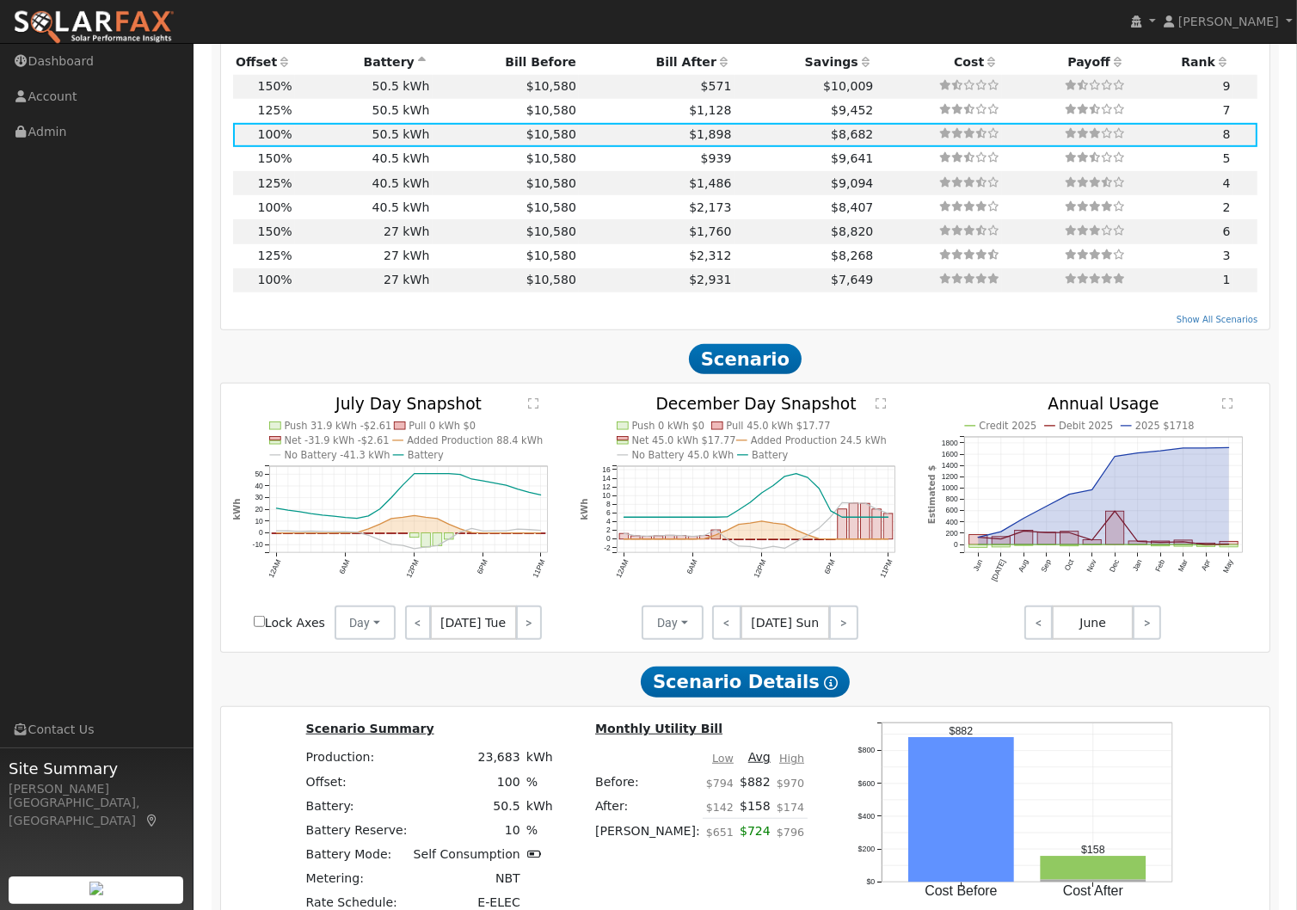
scroll to position [1119, 0]
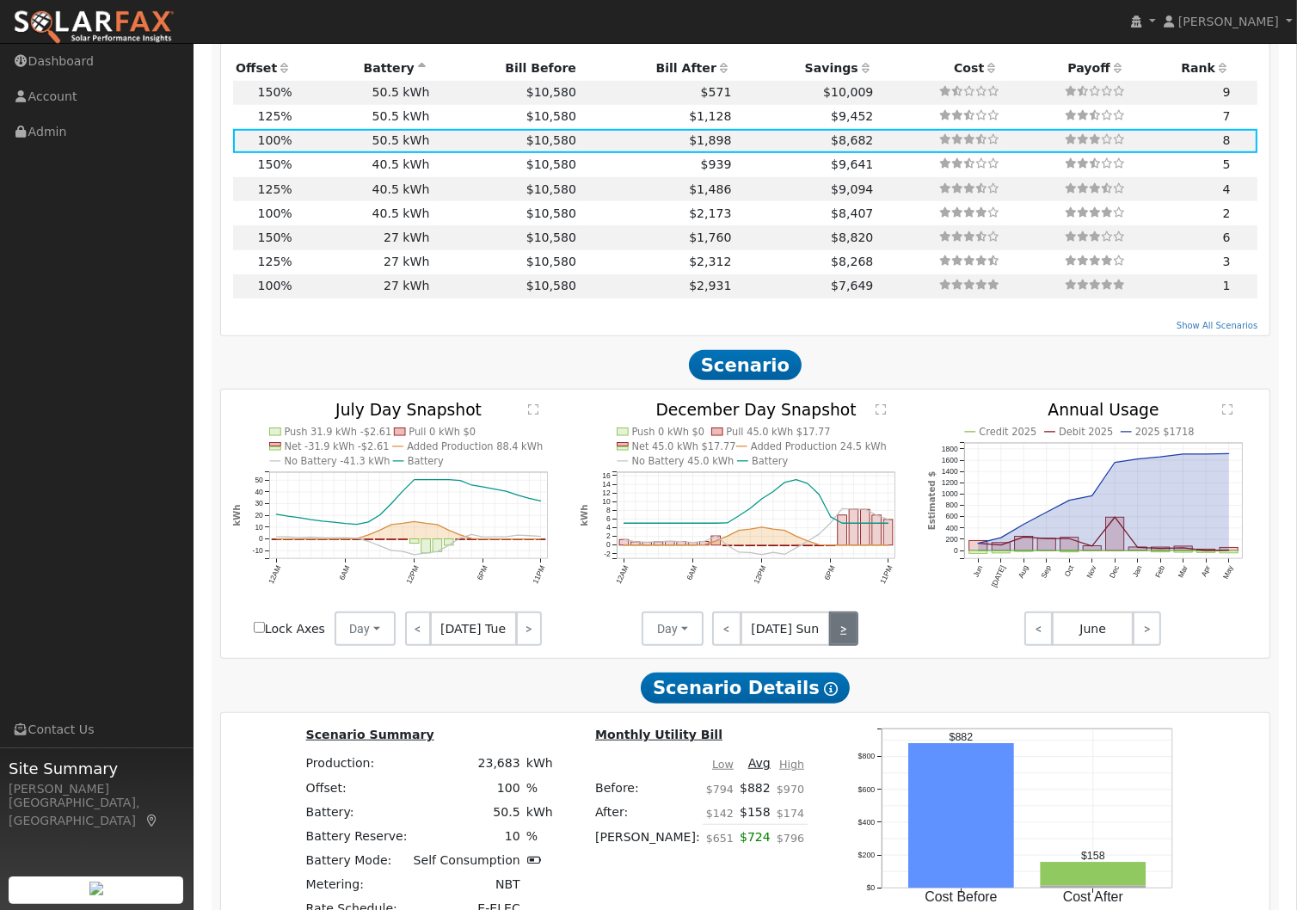
click at [844, 641] on link ">" at bounding box center [843, 628] width 29 height 34
click at [720, 632] on link "<" at bounding box center [726, 628] width 28 height 34
click at [834, 636] on link ">" at bounding box center [843, 628] width 29 height 34
click at [834, 636] on link ">" at bounding box center [842, 628] width 30 height 34
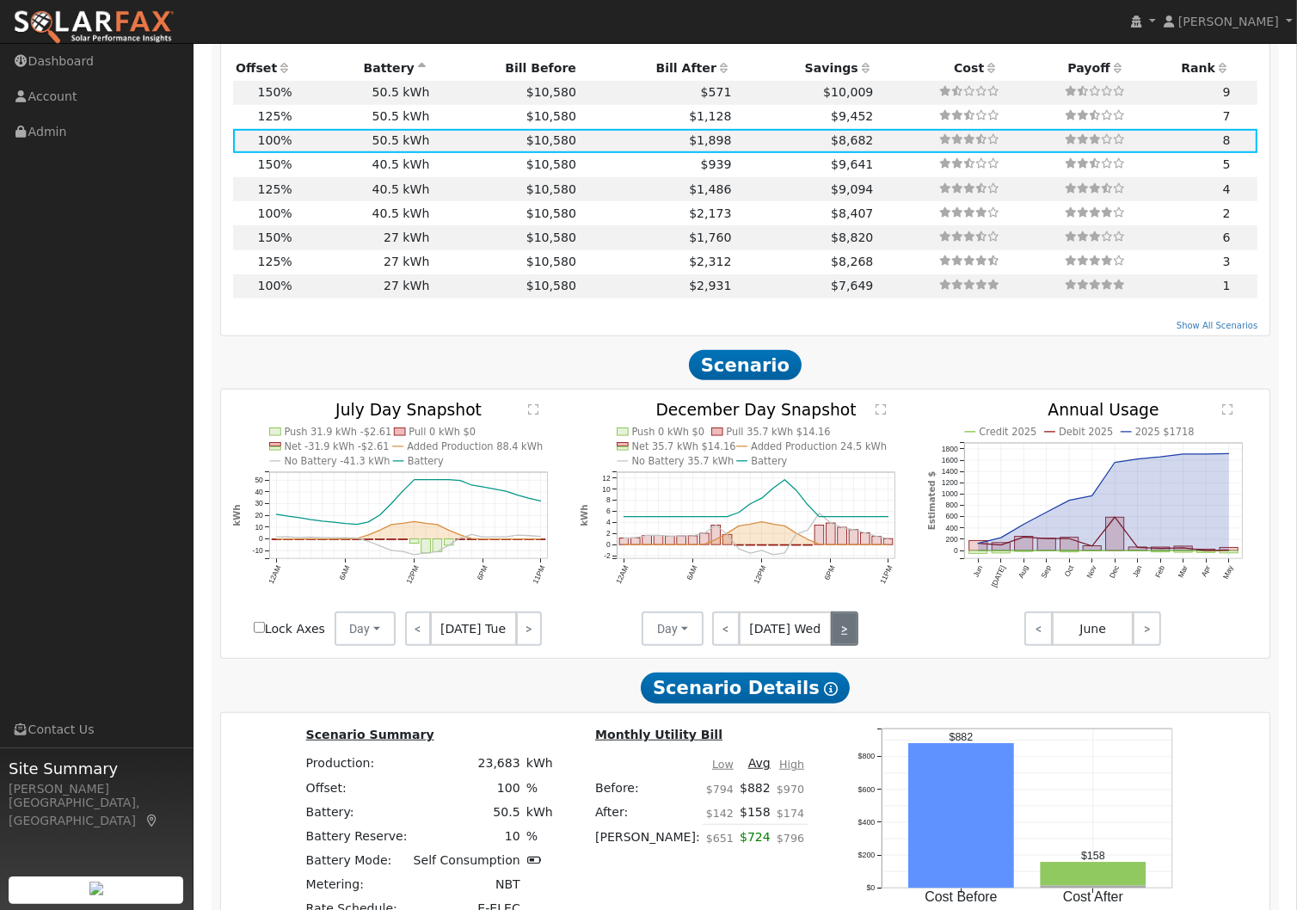
click at [834, 636] on link ">" at bounding box center [845, 628] width 28 height 34
click at [834, 636] on link ">" at bounding box center [842, 628] width 34 height 34
click at [834, 636] on link ">" at bounding box center [842, 628] width 31 height 34
click at [848, 636] on link ">" at bounding box center [843, 628] width 29 height 34
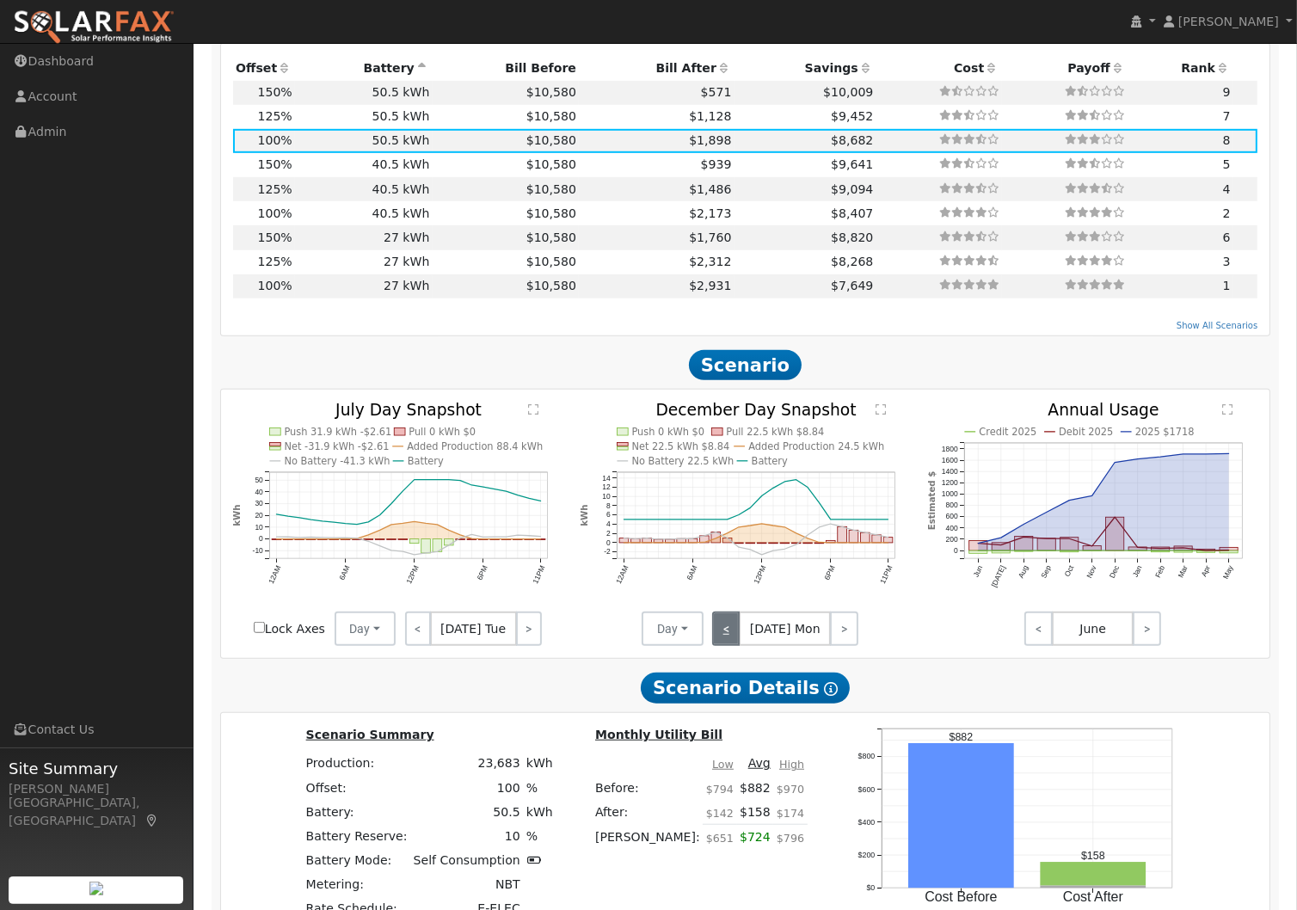
click at [735, 642] on link "<" at bounding box center [726, 628] width 28 height 34
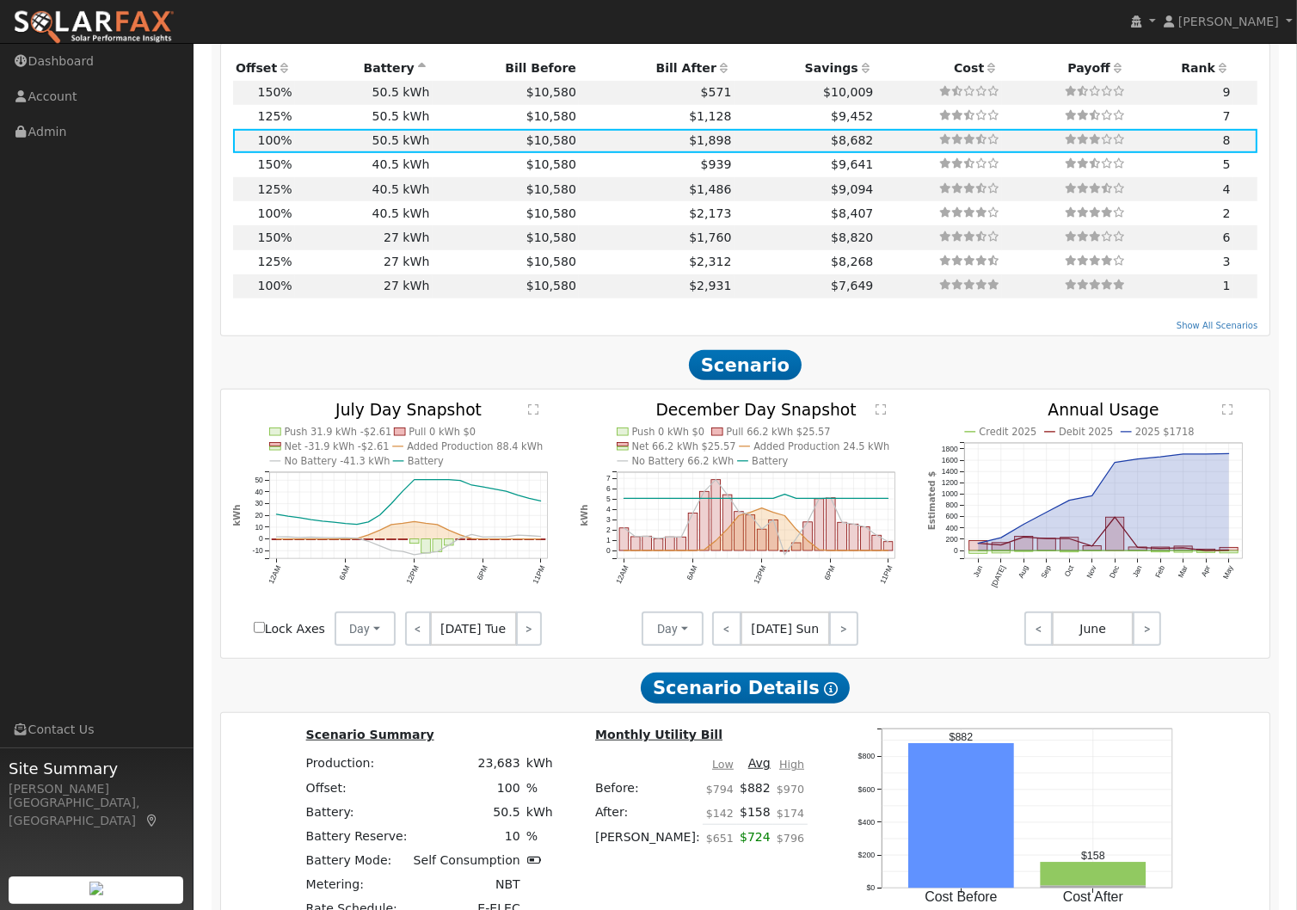
click at [881, 415] on text "" at bounding box center [880, 408] width 10 height 12
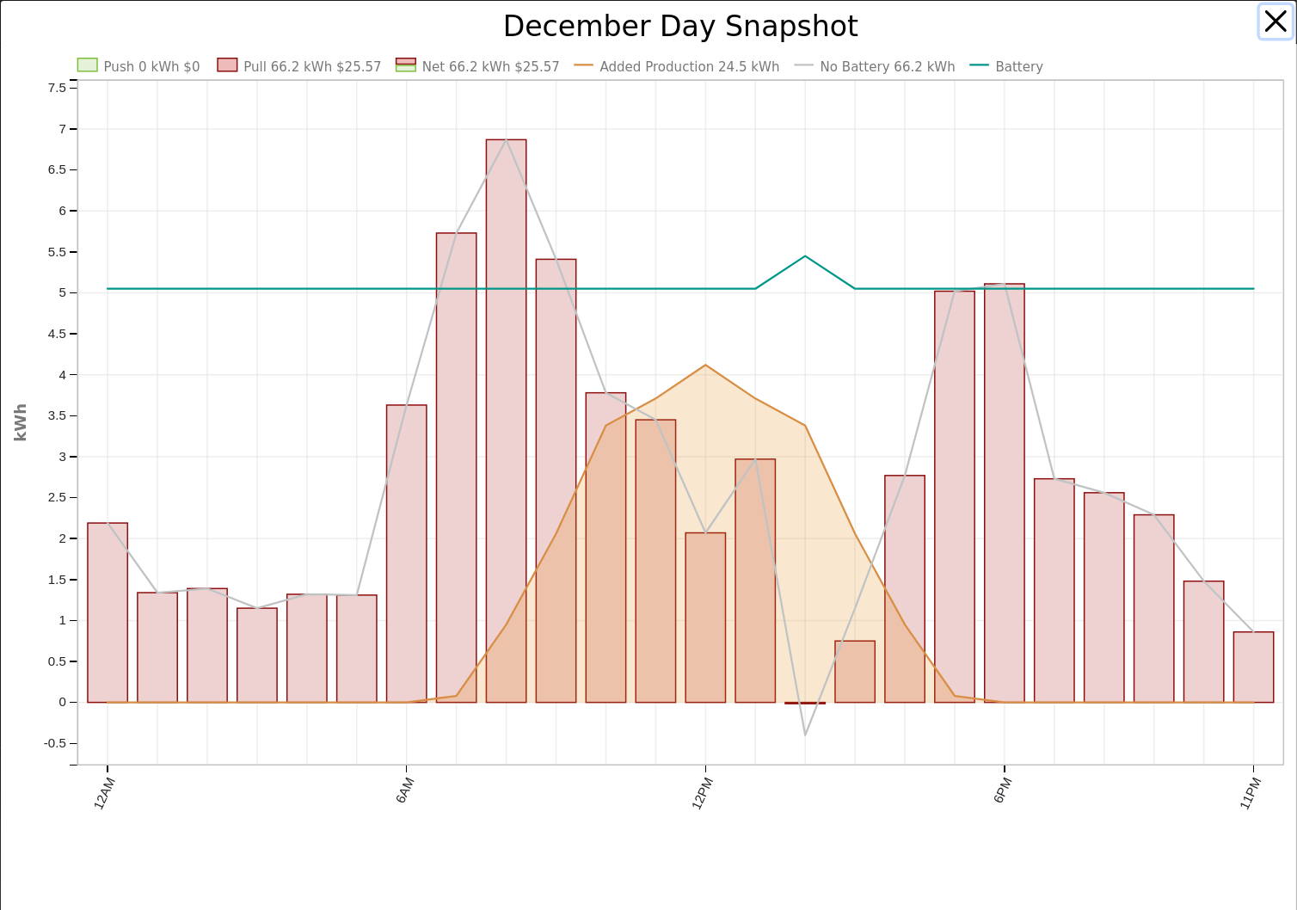
click at [1273, 20] on button "button" at bounding box center [1276, 21] width 33 height 33
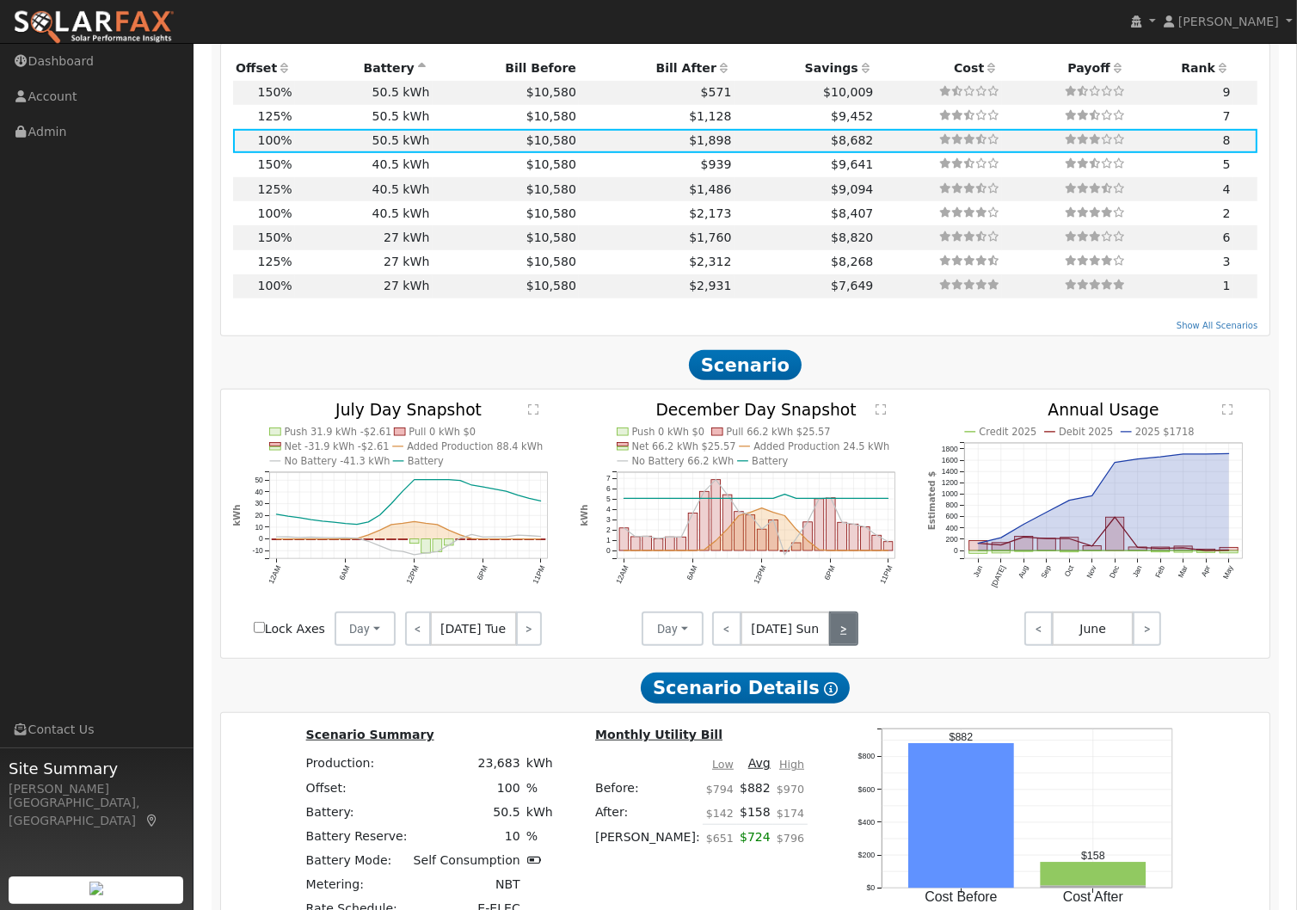
click at [850, 630] on link ">" at bounding box center [843, 628] width 29 height 34
click at [850, 630] on link ">" at bounding box center [844, 628] width 28 height 34
click at [850, 630] on link ">" at bounding box center [842, 628] width 30 height 34
click at [850, 630] on link ">" at bounding box center [845, 628] width 28 height 34
click at [850, 630] on link ">" at bounding box center [843, 628] width 29 height 34
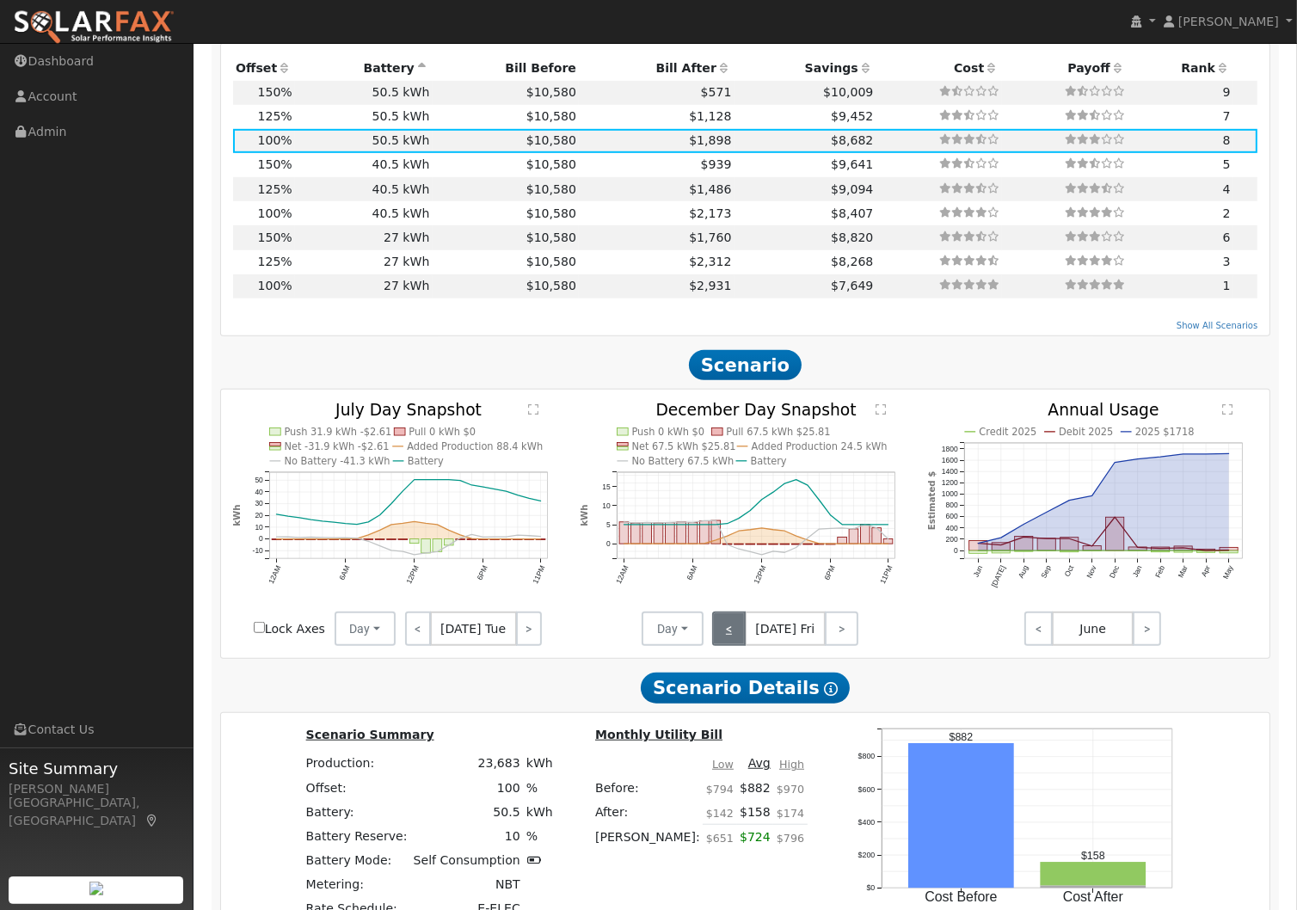
click at [735, 646] on link "<" at bounding box center [729, 628] width 34 height 34
click at [735, 646] on link "<" at bounding box center [726, 628] width 29 height 34
click at [385, 101] on td "50.5 kWh" at bounding box center [364, 93] width 138 height 24
type input "23.7"
type input "$73,416"
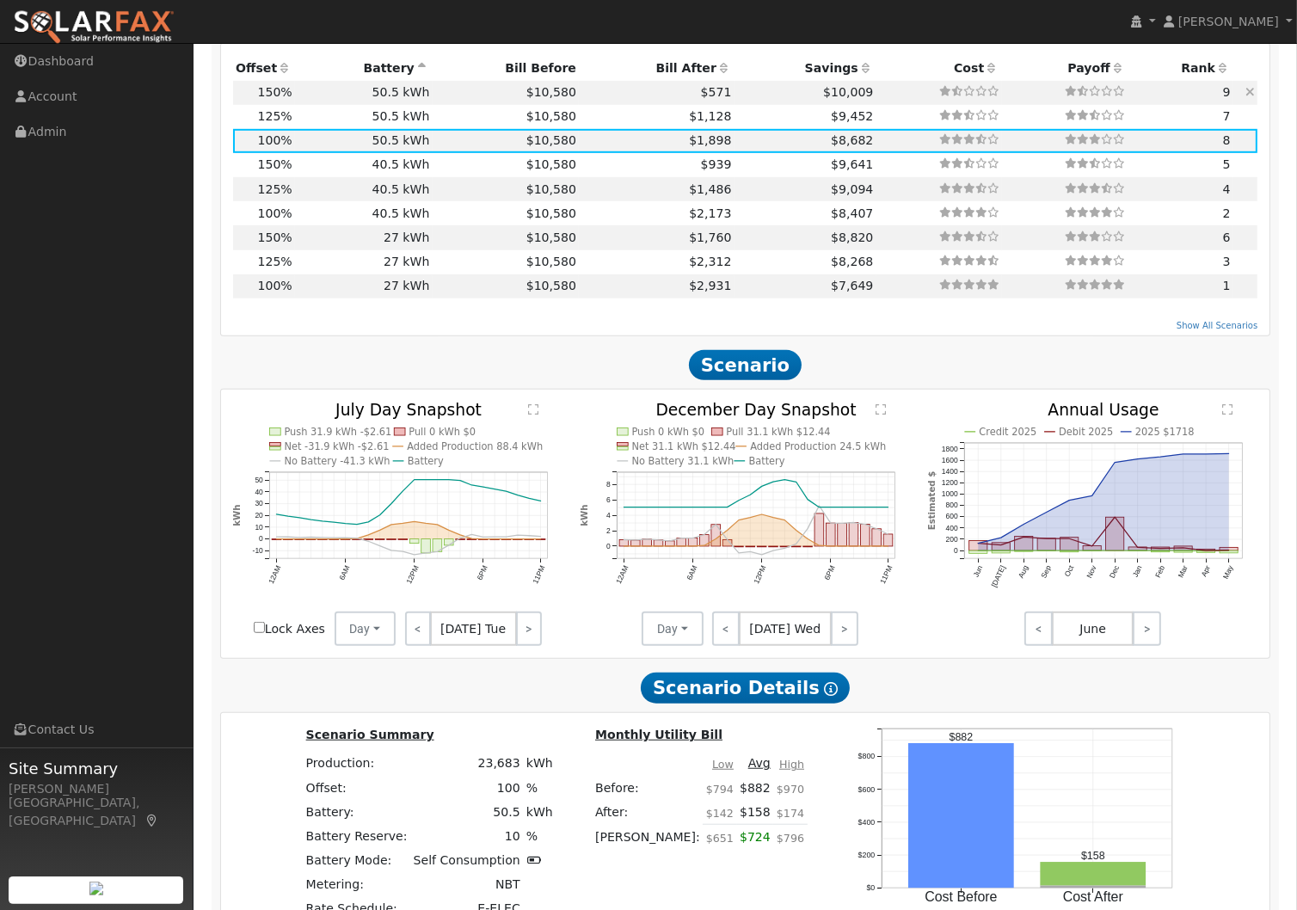
type input "$37,326"
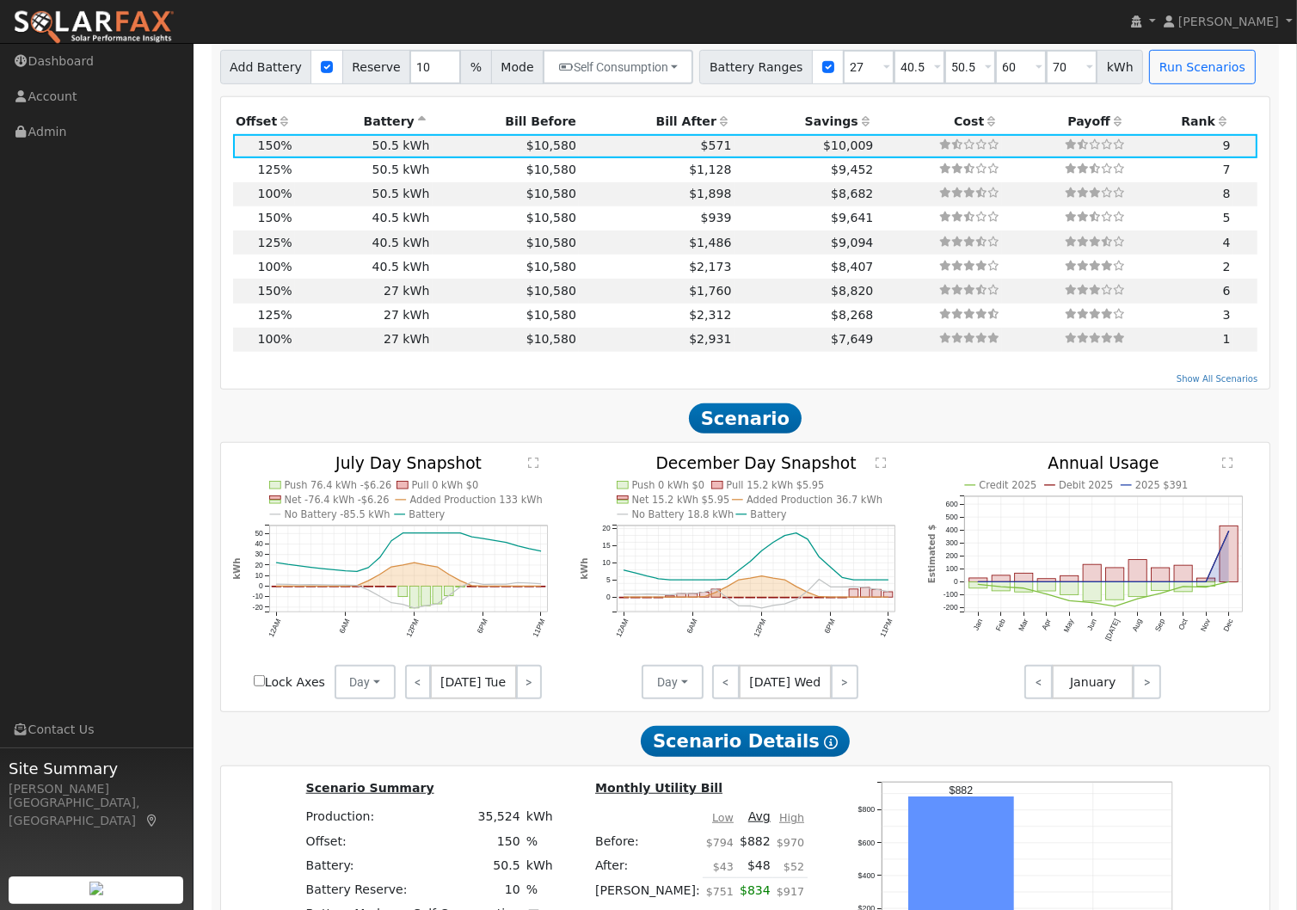
scroll to position [1064, 0]
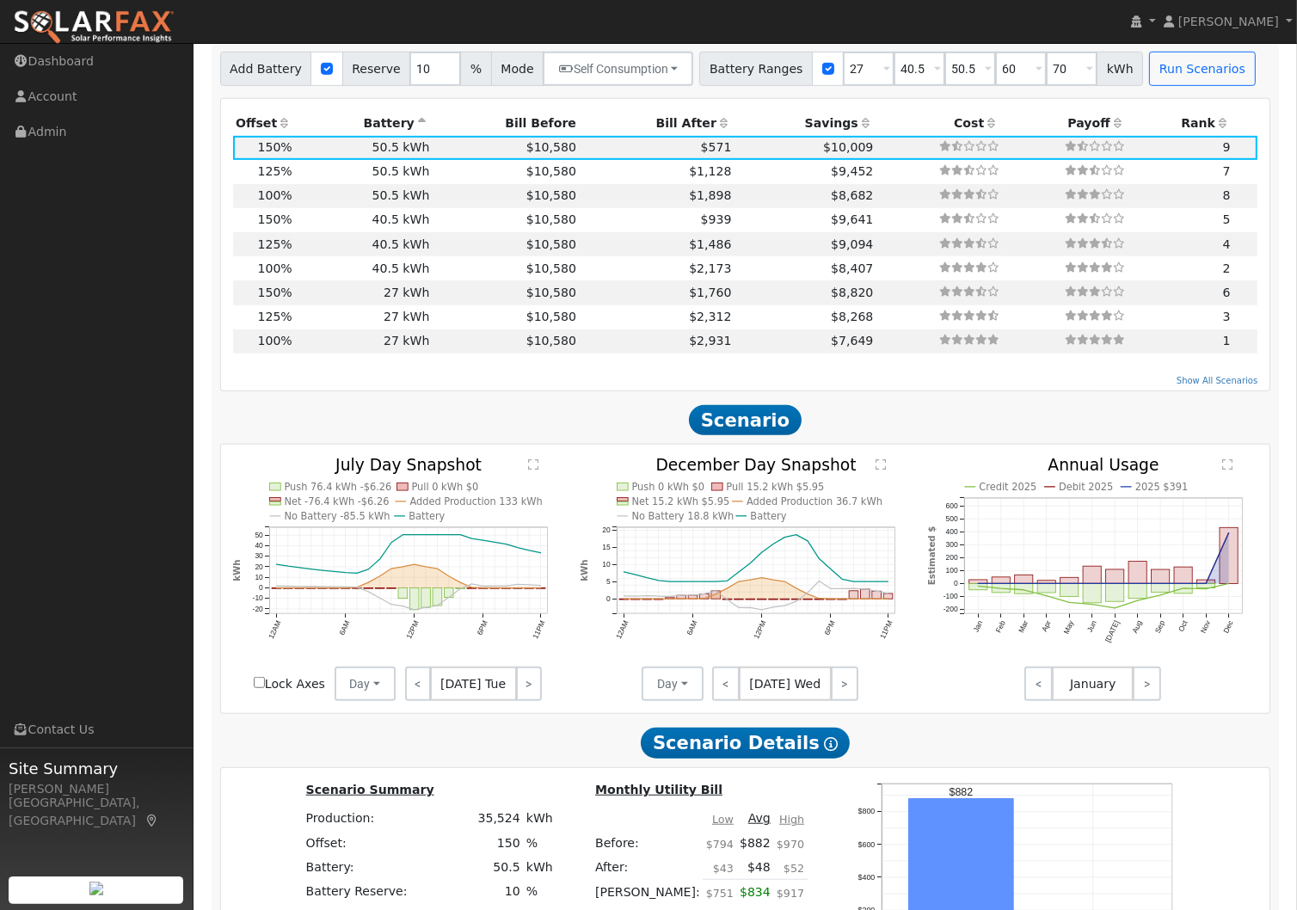
click at [858, 129] on icon at bounding box center [865, 123] width 15 height 12
click at [752, 182] on td "$9,641" at bounding box center [805, 172] width 142 height 24
type input "$40,905"
type input "$34,296"
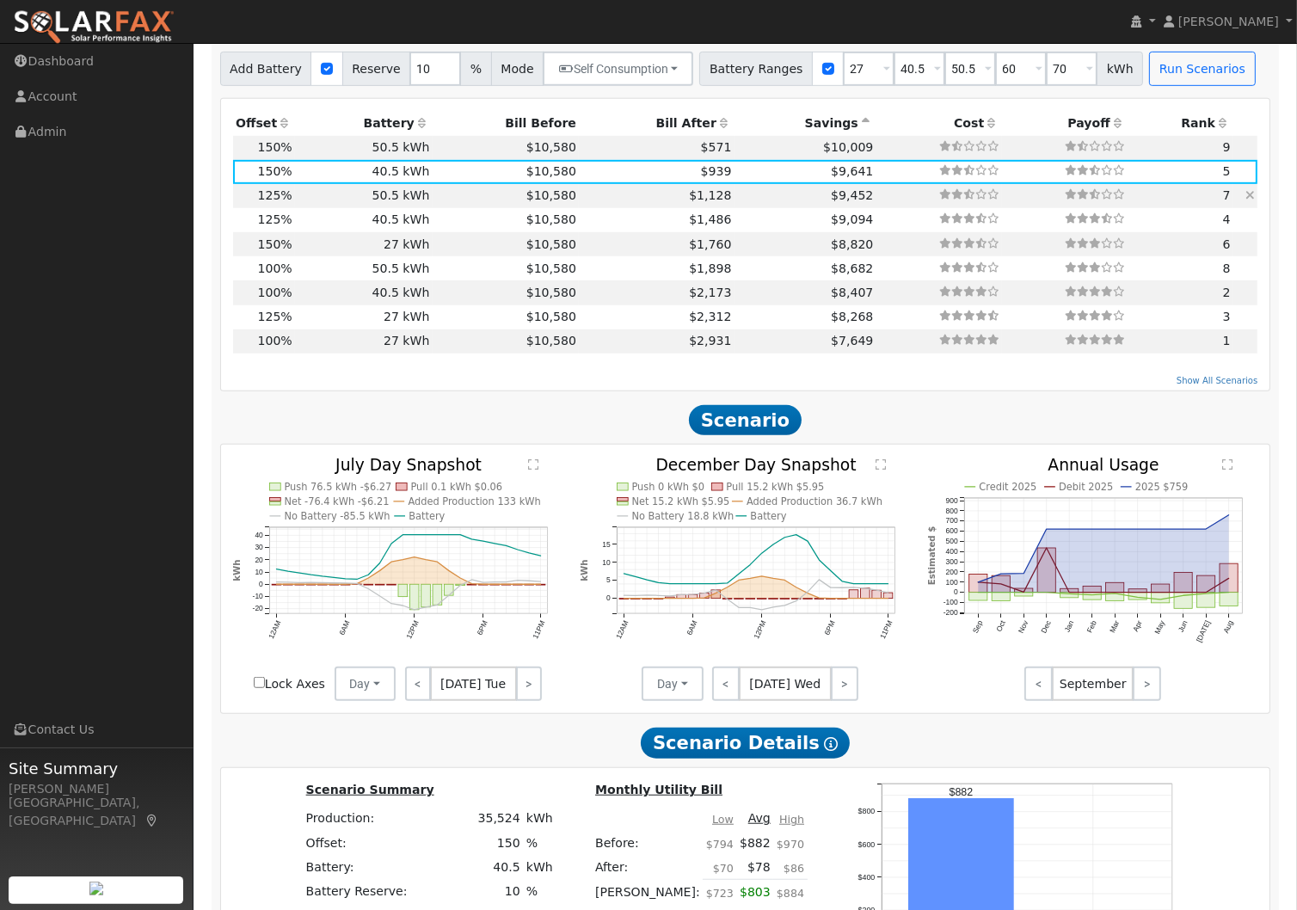
click at [735, 200] on td "$9,452" at bounding box center [805, 196] width 142 height 24
type input "19.7"
type input "$61,182"
type input "$51,005"
type input "$33,656"
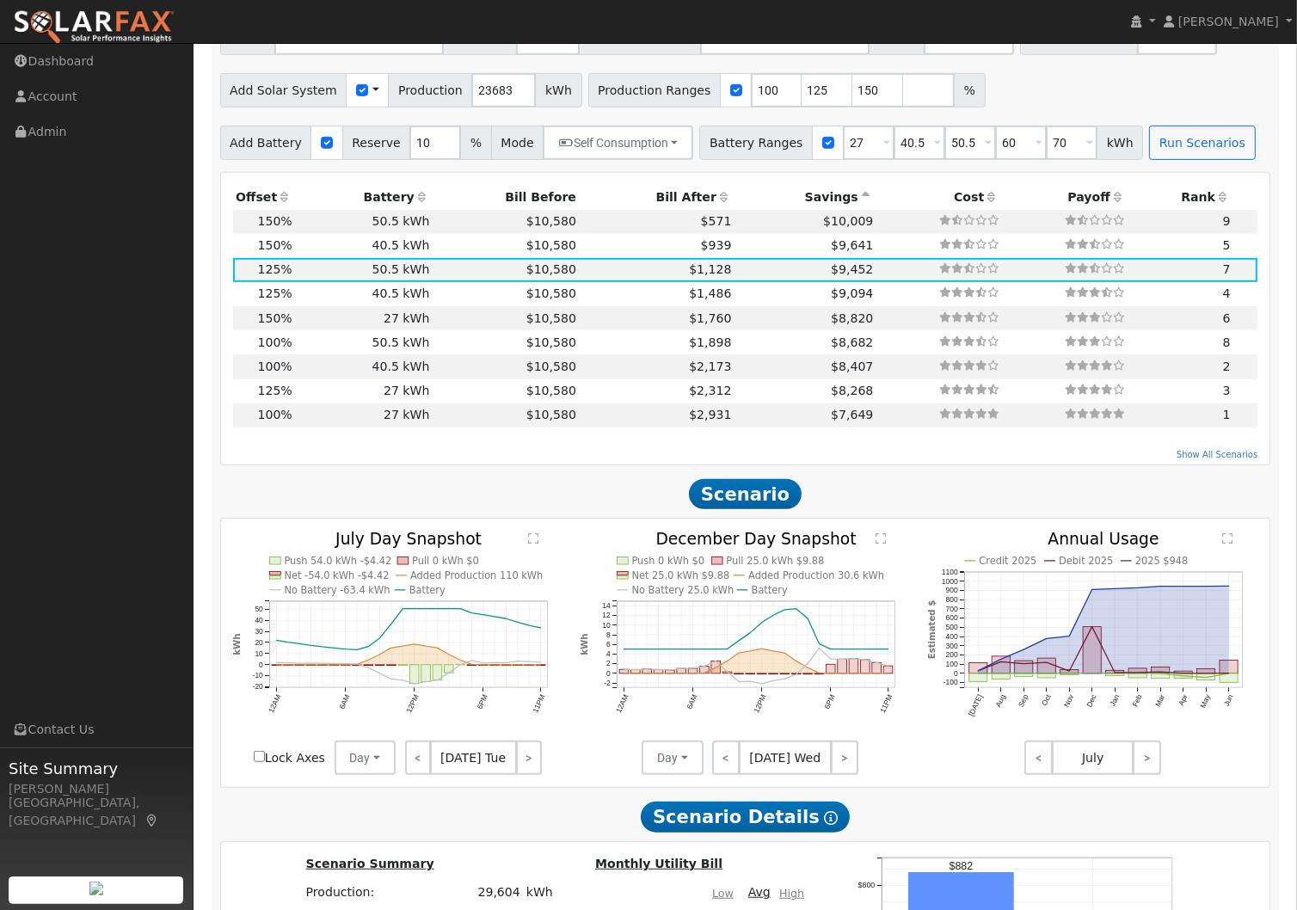
scroll to position [984, 0]
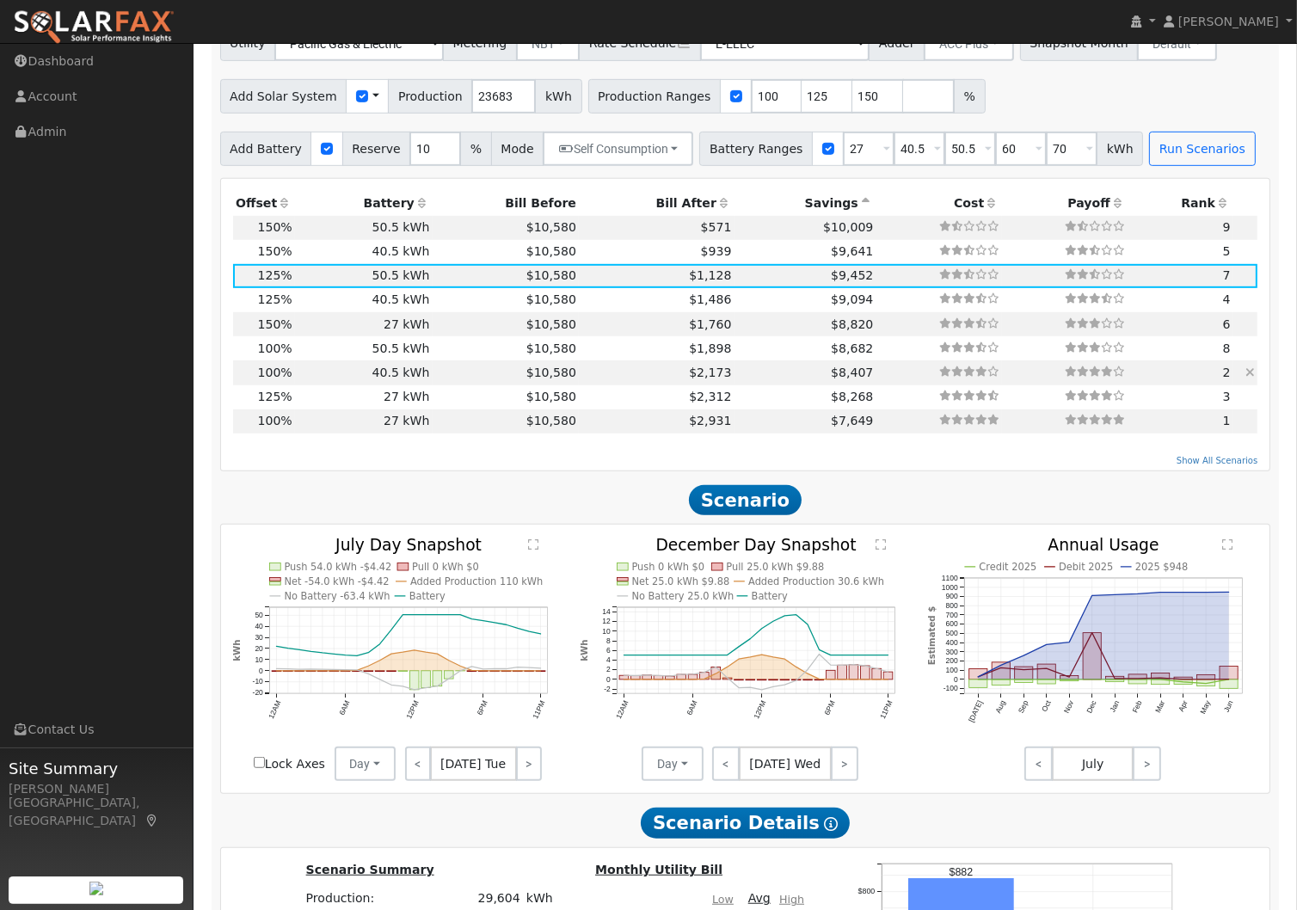
click at [322, 378] on td "40.5 kWh" at bounding box center [364, 372] width 138 height 24
type input "15.8"
type input "$48,945"
type input "$40,905"
type input "$26,955"
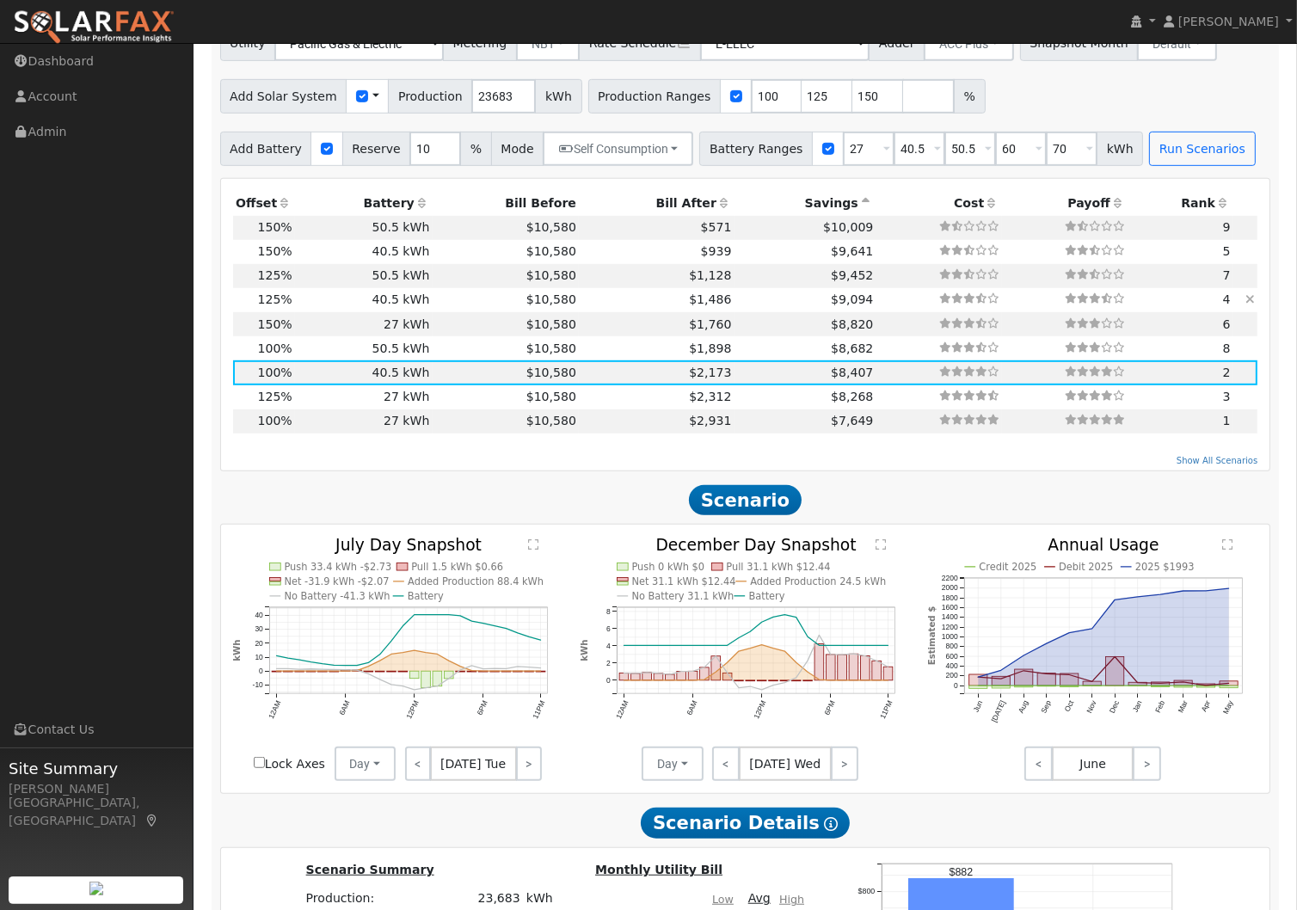
click at [609, 299] on td "$1,486" at bounding box center [657, 300] width 156 height 24
type input "19.7"
type input "$61,182"
type input "$30,626"
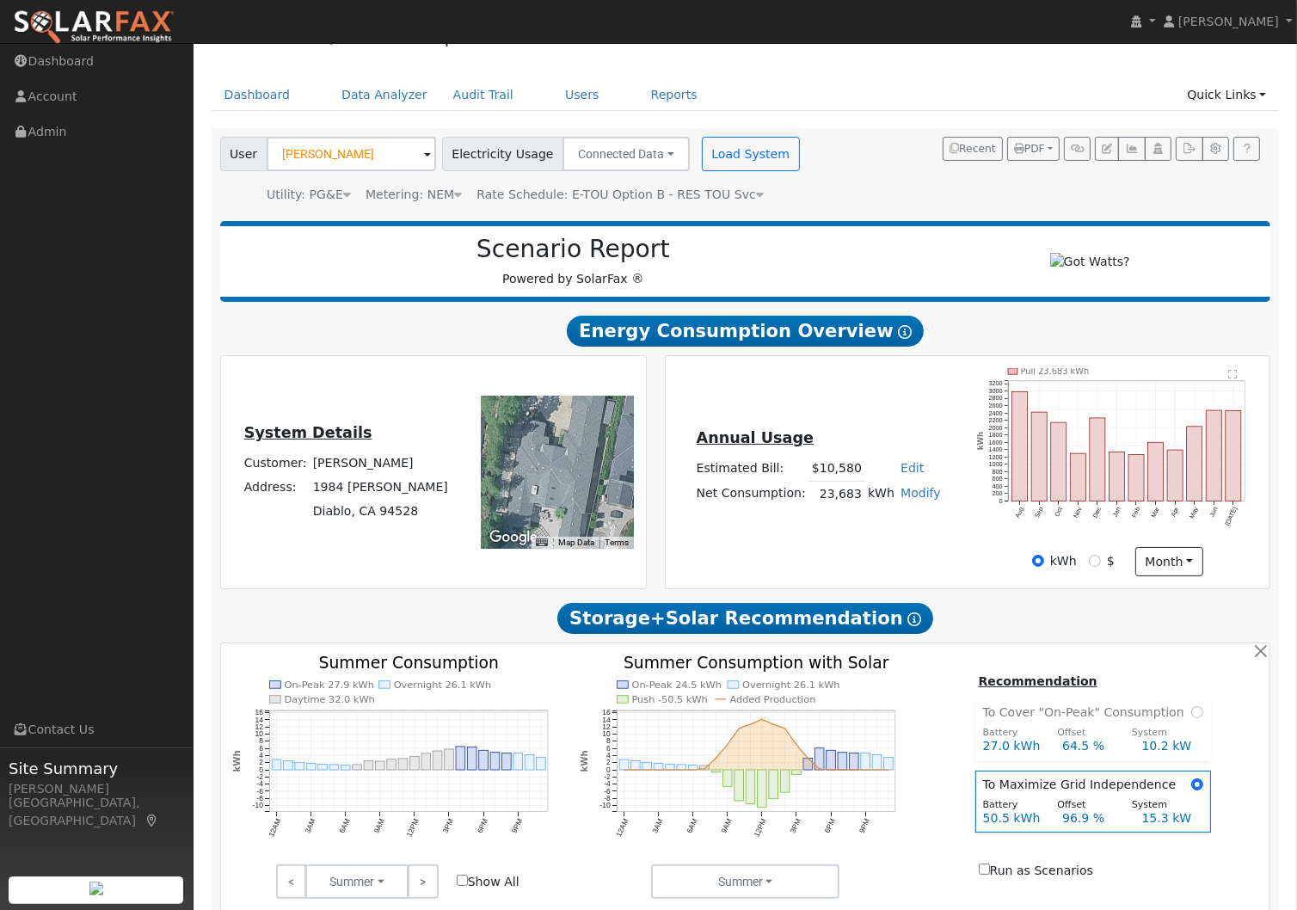
scroll to position [0, 0]
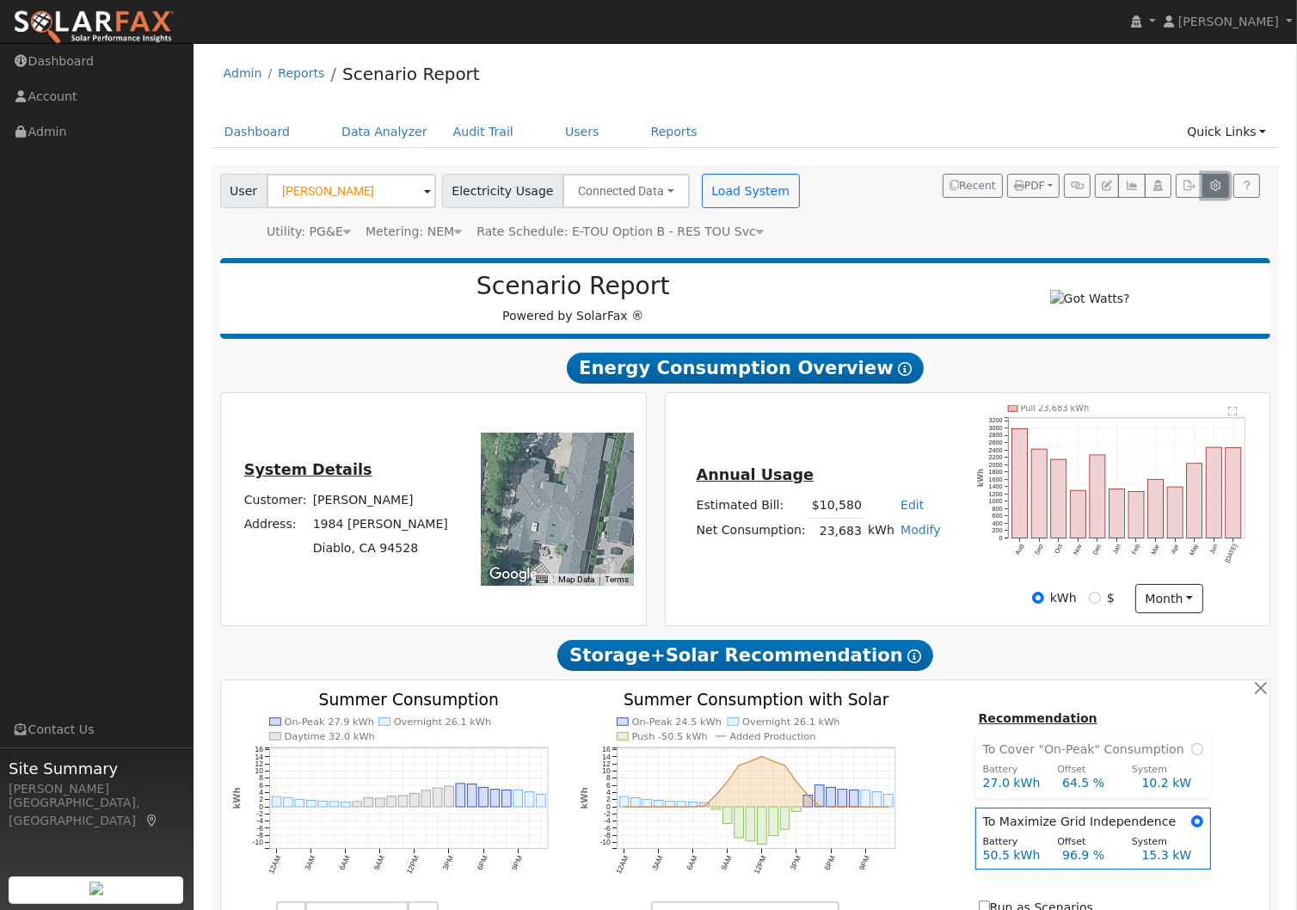
click at [1211, 190] on icon "button" at bounding box center [1215, 186] width 13 height 10
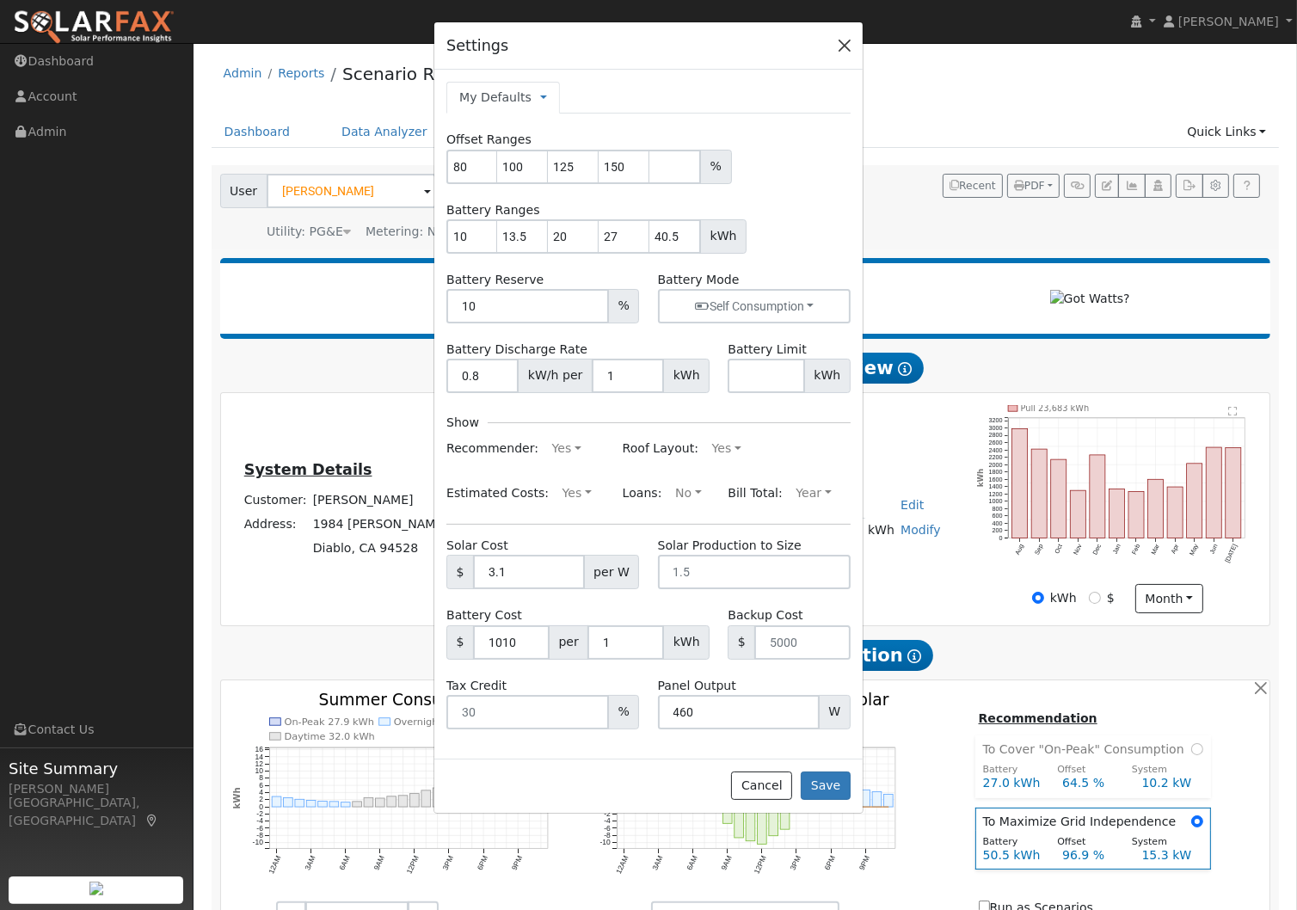
click at [849, 57] on div "Settings" at bounding box center [648, 46] width 428 height 48
click at [849, 57] on button "button" at bounding box center [844, 46] width 24 height 24
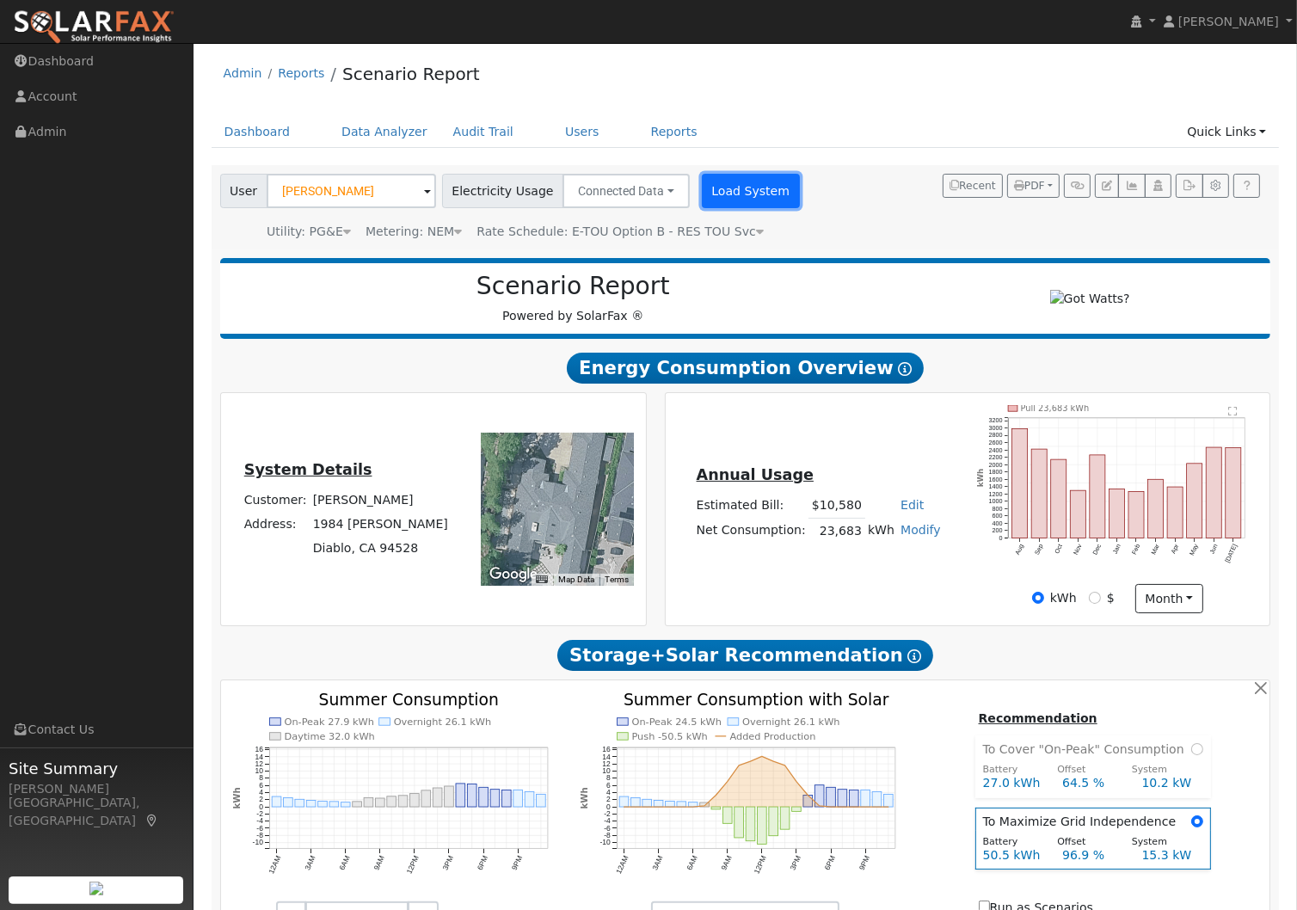
click at [756, 195] on button "Load System" at bounding box center [751, 191] width 98 height 34
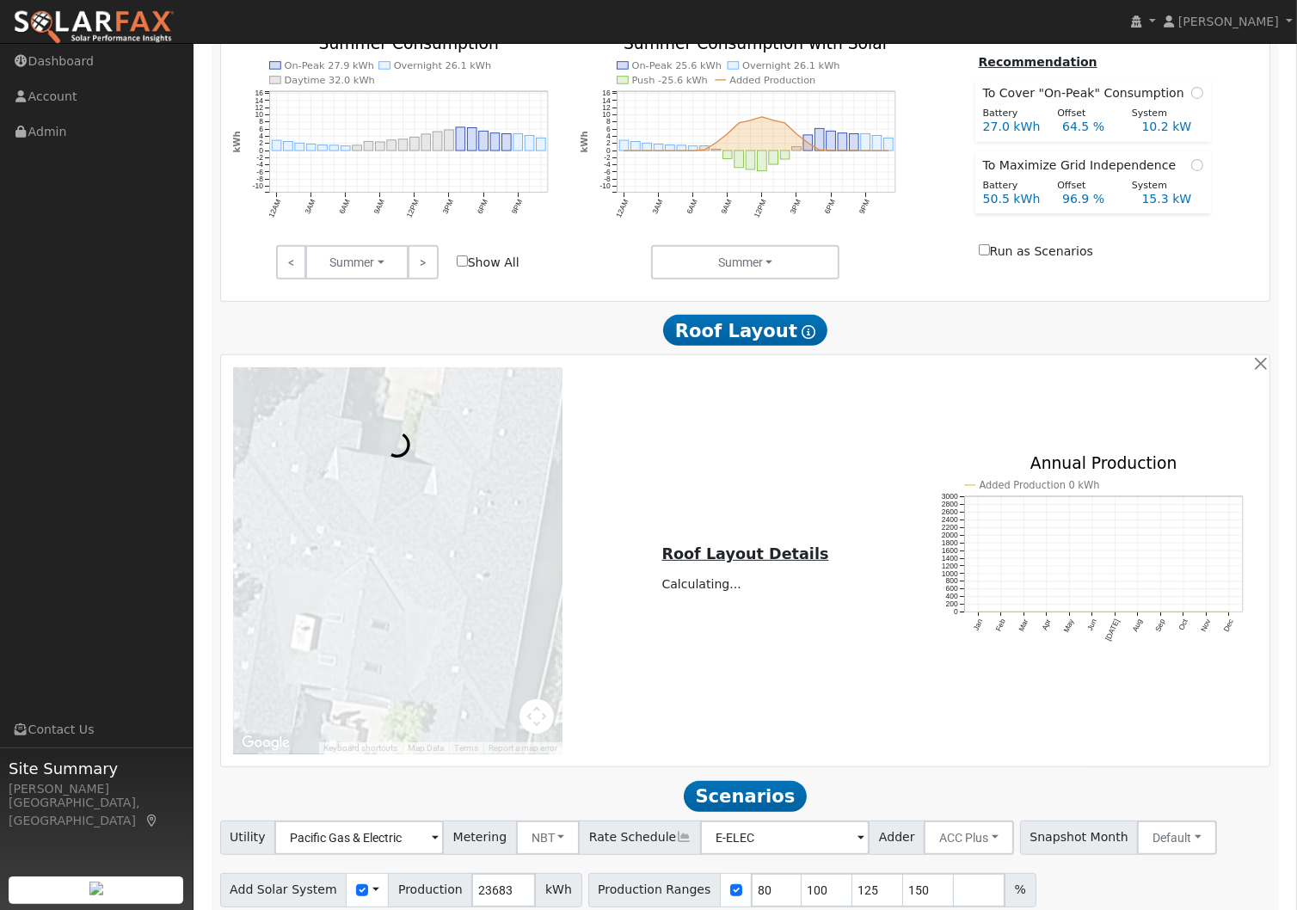
scroll to position [658, 0]
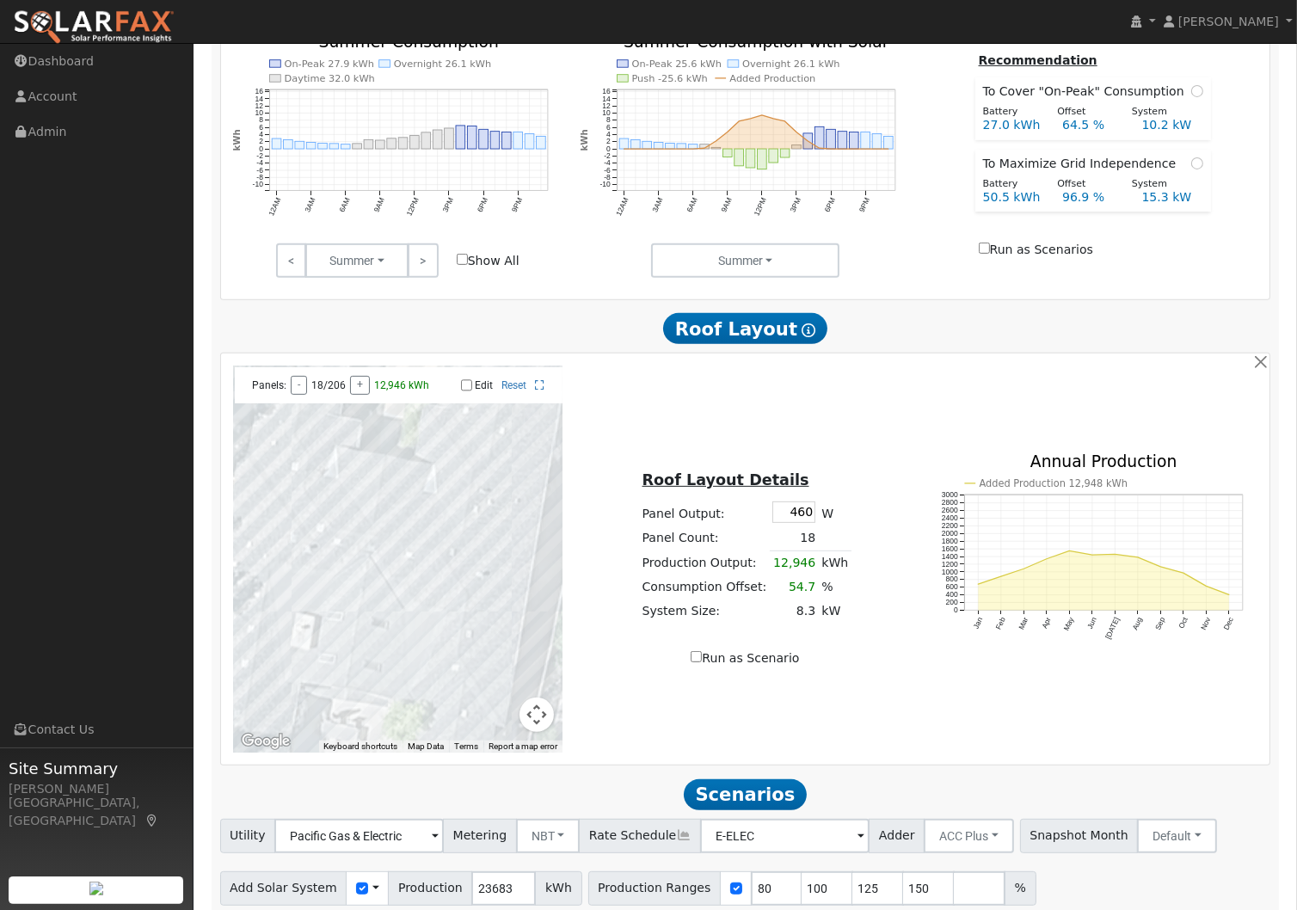
click at [538, 721] on button "Map camera controls" at bounding box center [536, 714] width 34 height 34
click at [492, 719] on button "Zoom out" at bounding box center [493, 714] width 34 height 34
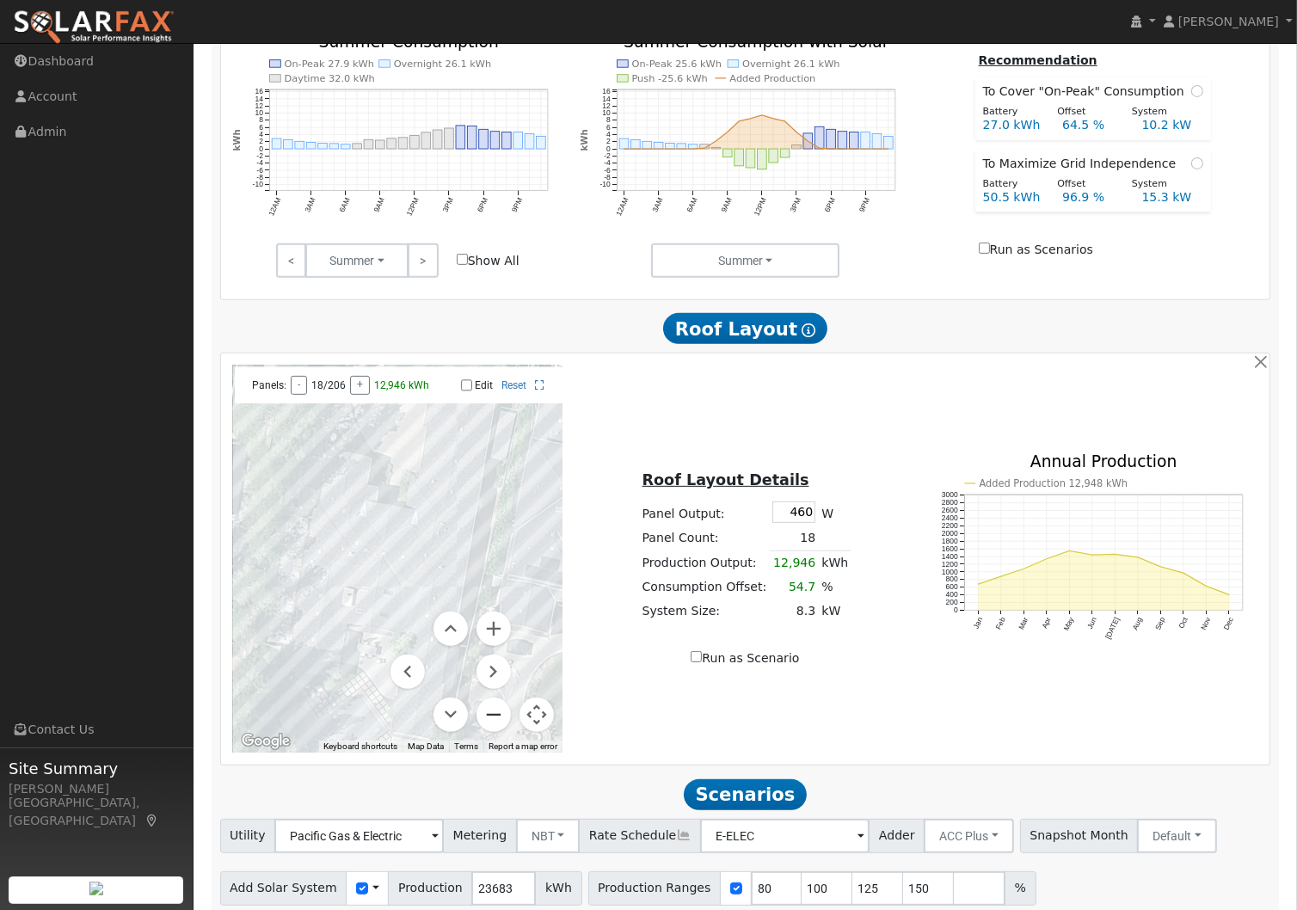
click at [492, 719] on button "Zoom out" at bounding box center [493, 714] width 34 height 34
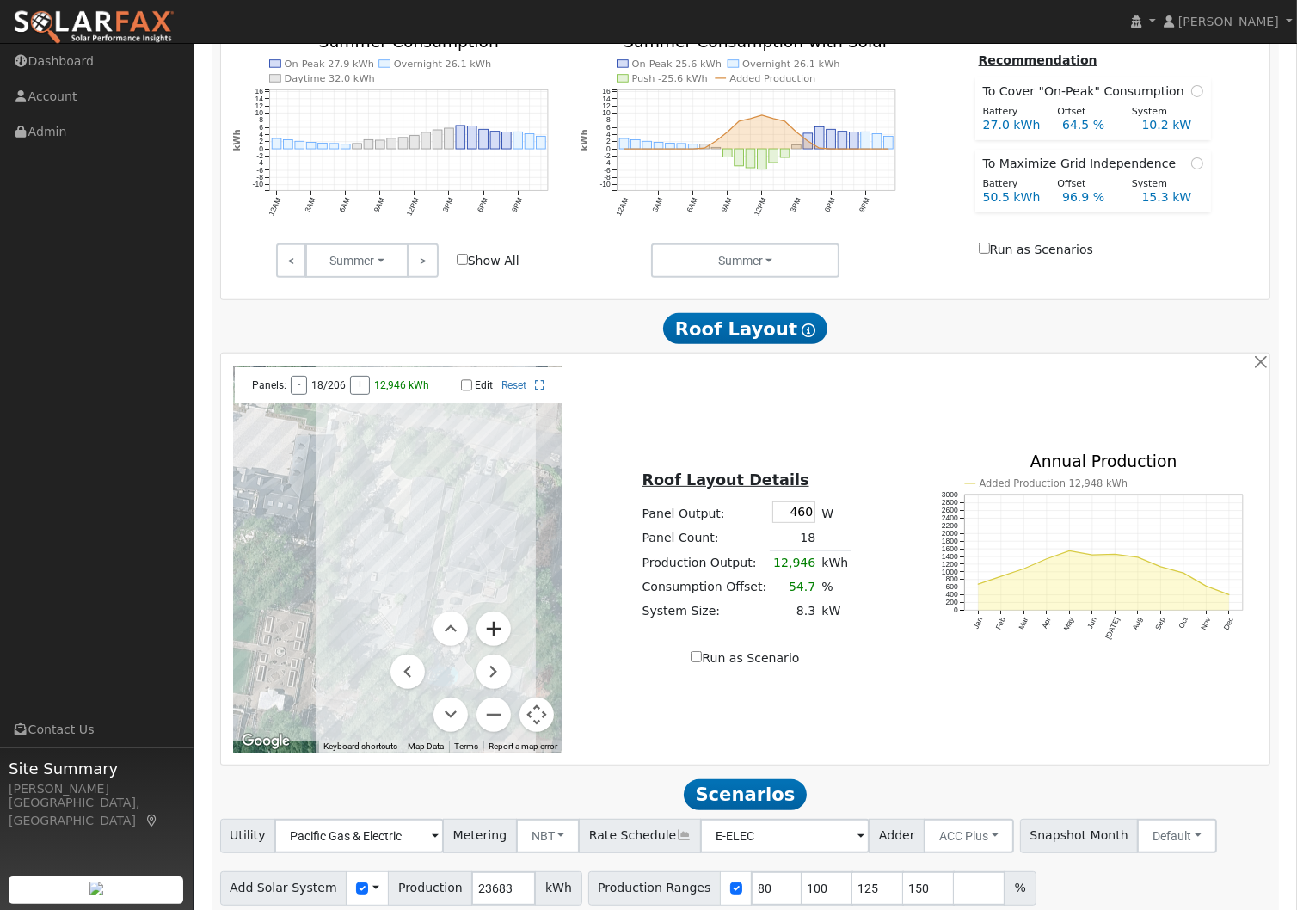
click at [493, 642] on button "Zoom in" at bounding box center [493, 628] width 34 height 34
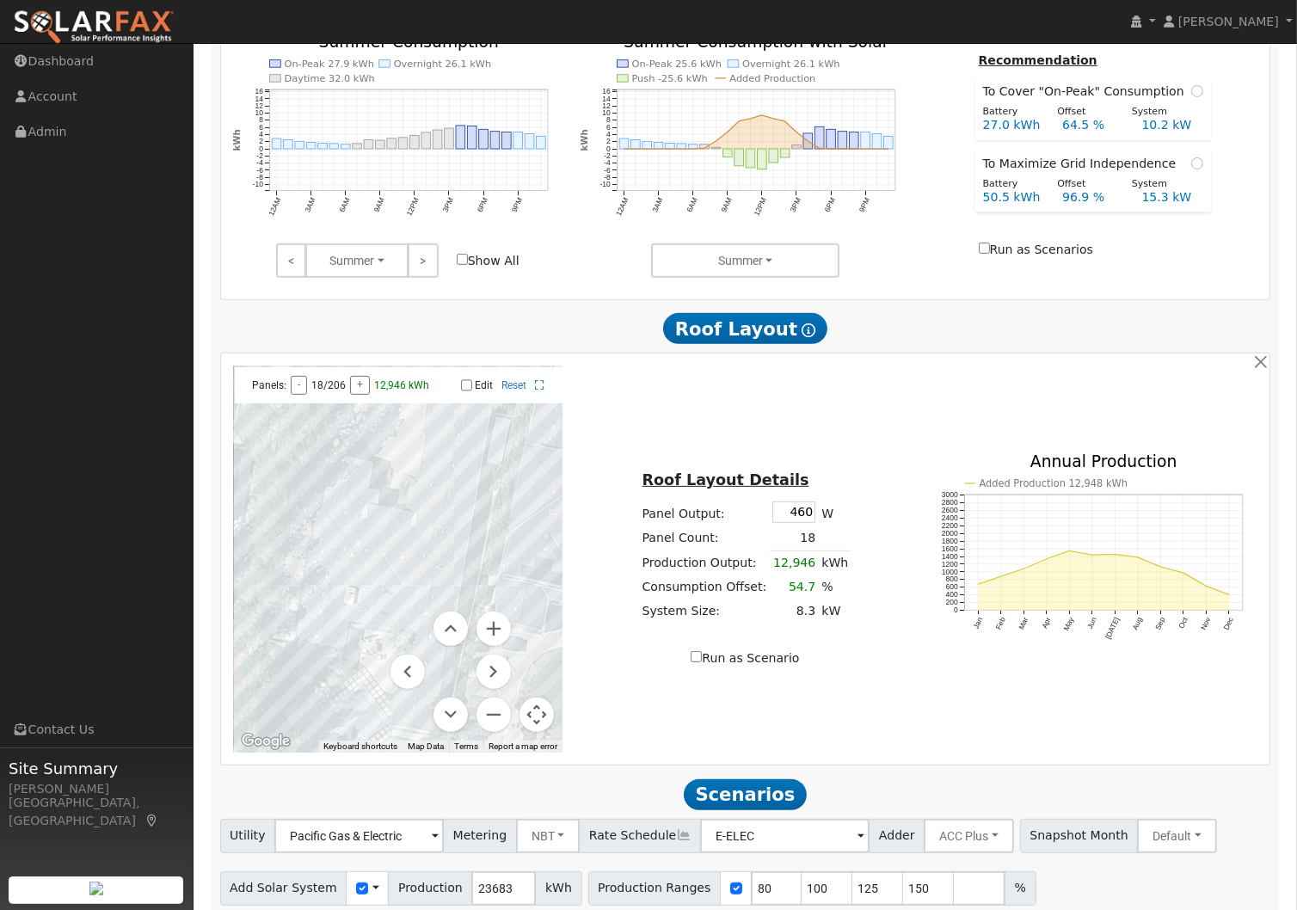
click at [463, 498] on div at bounding box center [397, 559] width 329 height 387
click at [466, 391] on input "Edit" at bounding box center [466, 385] width 11 height 12
checkbox input "true"
click at [540, 719] on button "Map camera controls" at bounding box center [536, 714] width 34 height 34
click at [404, 597] on div at bounding box center [397, 559] width 329 height 387
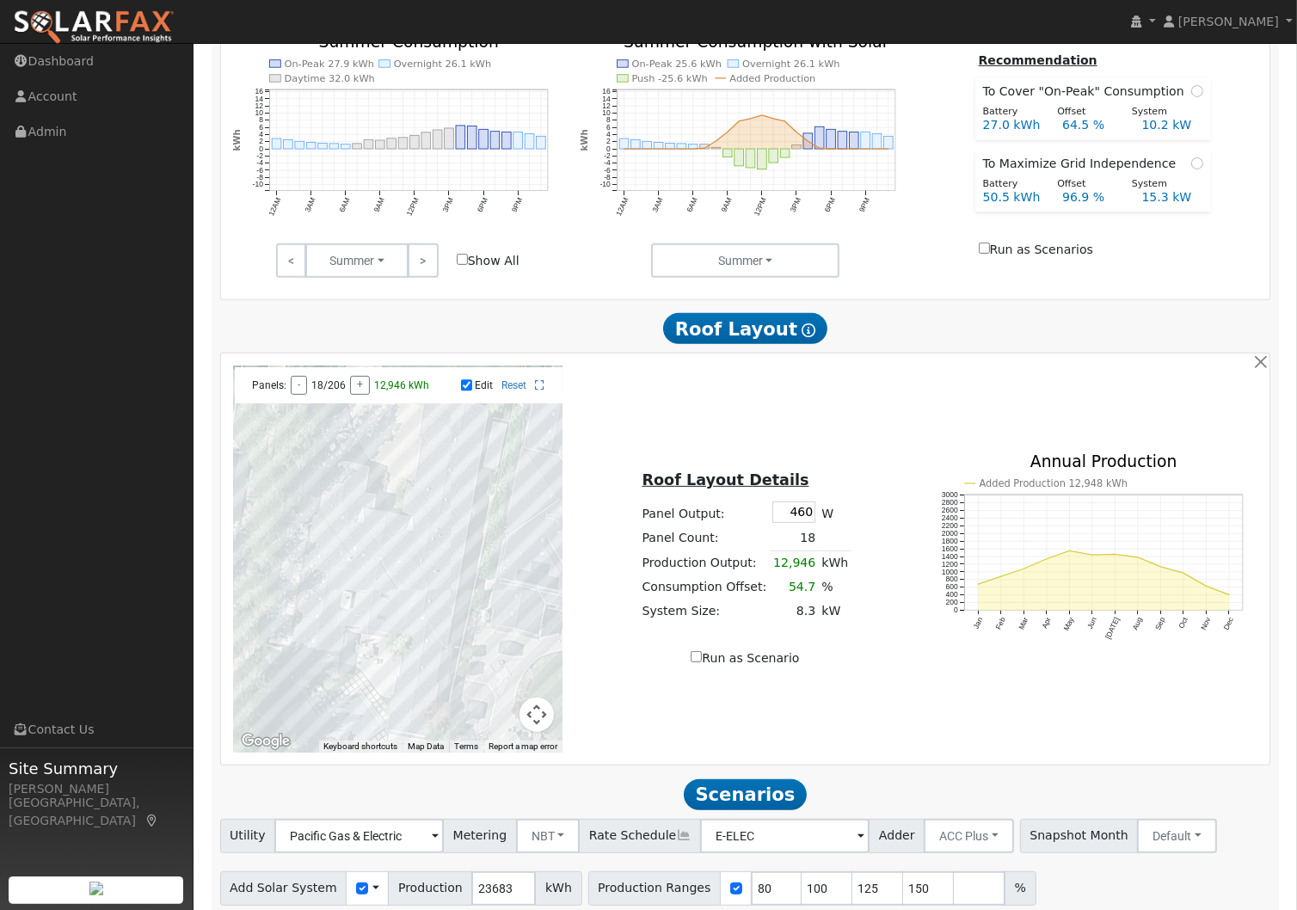
click at [396, 593] on div at bounding box center [397, 559] width 329 height 387
click at [378, 591] on div at bounding box center [397, 559] width 329 height 387
click at [368, 591] on div at bounding box center [397, 559] width 329 height 387
click at [356, 588] on div at bounding box center [397, 559] width 329 height 387
click at [356, 574] on div at bounding box center [397, 559] width 329 height 387
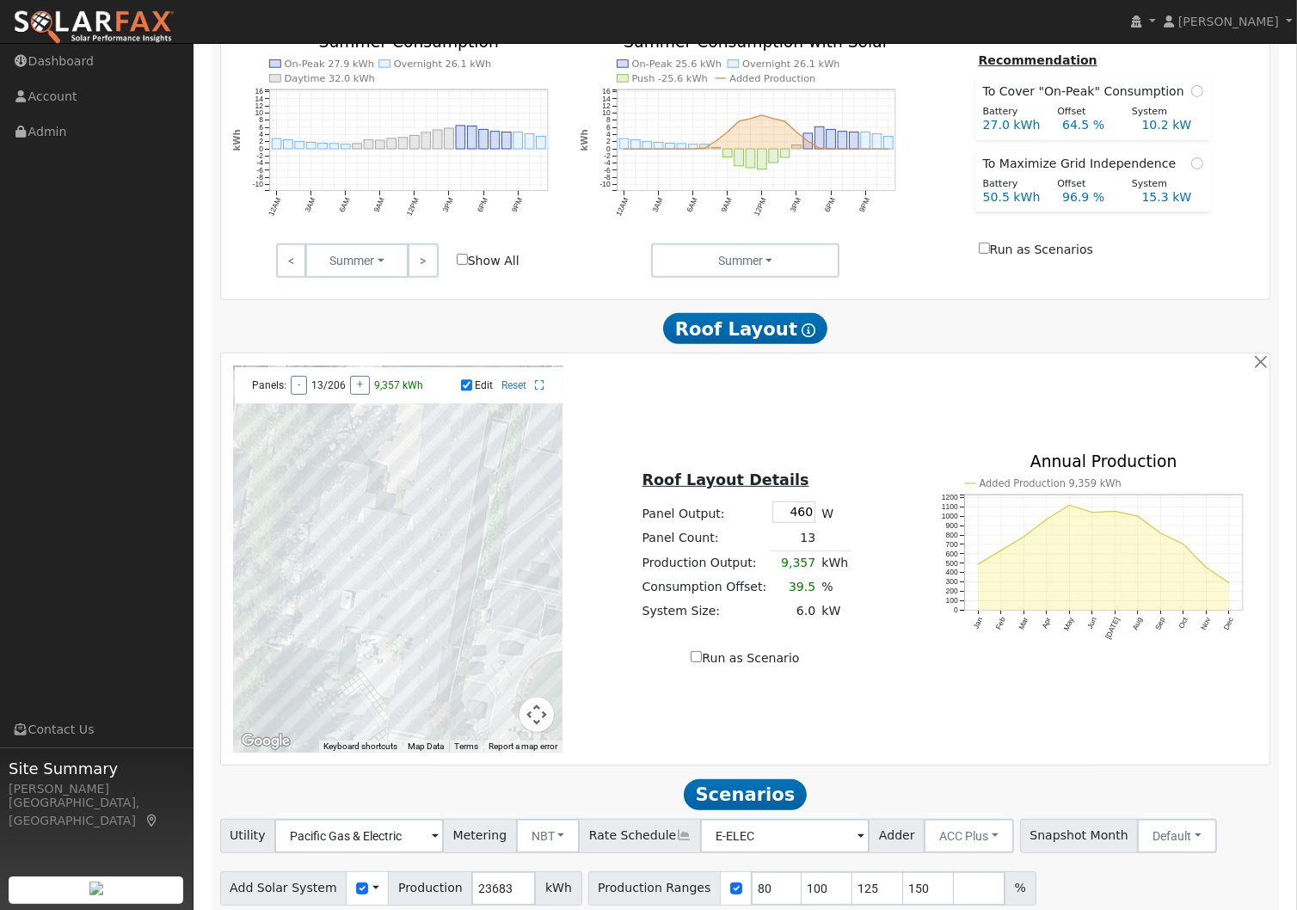
click at [359, 578] on div at bounding box center [397, 559] width 329 height 387
click at [375, 569] on div at bounding box center [397, 559] width 329 height 387
click at [373, 580] on div at bounding box center [397, 559] width 329 height 387
click at [372, 585] on div at bounding box center [397, 559] width 329 height 387
click at [372, 576] on div at bounding box center [397, 559] width 329 height 387
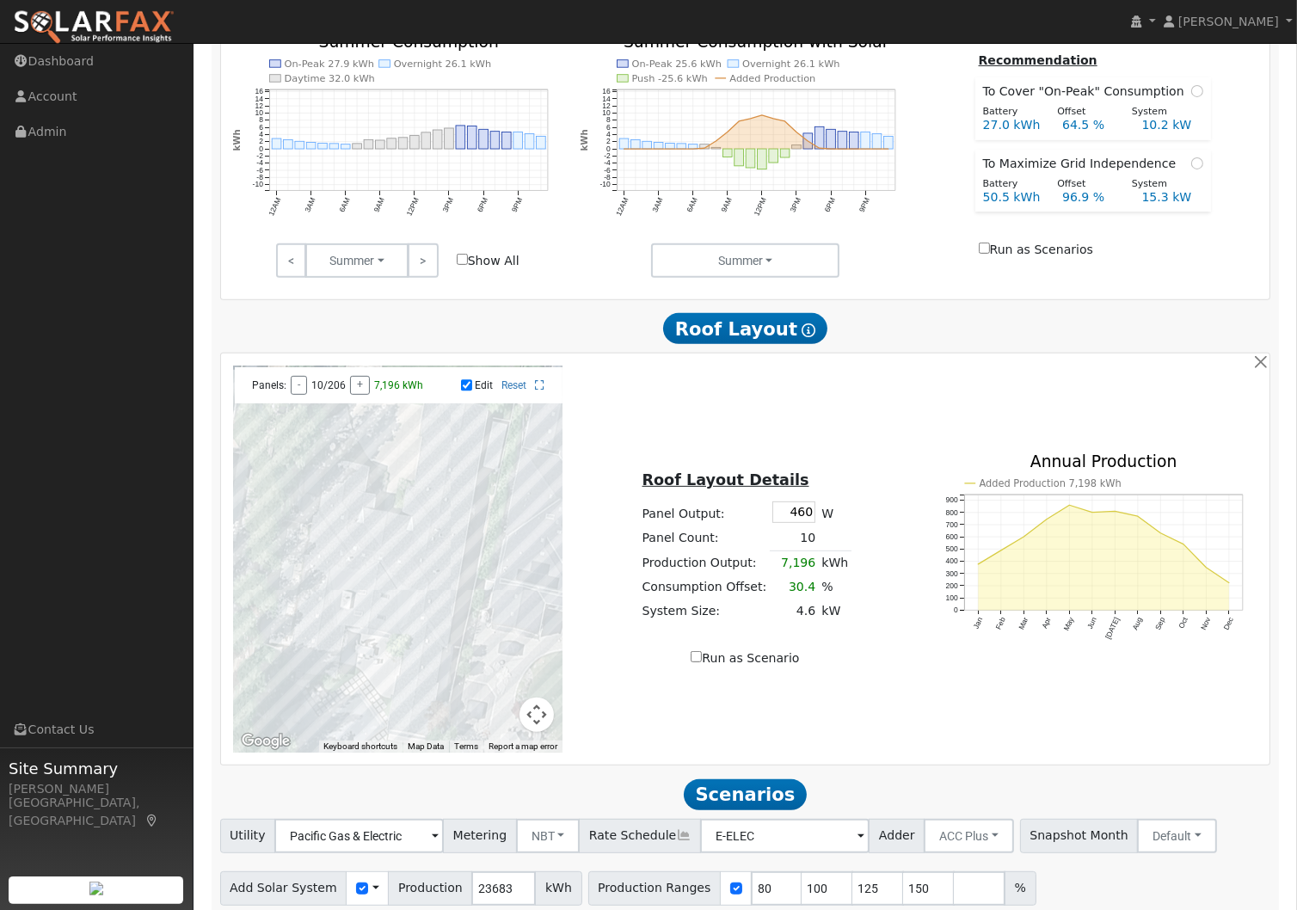
click at [386, 583] on div at bounding box center [397, 559] width 329 height 387
click at [389, 572] on div at bounding box center [397, 559] width 329 height 387
click at [389, 576] on div at bounding box center [397, 559] width 329 height 387
click at [402, 573] on div at bounding box center [397, 559] width 329 height 387
click at [402, 581] on div at bounding box center [397, 559] width 329 height 387
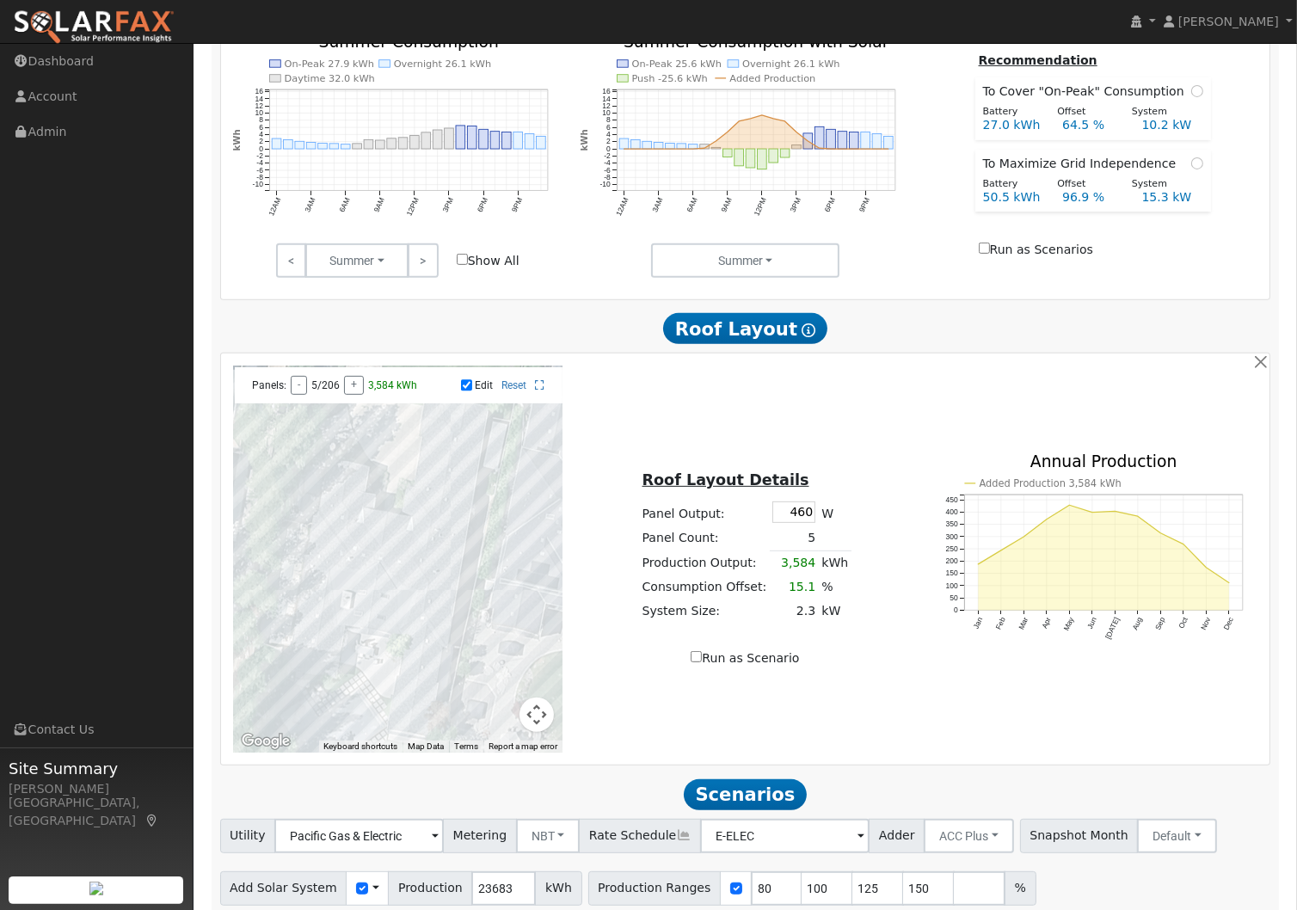
click at [402, 589] on div at bounding box center [397, 559] width 329 height 387
click at [410, 583] on div at bounding box center [397, 559] width 329 height 387
click at [410, 589] on div at bounding box center [397, 559] width 329 height 387
click at [411, 596] on div at bounding box center [397, 559] width 329 height 387
click at [372, 583] on div at bounding box center [397, 559] width 329 height 387
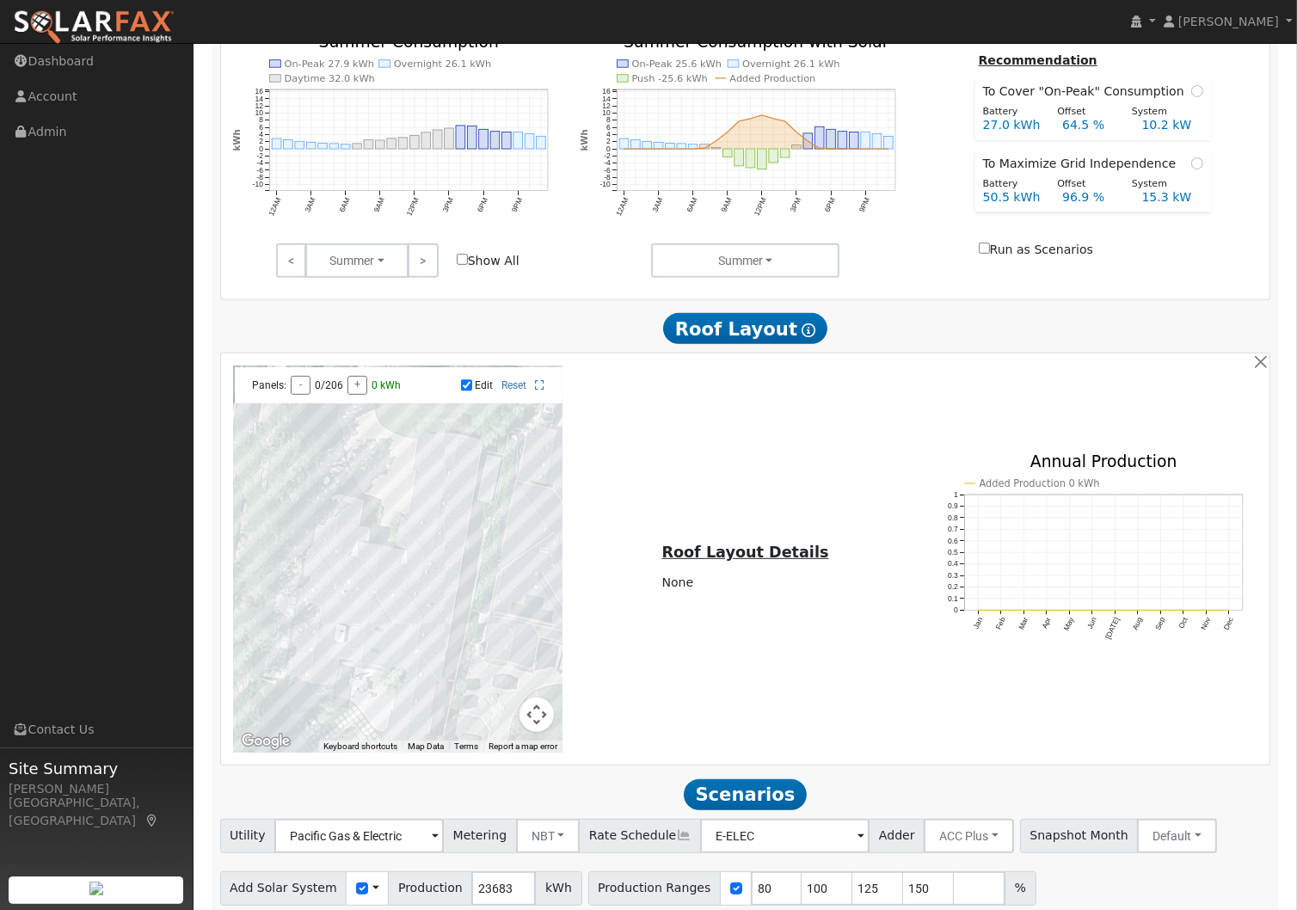
drag, startPoint x: 469, startPoint y: 457, endPoint x: 463, endPoint y: 492, distance: 35.8
click at [463, 492] on div at bounding box center [397, 559] width 329 height 387
click at [463, 491] on div at bounding box center [397, 559] width 329 height 387
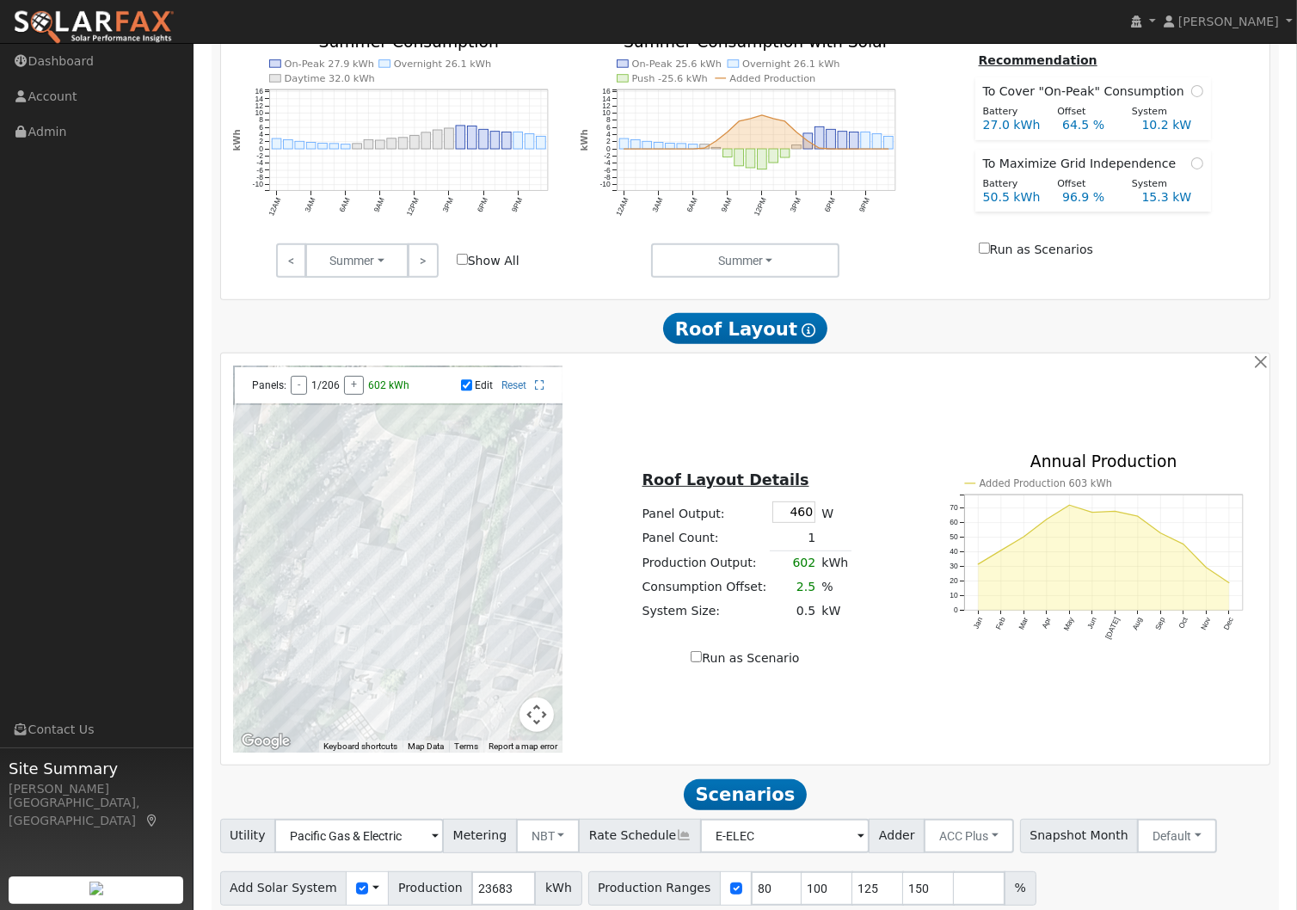
click at [458, 513] on div at bounding box center [397, 559] width 329 height 387
click at [460, 501] on div at bounding box center [397, 559] width 329 height 387
click at [466, 502] on div at bounding box center [397, 559] width 329 height 387
click at [464, 514] on div at bounding box center [397, 559] width 329 height 387
click at [452, 526] on div at bounding box center [397, 559] width 329 height 387
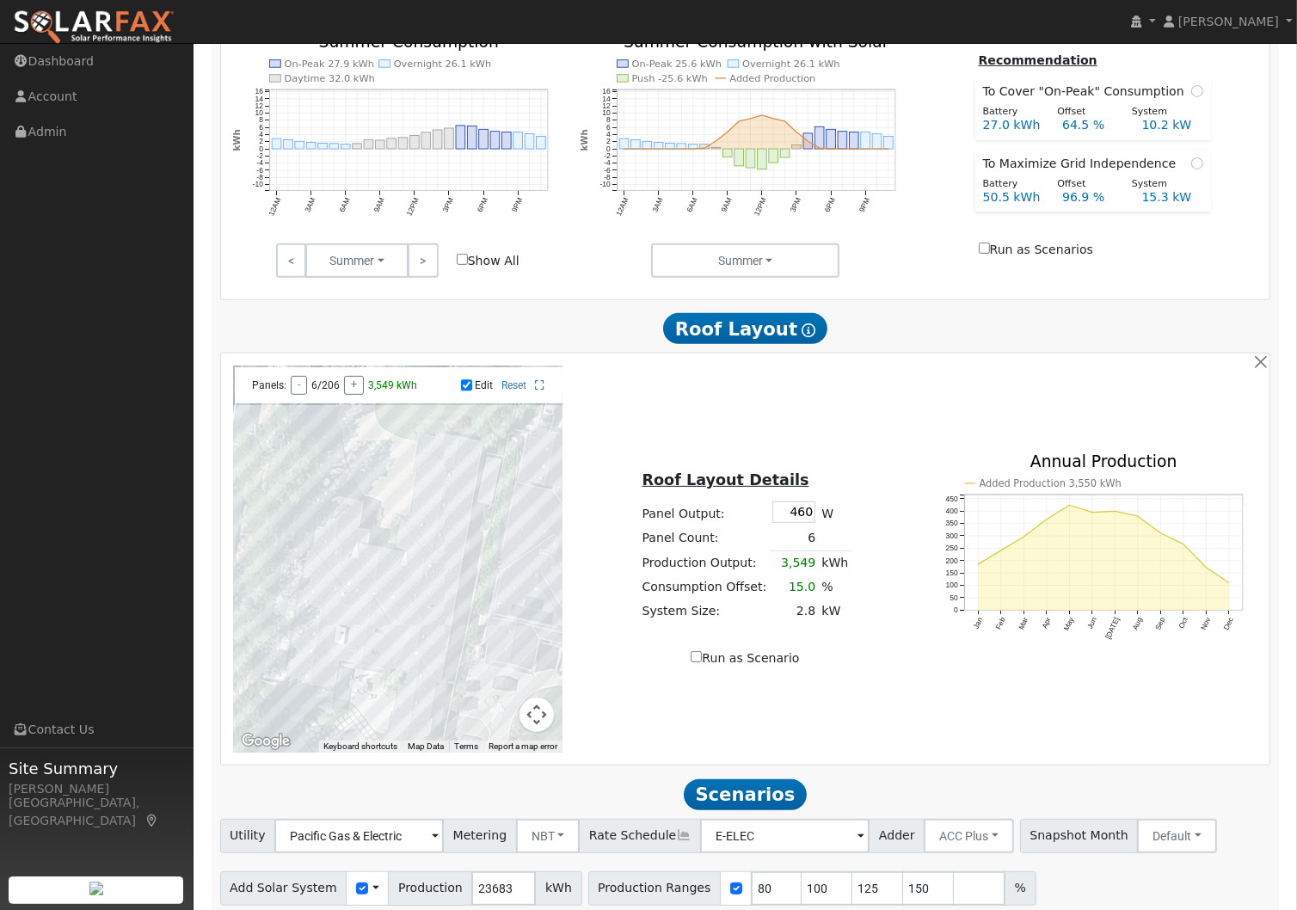
click at [458, 529] on div at bounding box center [397, 559] width 329 height 387
click at [447, 547] on div at bounding box center [397, 559] width 329 height 387
click at [447, 550] on div at bounding box center [397, 559] width 329 height 387
click at [451, 558] on div at bounding box center [397, 559] width 329 height 387
click at [457, 544] on div at bounding box center [397, 559] width 329 height 387
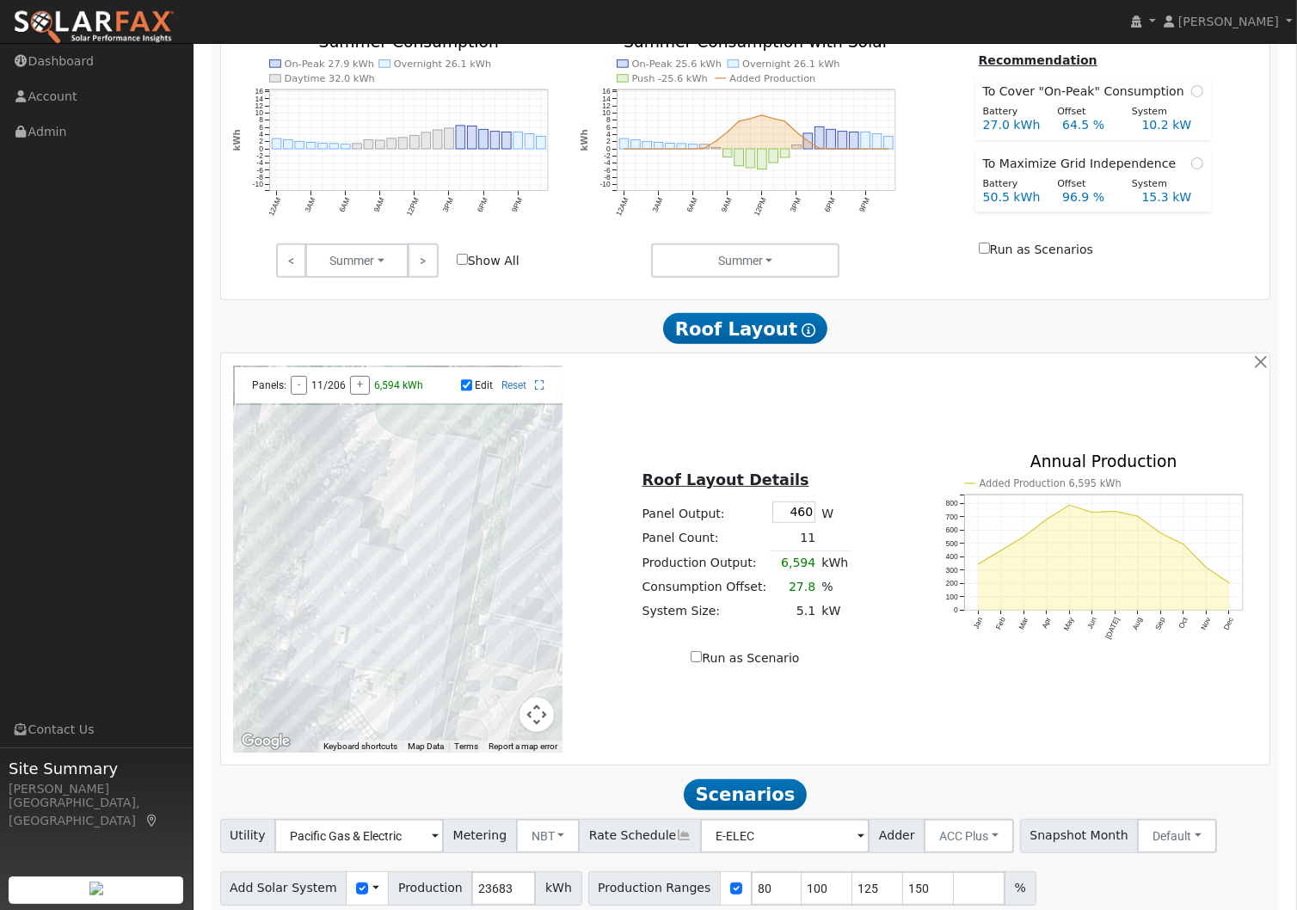
click at [463, 536] on div at bounding box center [397, 559] width 329 height 387
click at [463, 543] on div at bounding box center [397, 559] width 329 height 387
click at [452, 593] on div at bounding box center [397, 559] width 329 height 387
click at [446, 593] on div at bounding box center [397, 559] width 329 height 387
click at [447, 584] on div at bounding box center [397, 559] width 329 height 387
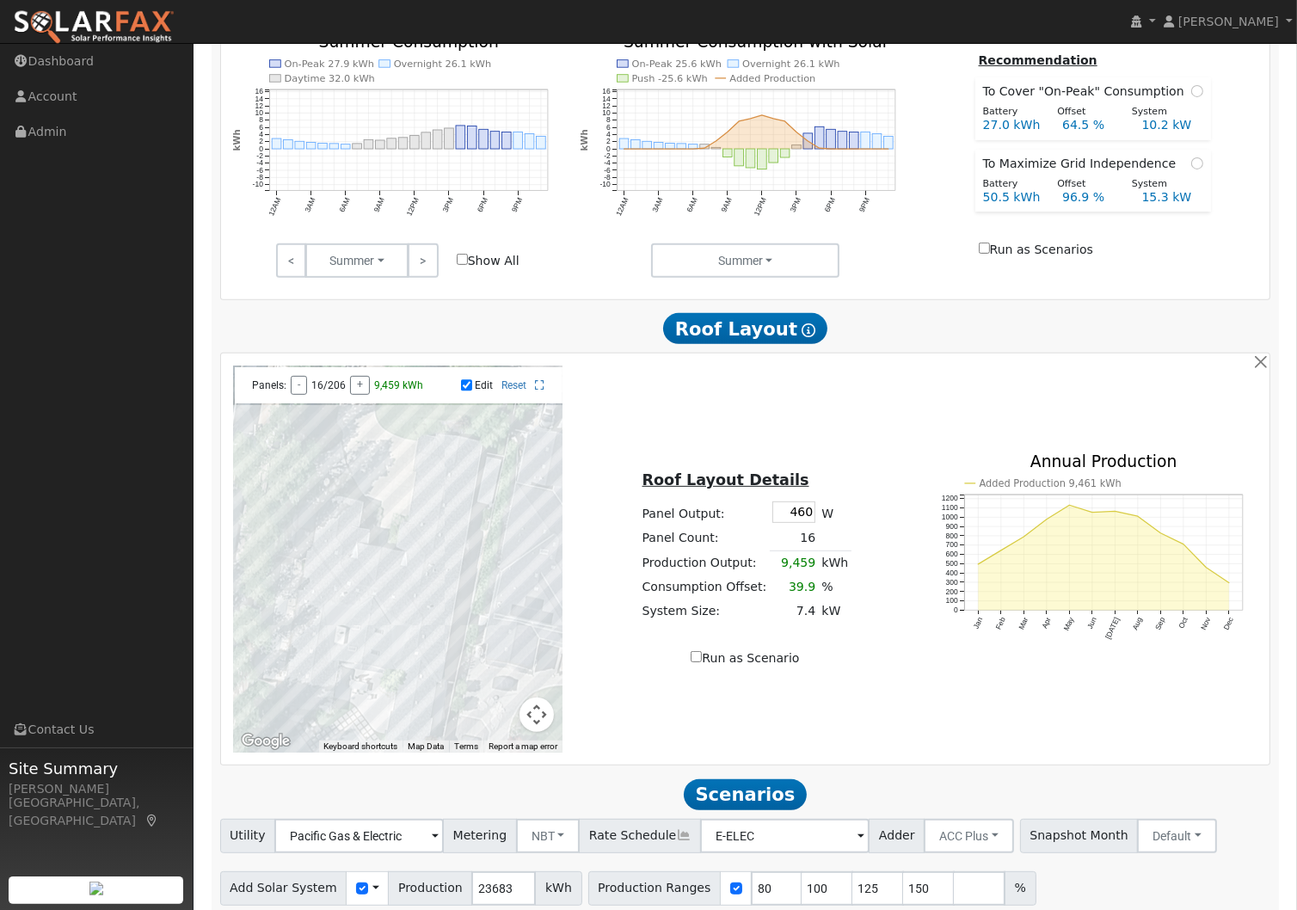
click at [455, 585] on div at bounding box center [397, 559] width 329 height 387
click at [449, 571] on div at bounding box center [397, 559] width 329 height 387
click at [442, 608] on div at bounding box center [397, 559] width 329 height 387
click at [449, 612] on div at bounding box center [397, 559] width 329 height 387
click at [427, 685] on div at bounding box center [397, 559] width 329 height 387
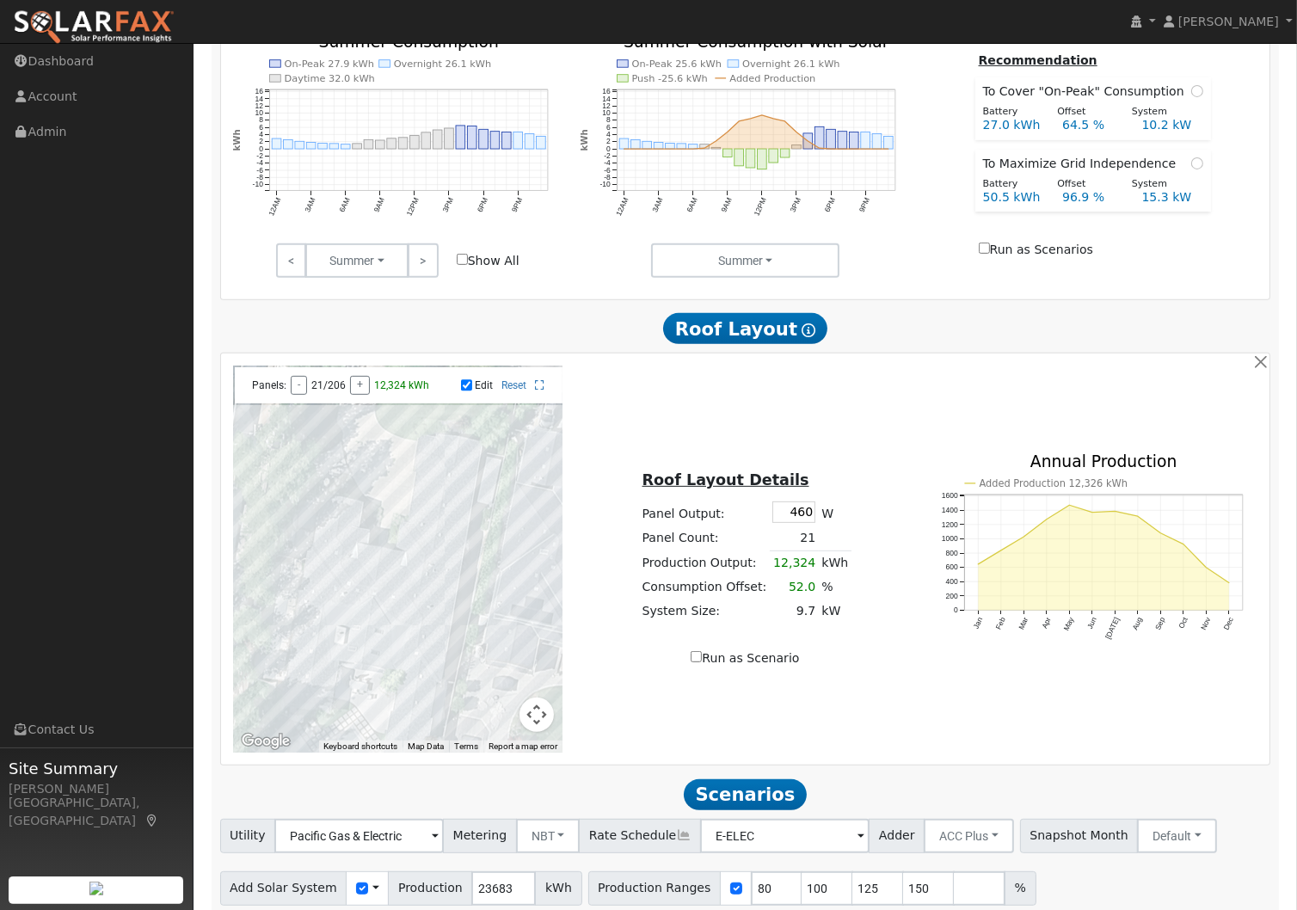
click at [427, 696] on div at bounding box center [397, 559] width 329 height 387
click at [424, 711] on div at bounding box center [397, 559] width 329 height 387
click at [428, 697] on div at bounding box center [397, 559] width 329 height 387
click at [422, 721] on div at bounding box center [397, 559] width 329 height 387
click at [422, 740] on div at bounding box center [397, 559] width 329 height 387
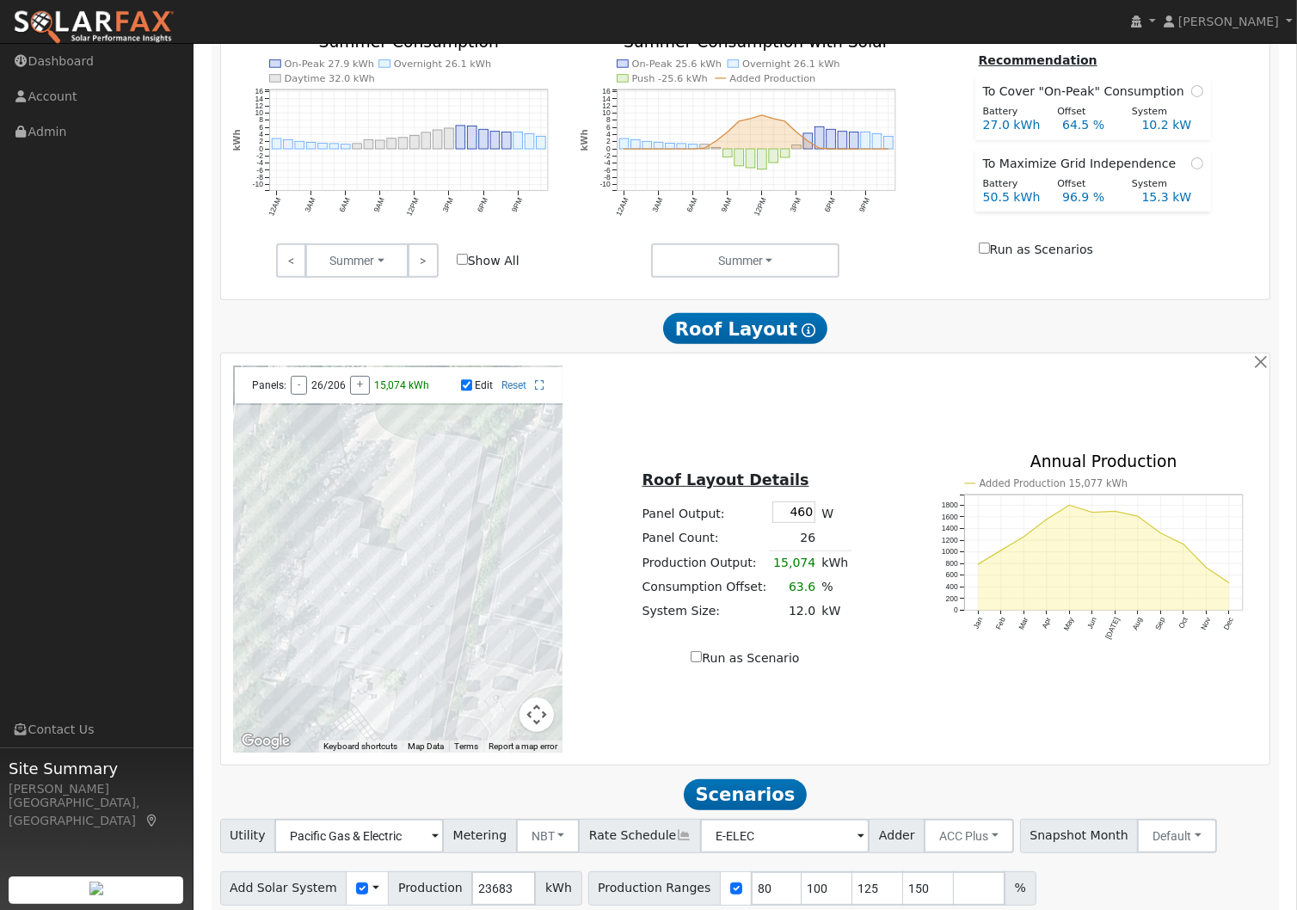
scroll to position [731, 0]
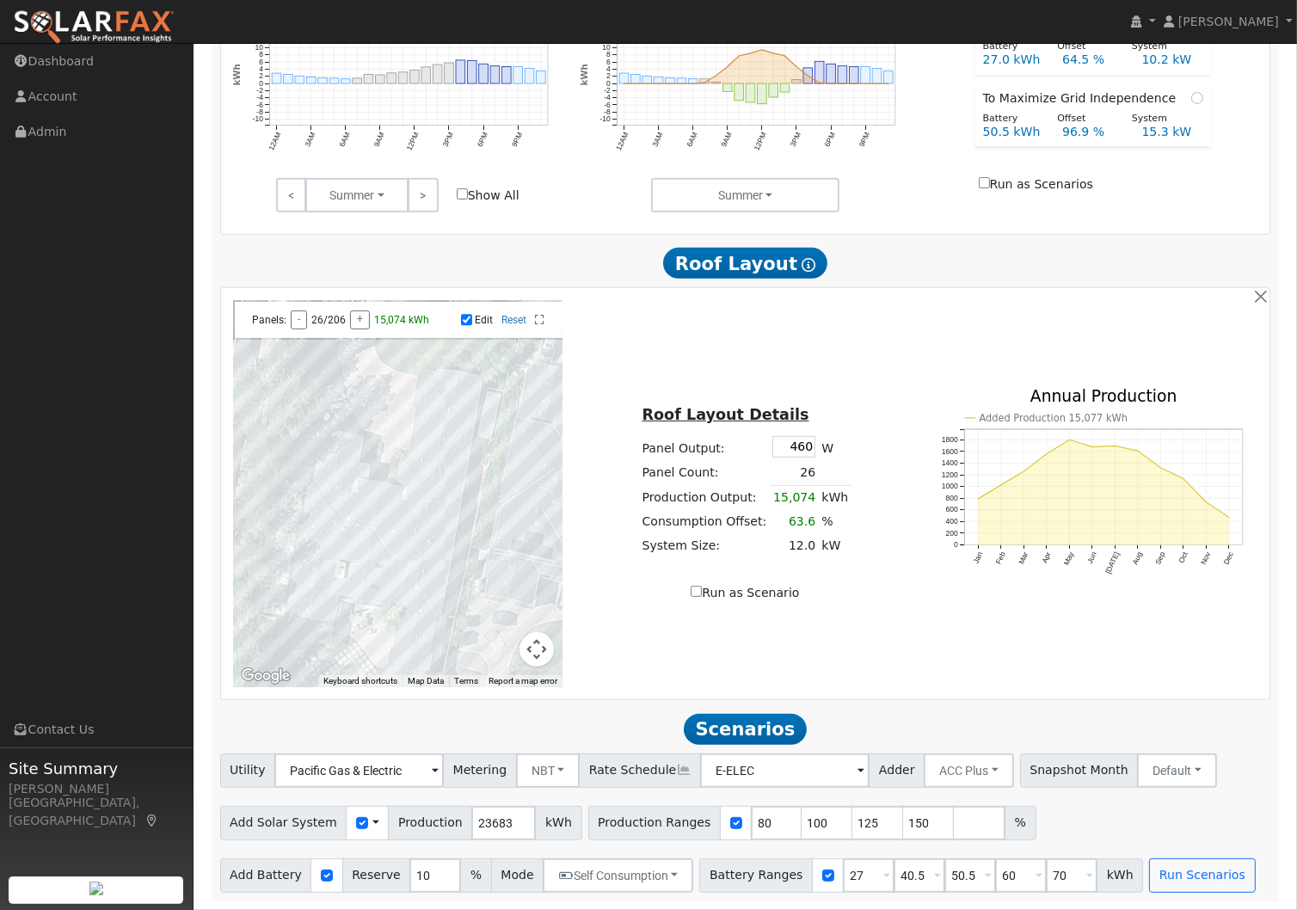
click at [309, 534] on div at bounding box center [397, 493] width 329 height 387
click at [307, 550] on div at bounding box center [397, 493] width 329 height 387
click at [303, 576] on div at bounding box center [397, 493] width 329 height 387
click at [300, 599] on div at bounding box center [397, 493] width 329 height 387
click at [296, 613] on div at bounding box center [397, 493] width 329 height 387
